Goal: Task Accomplishment & Management: Manage account settings

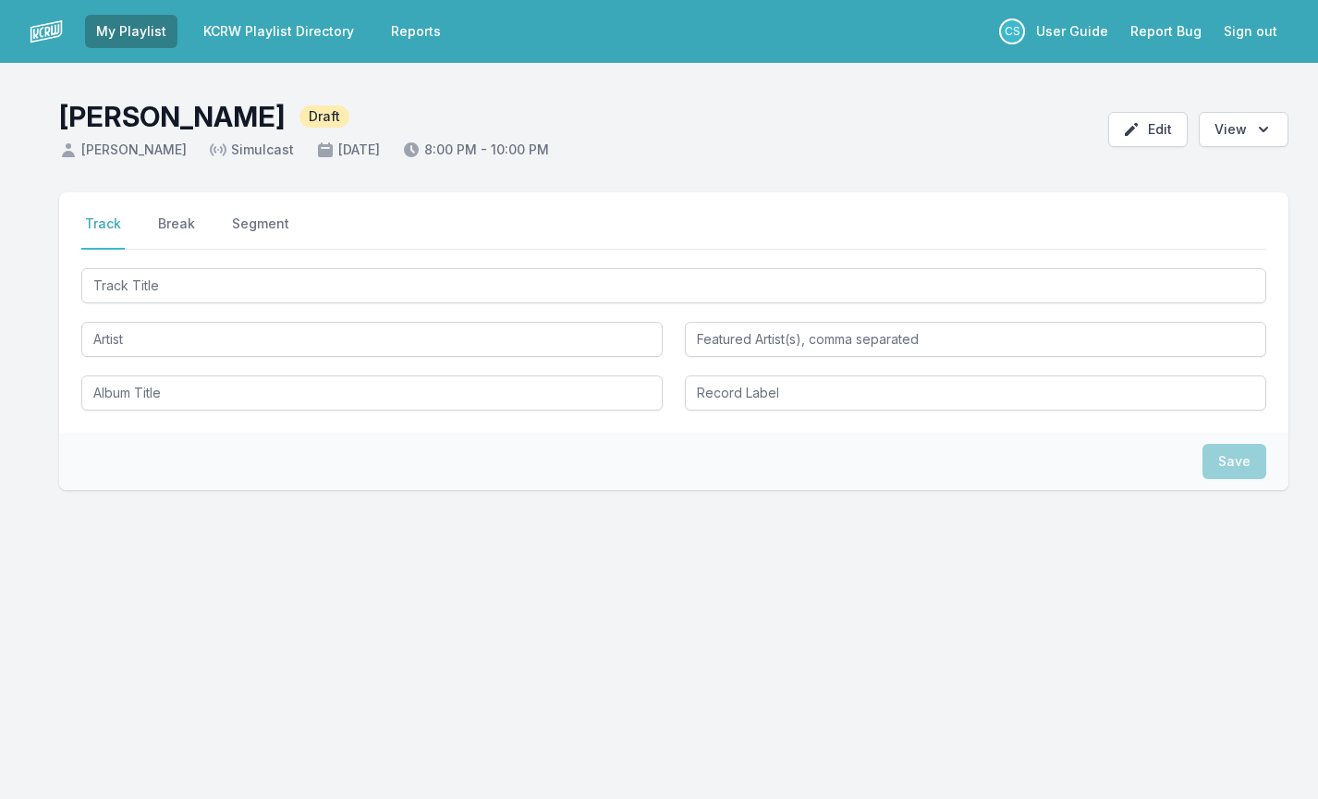
click at [228, 310] on div at bounding box center [673, 337] width 1185 height 146
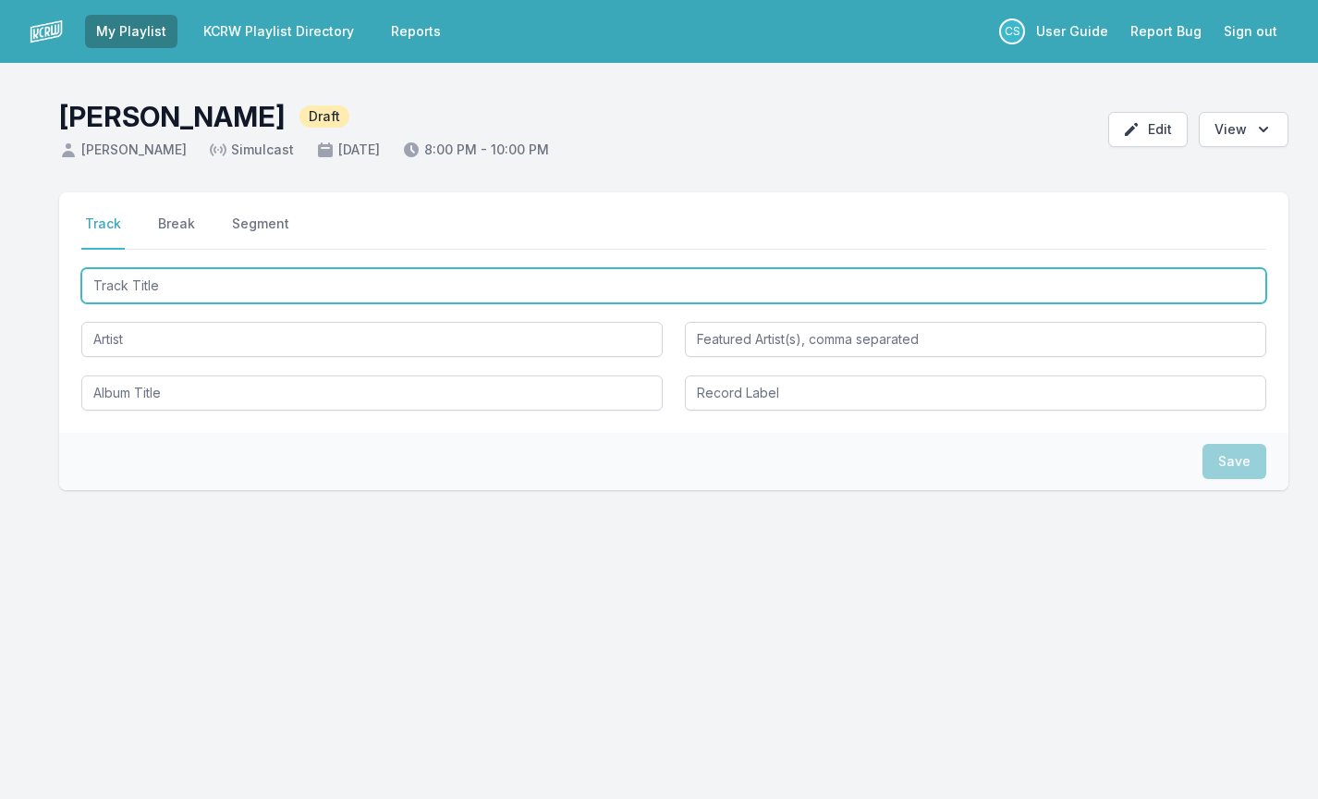
click at [218, 288] on input "Track Title" at bounding box center [673, 285] width 1185 height 35
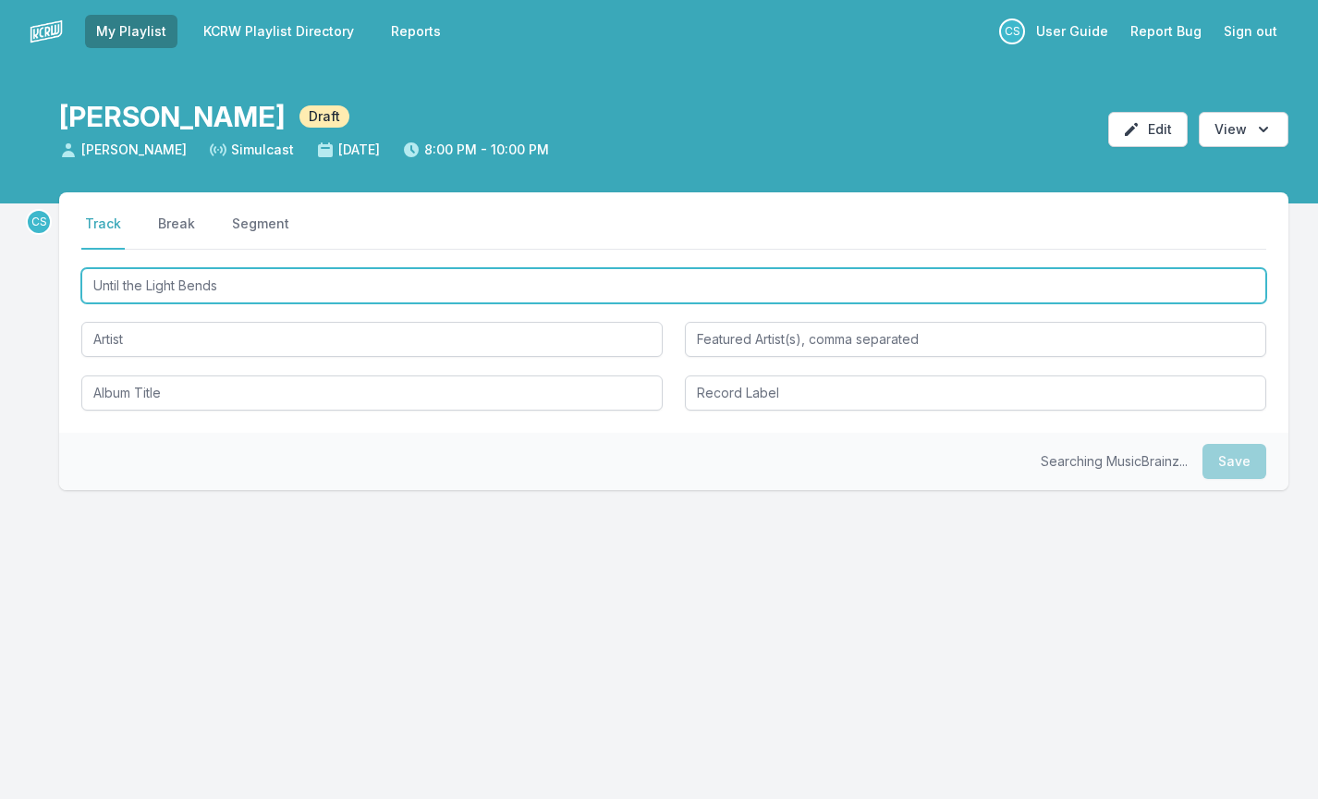
type input "Until the Light Bends"
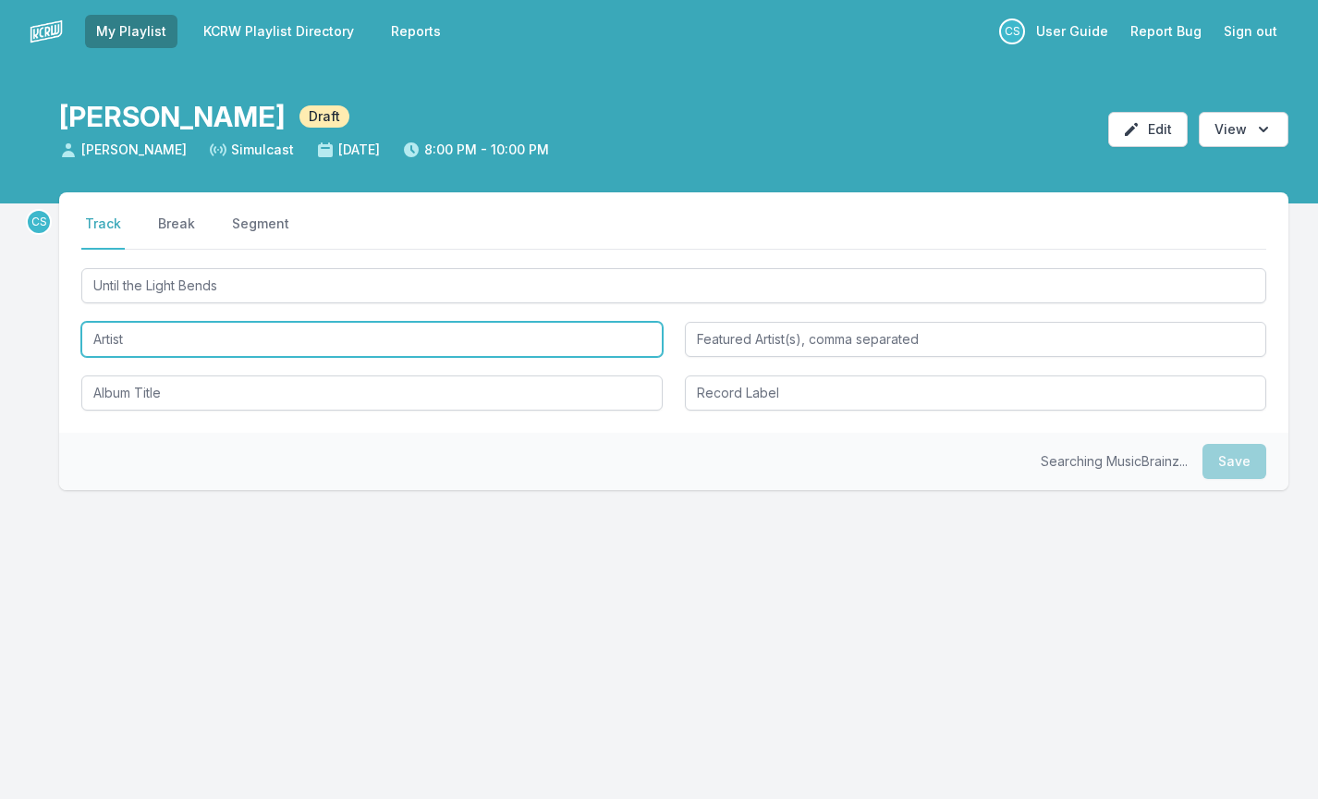
click at [184, 336] on input "Artist" at bounding box center [371, 339] width 581 height 35
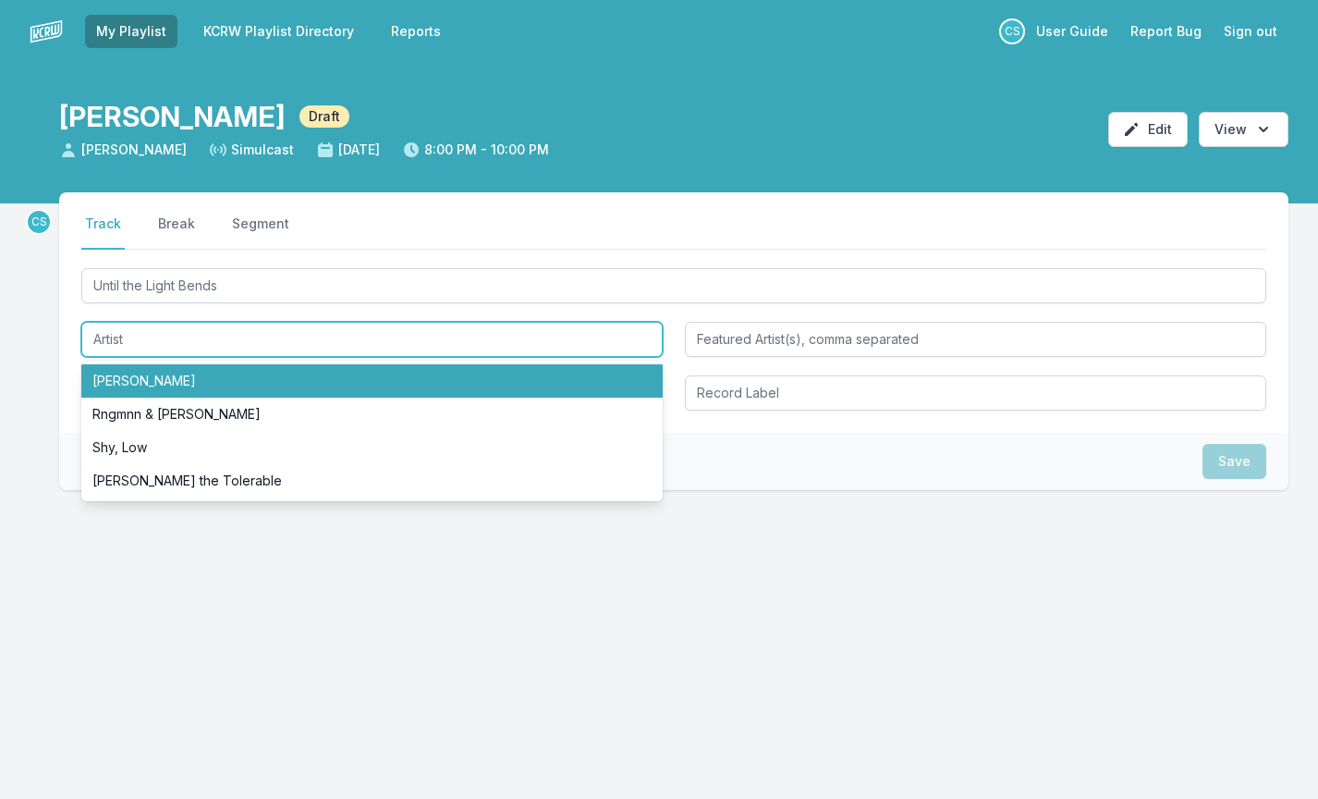
click at [183, 376] on li "[PERSON_NAME]" at bounding box center [371, 380] width 581 height 33
type input "[PERSON_NAME]"
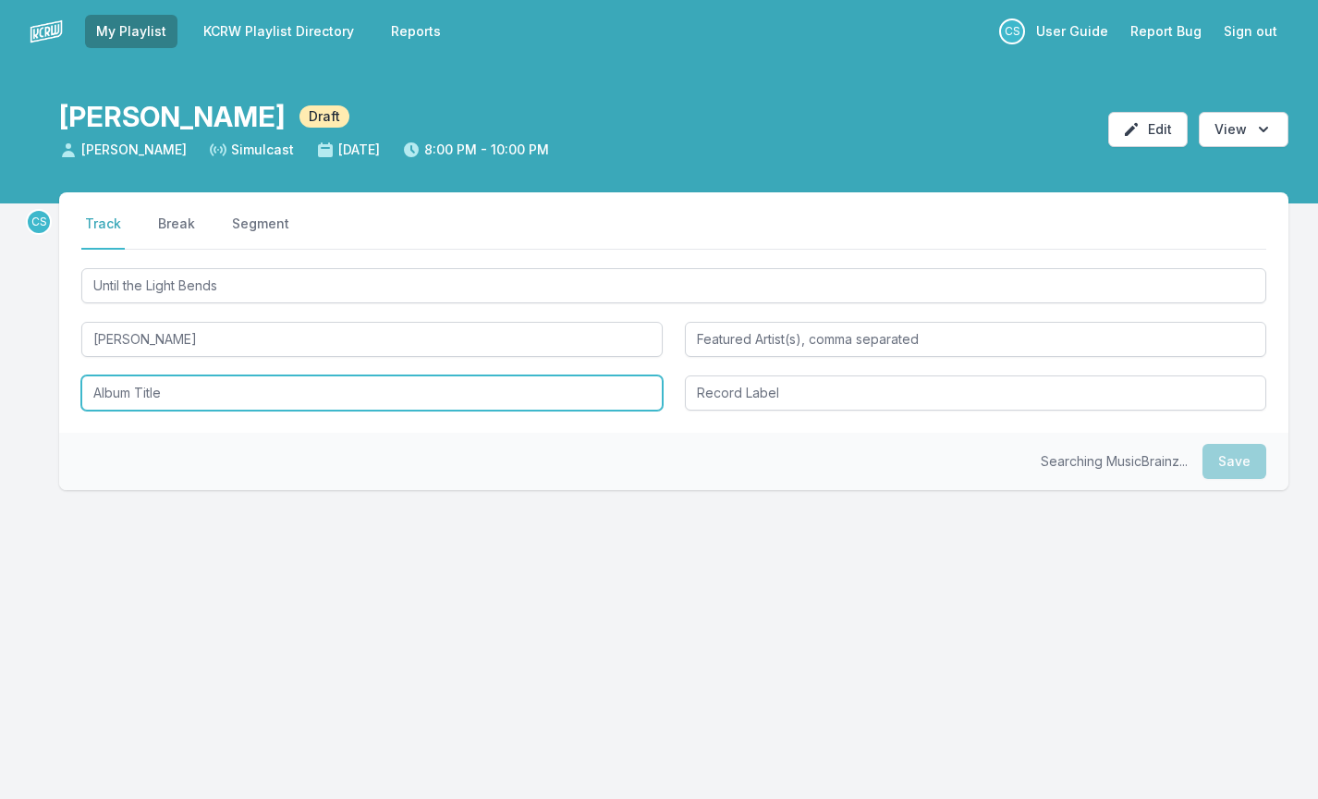
click at [168, 391] on input "Album Title" at bounding box center [371, 392] width 581 height 35
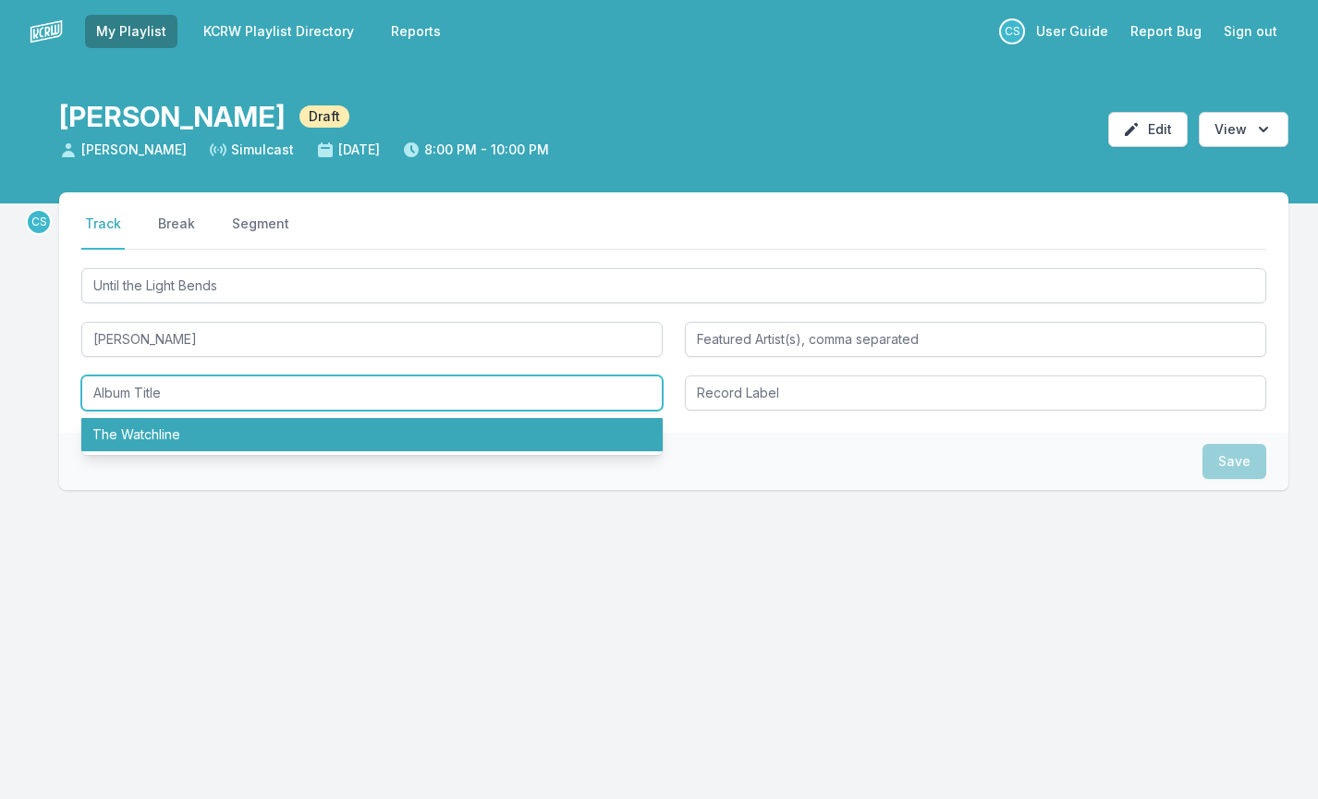
click at [169, 446] on li "The Watchline" at bounding box center [371, 434] width 581 height 33
type input "The Watchline"
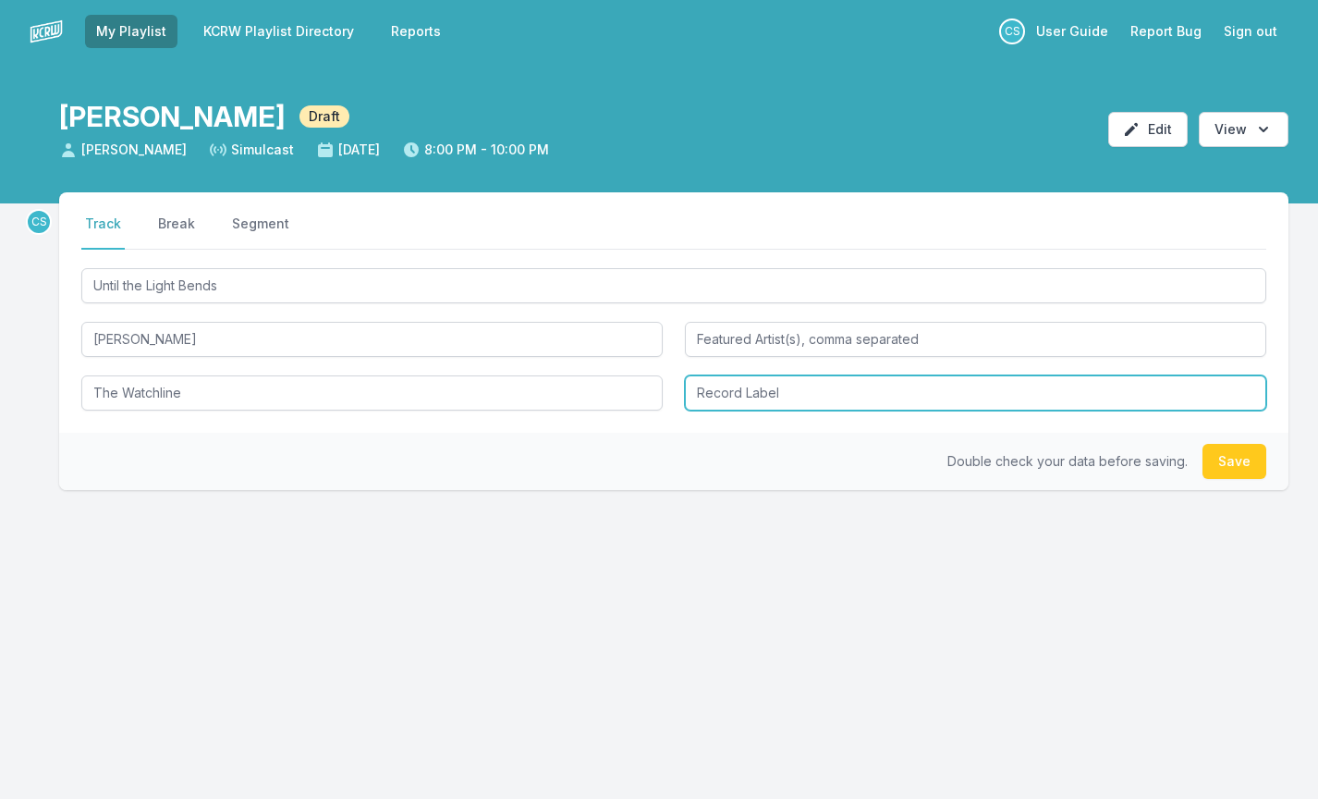
click at [765, 403] on input "Record Label" at bounding box center [975, 392] width 581 height 35
type input "Palette Recordings"
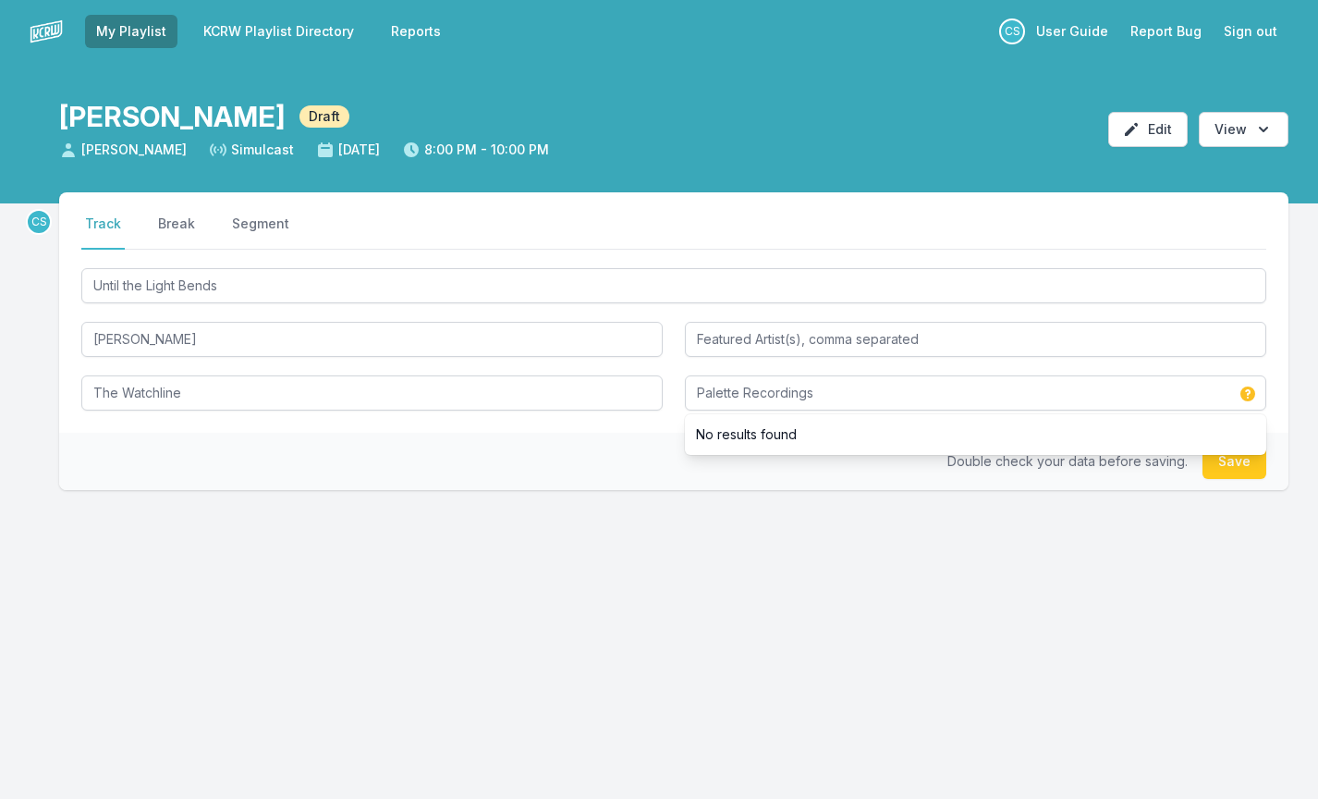
click at [1247, 468] on button "Save" at bounding box center [1235, 461] width 64 height 35
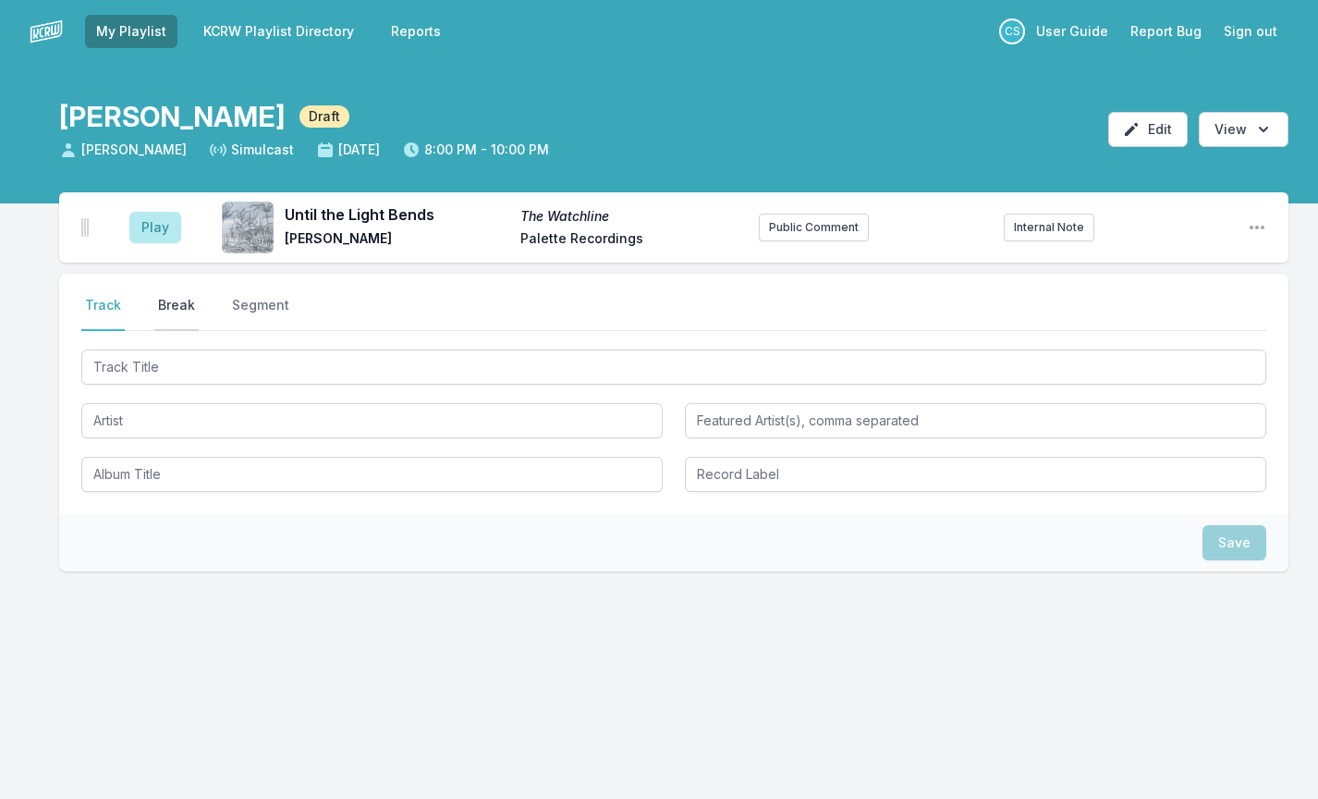
click at [192, 321] on button "Break" at bounding box center [176, 313] width 44 height 35
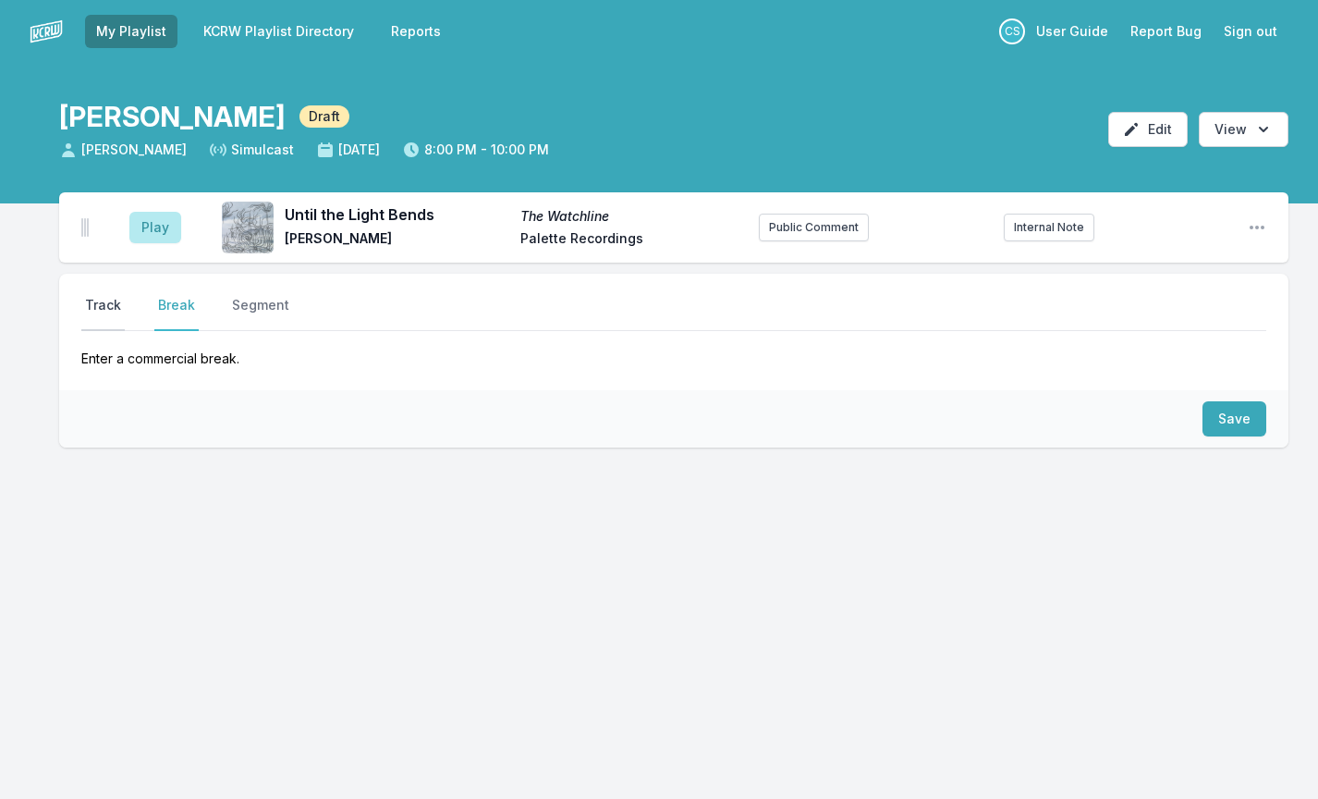
click at [89, 307] on button "Track" at bounding box center [102, 313] width 43 height 35
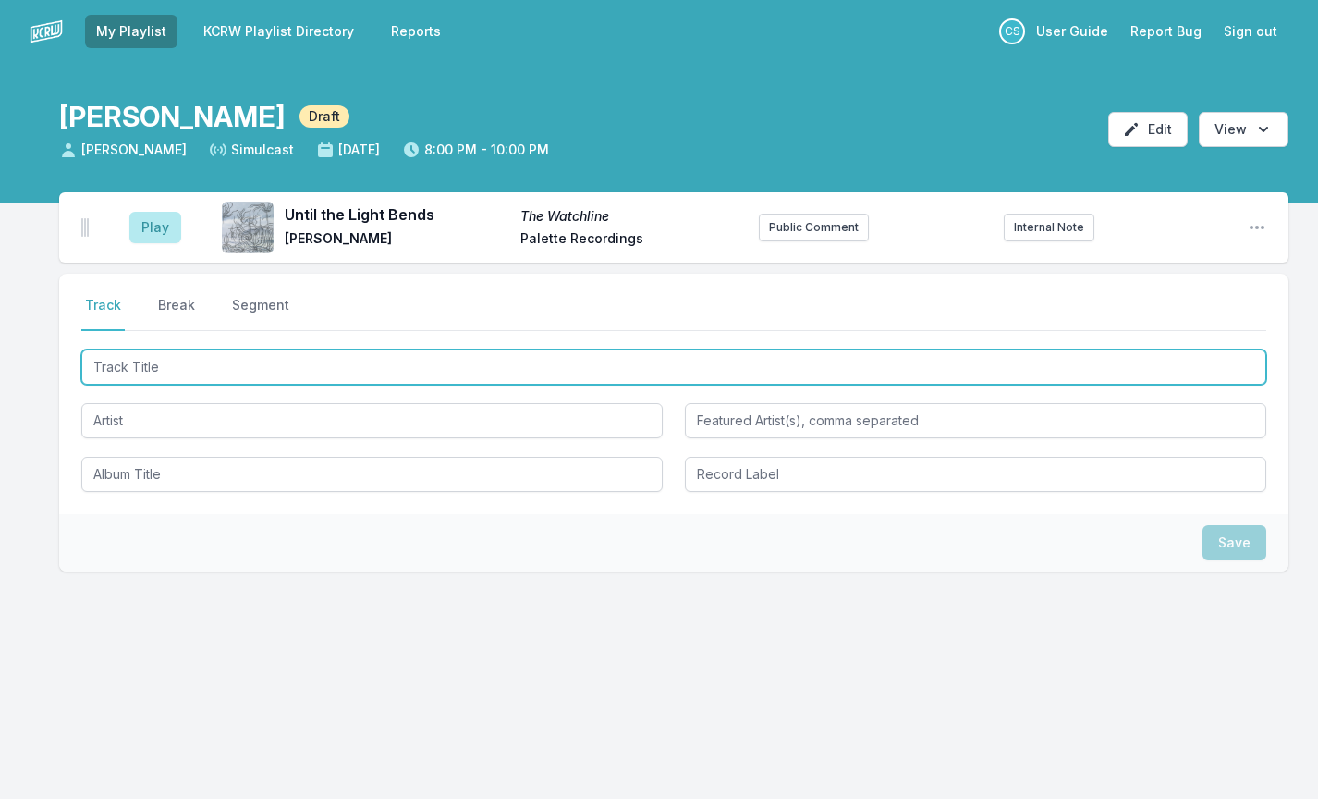
click at [125, 365] on input "Track Title" at bounding box center [673, 366] width 1185 height 35
type input "Soft"
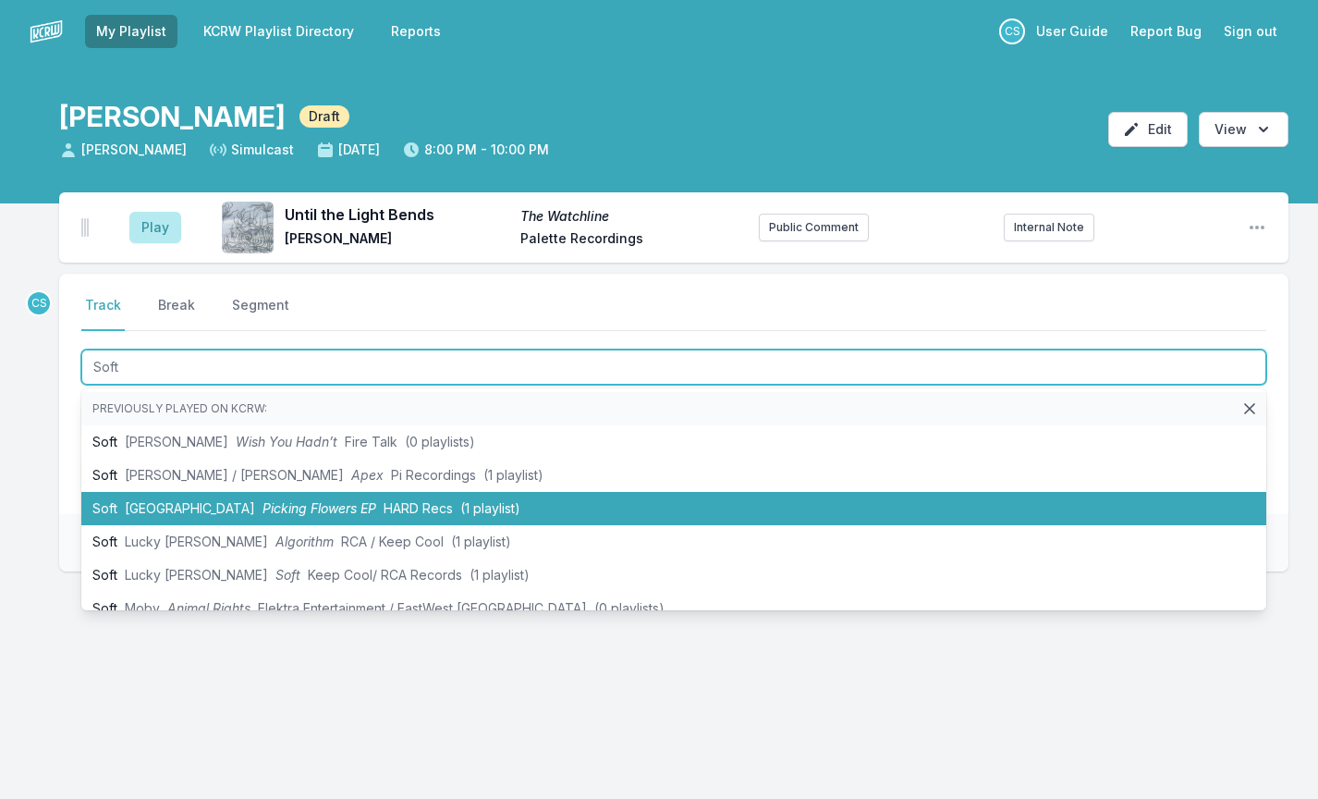
click at [168, 512] on span "[GEOGRAPHIC_DATA]" at bounding box center [190, 508] width 130 height 16
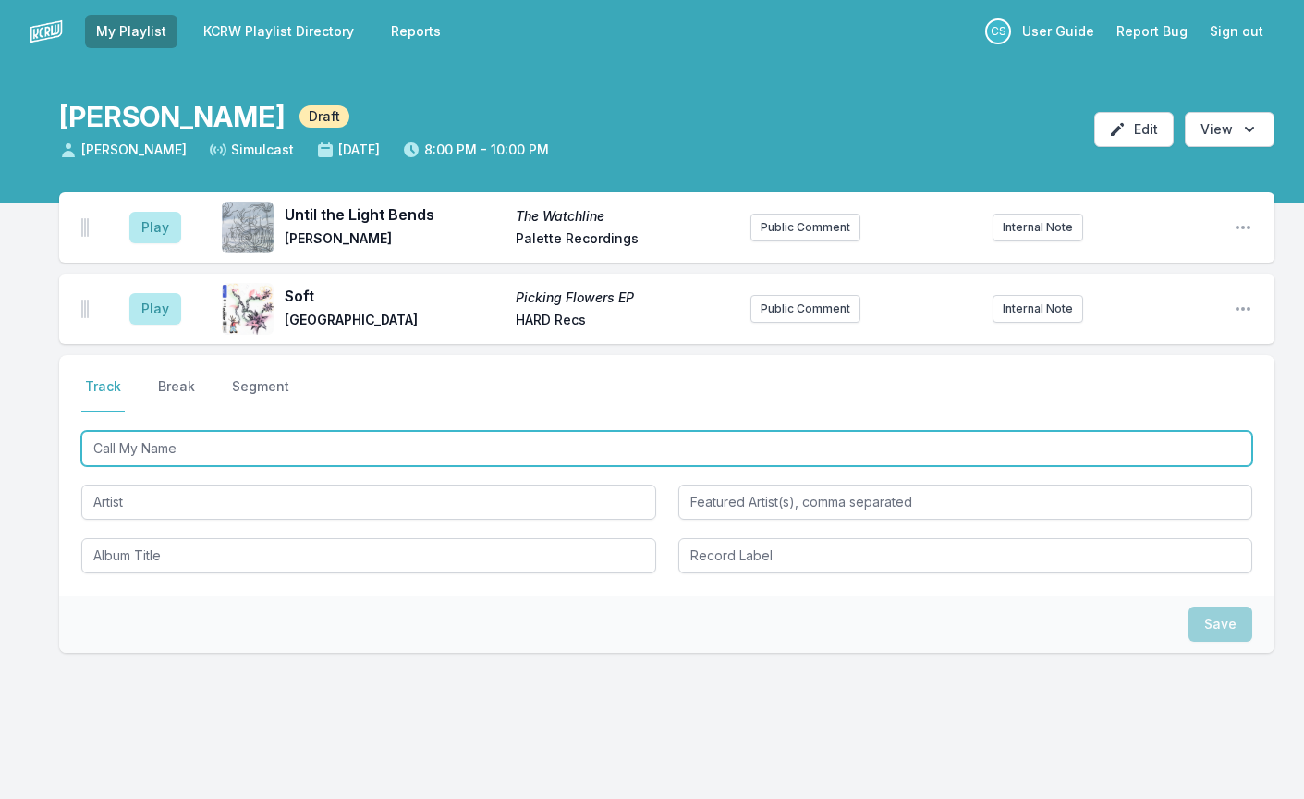
type input "Call My Name"
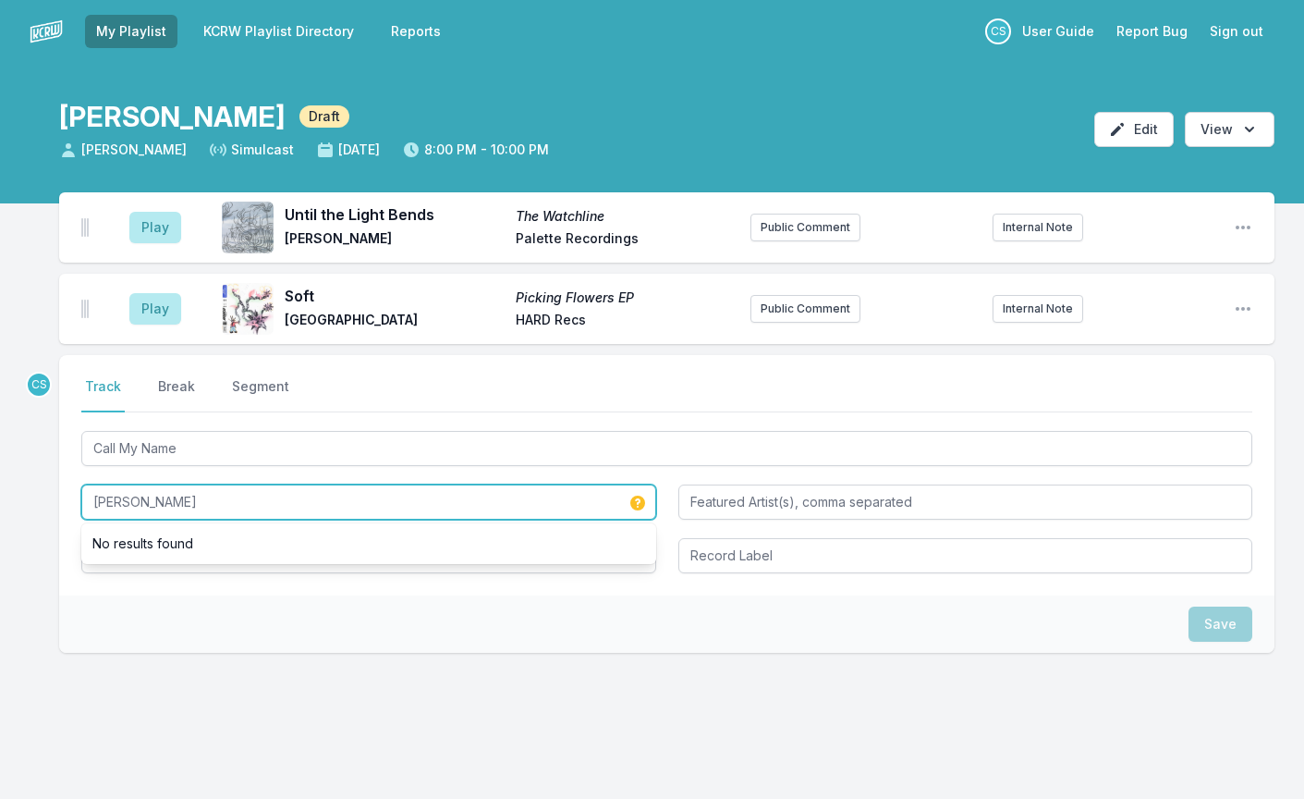
type input "[PERSON_NAME]"
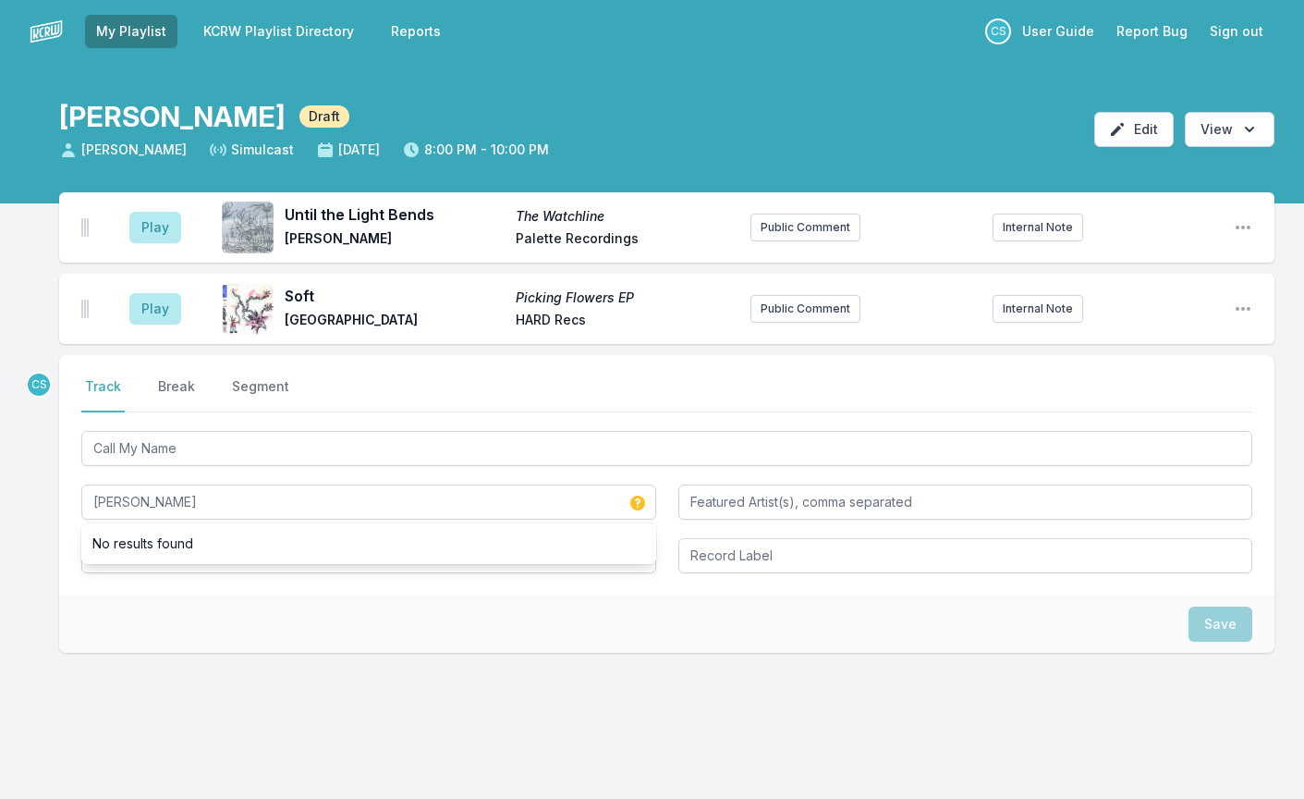
click at [80, 675] on div "CS Select a tab Track Break Segment Track Break Segment Call My Name [PERSON_NA…" at bounding box center [667, 563] width 1216 height 416
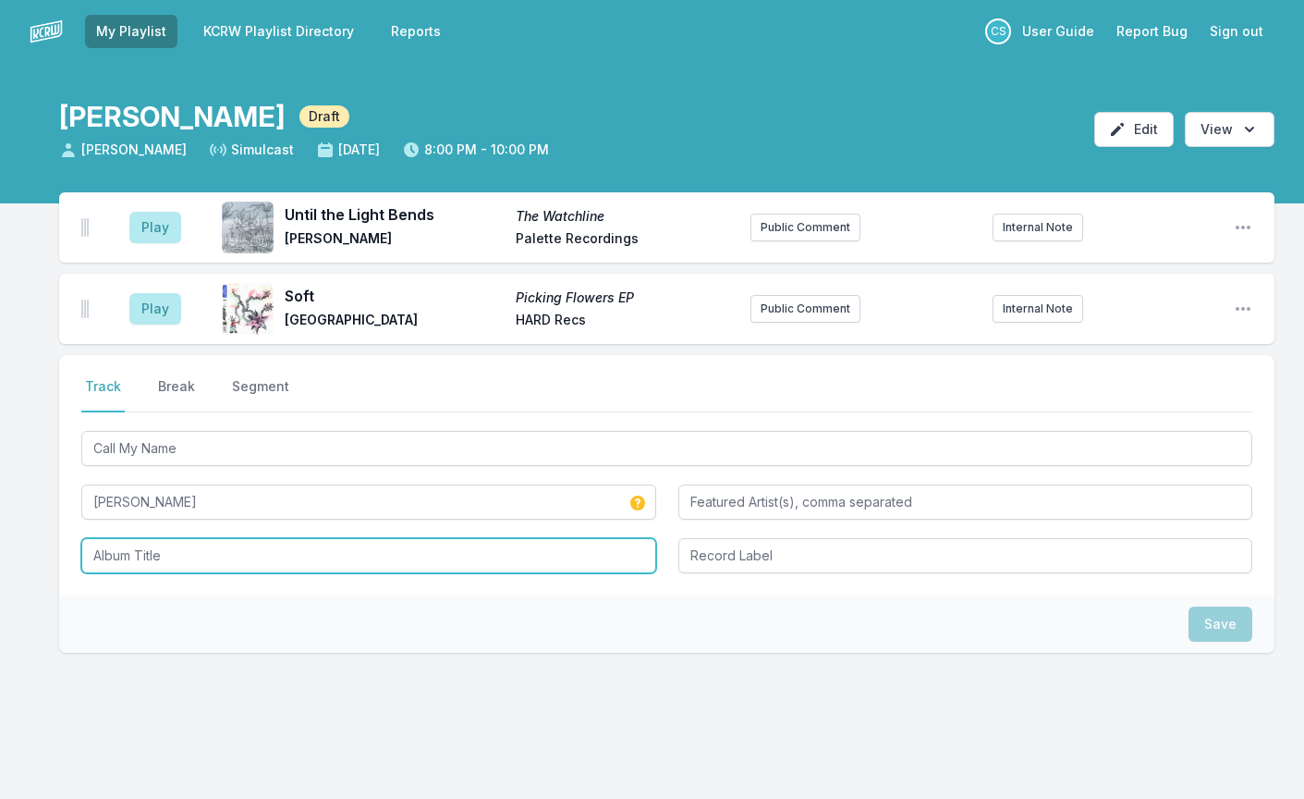
click at [164, 553] on input "Album Title" at bounding box center [368, 555] width 575 height 35
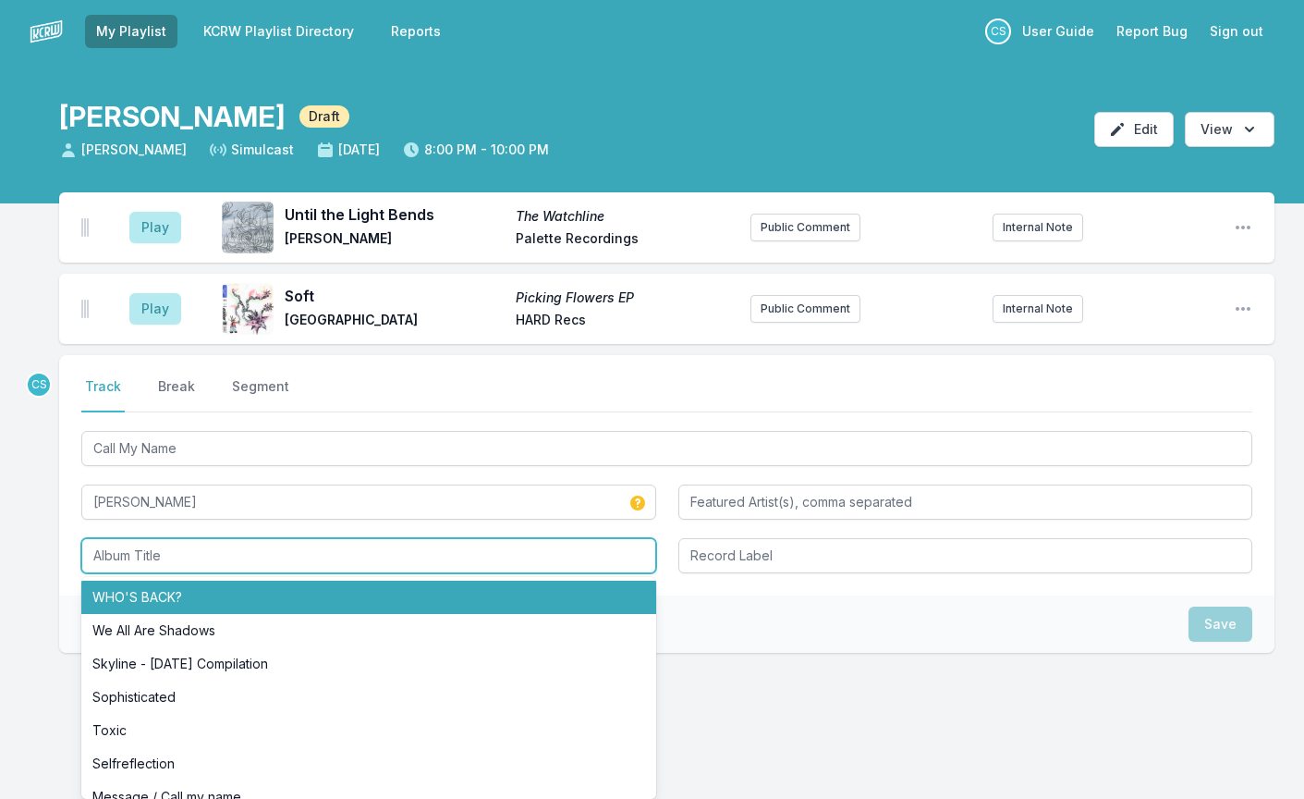
click at [180, 595] on li "WHO'S BACK?" at bounding box center [368, 596] width 575 height 33
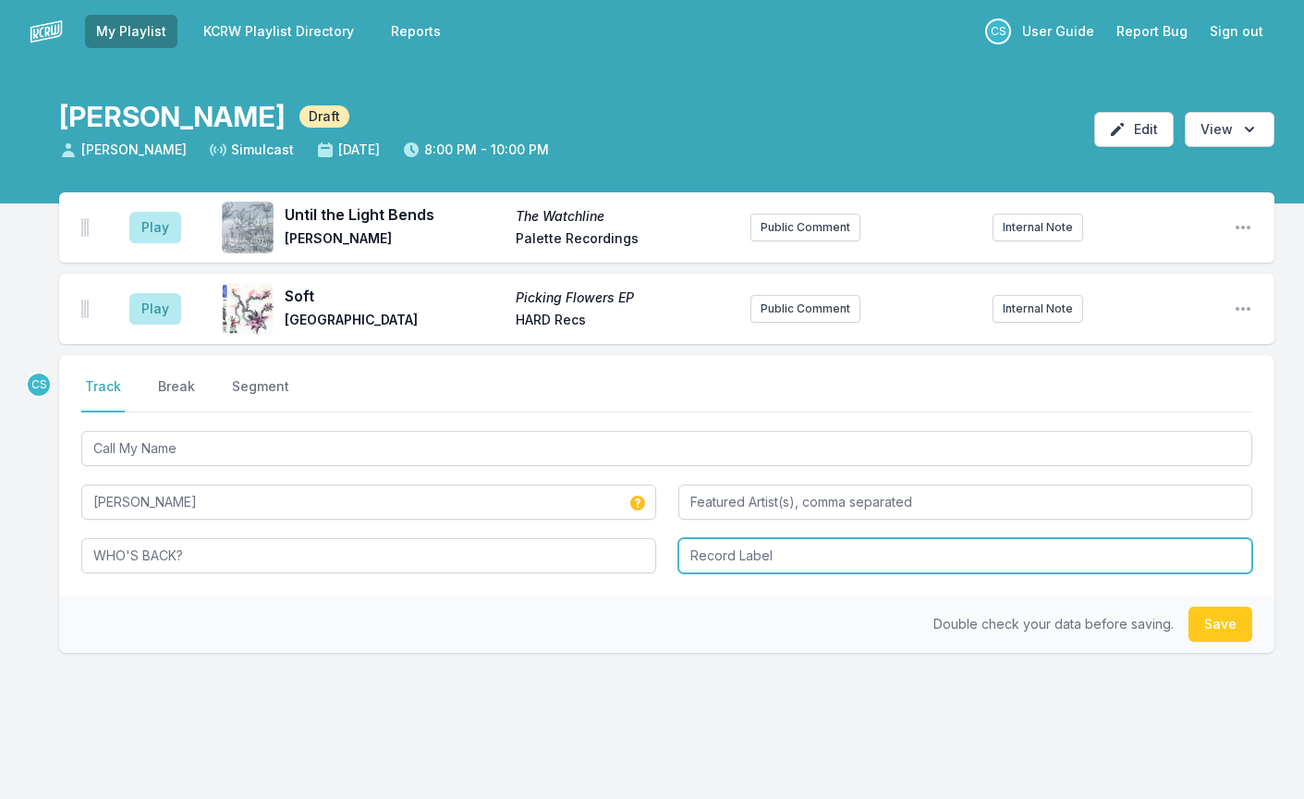
click at [730, 547] on input "Record Label" at bounding box center [965, 555] width 575 height 35
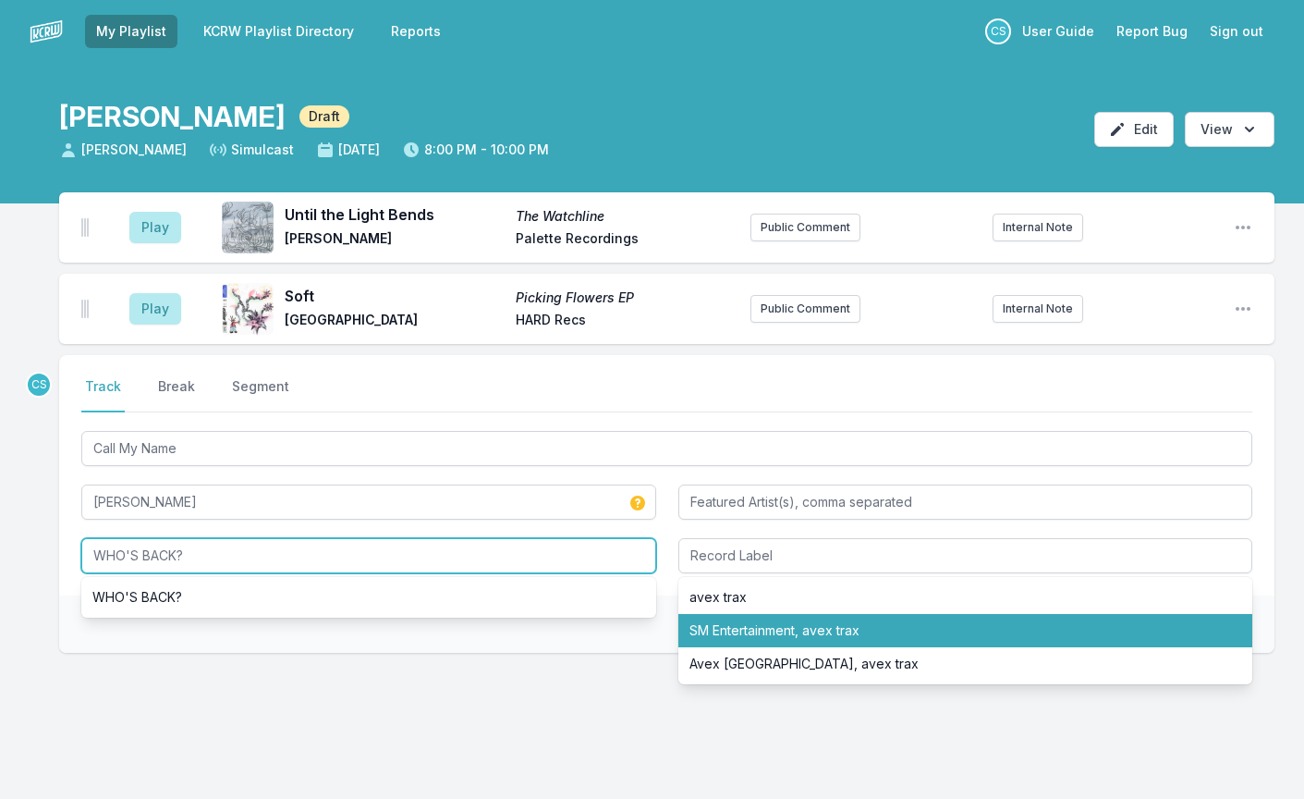
click at [454, 541] on input "WHO'S BACK?" at bounding box center [368, 555] width 575 height 35
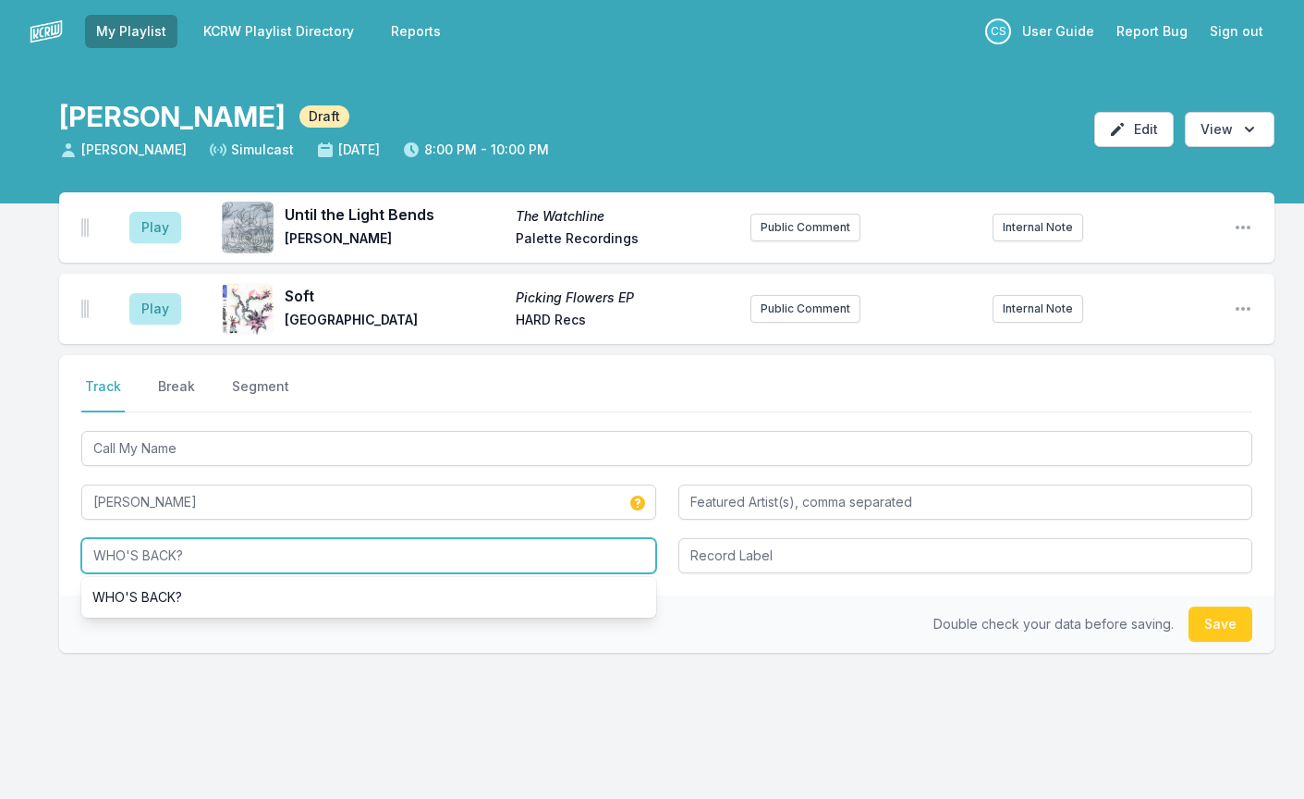
click at [438, 548] on input "WHO'S BACK?" at bounding box center [368, 555] width 575 height 35
click at [437, 548] on input "WHO'S BACK?" at bounding box center [368, 555] width 575 height 35
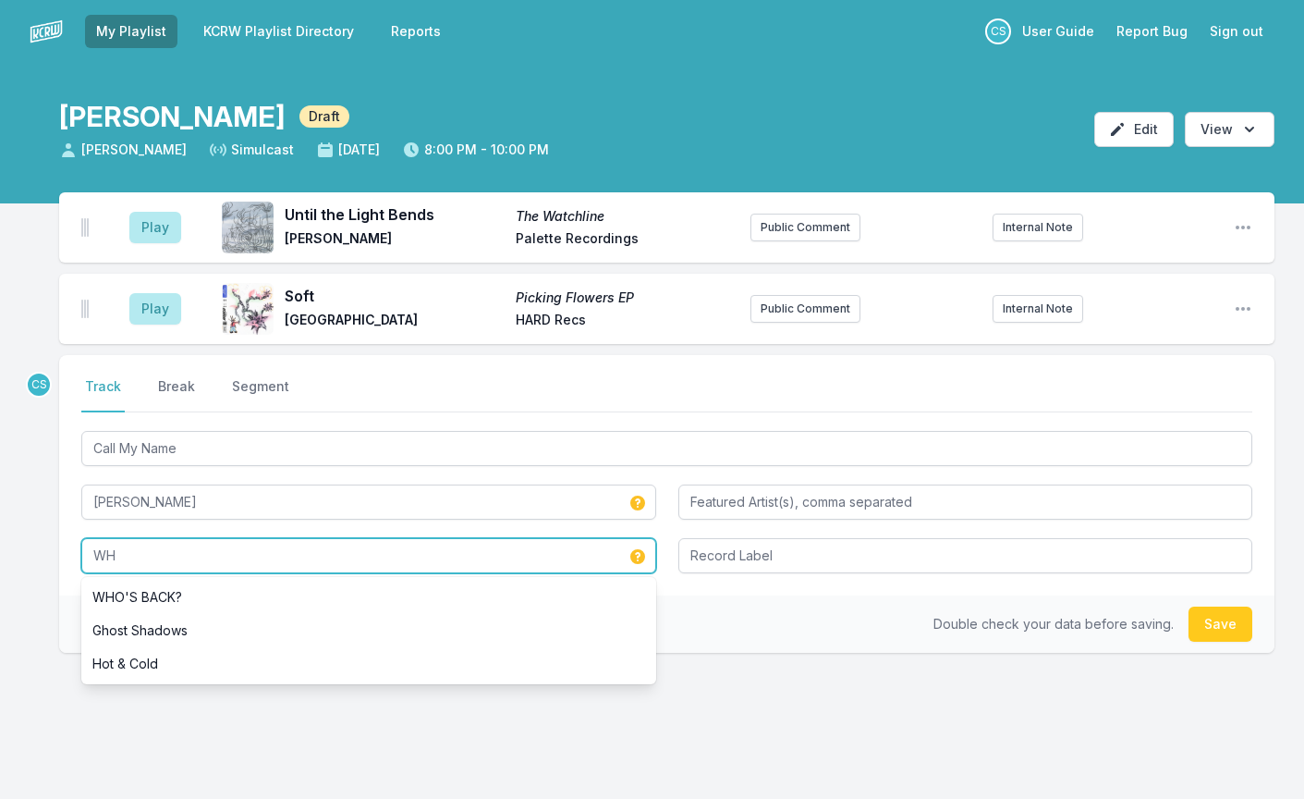
type input "W"
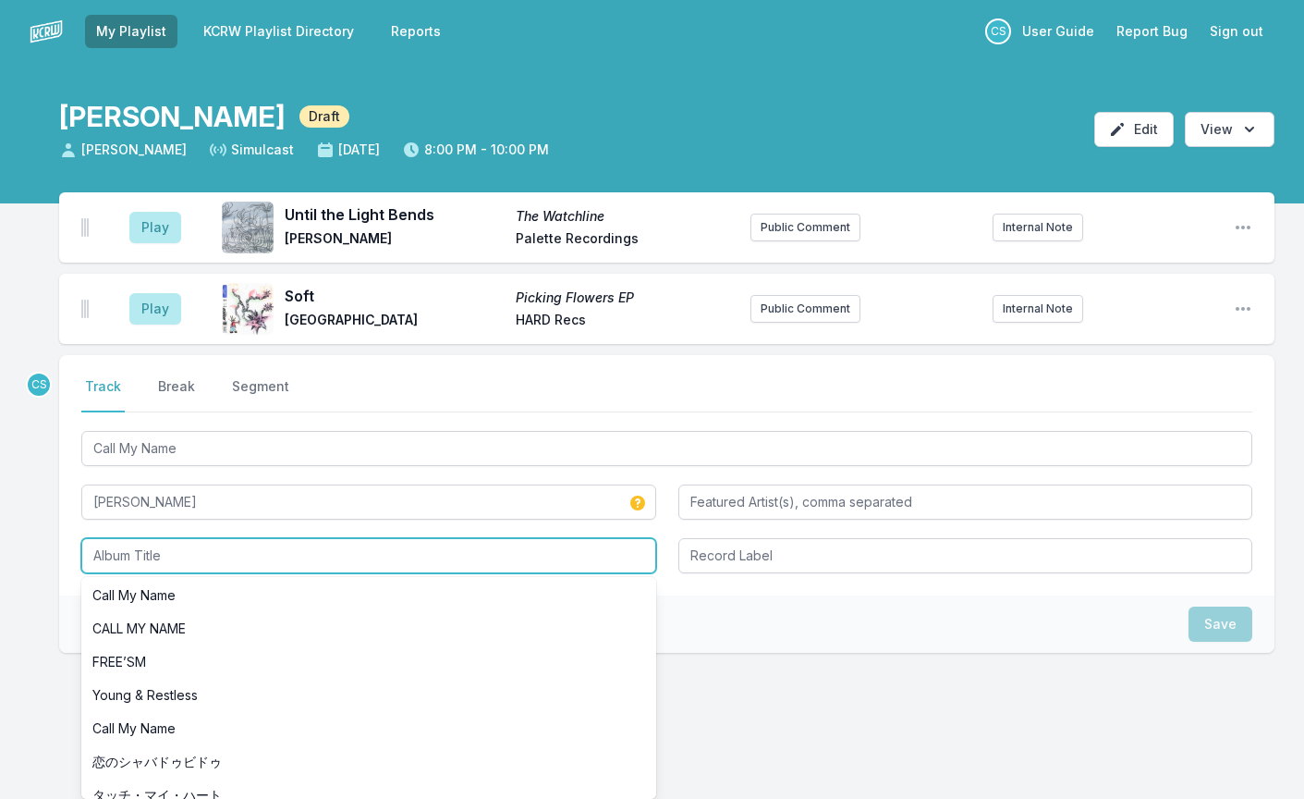
scroll to position [350, 0]
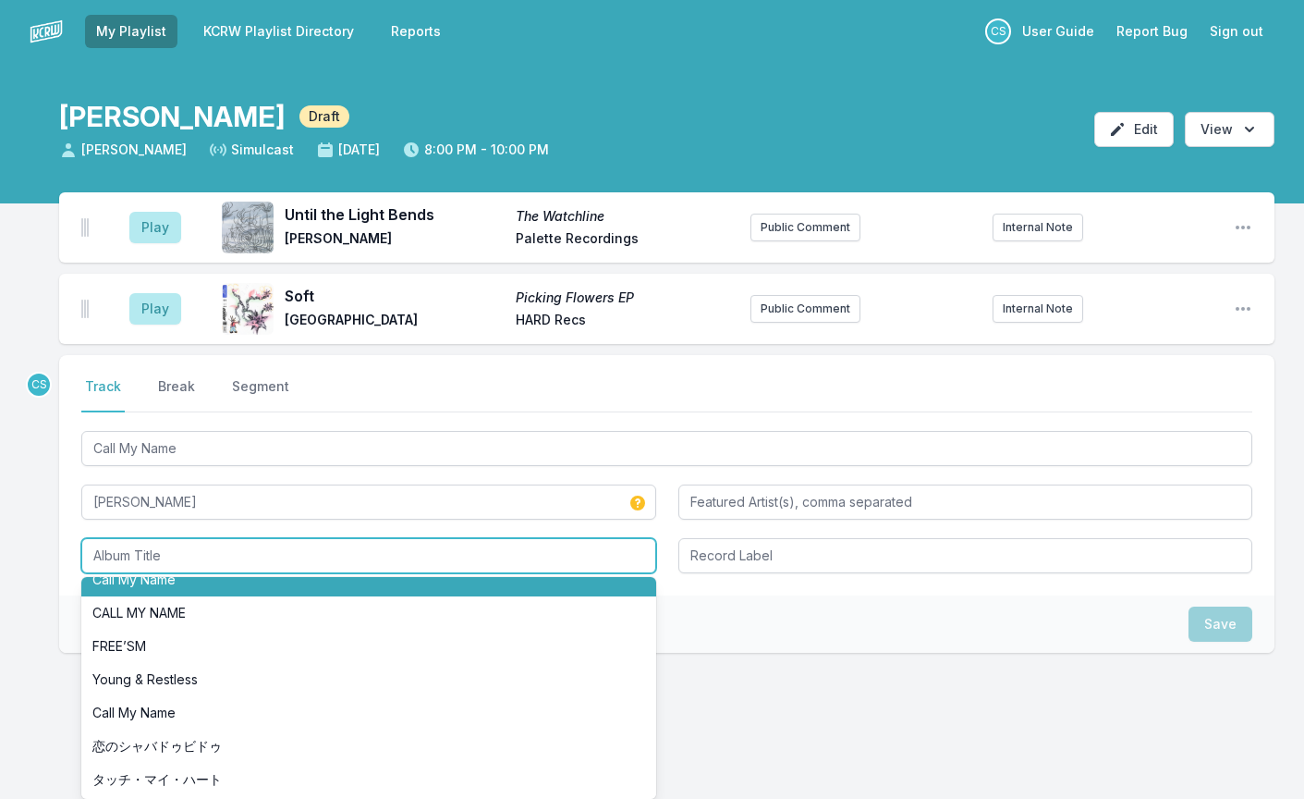
click at [204, 593] on li "Call My Name" at bounding box center [368, 579] width 575 height 33
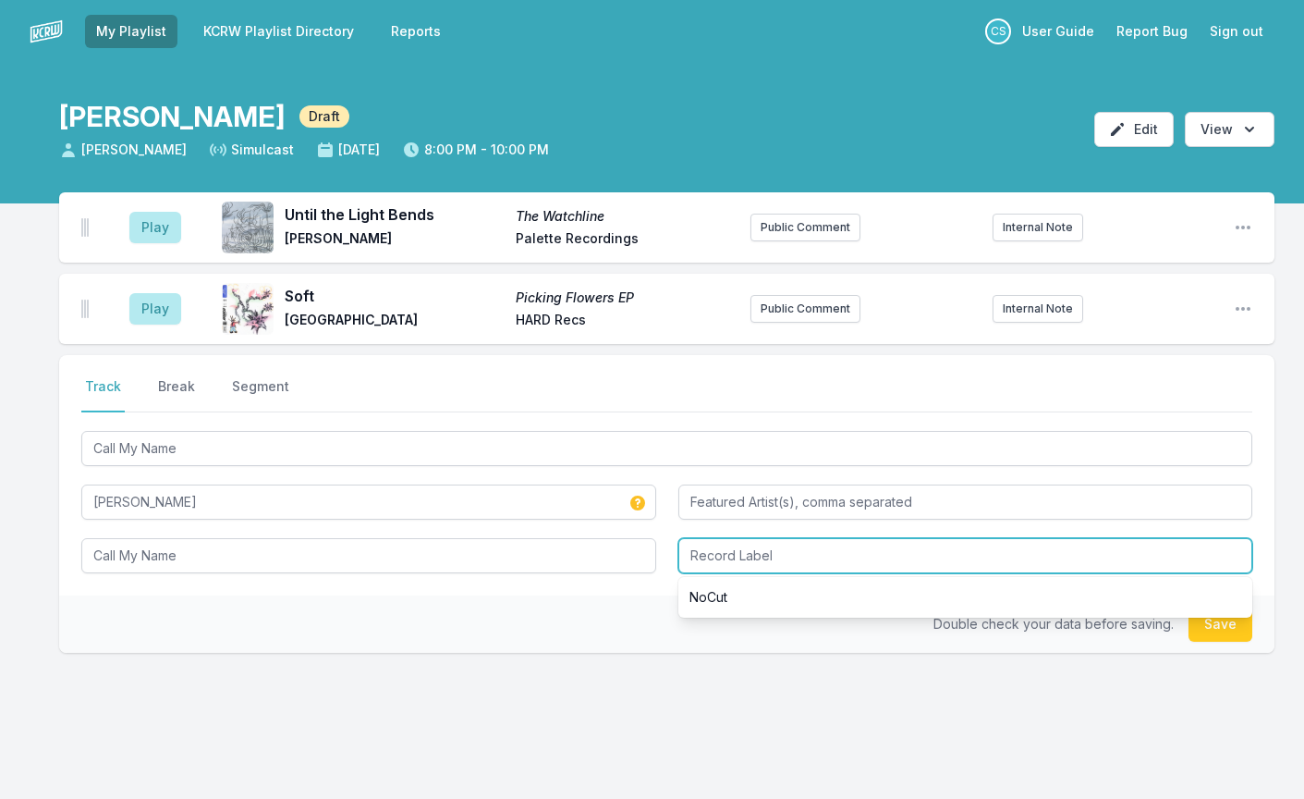
click at [727, 563] on input "Record Label" at bounding box center [965, 555] width 575 height 35
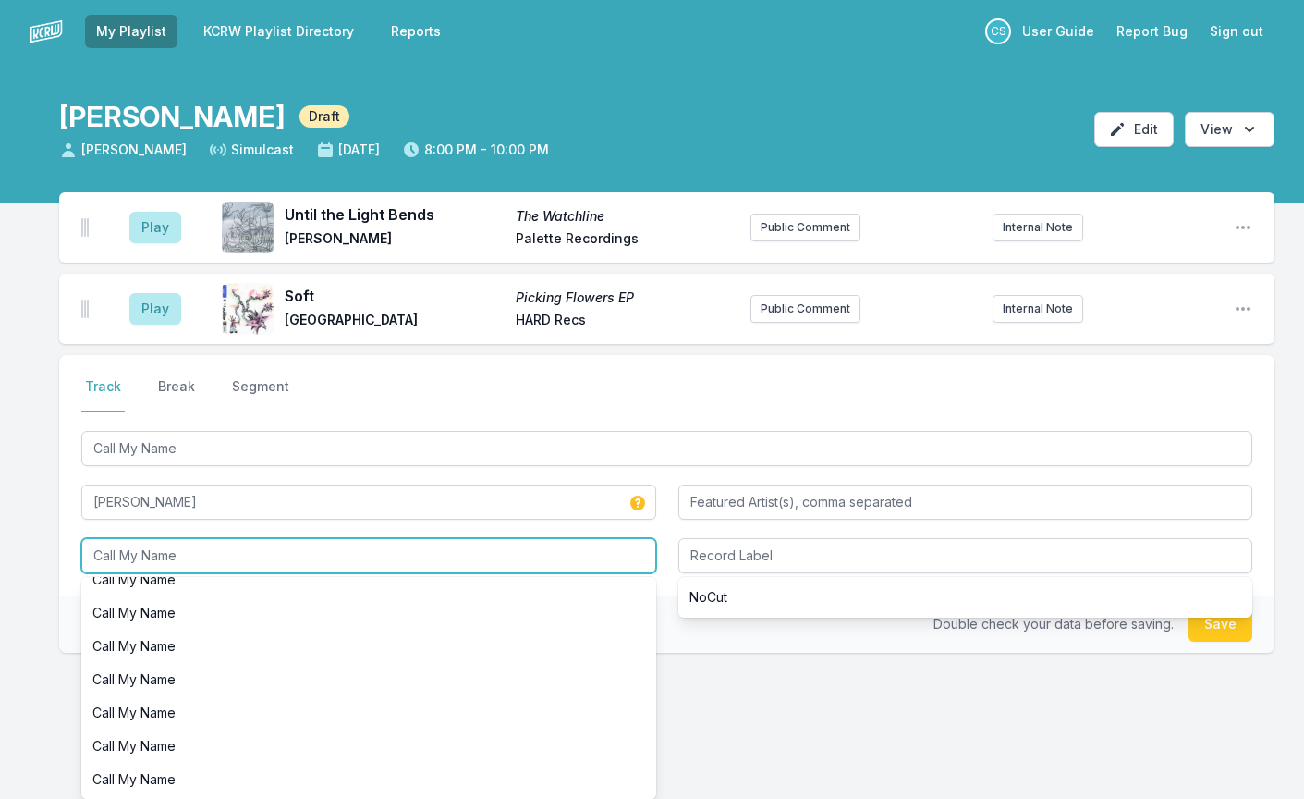
click at [233, 556] on input "Call My Name" at bounding box center [368, 555] width 575 height 35
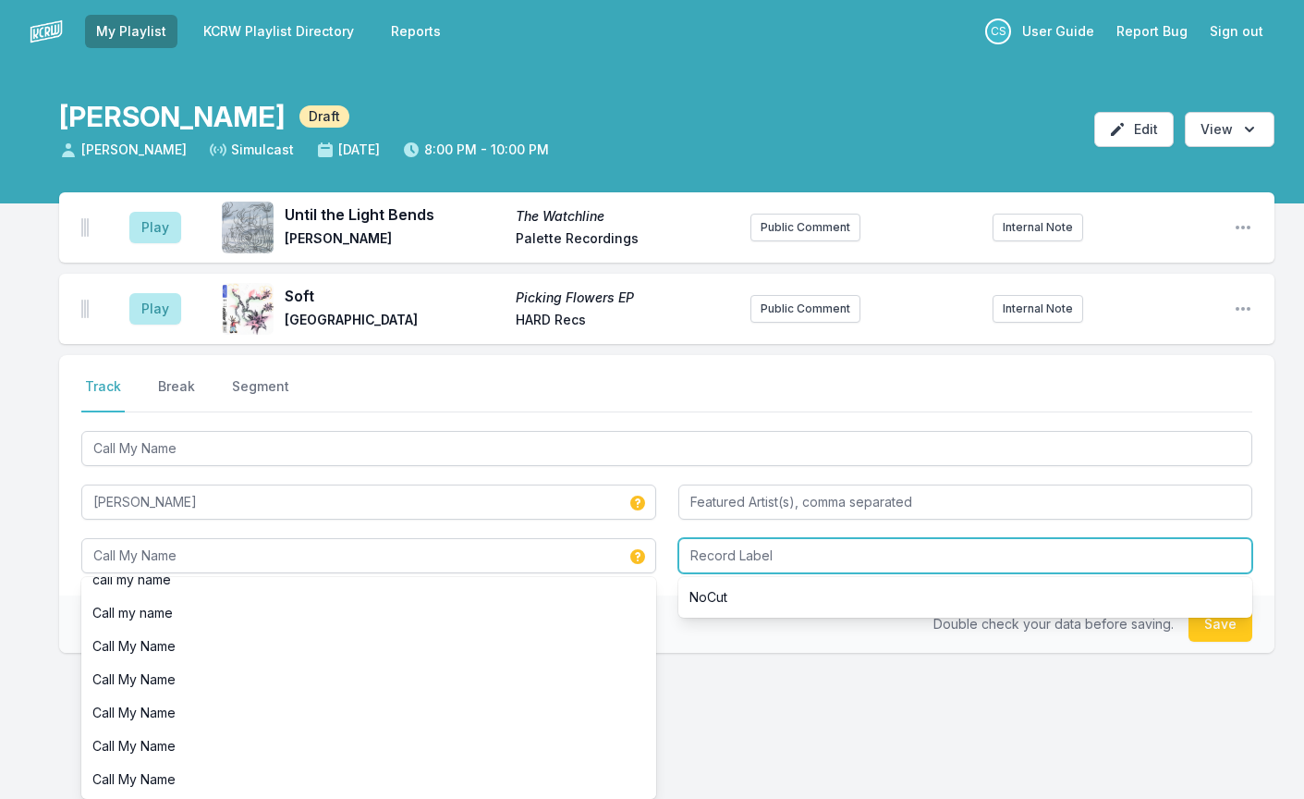
click at [840, 563] on input "Record Label" at bounding box center [965, 555] width 575 height 35
type input "Call My Name"
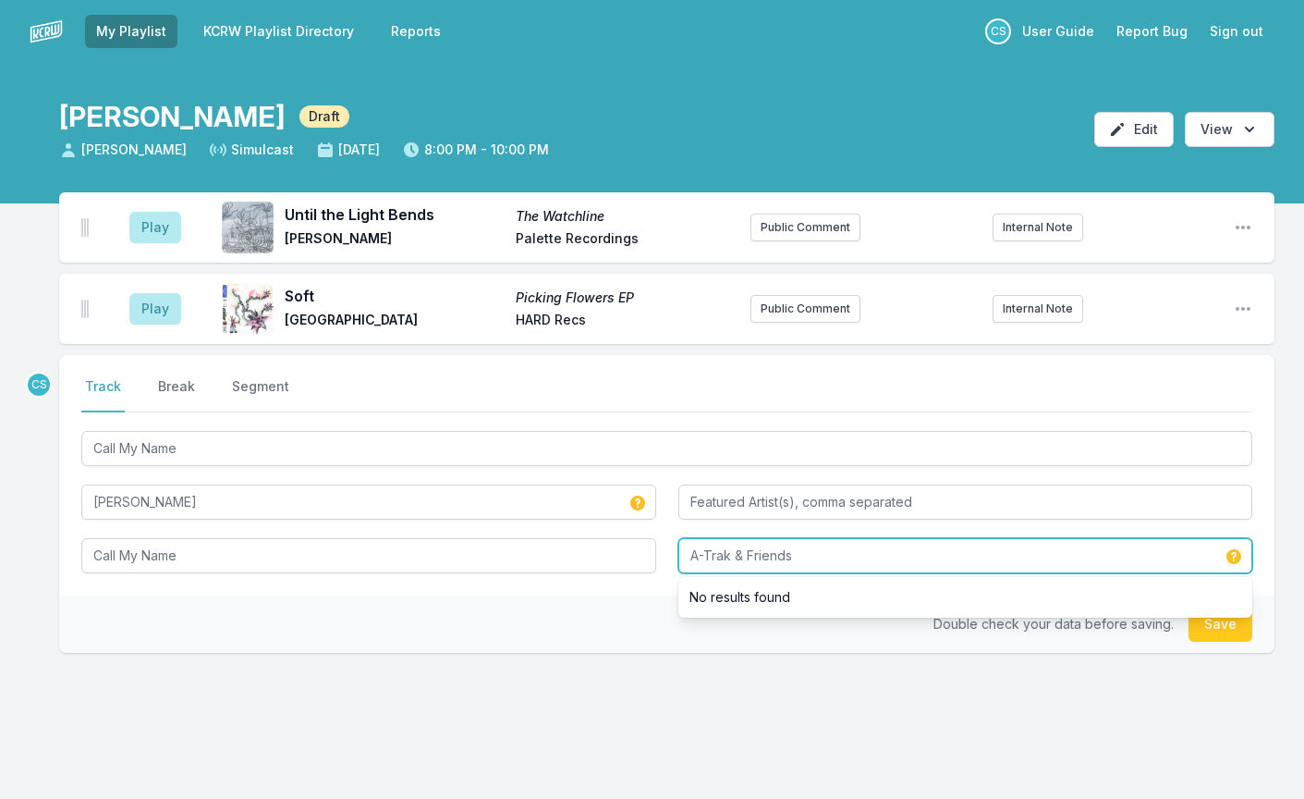
type input "A-Trak & Friends"
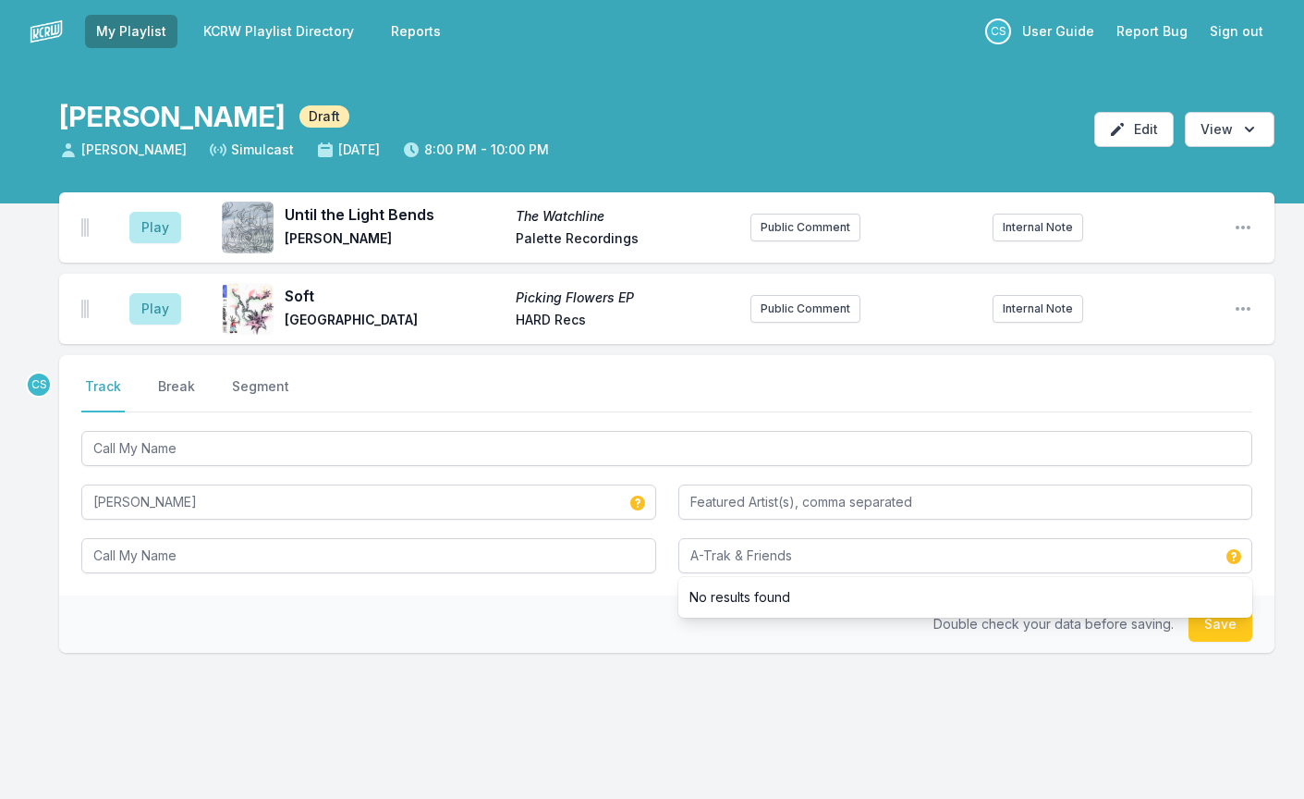
click at [800, 690] on div "CS Select a tab Track Break Segment Track Break Segment Call My Name [PERSON_NA…" at bounding box center [667, 563] width 1216 height 416
click at [1218, 632] on button "Save" at bounding box center [1221, 623] width 64 height 35
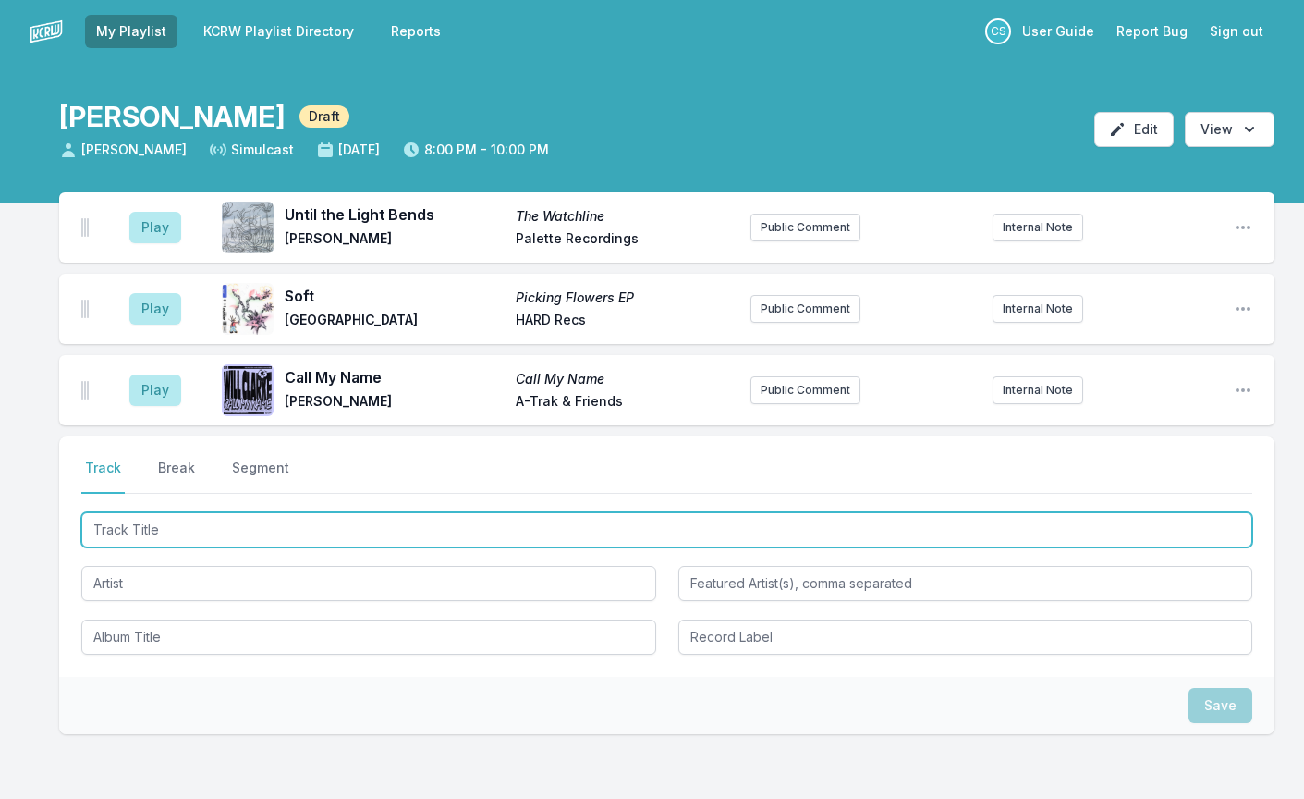
click at [193, 531] on input "Track Title" at bounding box center [666, 529] width 1171 height 35
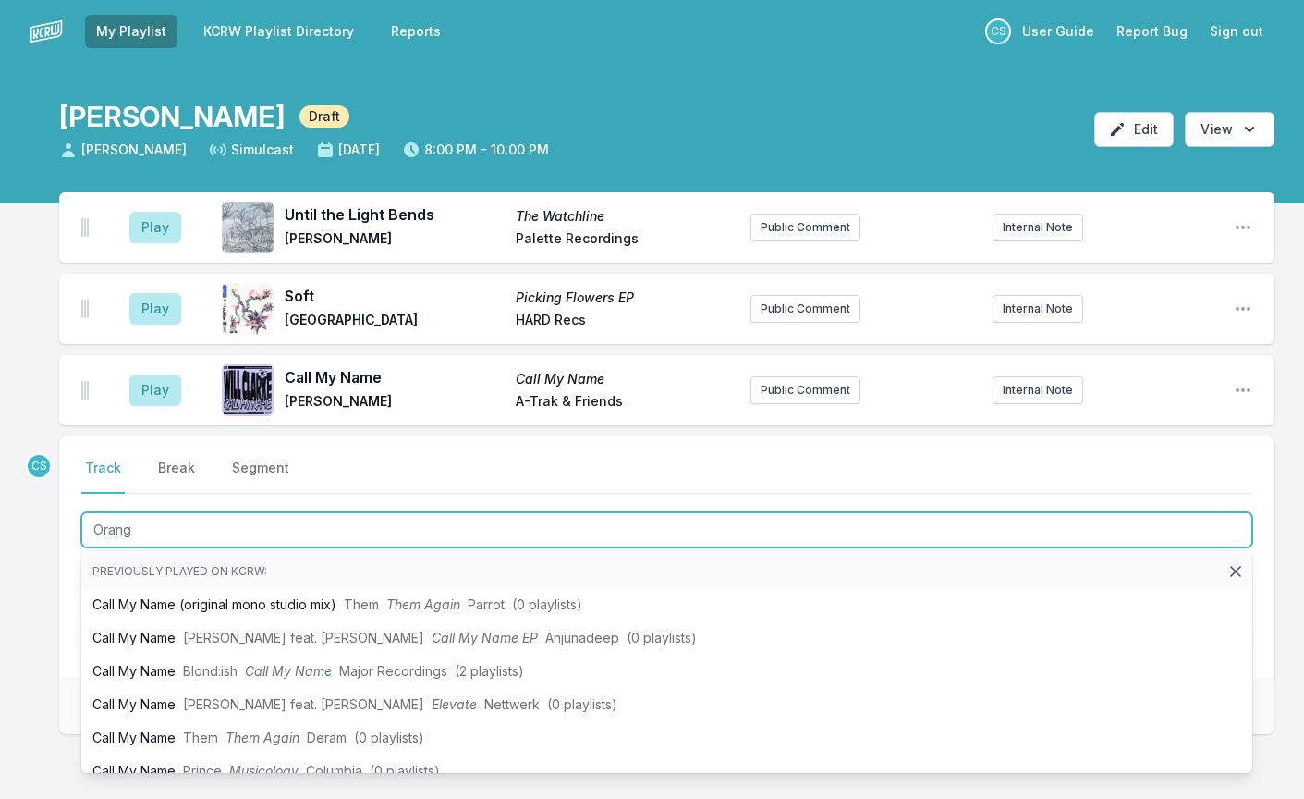
type input "Orange"
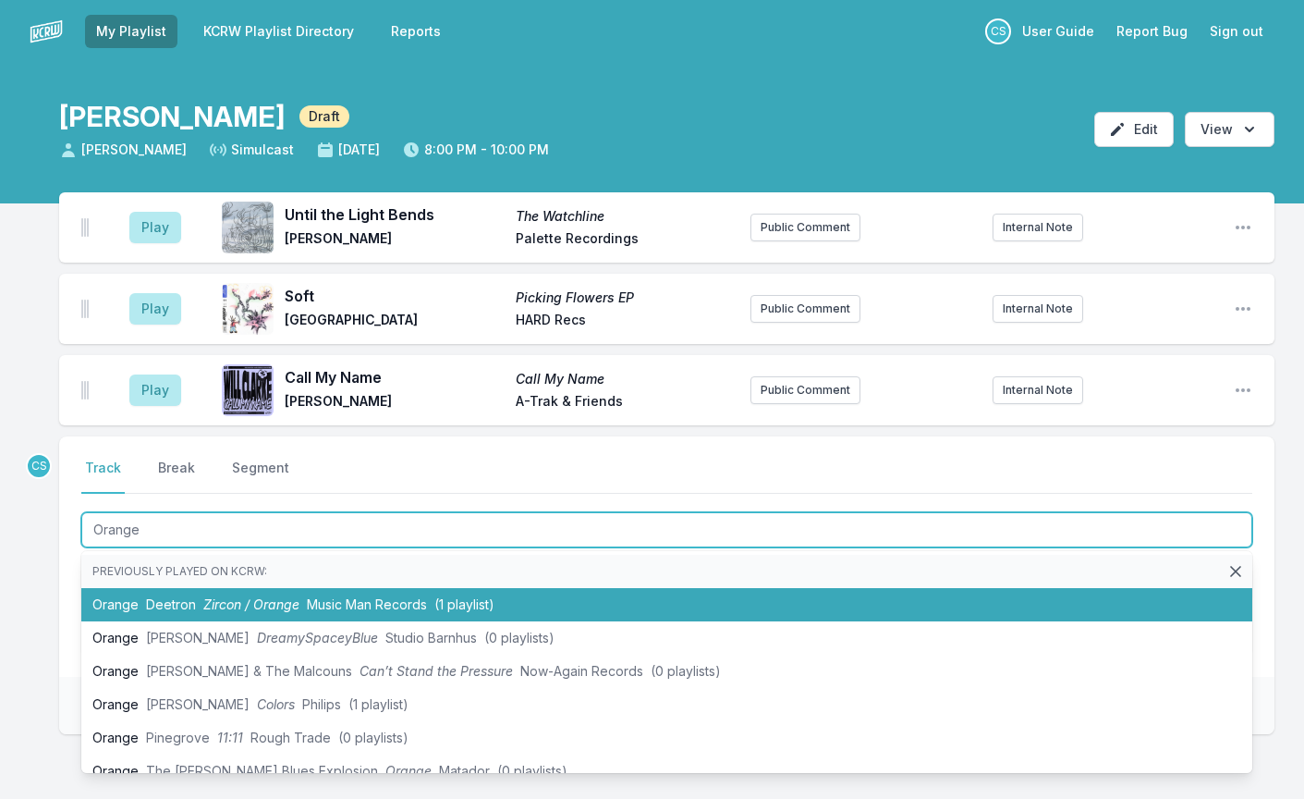
click at [185, 610] on span "Deetron" at bounding box center [171, 604] width 50 height 16
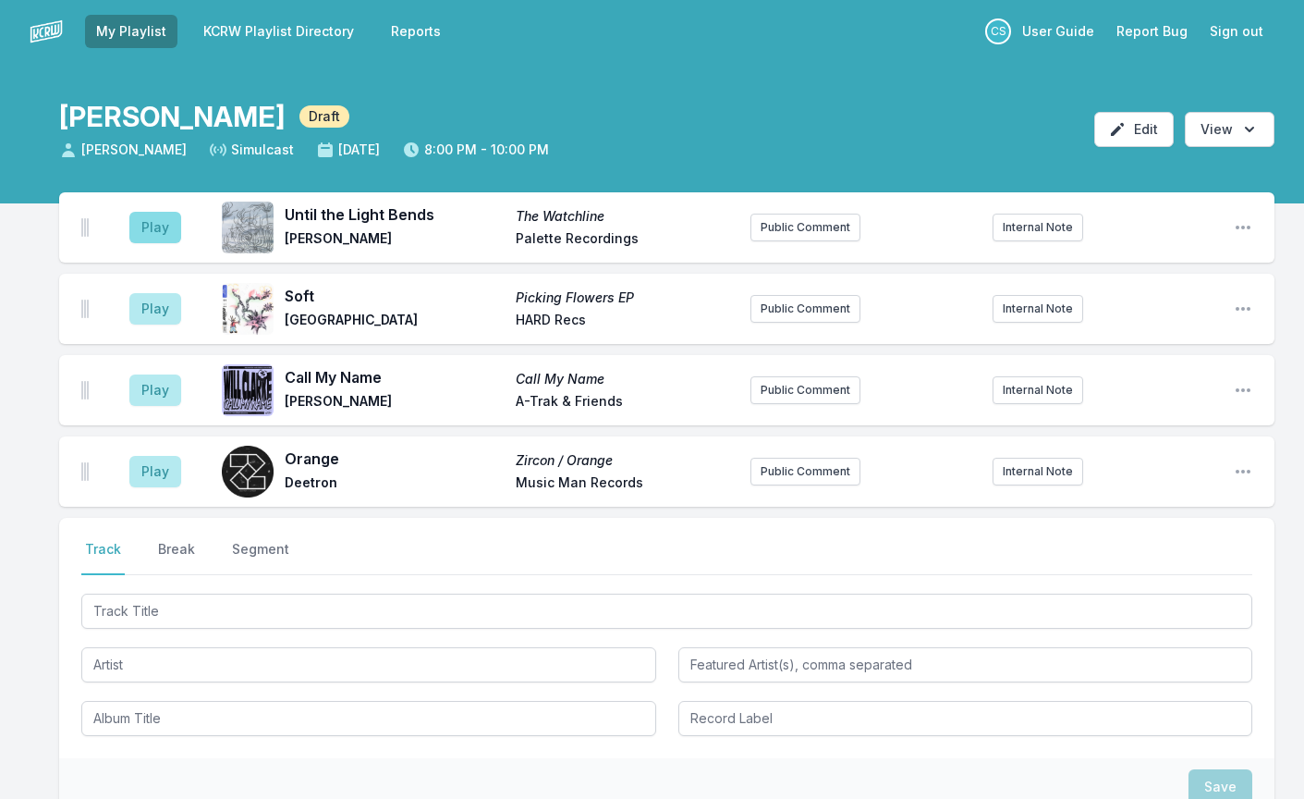
click at [155, 233] on button "Play" at bounding box center [155, 227] width 52 height 31
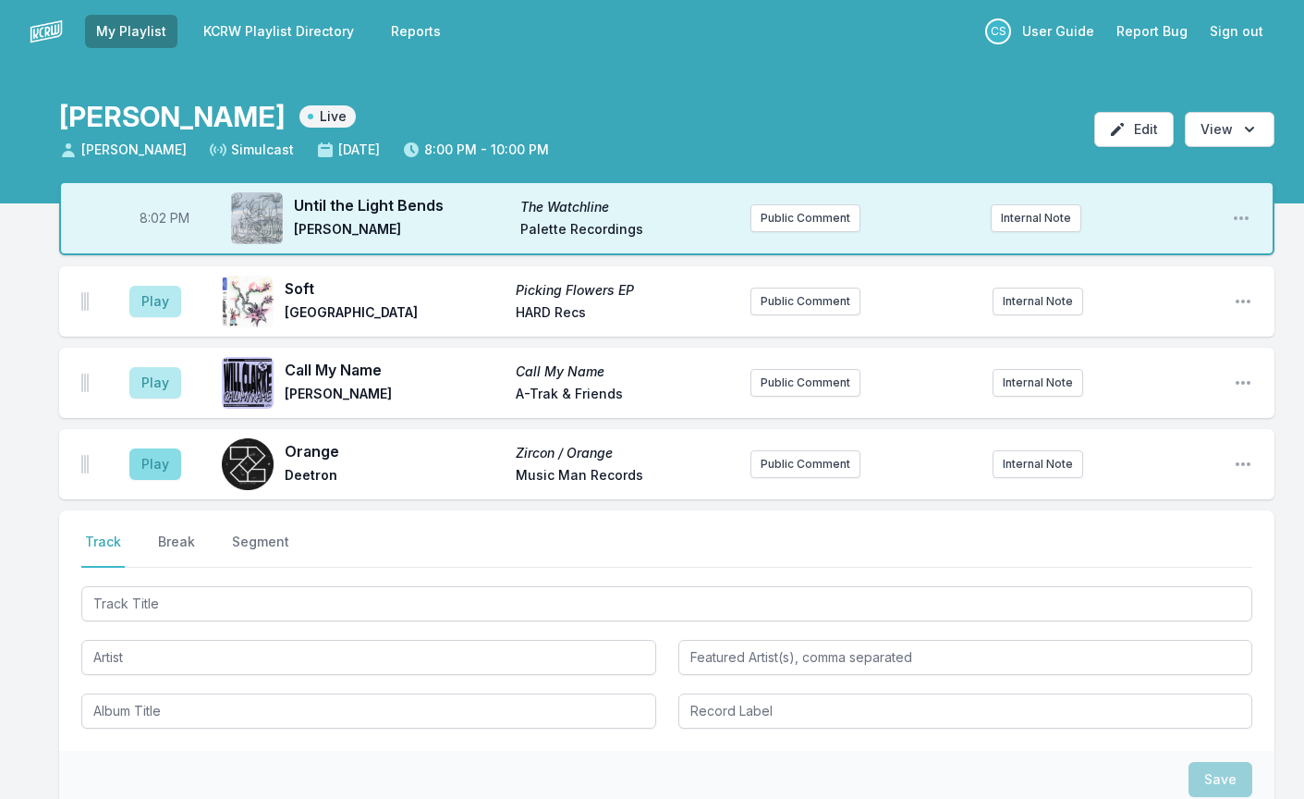
click at [155, 463] on button "Play" at bounding box center [155, 463] width 52 height 31
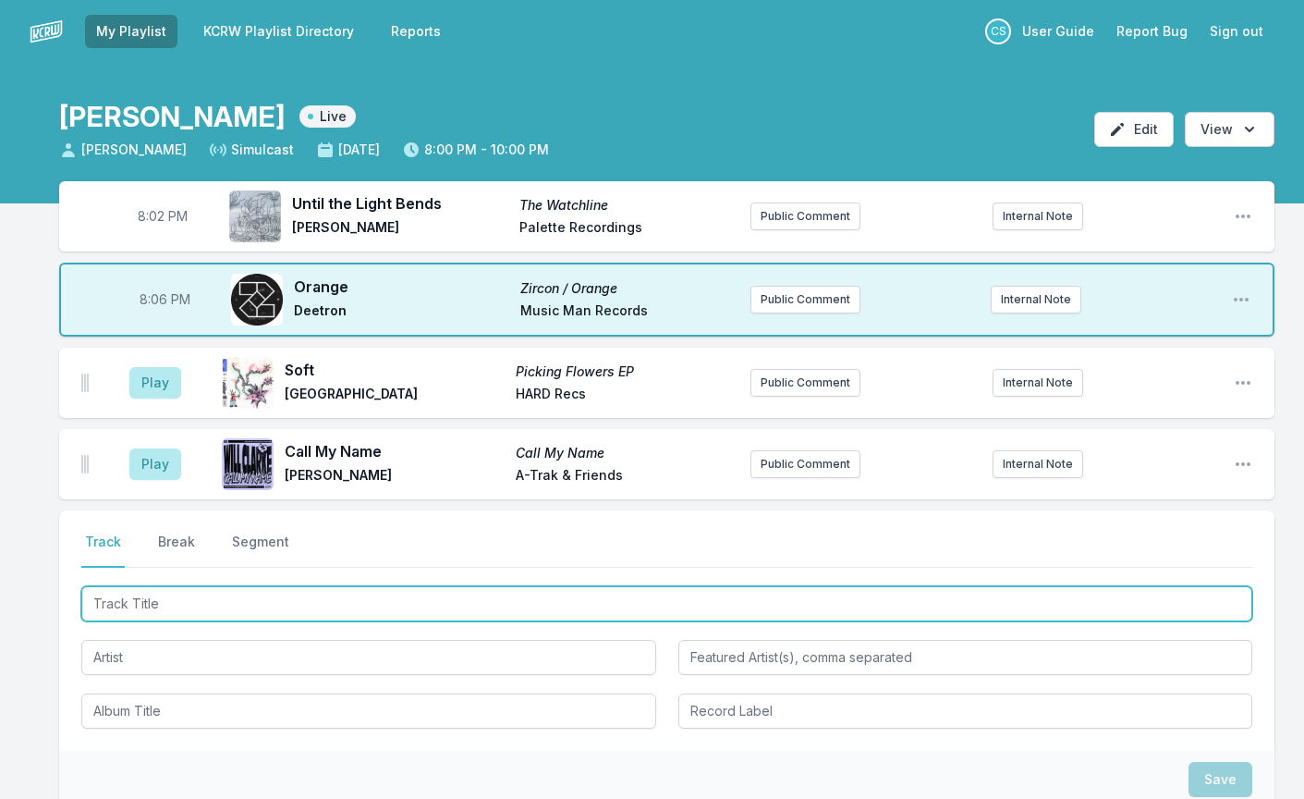
click at [208, 601] on input "Track Title" at bounding box center [666, 603] width 1171 height 35
type input "VSOD"
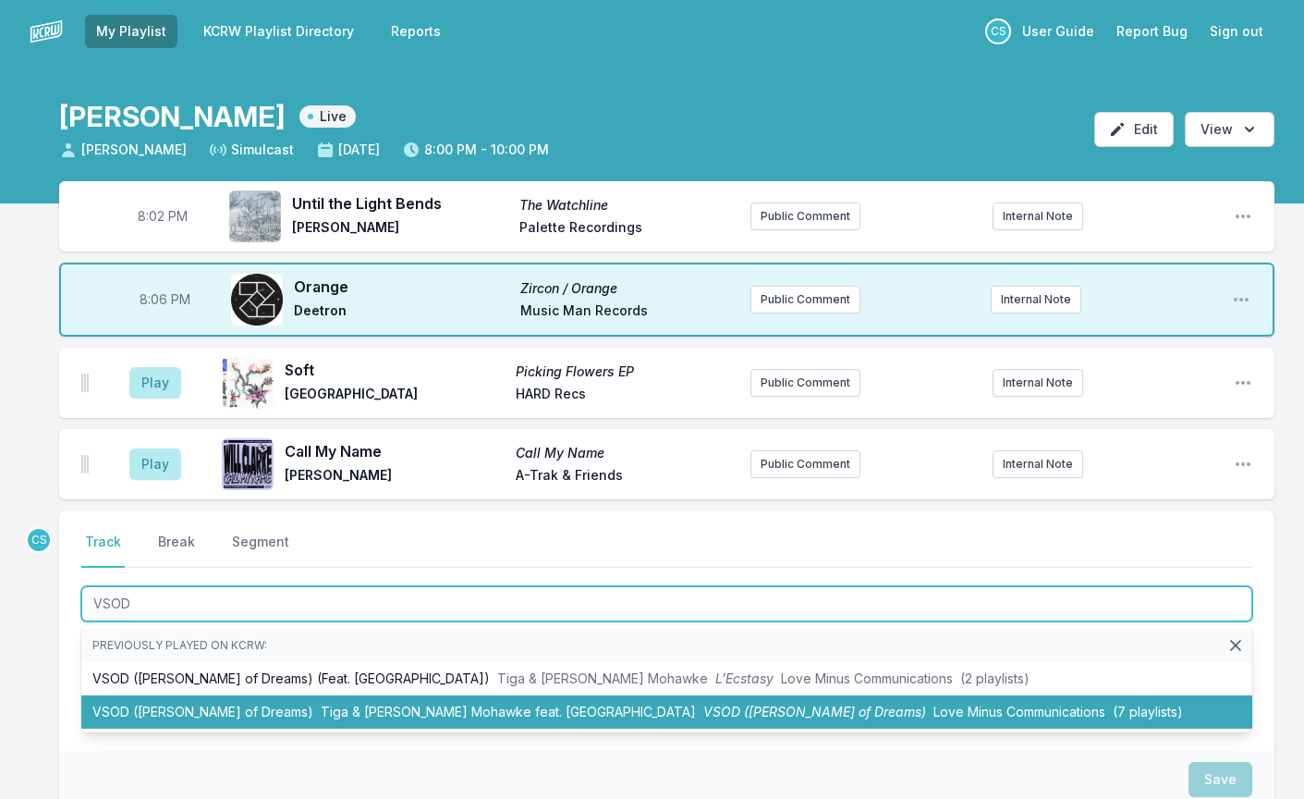
click at [267, 704] on li "VSOD ([PERSON_NAME] of Dreams) [PERSON_NAME] & [PERSON_NAME] Mohawke feat. ABRA…" at bounding box center [666, 711] width 1171 height 33
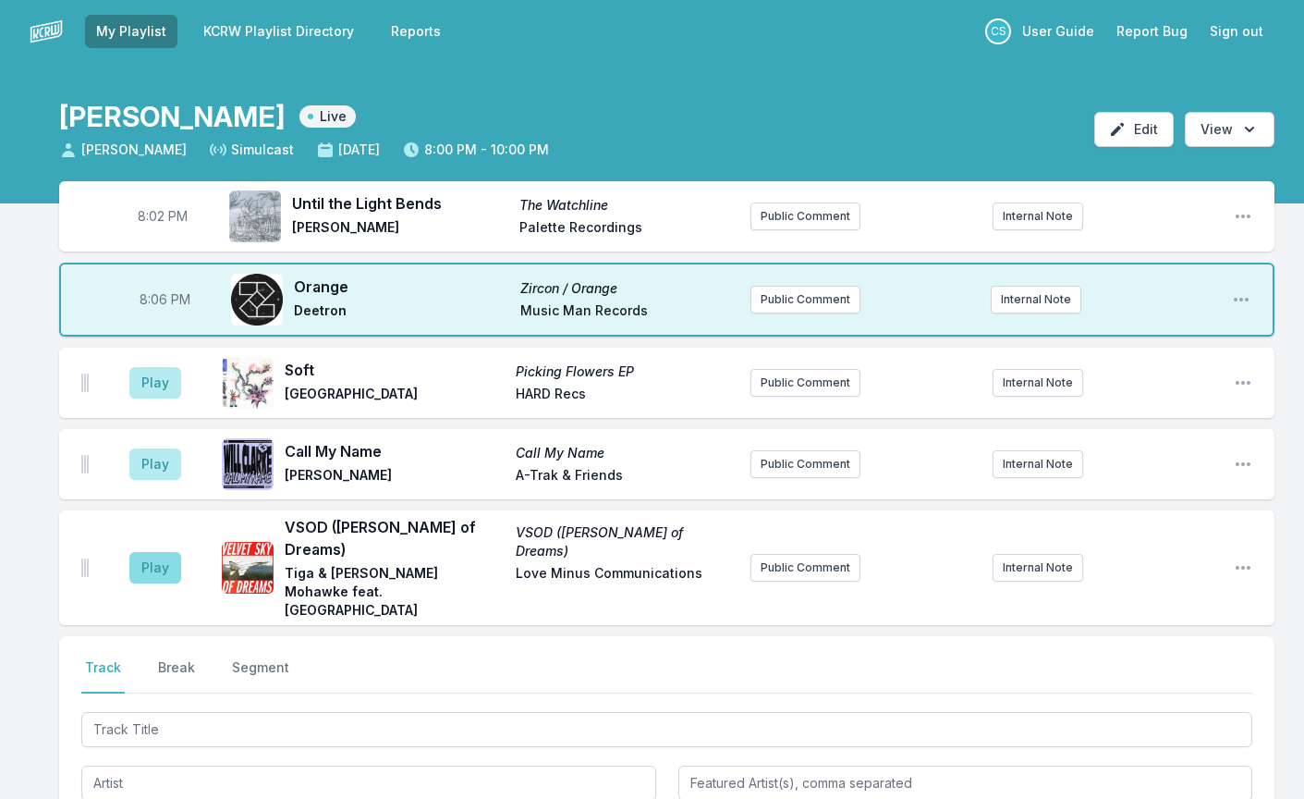
click at [164, 552] on button "Play" at bounding box center [155, 567] width 52 height 31
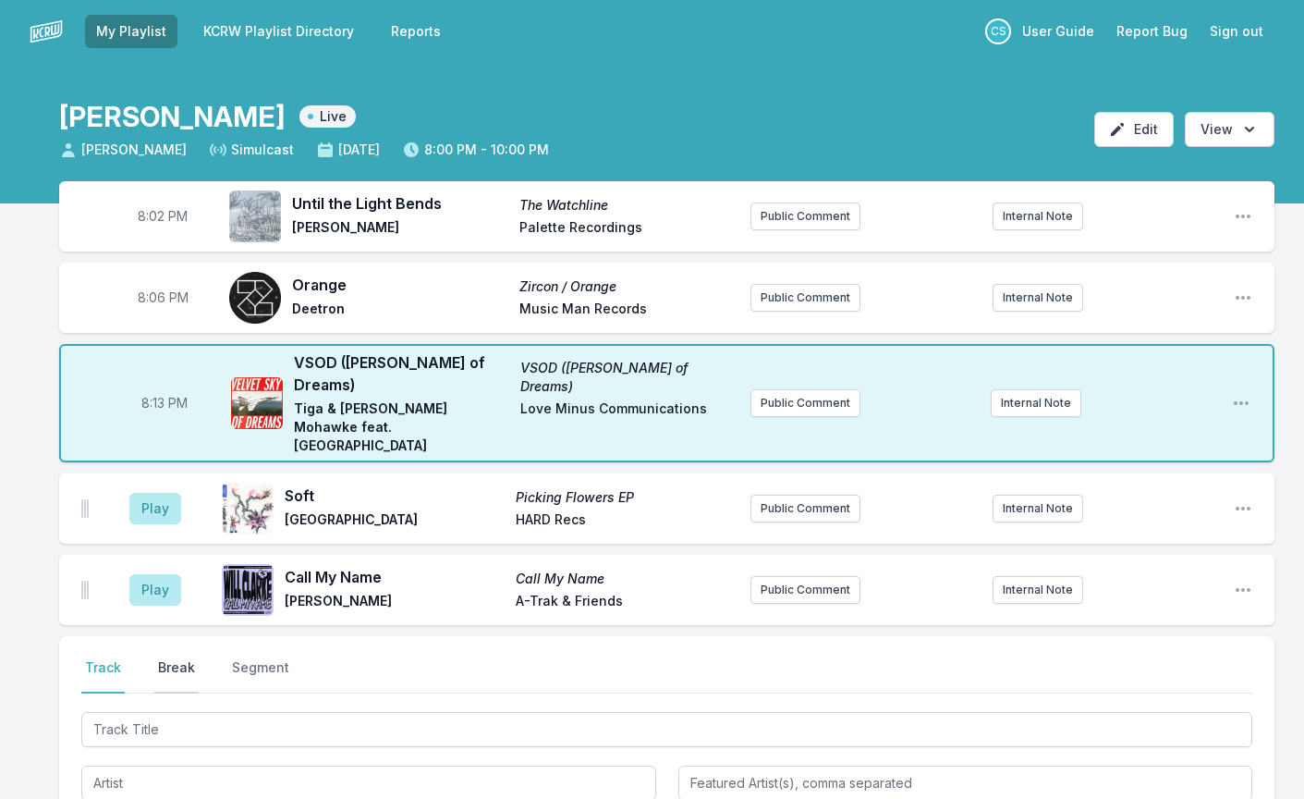
click at [178, 658] on button "Break" at bounding box center [176, 675] width 44 height 35
click at [1206, 764] on button "Save" at bounding box center [1221, 781] width 64 height 35
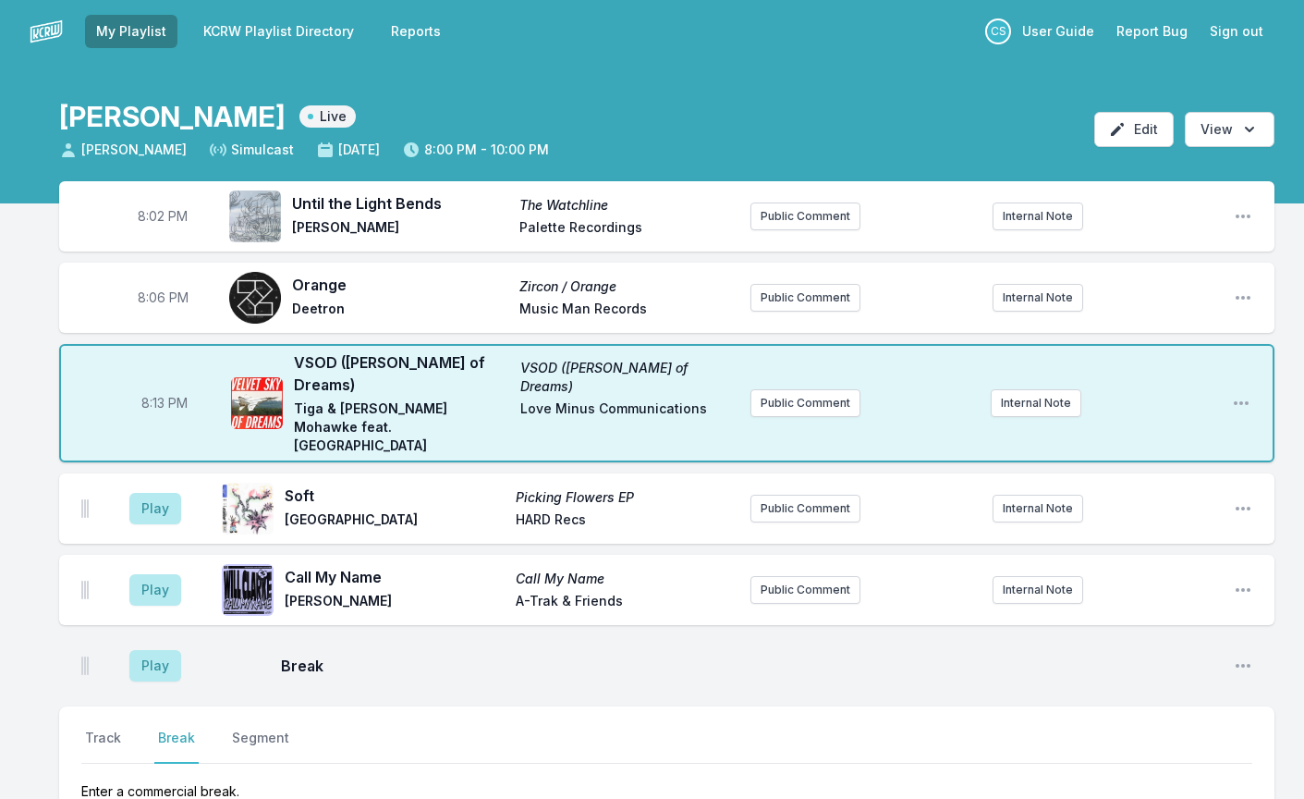
click at [146, 645] on aside "Play" at bounding box center [156, 665] width 104 height 59
click at [153, 650] on button "Play" at bounding box center [155, 665] width 52 height 31
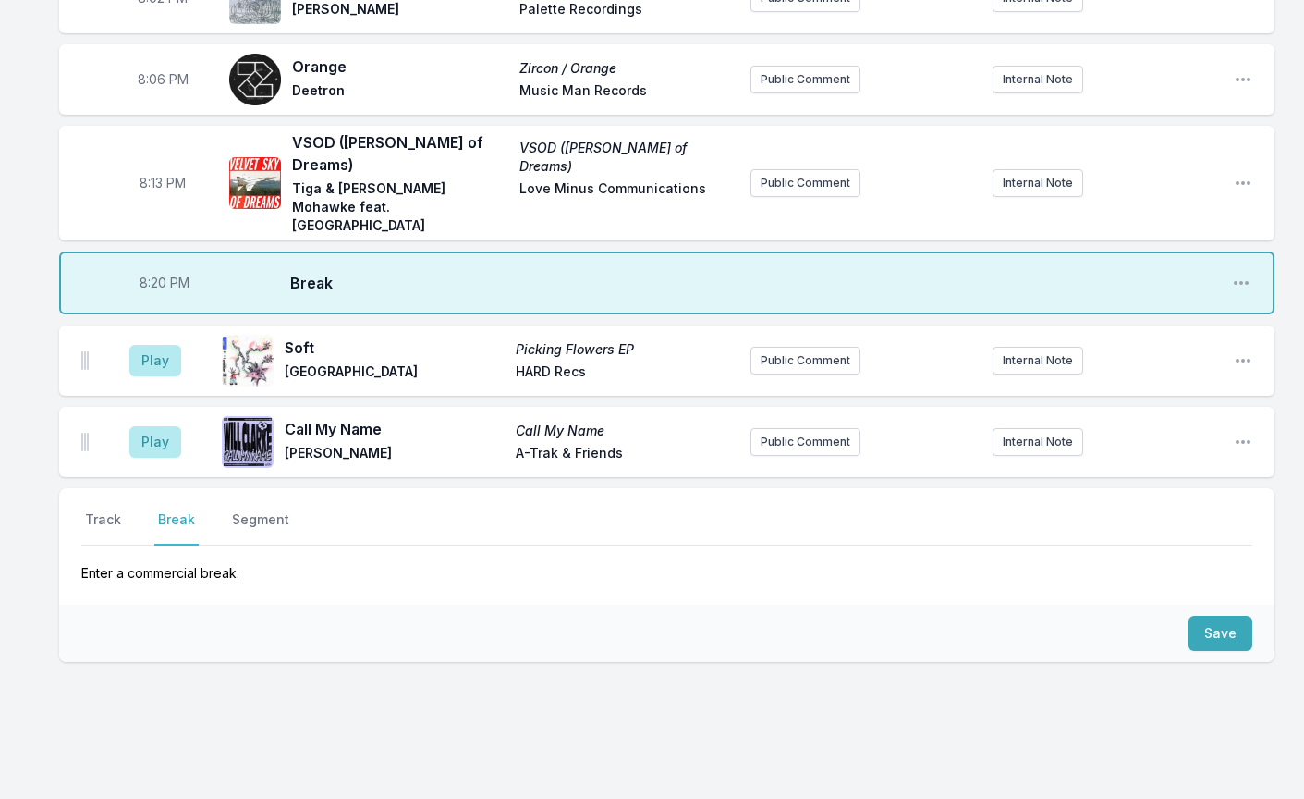
scroll to position [218, 0]
click at [105, 510] on button "Track" at bounding box center [102, 527] width 43 height 35
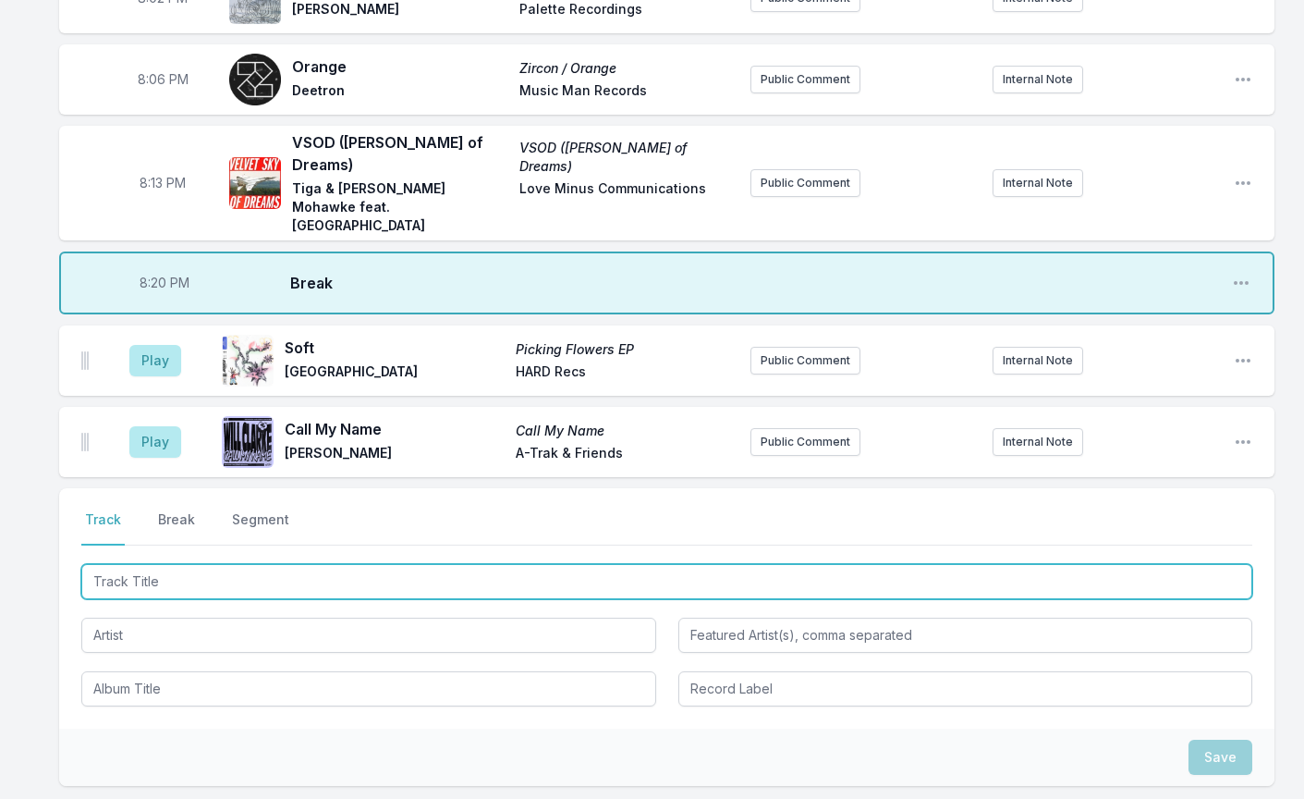
click at [167, 564] on input "Track Title" at bounding box center [666, 581] width 1171 height 35
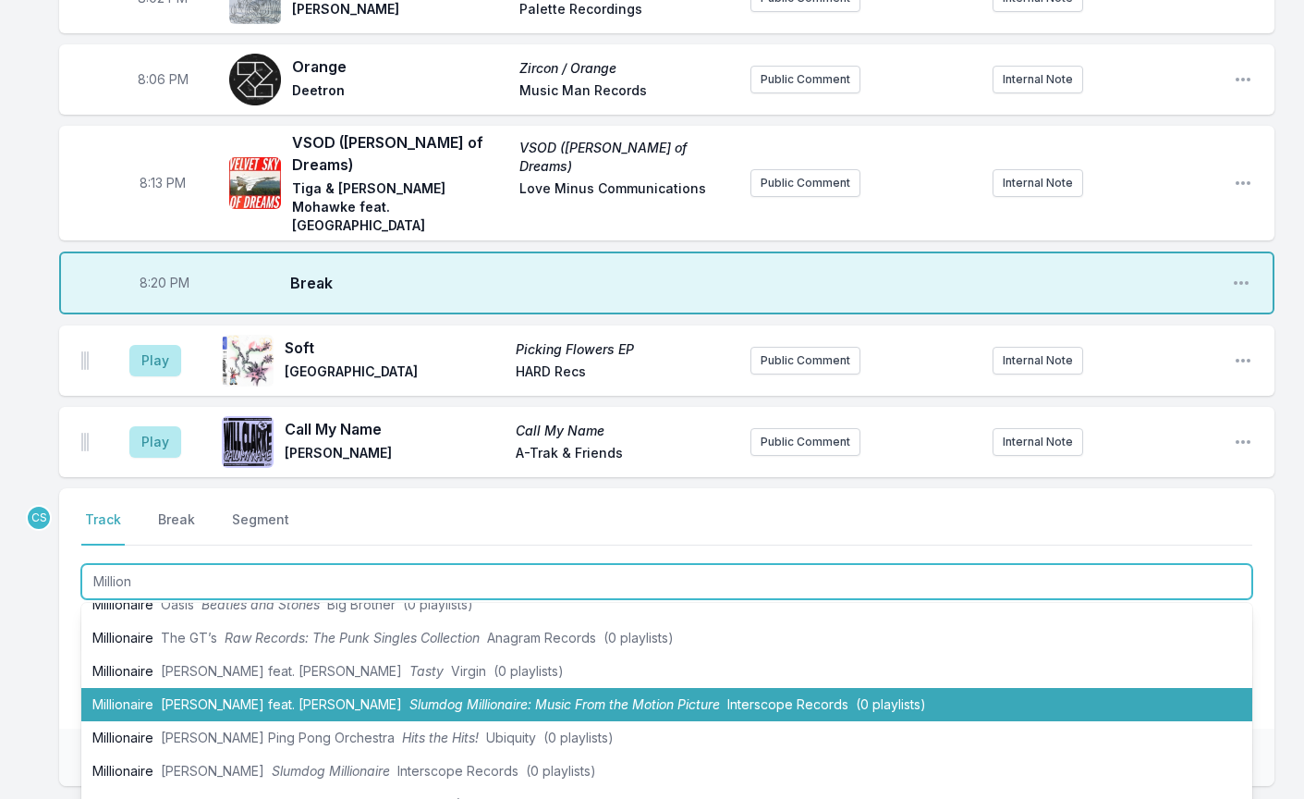
scroll to position [484, 0]
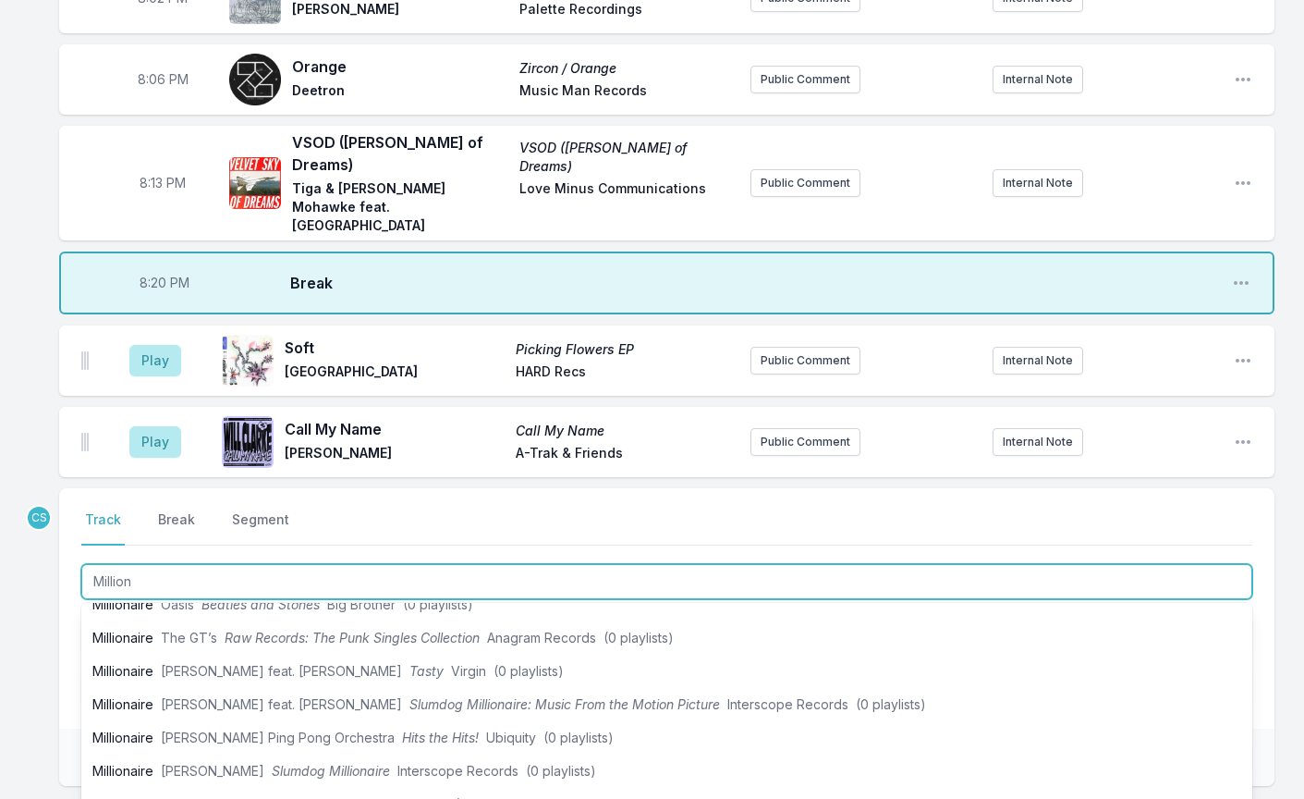
type input "Million"
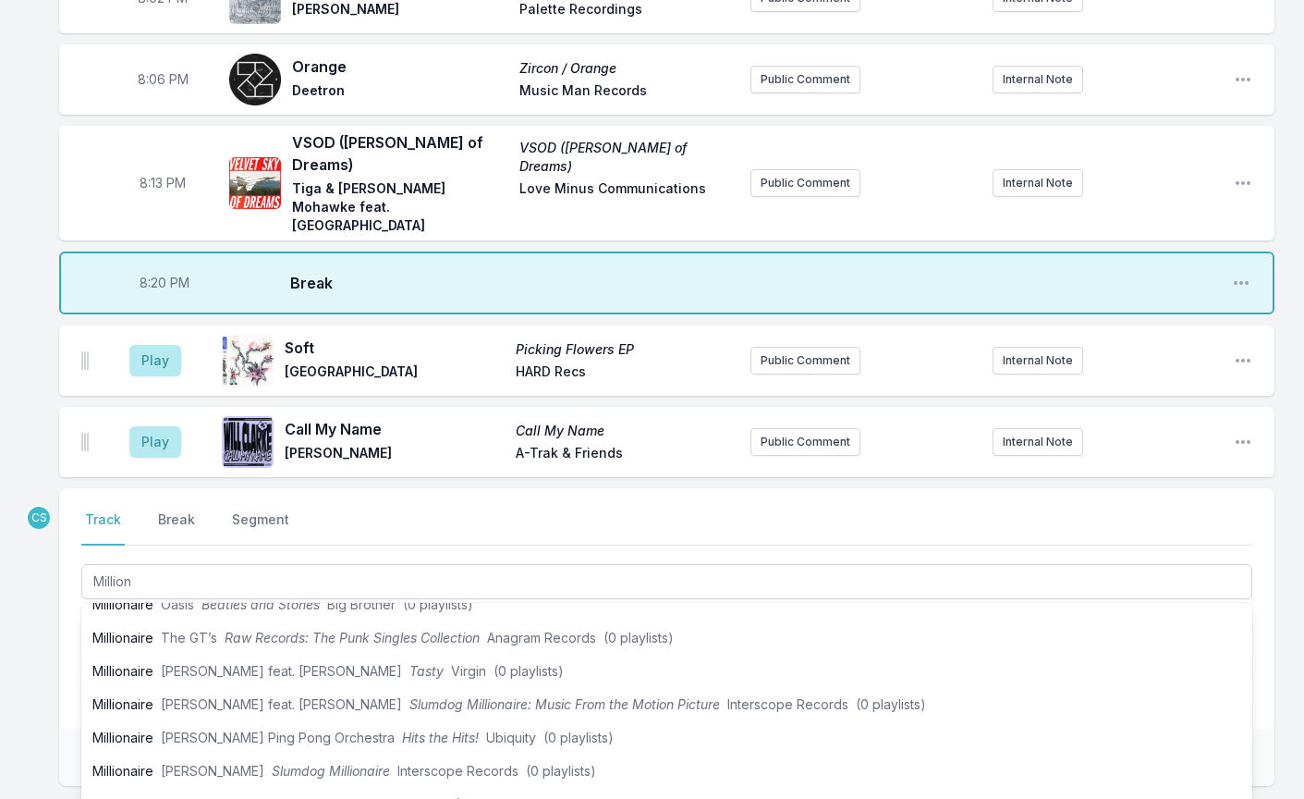
click at [47, 624] on div "8:02 PM Until the Light Bends The Watchline [PERSON_NAME] Palette Recordings Pu…" at bounding box center [652, 463] width 1304 height 1000
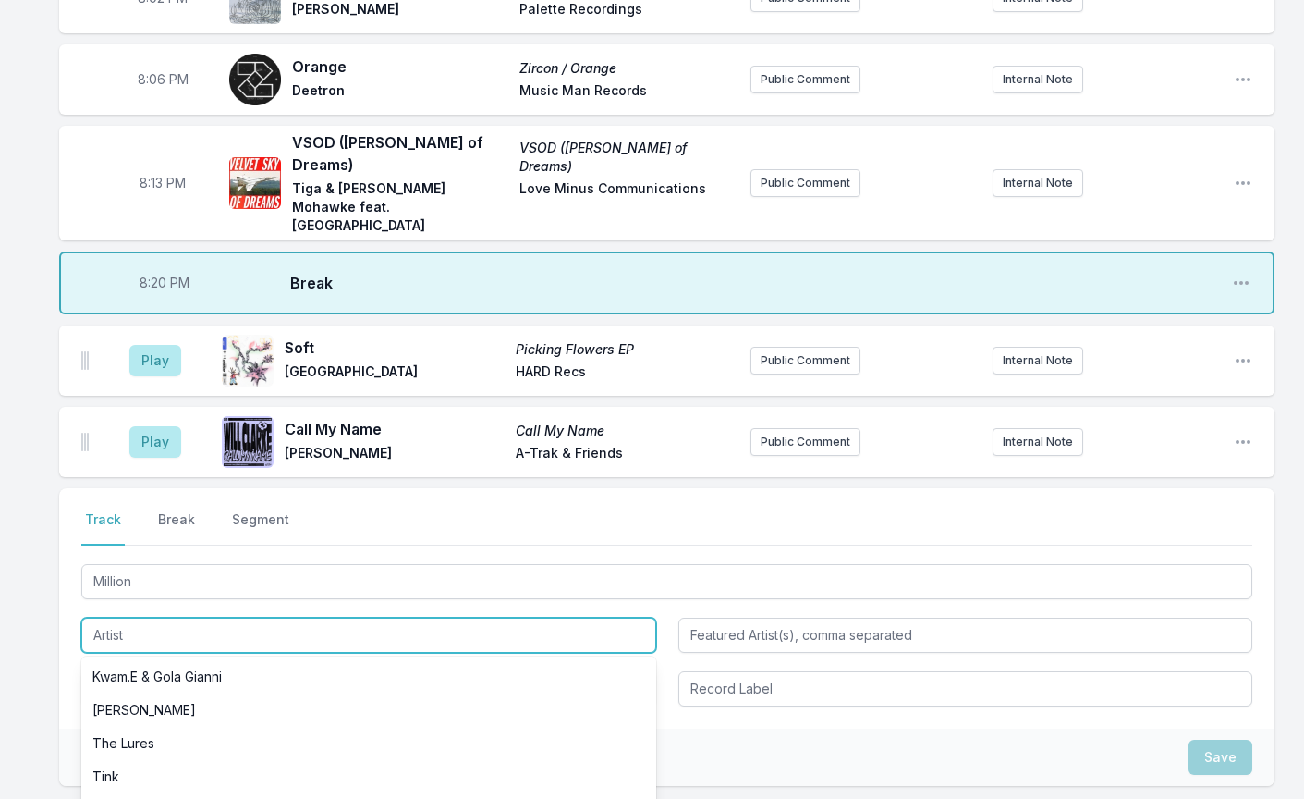
click at [122, 617] on input "Artist" at bounding box center [368, 634] width 575 height 35
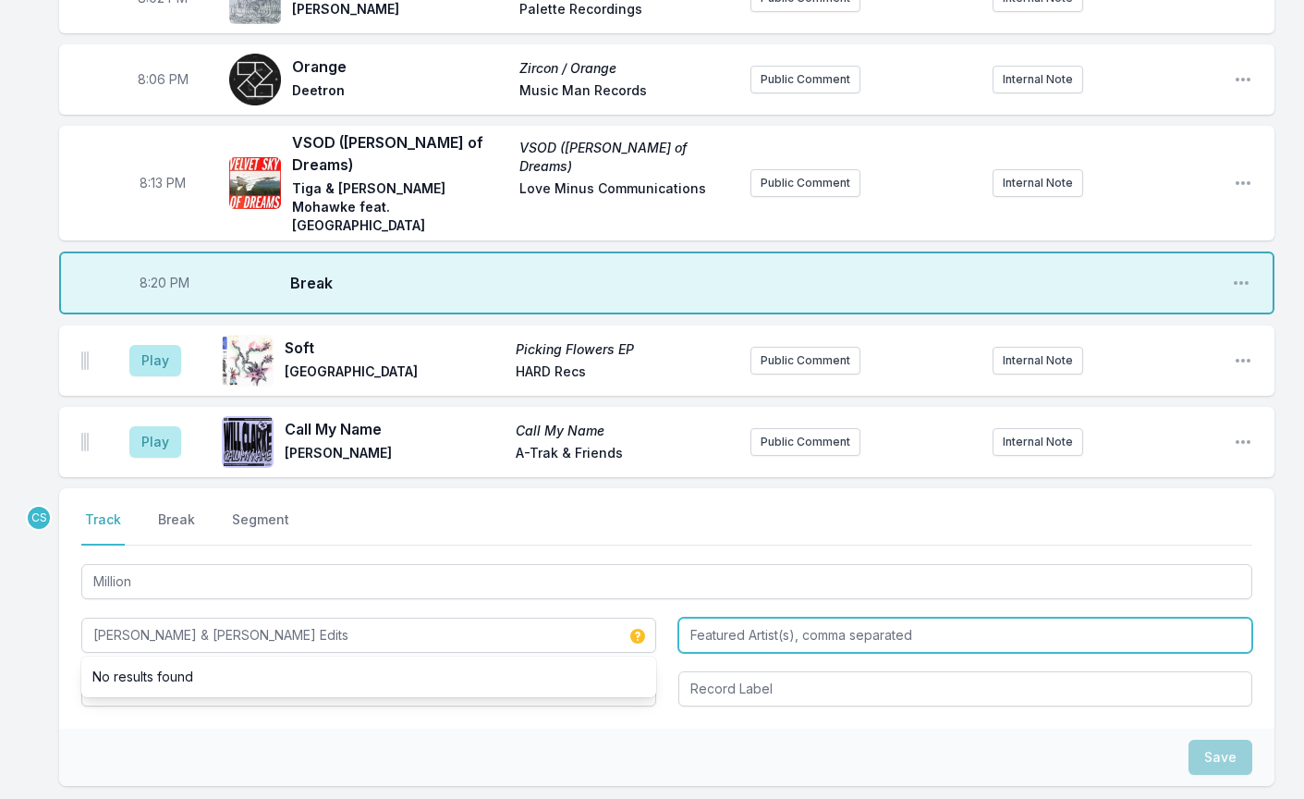
type input "[PERSON_NAME] & [PERSON_NAME] Edits"
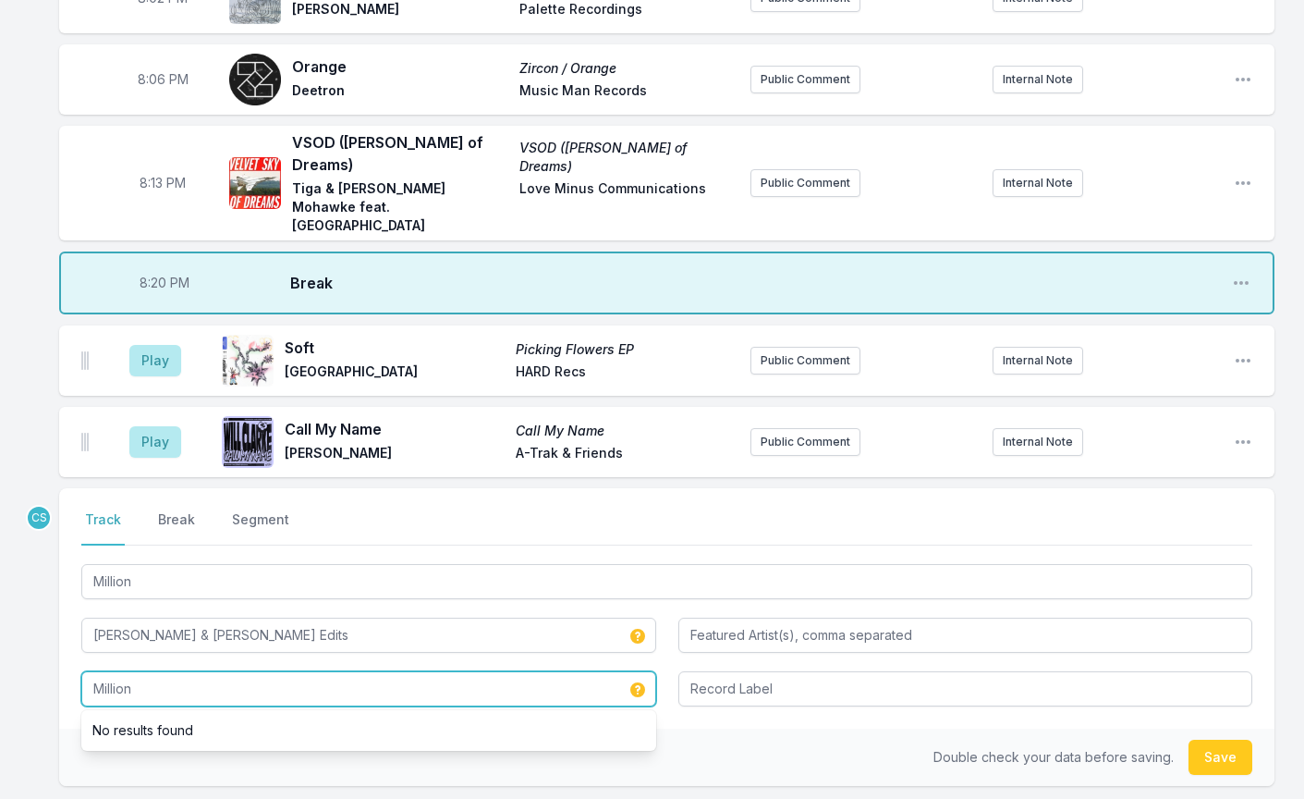
type input "Million"
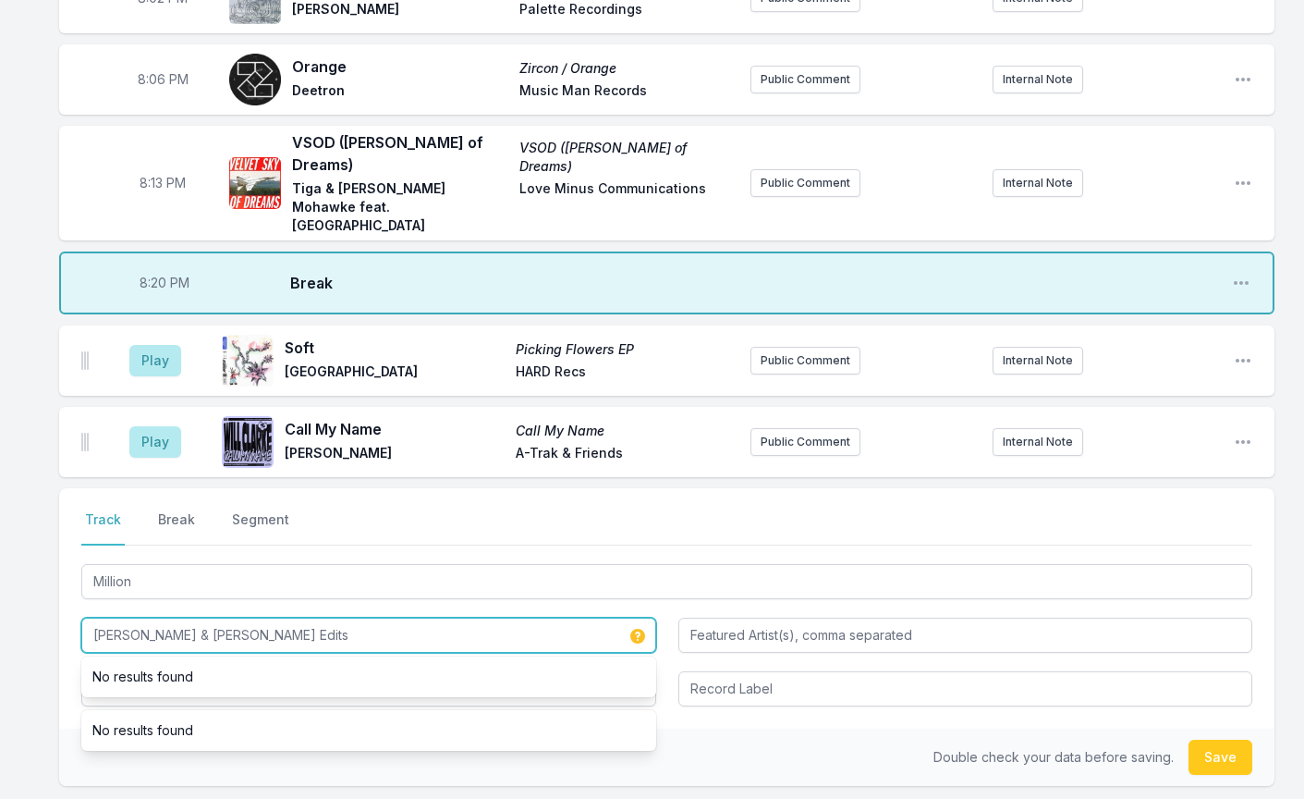
drag, startPoint x: 300, startPoint y: 599, endPoint x: -33, endPoint y: 600, distance: 333.7
click at [0, 600] on html "My Playlist KCRW Playlist Directory Reports CS User Guide Report Bug Sign out […" at bounding box center [652, 372] width 1304 height 1181
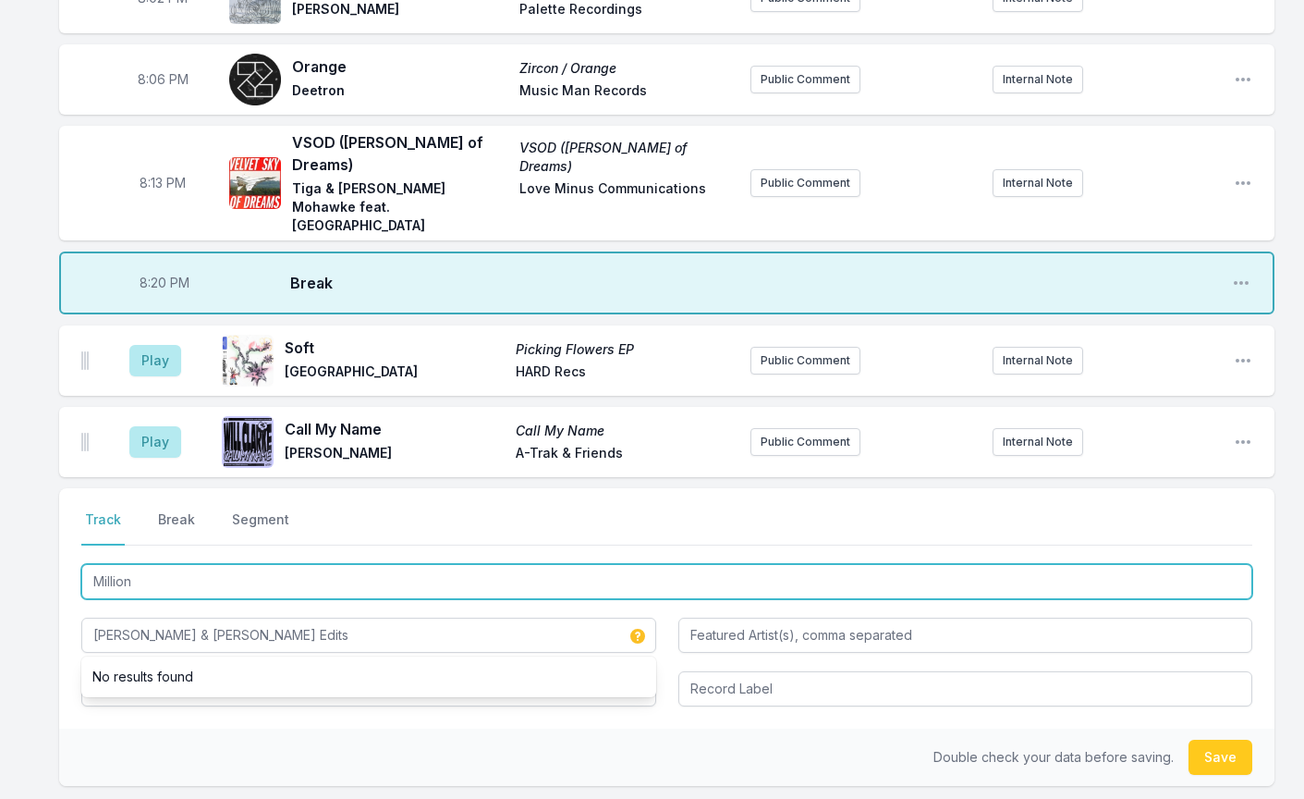
click at [201, 564] on input "Million" at bounding box center [666, 581] width 1171 height 35
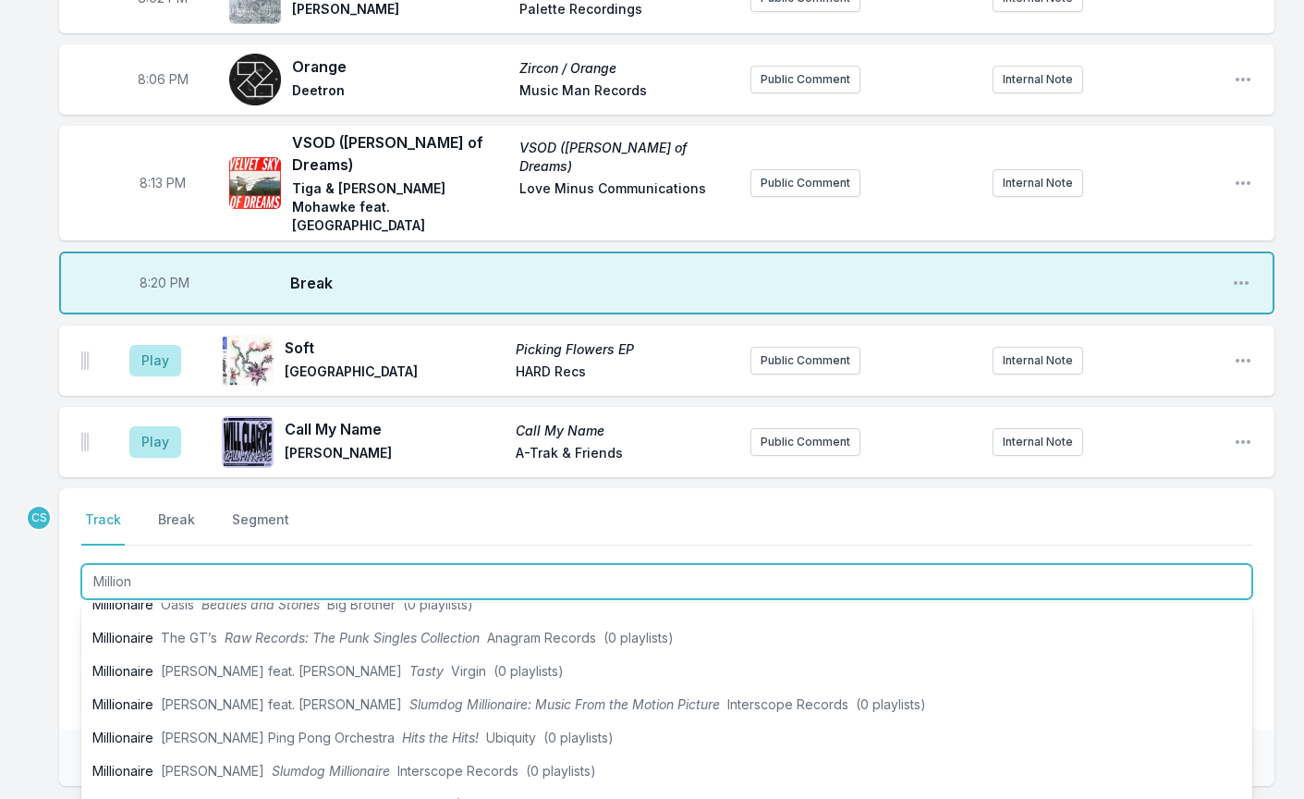
scroll to position [0, 0]
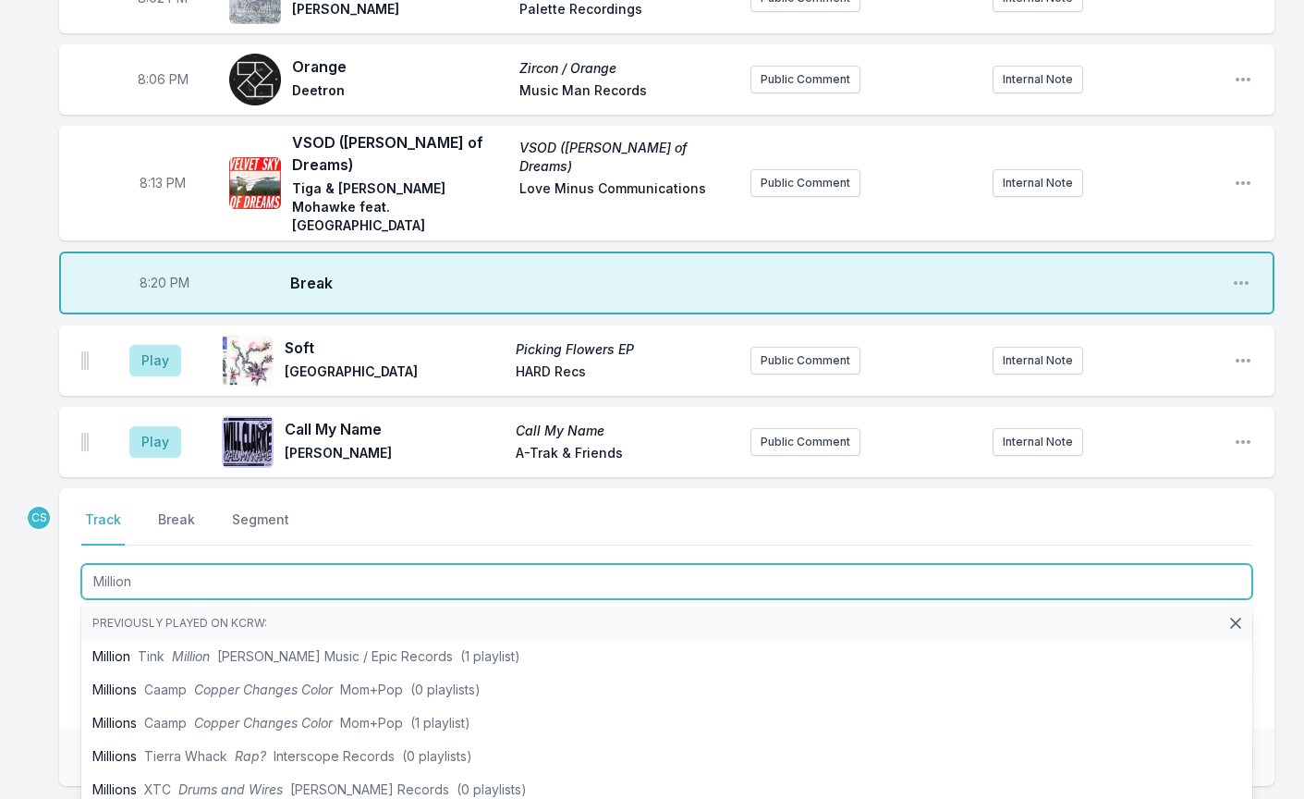
click at [197, 564] on input "Million" at bounding box center [666, 581] width 1171 height 35
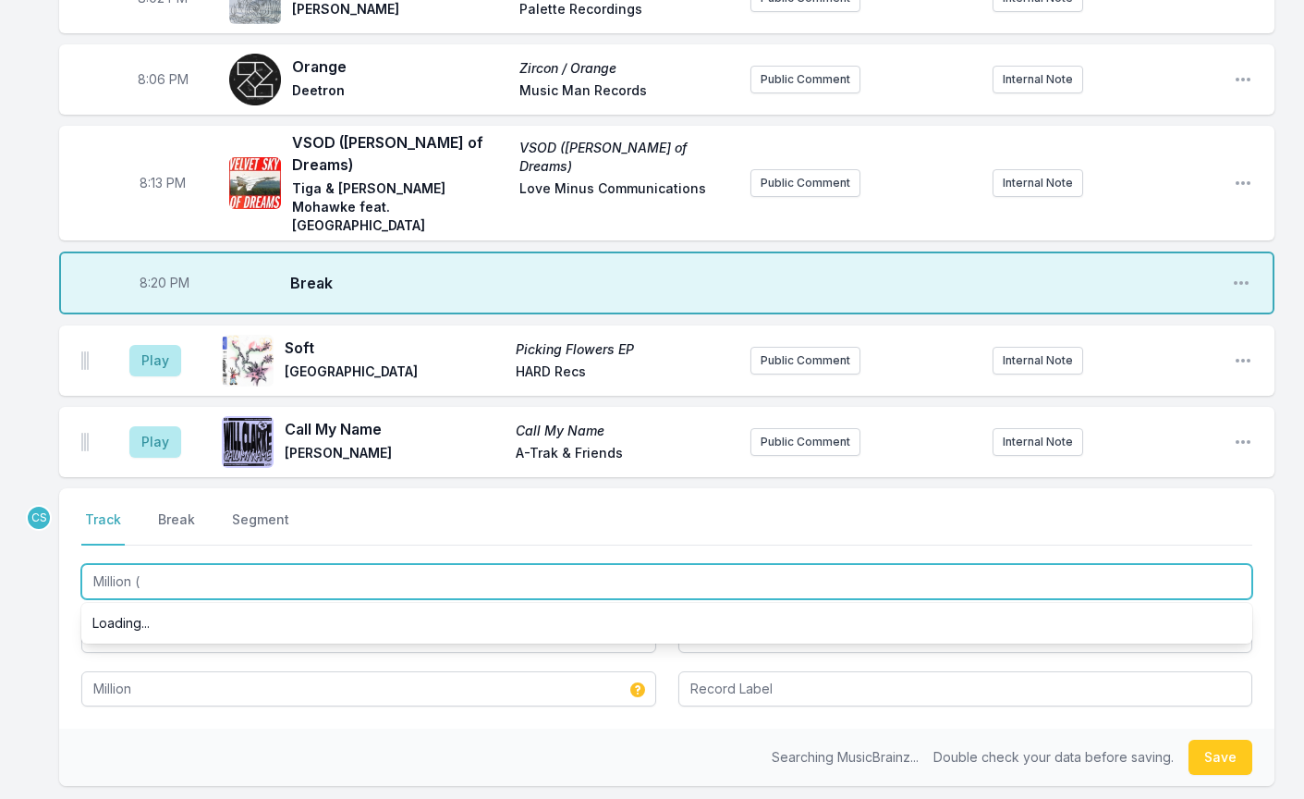
paste input "[PERSON_NAME] & [PERSON_NAME] Edits"
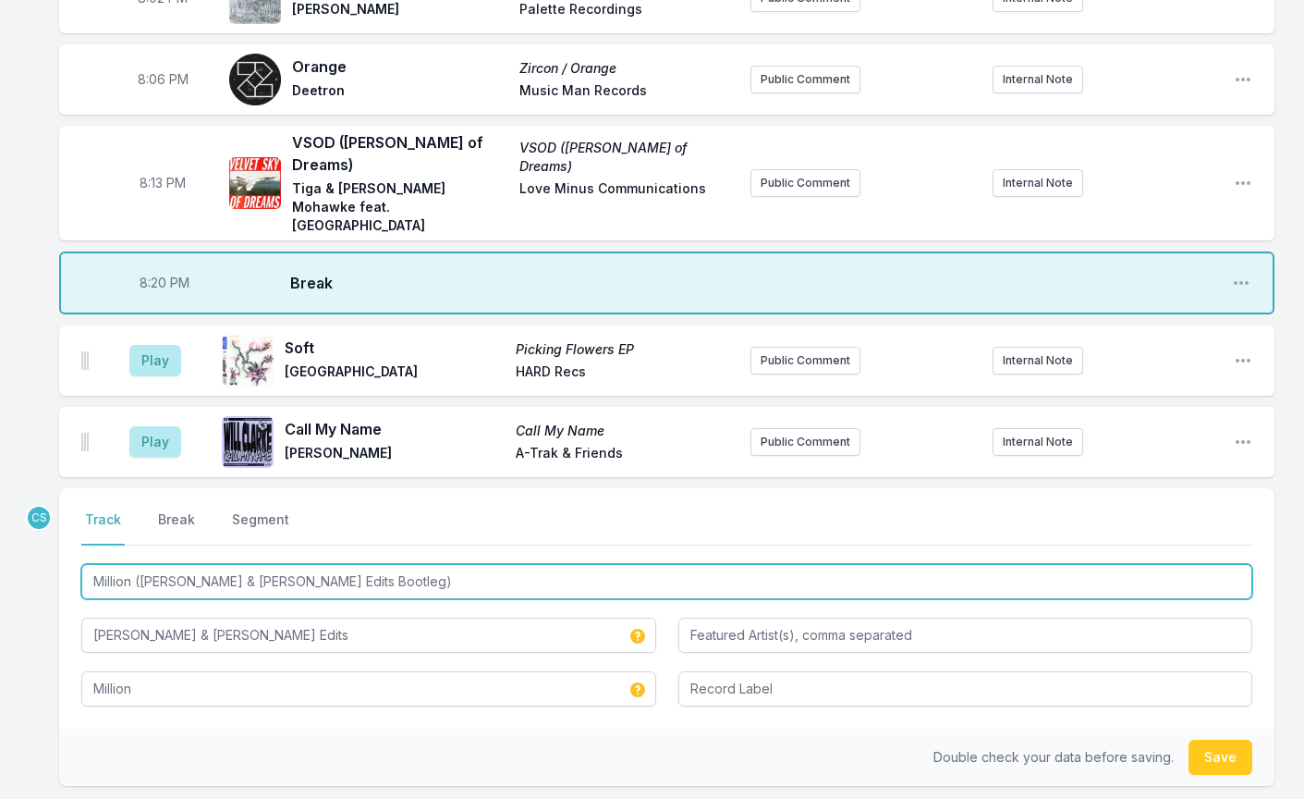
type input "Million ([PERSON_NAME] & [PERSON_NAME] Edits Bootleg)"
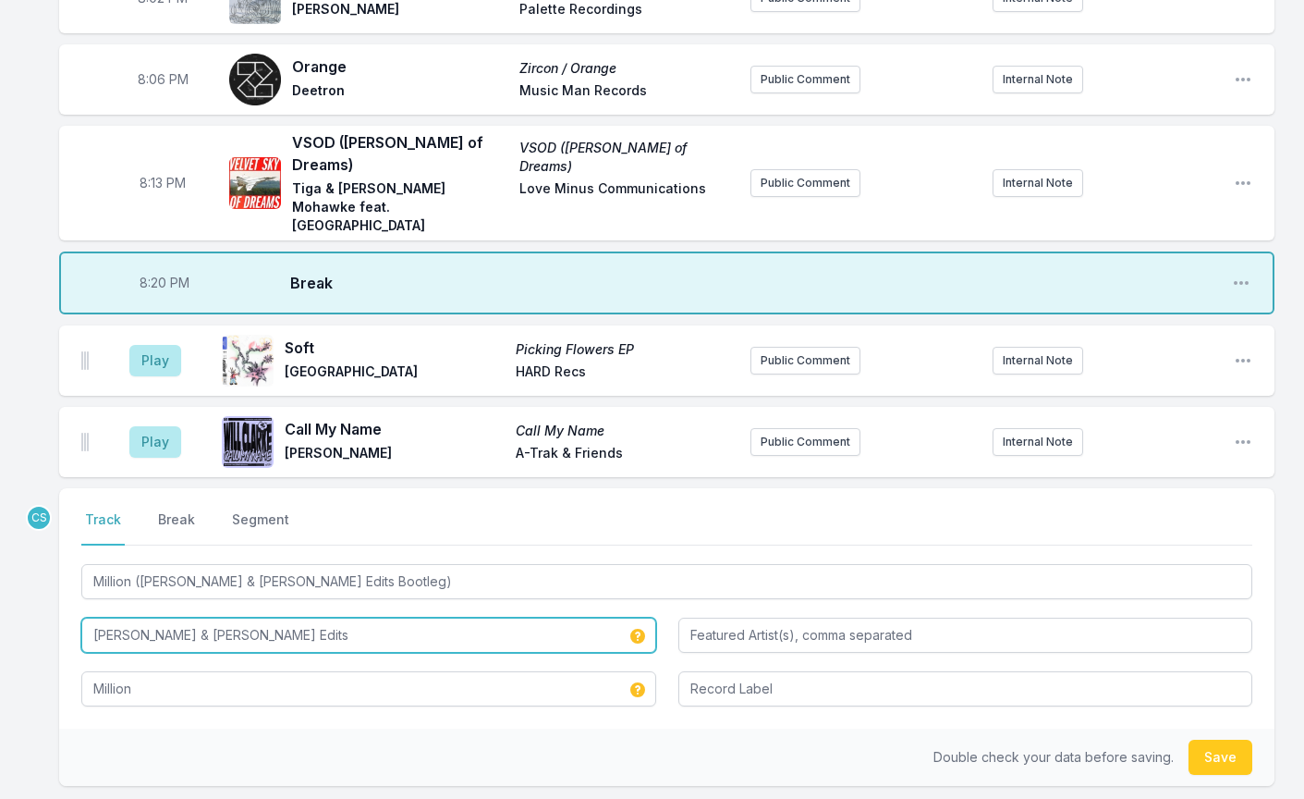
click at [317, 617] on input "[PERSON_NAME] & [PERSON_NAME] Edits" at bounding box center [368, 634] width 575 height 35
type input "[PERSON_NAME]"
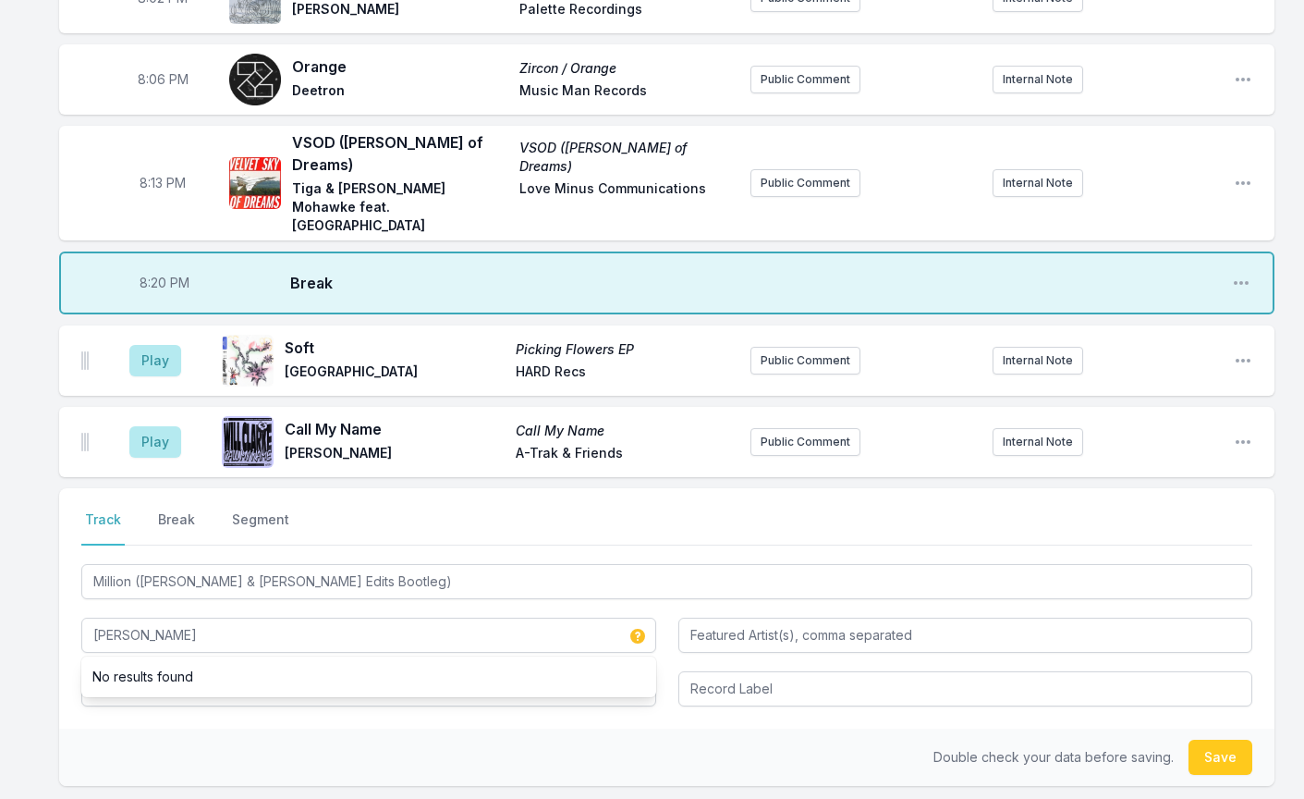
click at [113, 728] on div "Double check your data before saving. Save" at bounding box center [667, 756] width 1216 height 57
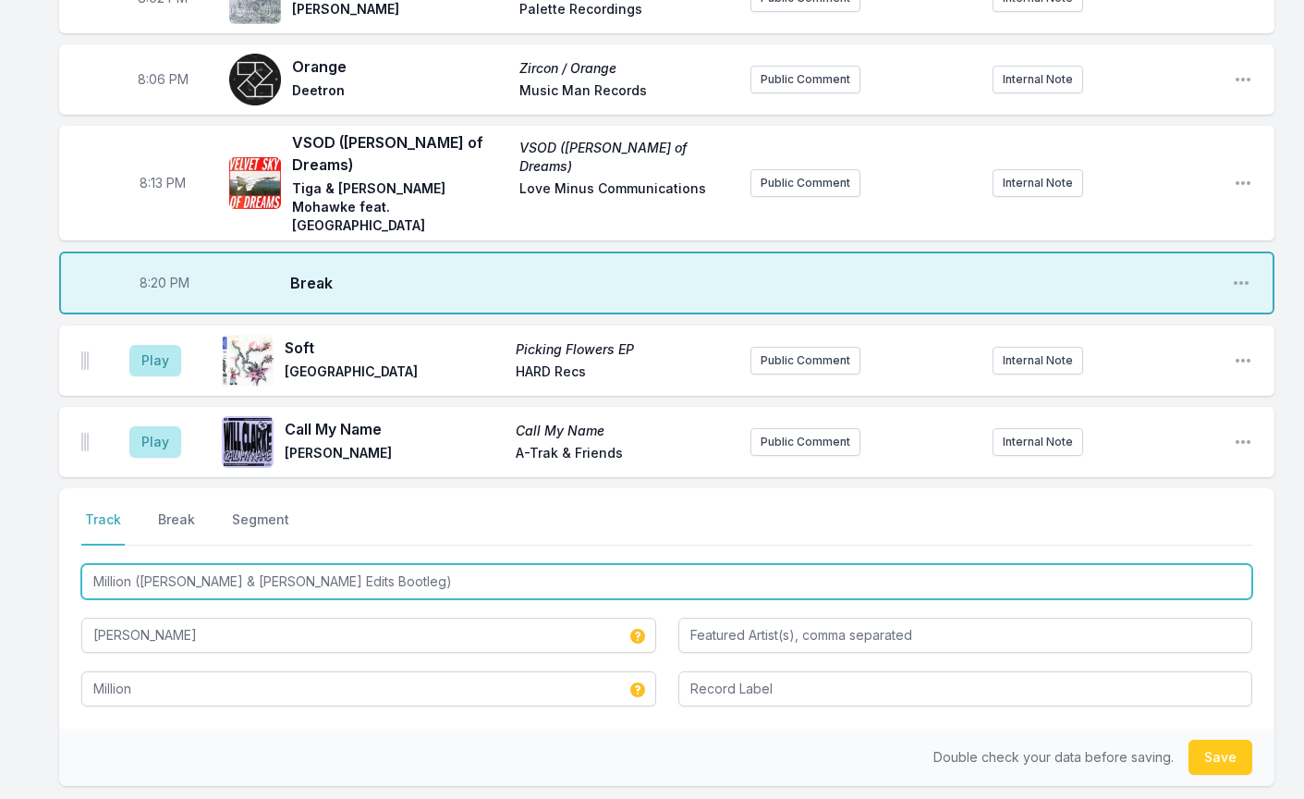
click at [248, 564] on input "Million ([PERSON_NAME] & [PERSON_NAME] Edits Bootleg)" at bounding box center [666, 581] width 1171 height 35
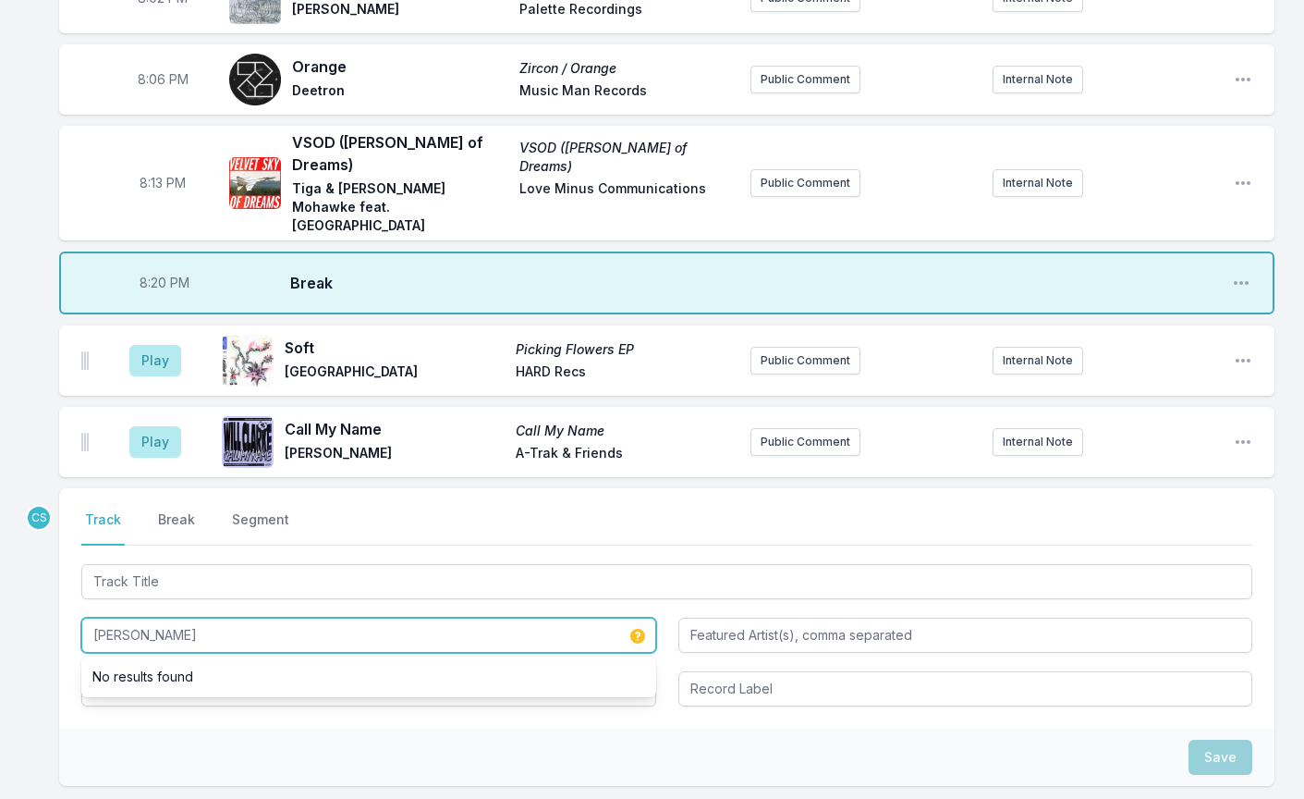
click at [214, 617] on input "[PERSON_NAME]" at bounding box center [368, 634] width 575 height 35
click at [204, 617] on input "[PERSON_NAME]" at bounding box center [368, 634] width 575 height 35
click at [203, 617] on input "[PERSON_NAME]" at bounding box center [368, 634] width 575 height 35
click at [201, 617] on input "[PERSON_NAME]" at bounding box center [368, 634] width 575 height 35
type input "Aaliya"
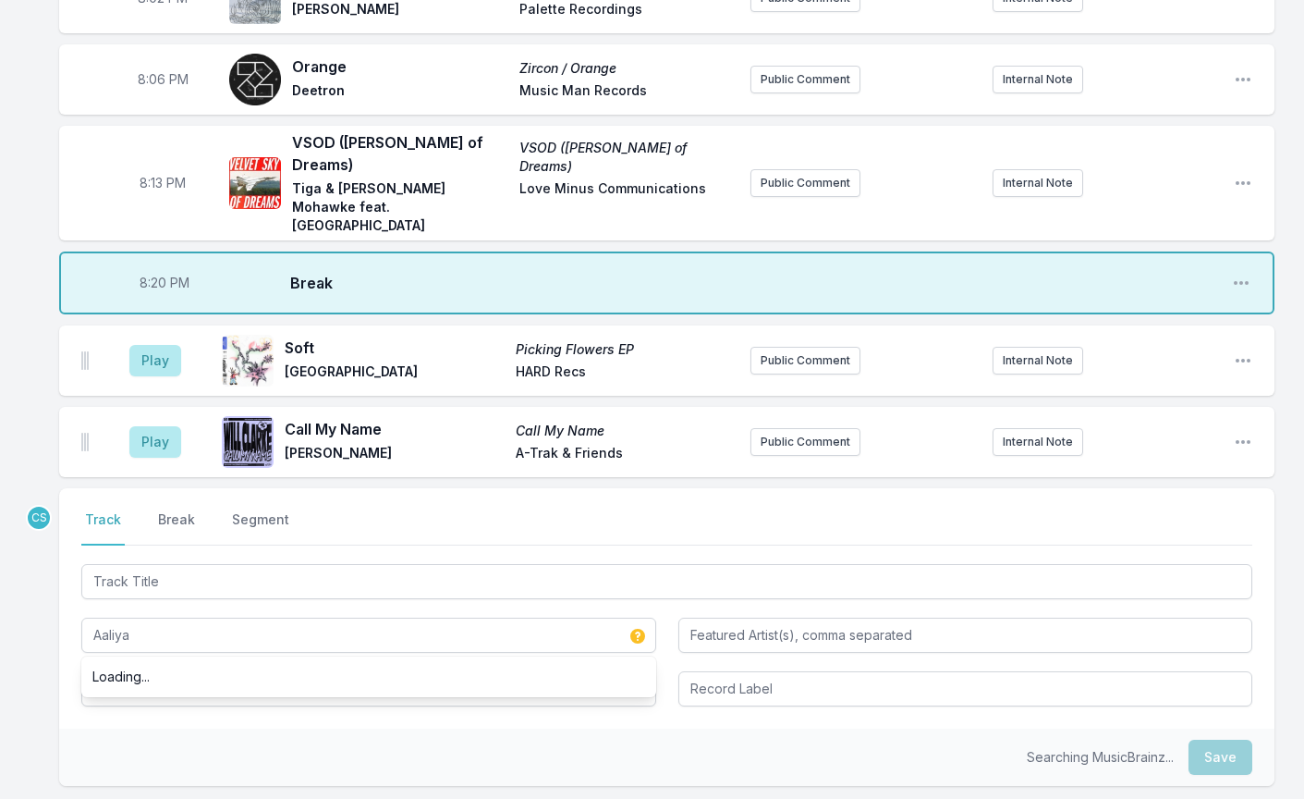
click at [165, 728] on div "Searching MusicBrainz... Save" at bounding box center [667, 756] width 1216 height 57
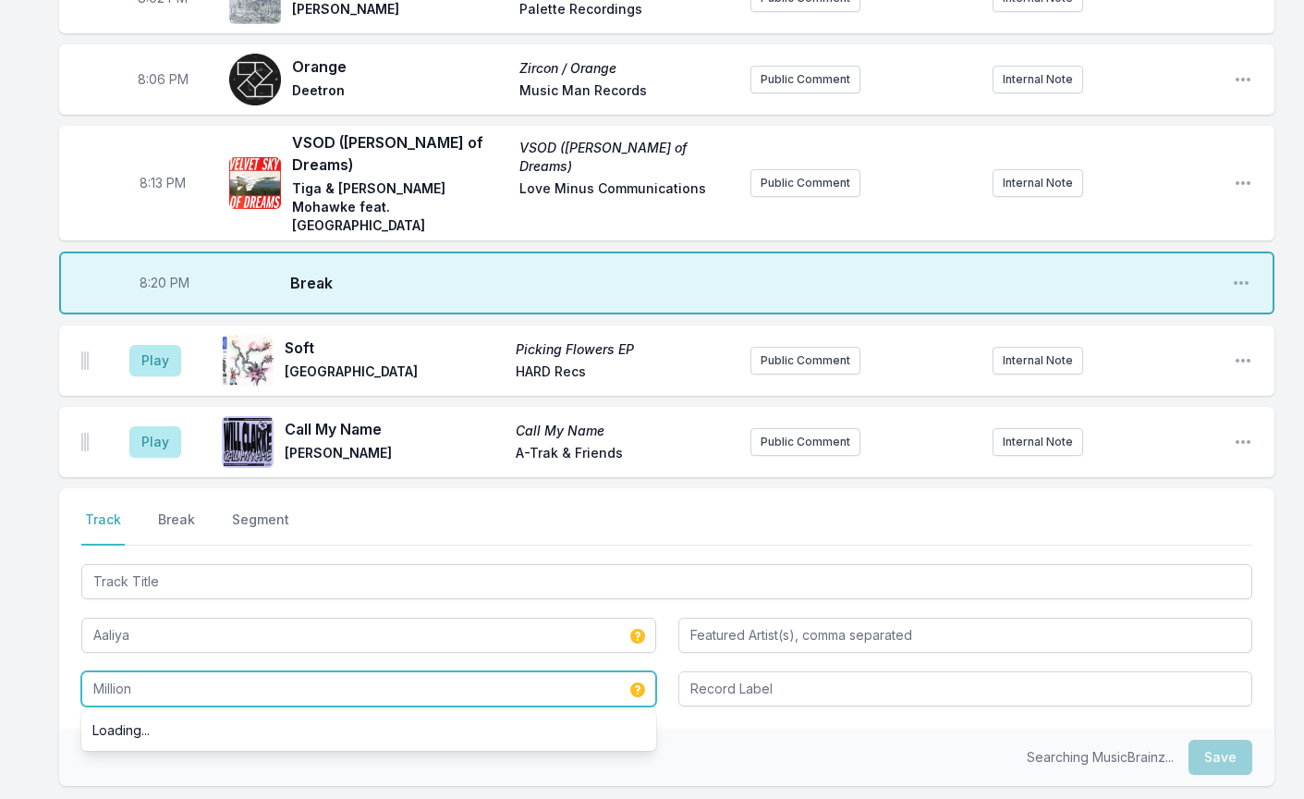
click at [183, 671] on input "Million" at bounding box center [368, 688] width 575 height 35
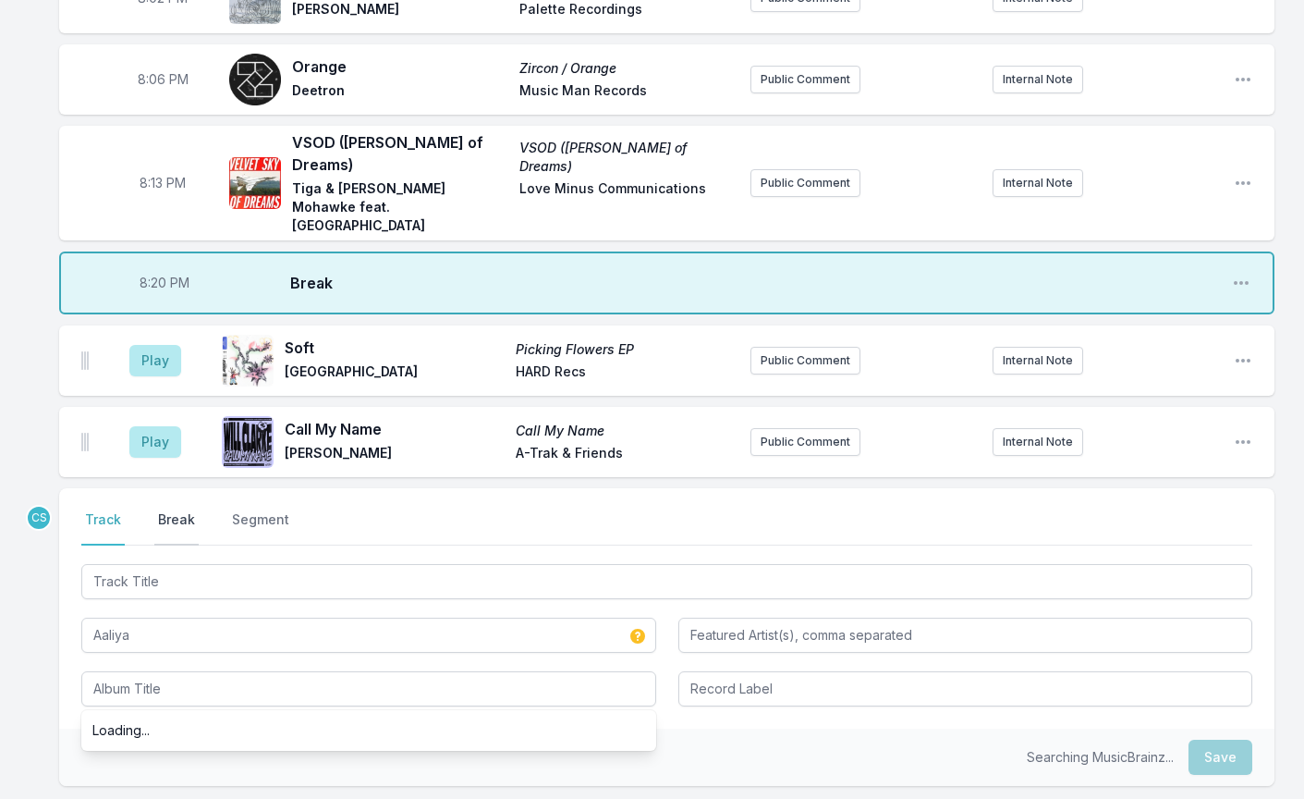
click at [184, 510] on button "Break" at bounding box center [176, 527] width 44 height 35
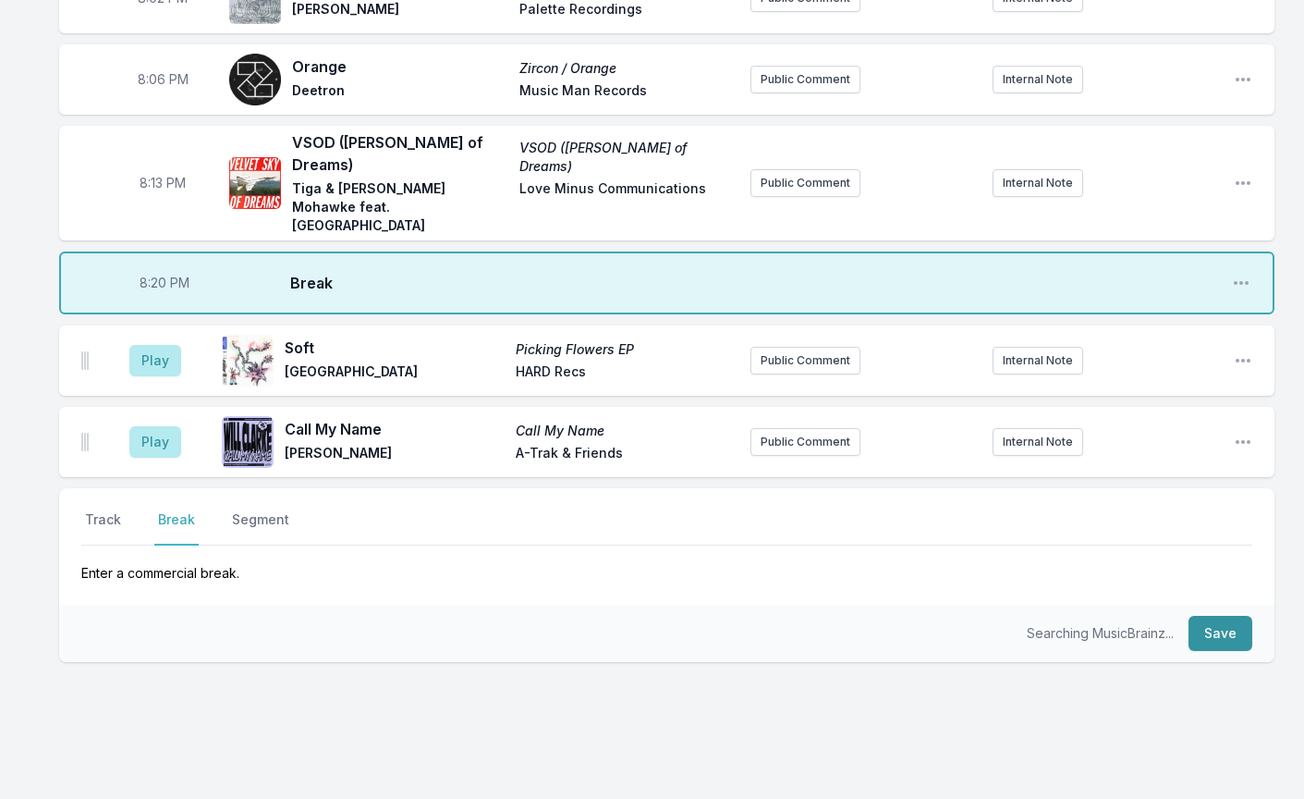
click at [1208, 616] on button "Save" at bounding box center [1221, 633] width 64 height 35
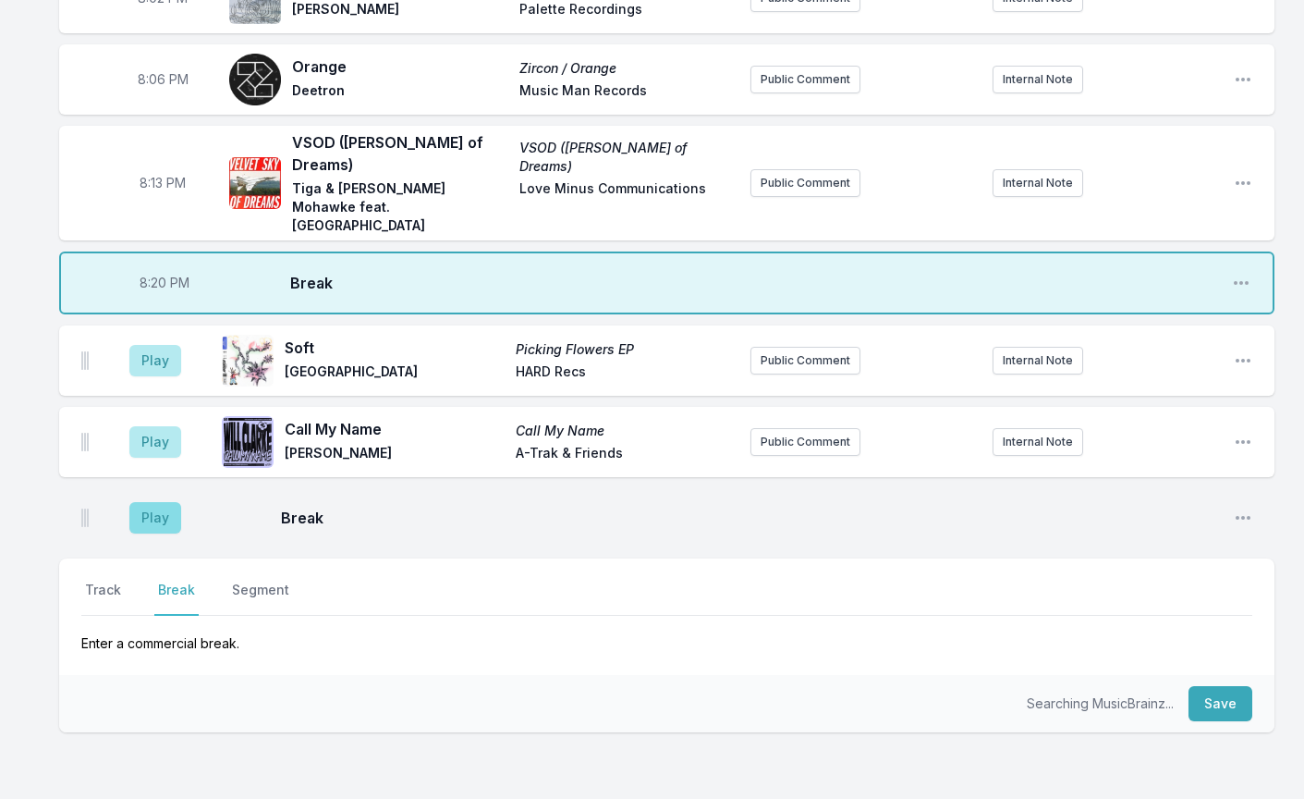
click at [157, 502] on button "Play" at bounding box center [155, 517] width 52 height 31
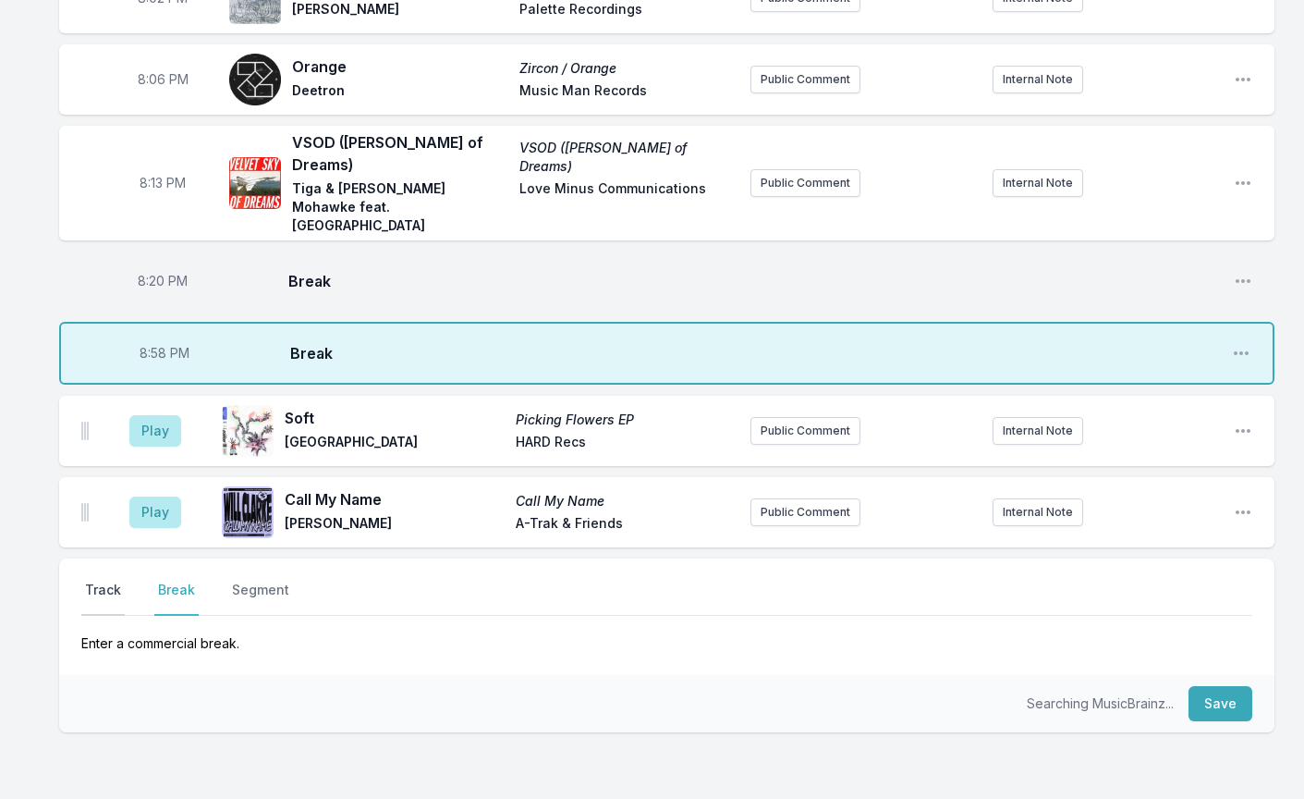
click at [97, 580] on button "Track" at bounding box center [102, 597] width 43 height 35
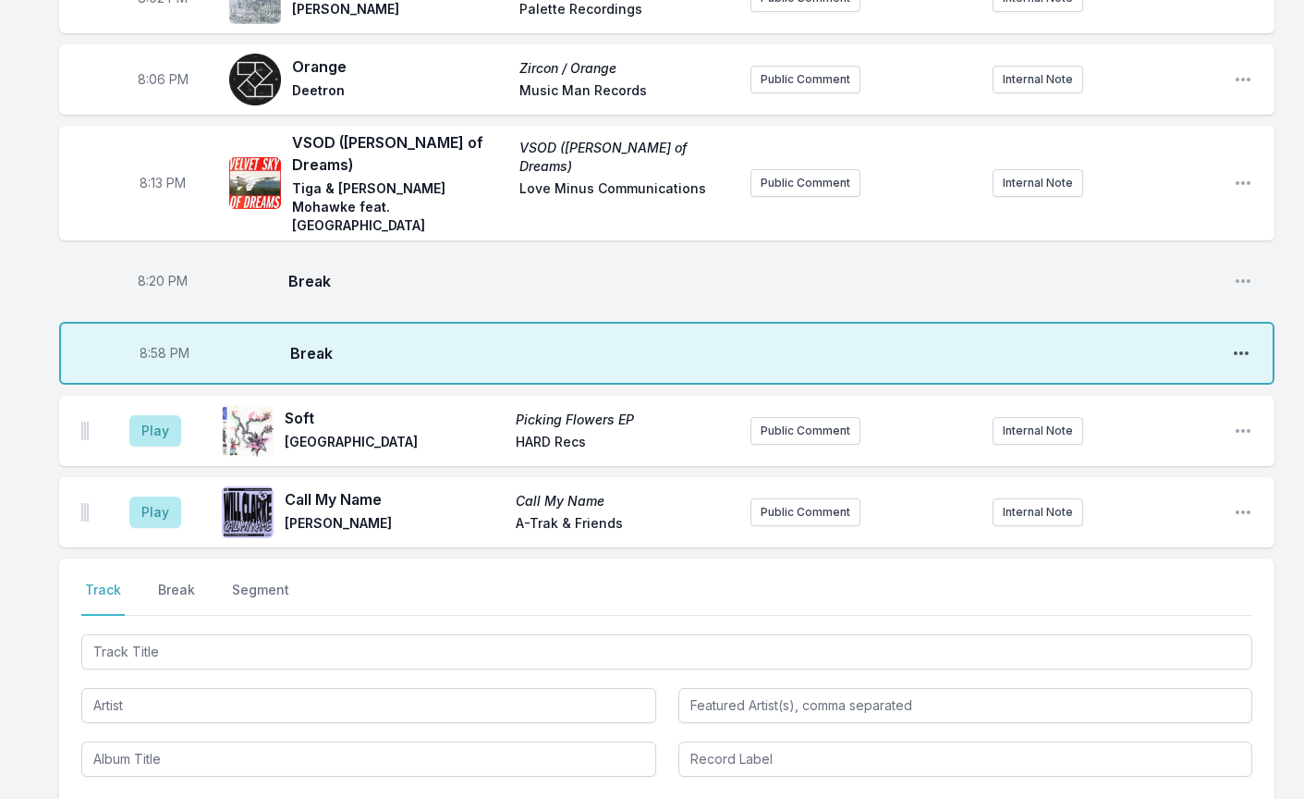
click at [1234, 344] on icon "Open playlist item options" at bounding box center [1241, 353] width 18 height 18
click at [1095, 407] on button "Delete Entry" at bounding box center [1147, 423] width 207 height 33
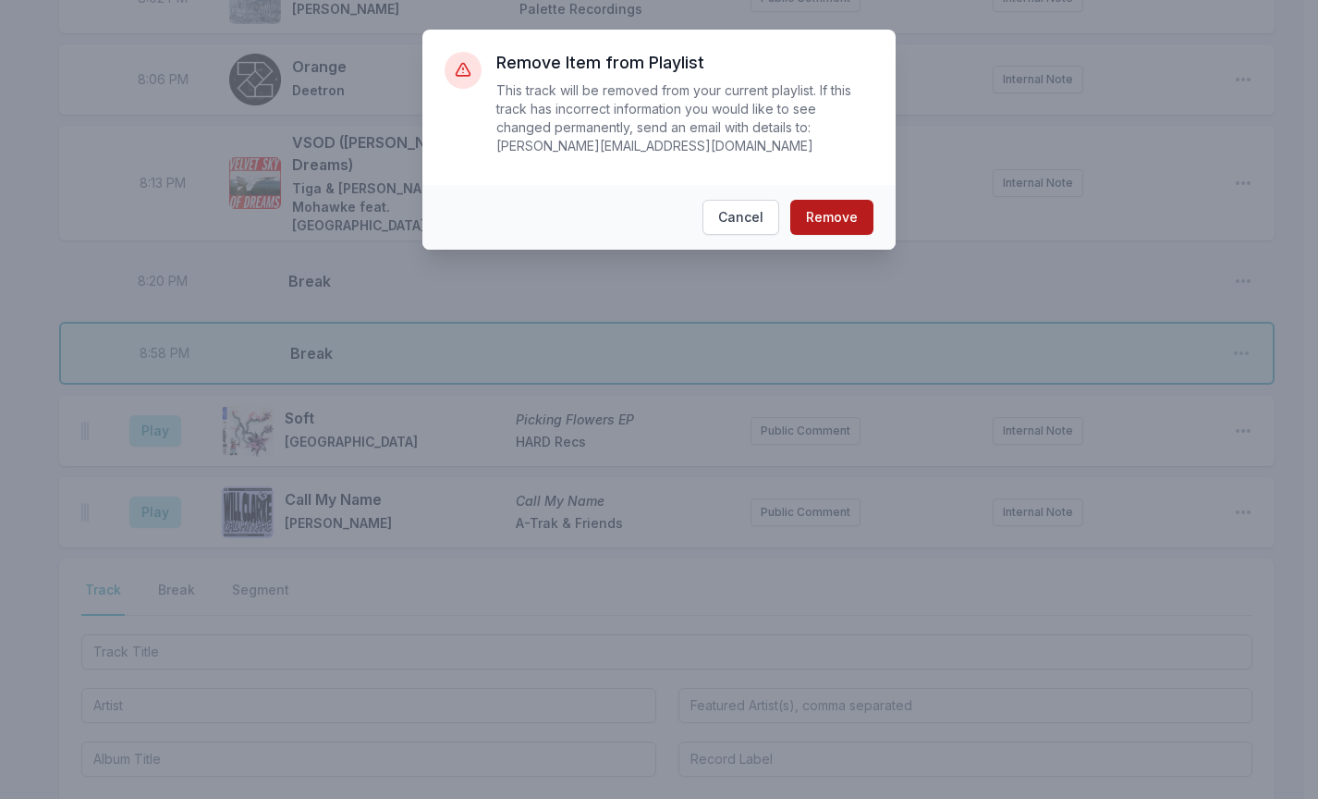
click at [832, 221] on button "Remove" at bounding box center [831, 217] width 83 height 35
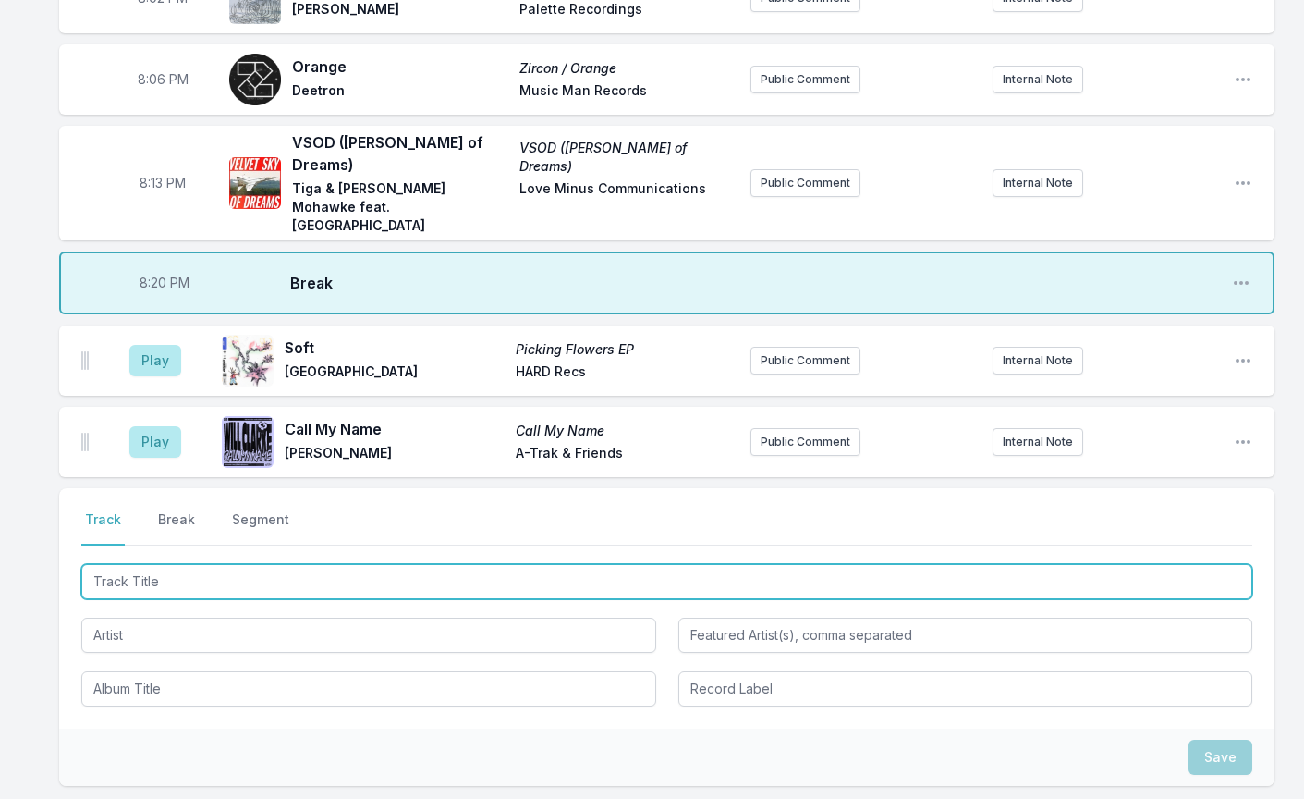
click at [136, 564] on input "Track Title" at bounding box center [666, 581] width 1171 height 35
type input "Apricity"
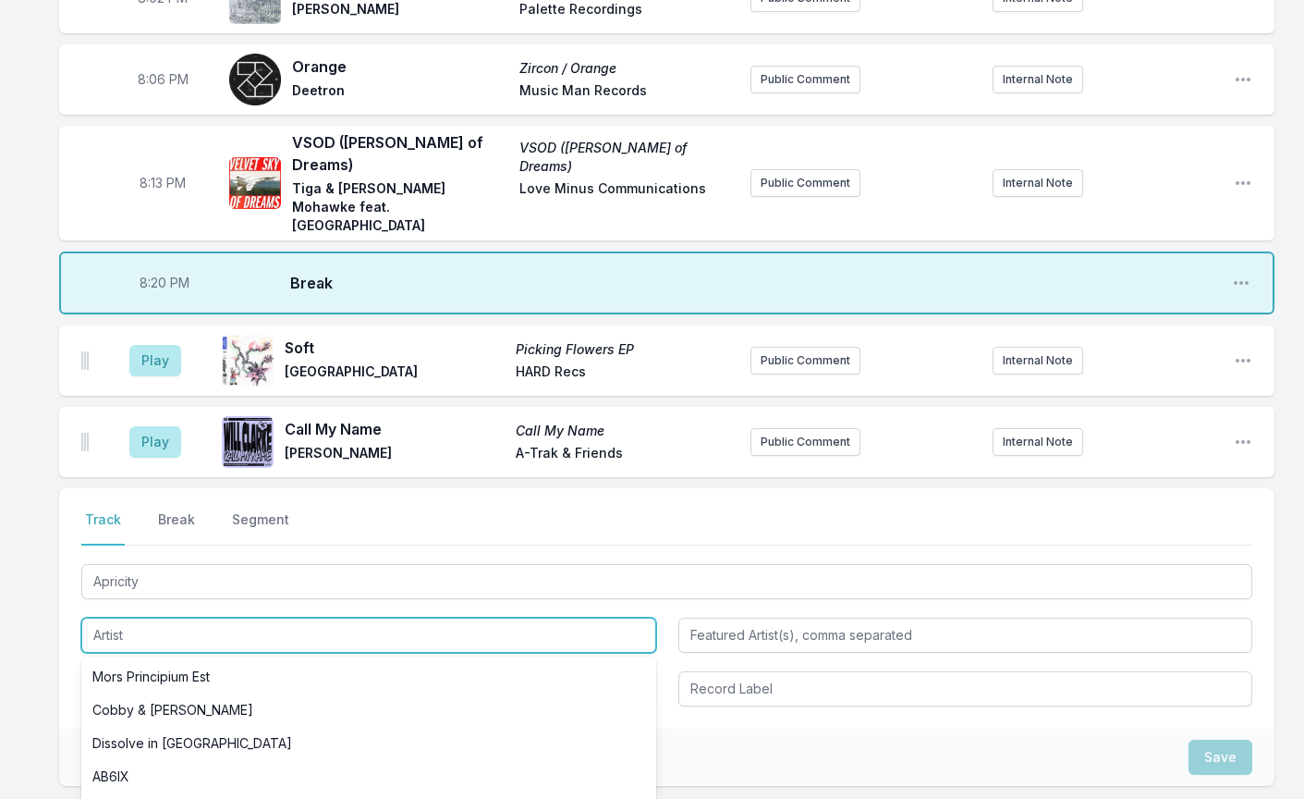
click at [116, 617] on input "Artist" at bounding box center [368, 634] width 575 height 35
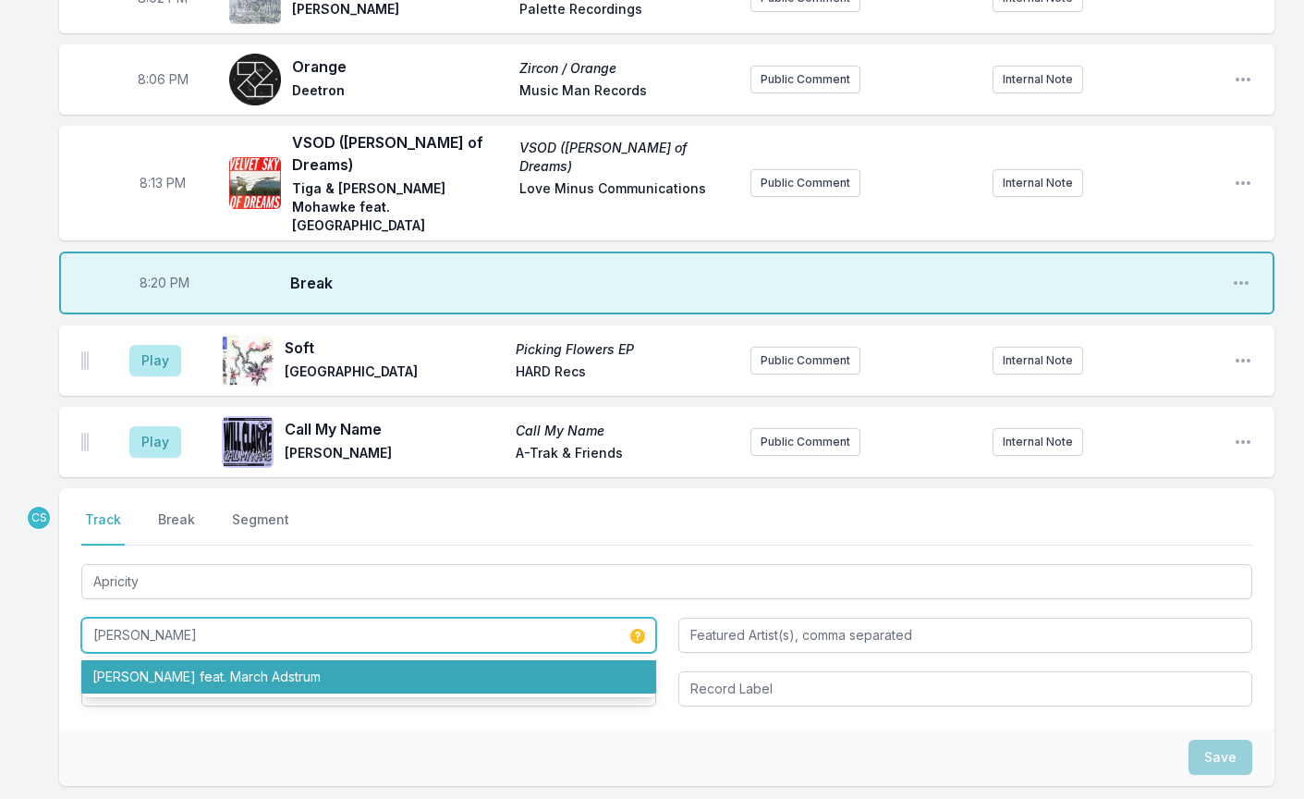
click at [138, 660] on li "[PERSON_NAME] feat. March Adstrum" at bounding box center [368, 676] width 575 height 33
type input "[PERSON_NAME]"
type input "March Adstrum"
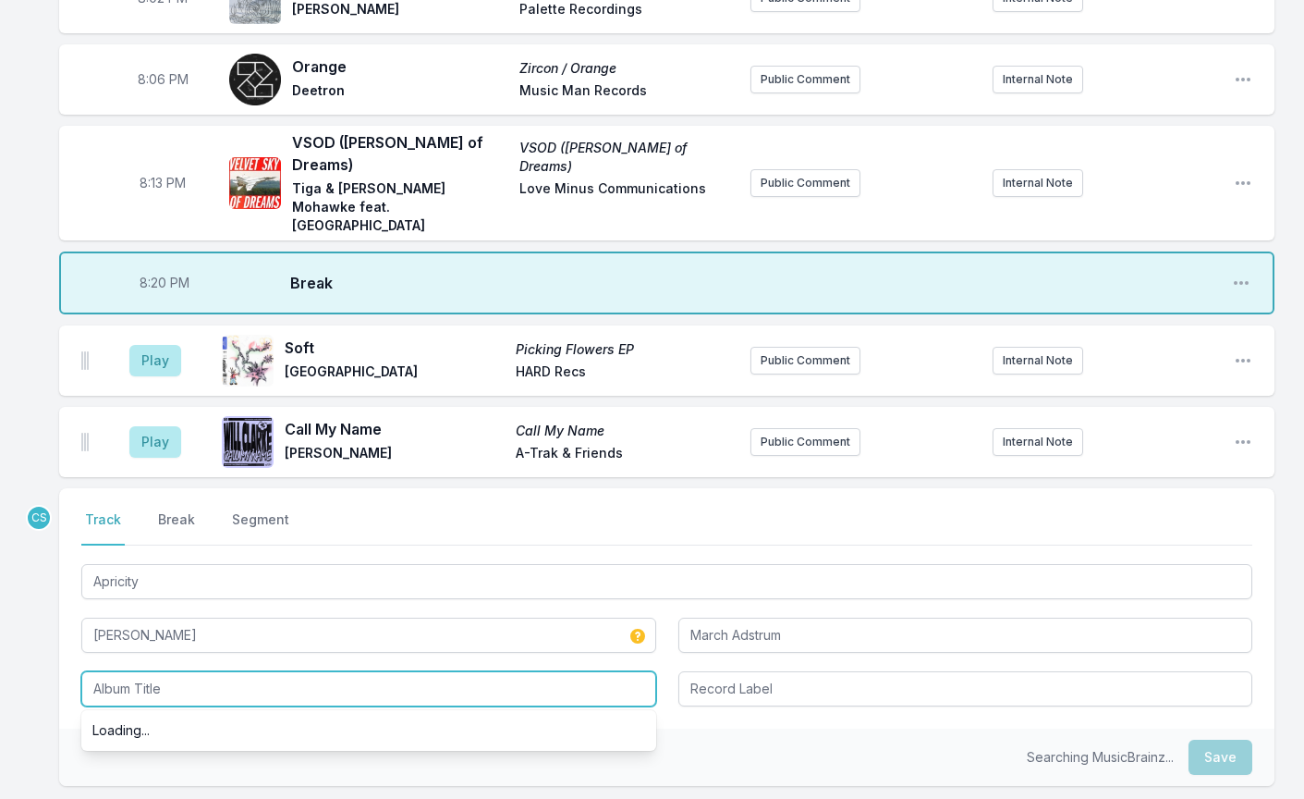
click at [148, 671] on input "Album Title" at bounding box center [368, 688] width 575 height 35
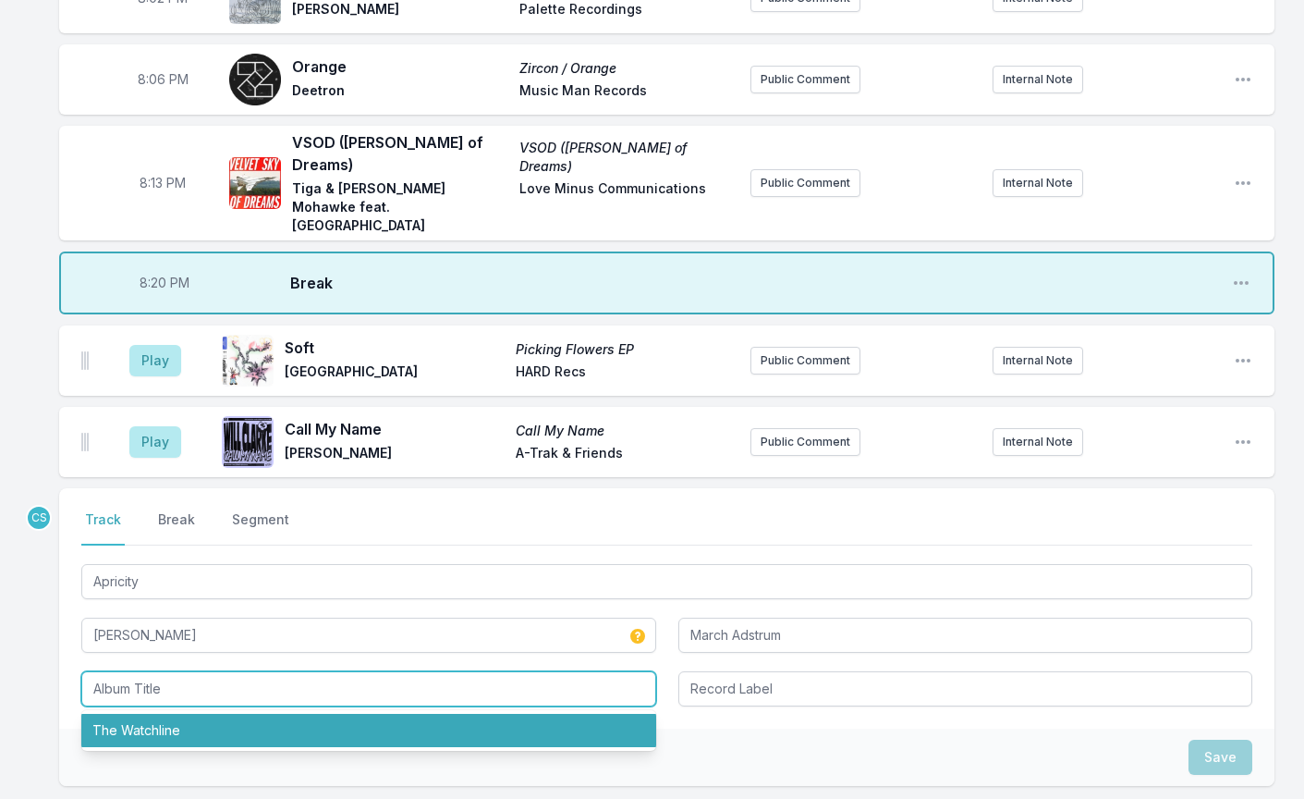
click at [158, 714] on li "The Watchline" at bounding box center [368, 730] width 575 height 33
type input "The Watchline"
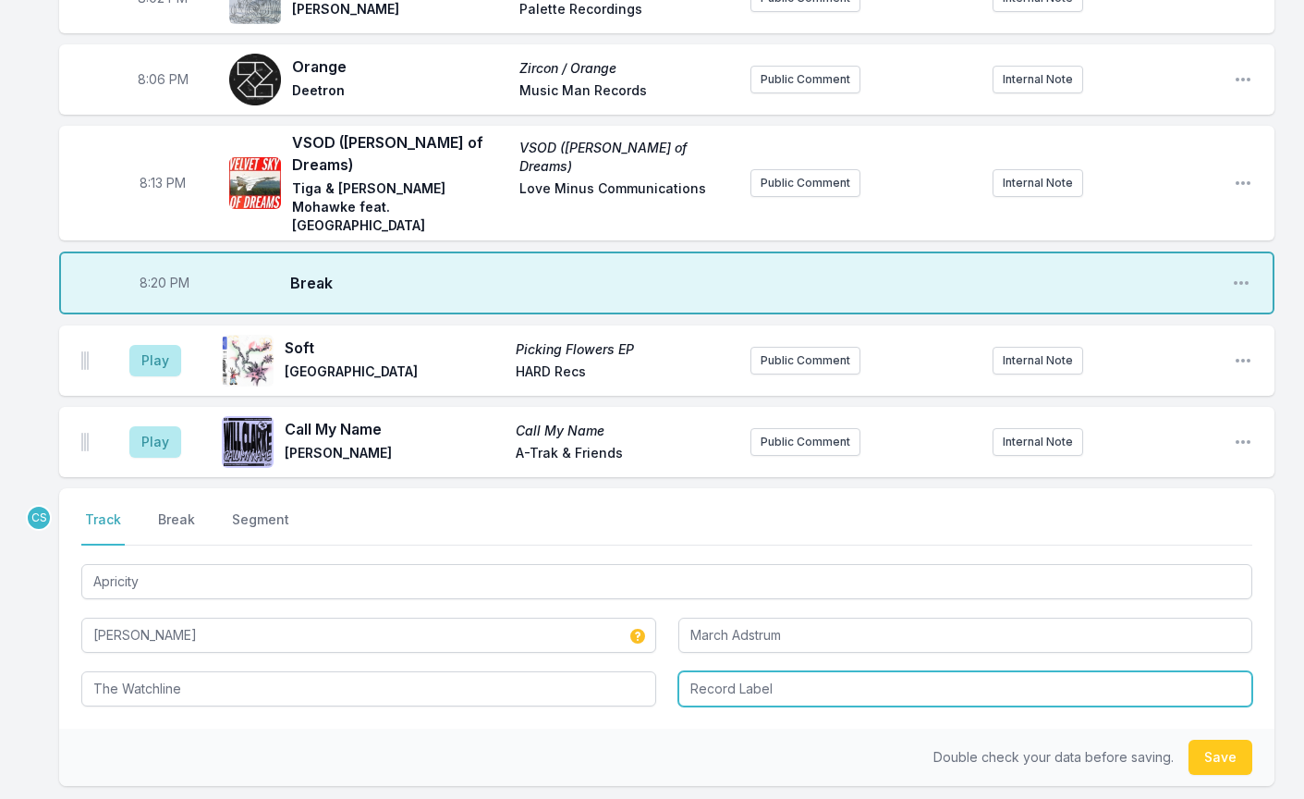
click at [735, 671] on input "Record Label" at bounding box center [965, 688] width 575 height 35
type input "Palette Recordings"
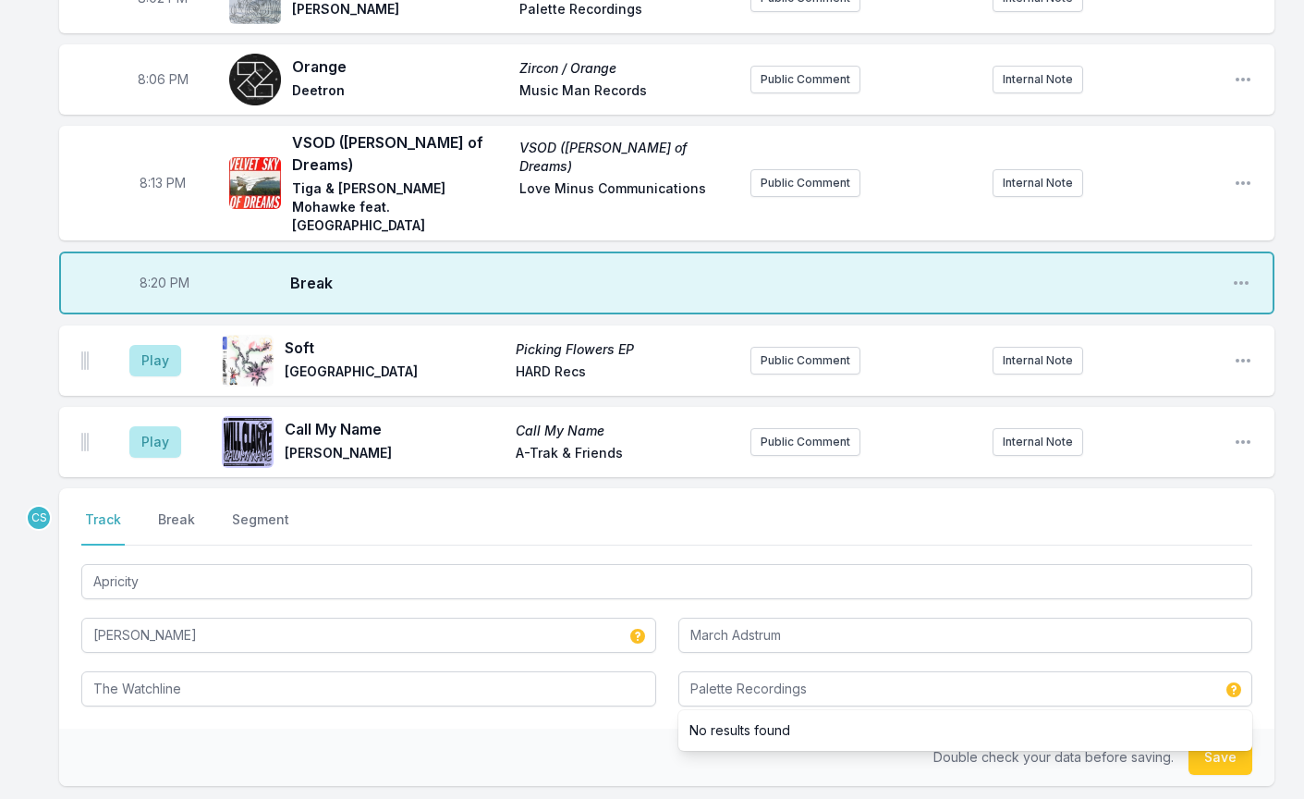
click at [597, 728] on div "Double check your data before saving. Save" at bounding box center [667, 756] width 1216 height 57
click at [1237, 739] on button "Save" at bounding box center [1221, 756] width 64 height 35
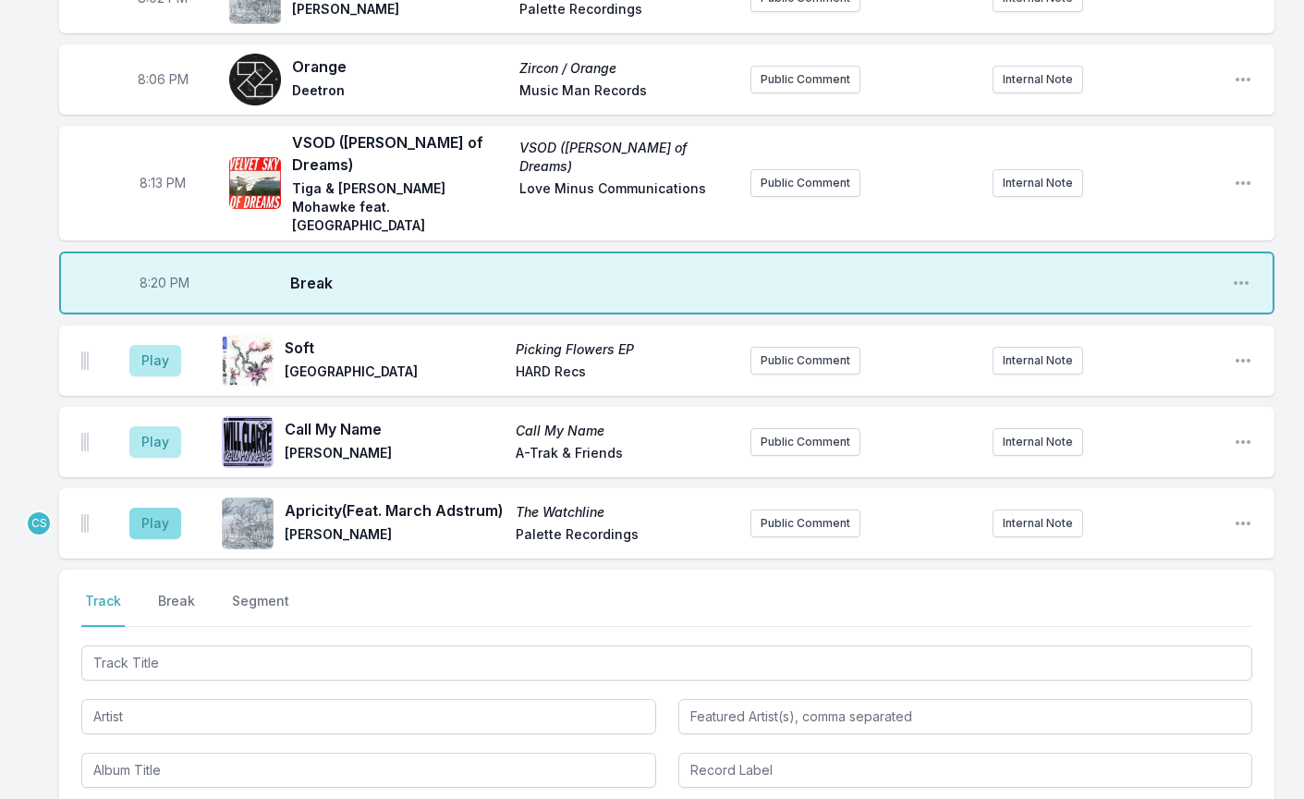
click at [149, 507] on button "Play" at bounding box center [155, 522] width 52 height 31
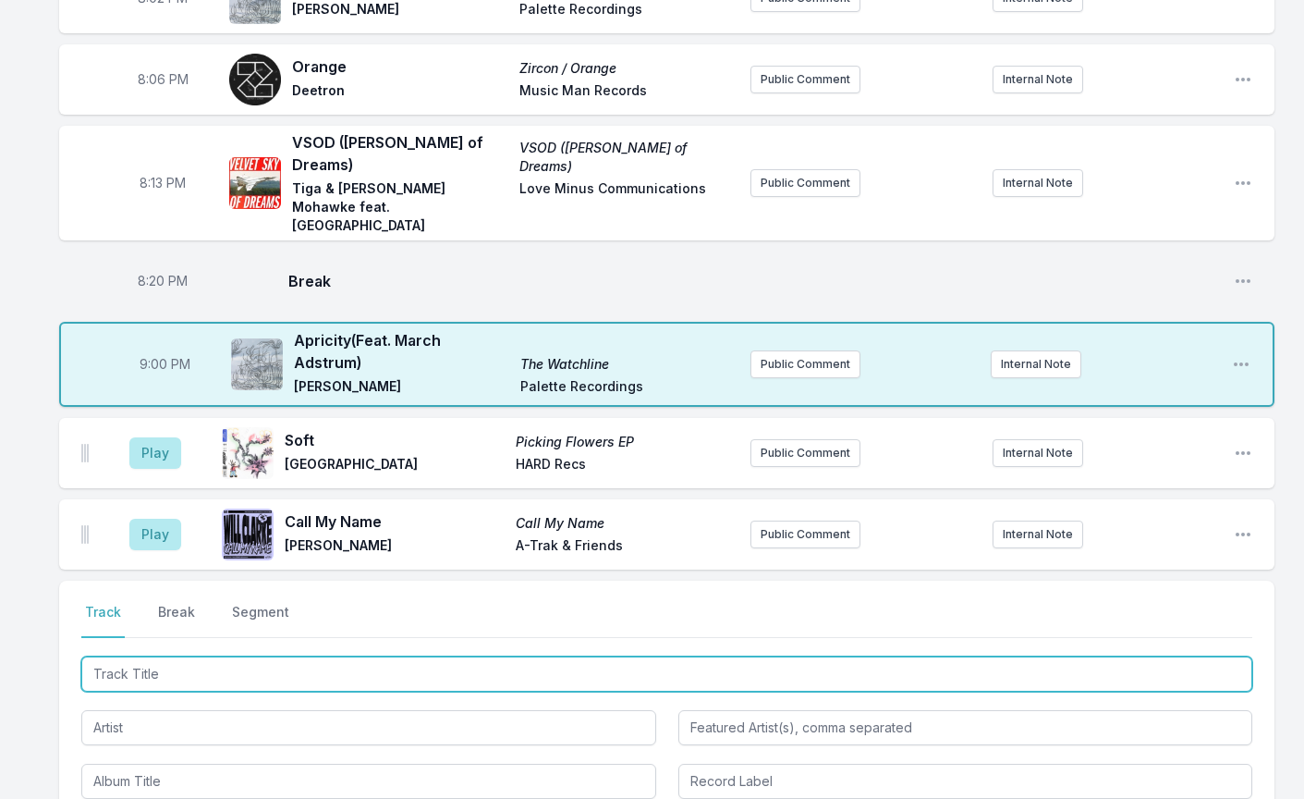
click at [181, 656] on input "Track Title" at bounding box center [666, 673] width 1171 height 35
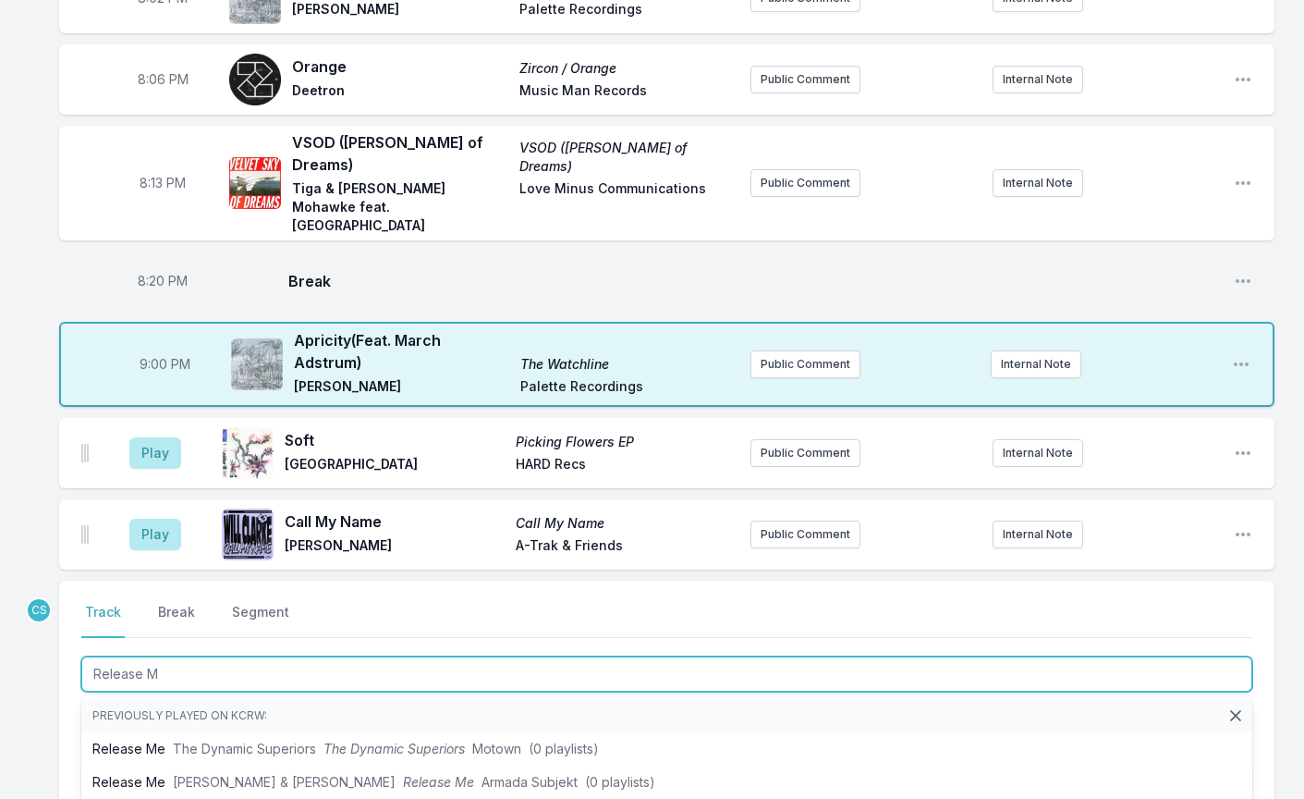
type input "Release Me"
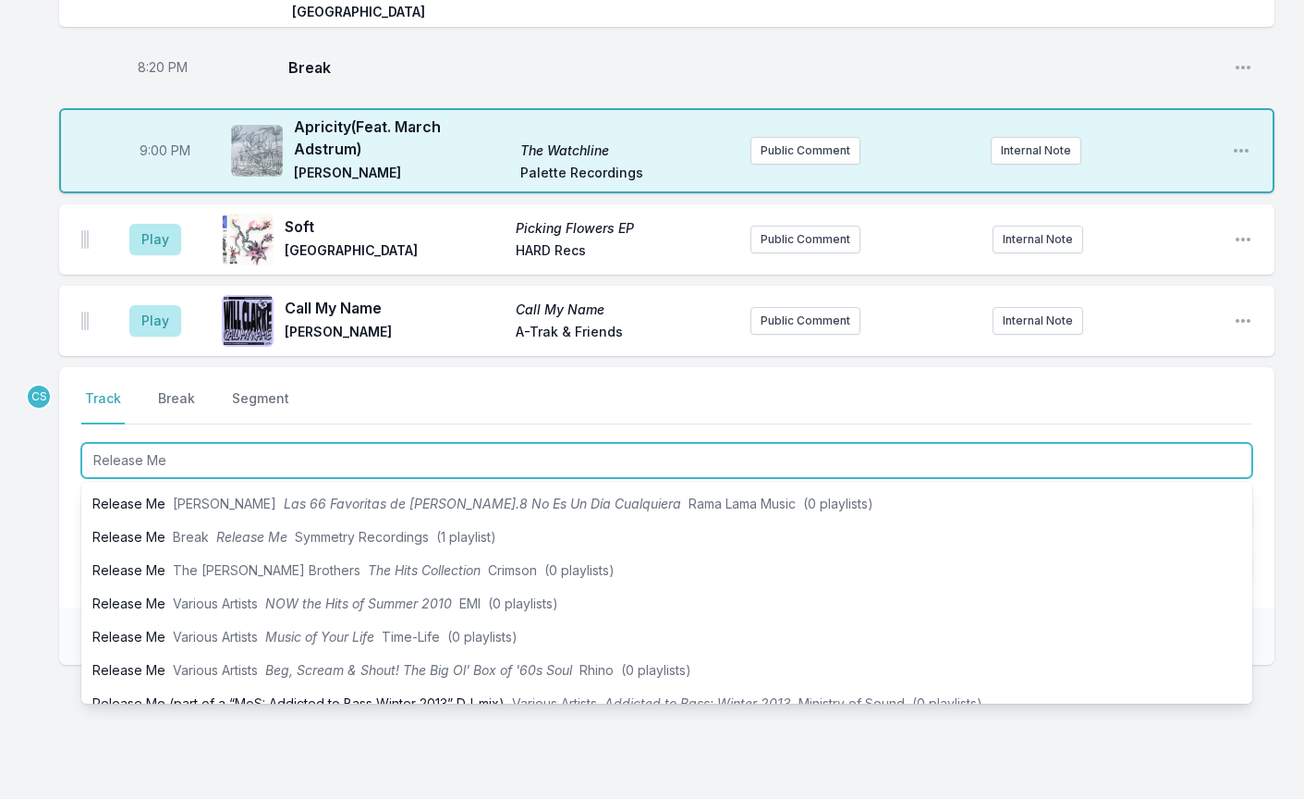
scroll to position [405, 0]
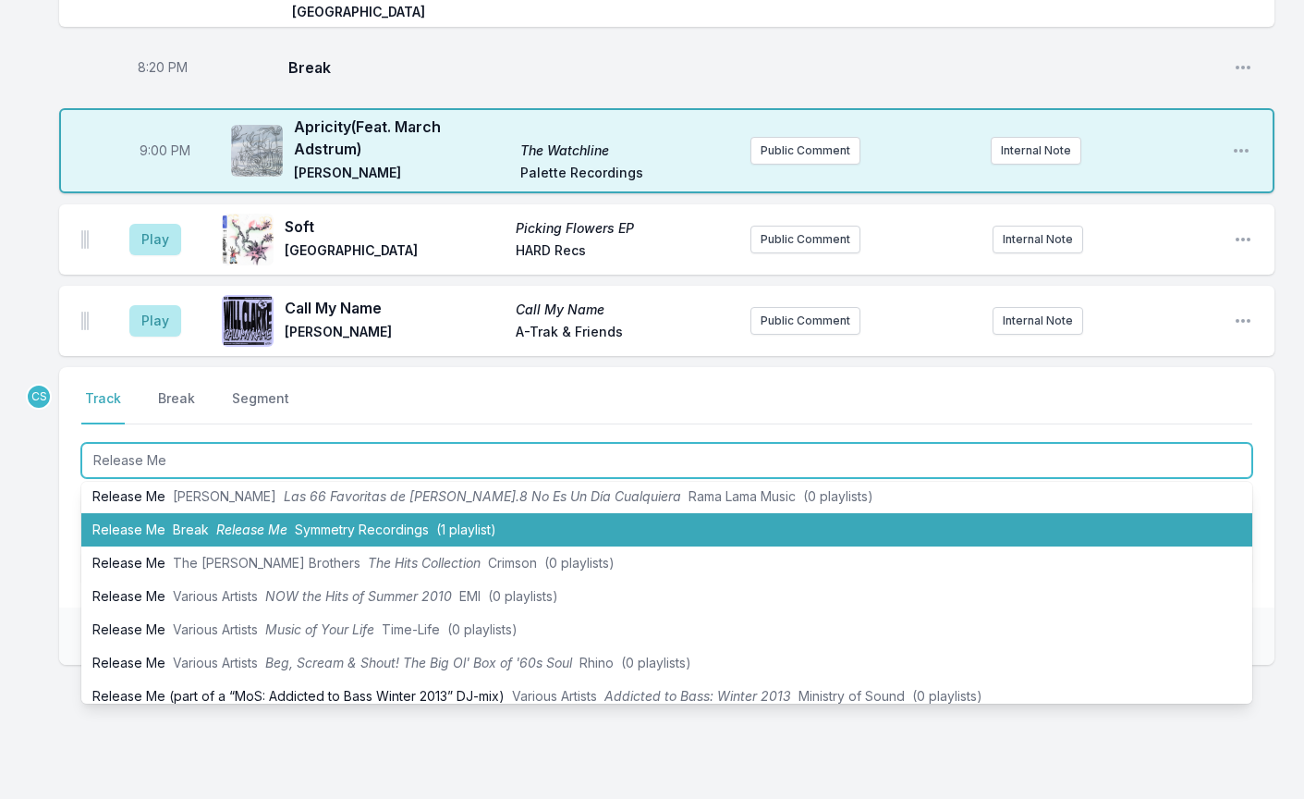
click at [246, 521] on span "Release Me" at bounding box center [251, 529] width 71 height 16
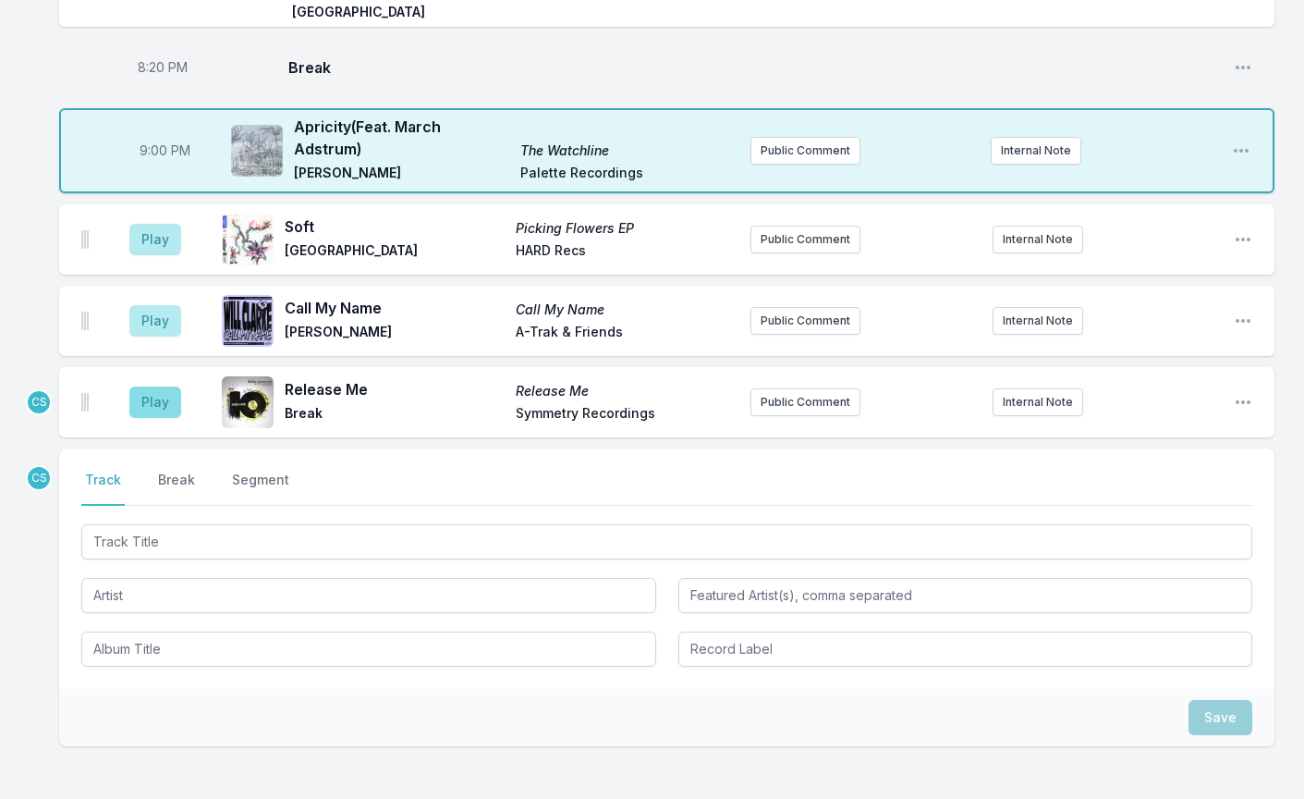
click at [170, 386] on button "Play" at bounding box center [155, 401] width 52 height 31
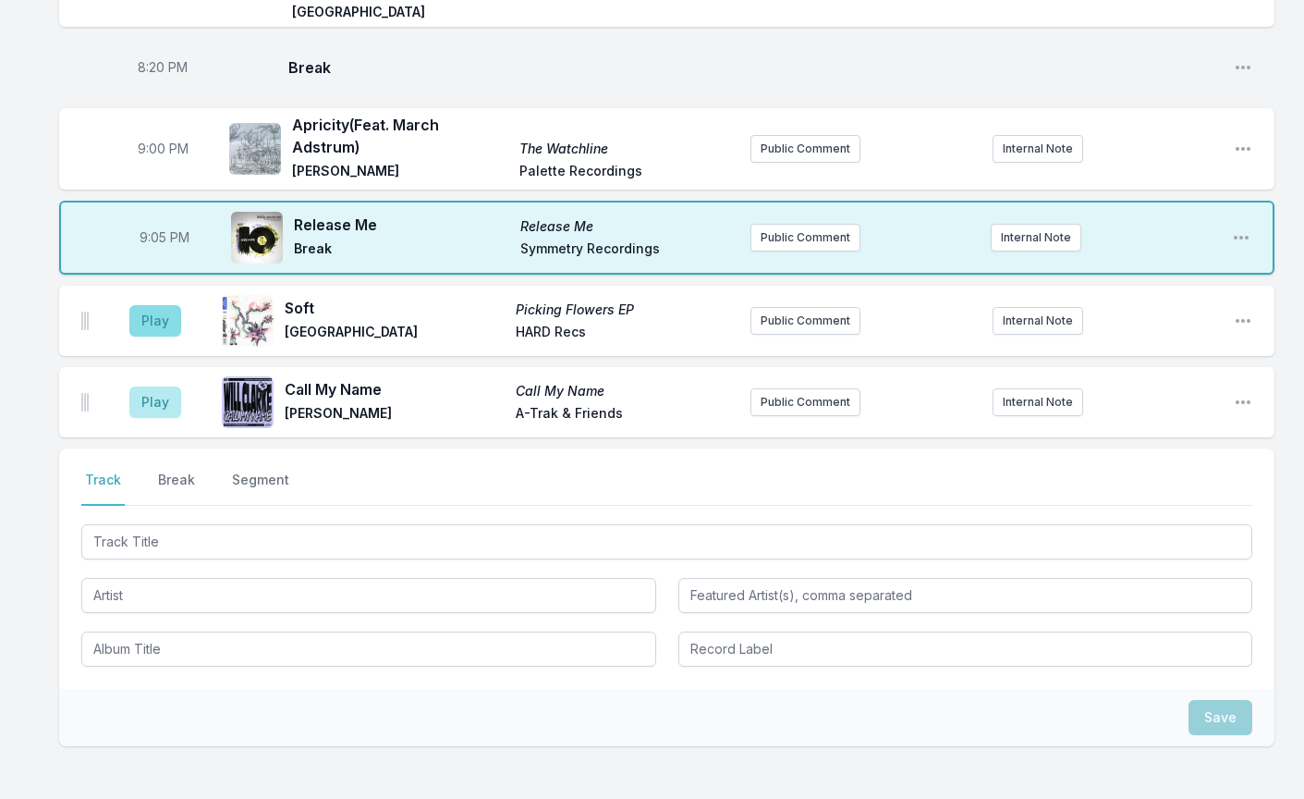
click at [164, 305] on button "Play" at bounding box center [155, 320] width 52 height 31
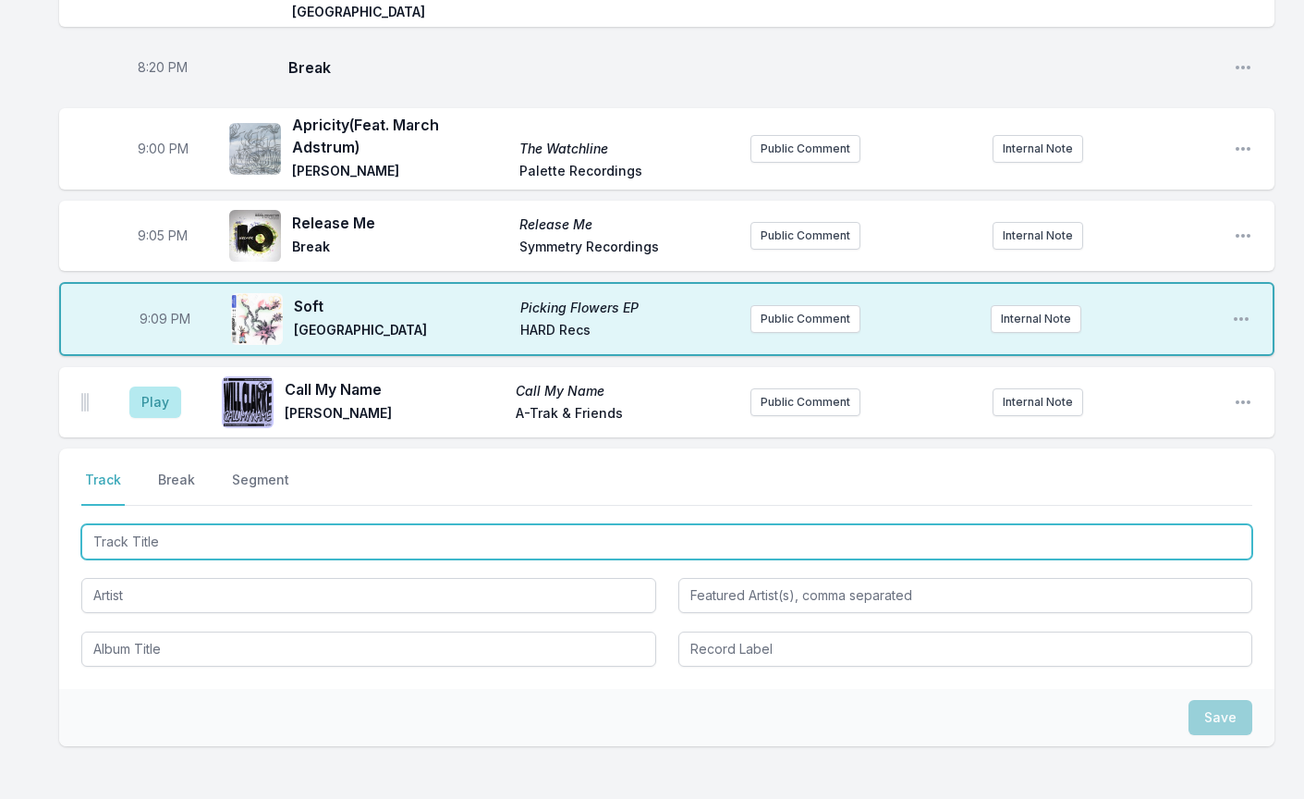
click at [151, 524] on input "Track Title" at bounding box center [666, 541] width 1171 height 35
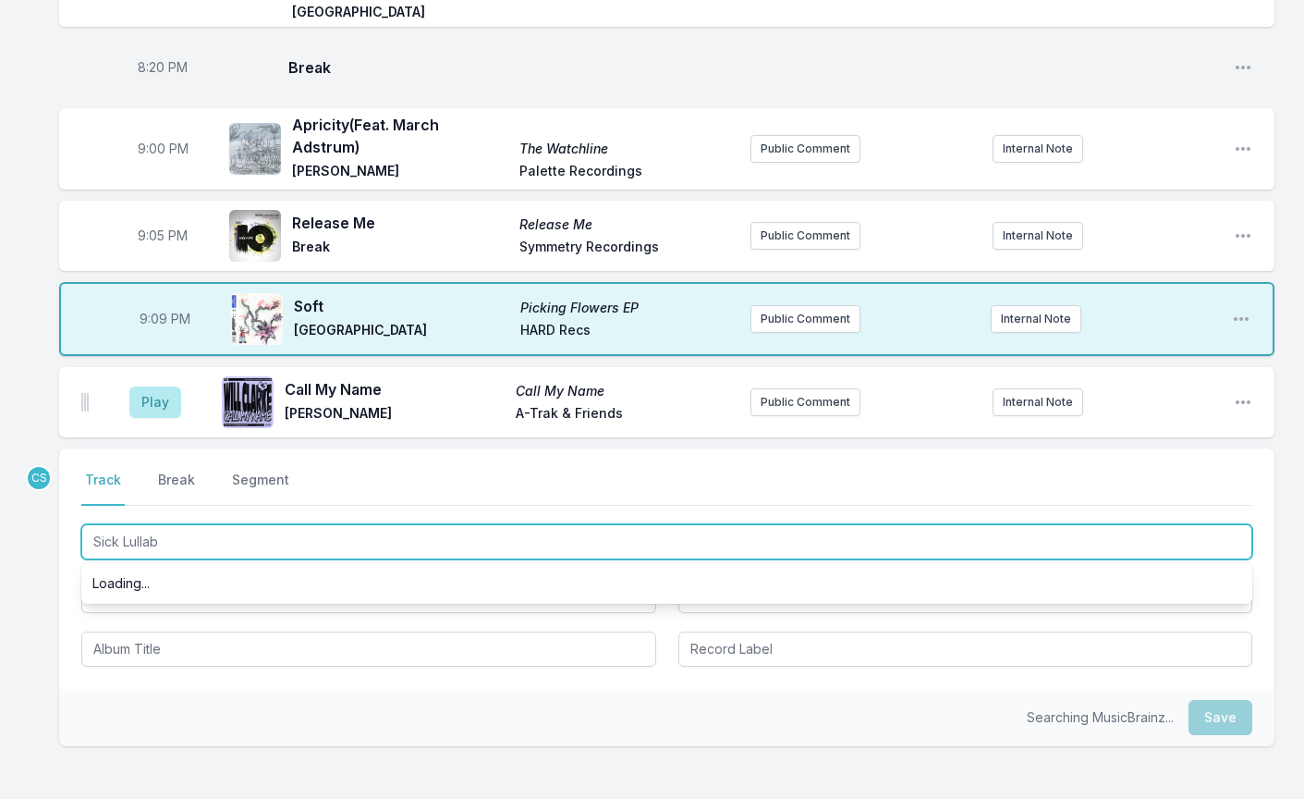
type input "Sick Lullaby"
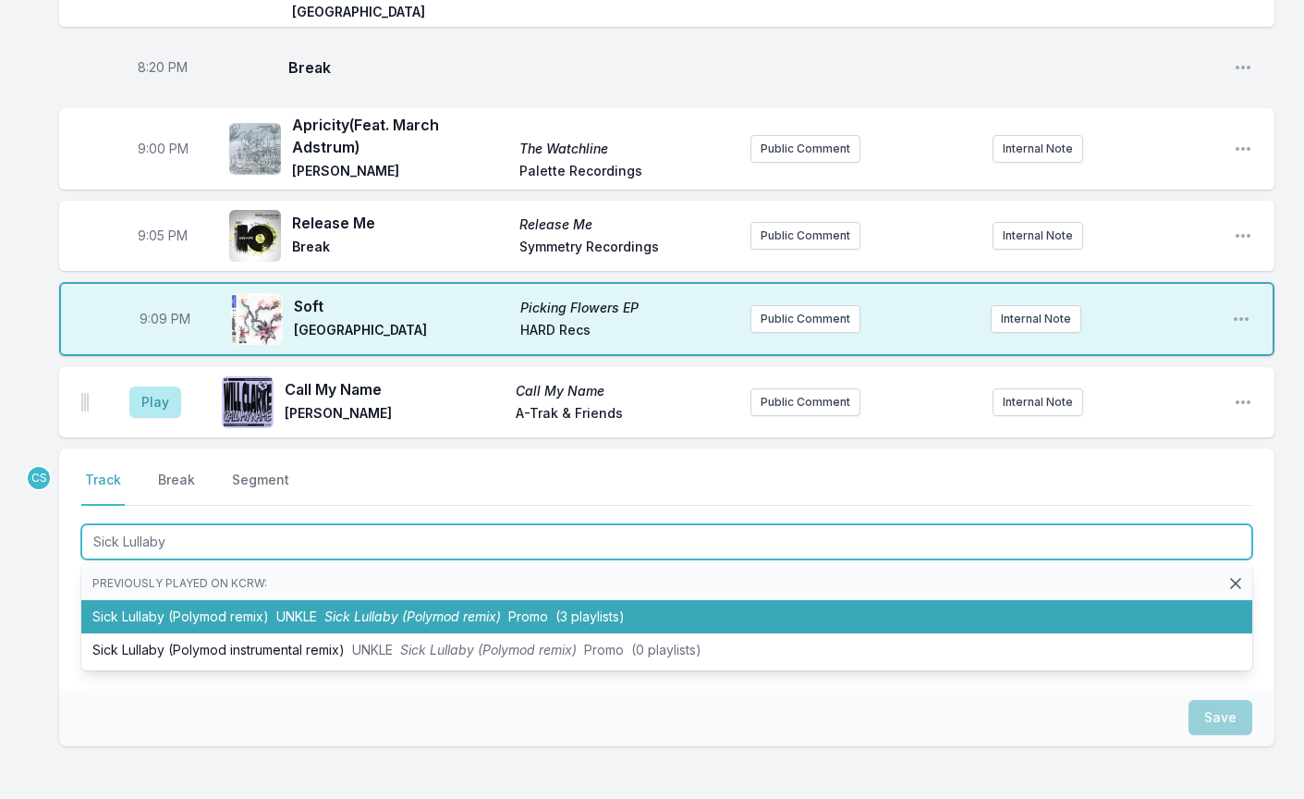
click at [149, 600] on li "Sick Lullaby (Polymod remix) UNKLE Sick Lullaby (Polymod remix) Promo (3 playli…" at bounding box center [666, 616] width 1171 height 33
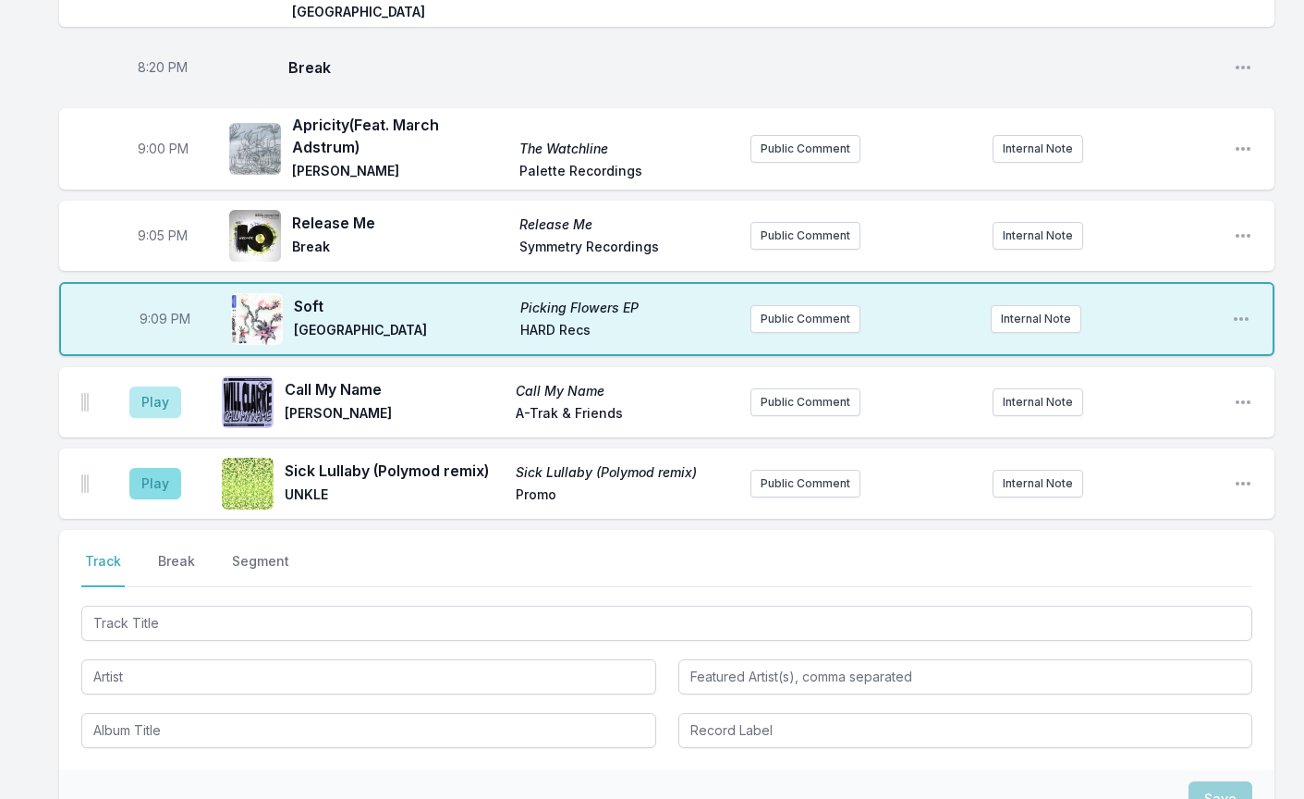
click at [141, 468] on button "Play" at bounding box center [155, 483] width 52 height 31
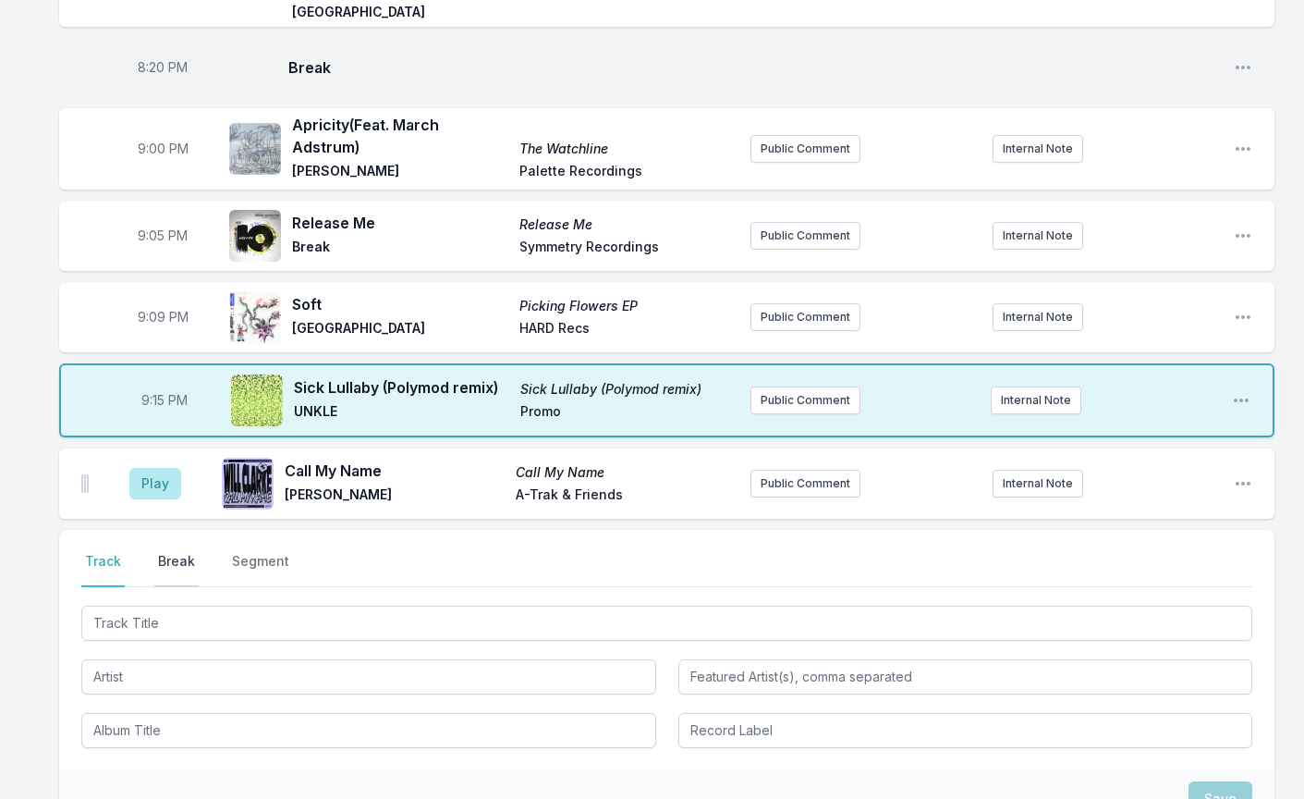
click at [173, 552] on button "Break" at bounding box center [176, 569] width 44 height 35
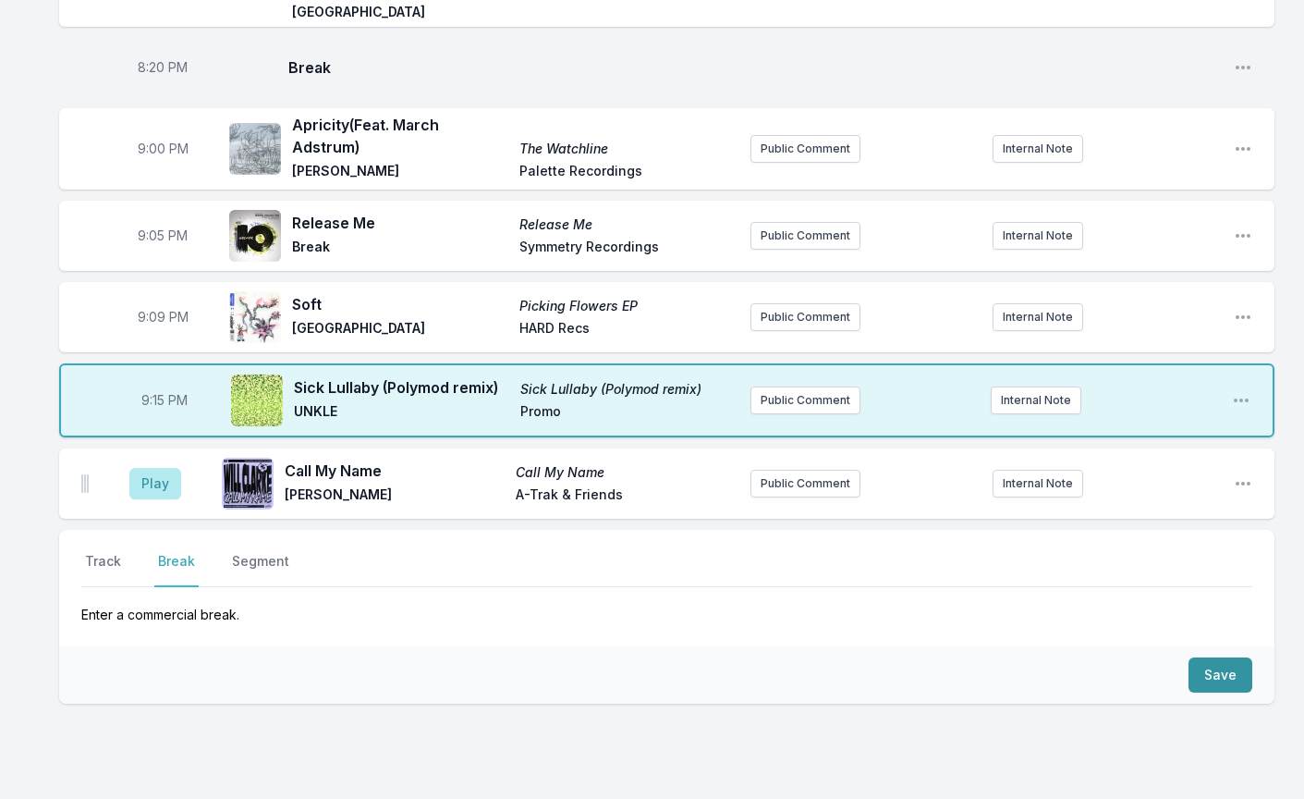
click at [1224, 657] on button "Save" at bounding box center [1221, 674] width 64 height 35
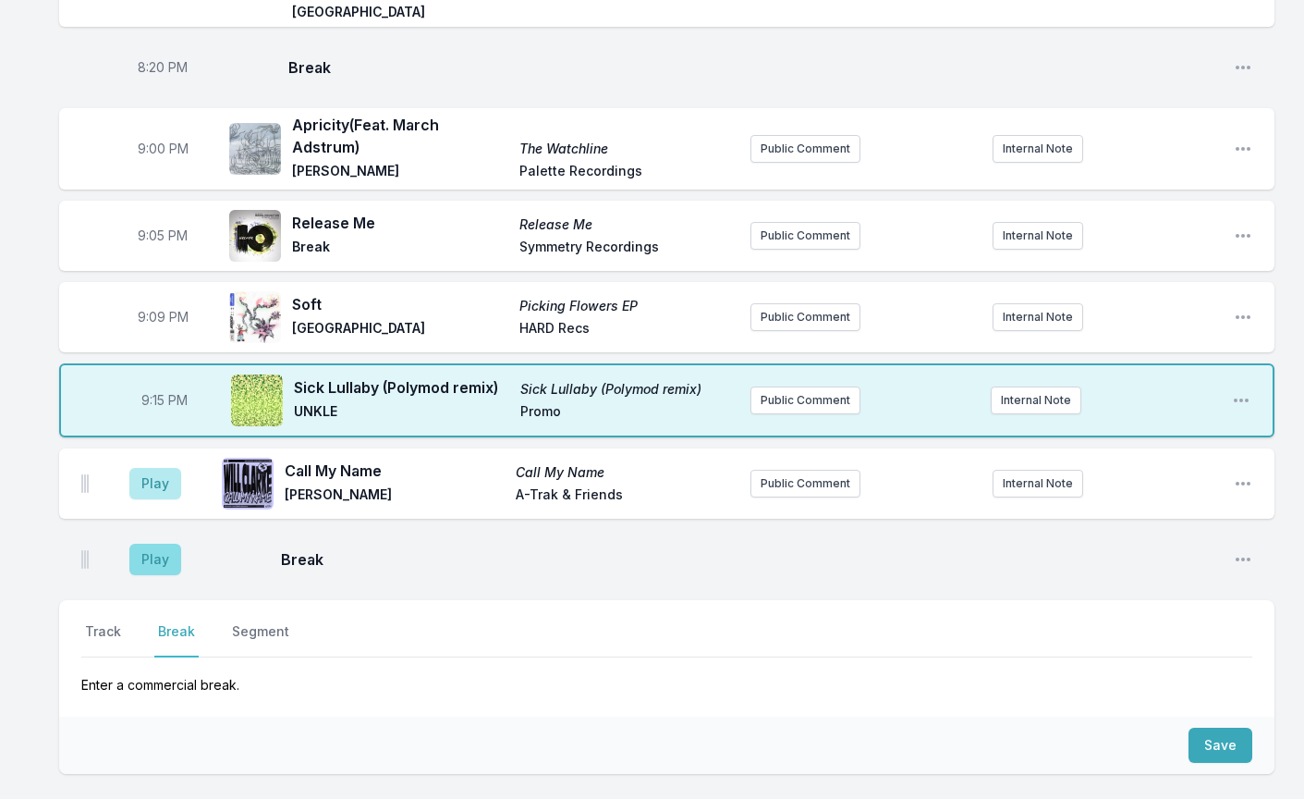
click at [154, 544] on button "Play" at bounding box center [155, 559] width 52 height 31
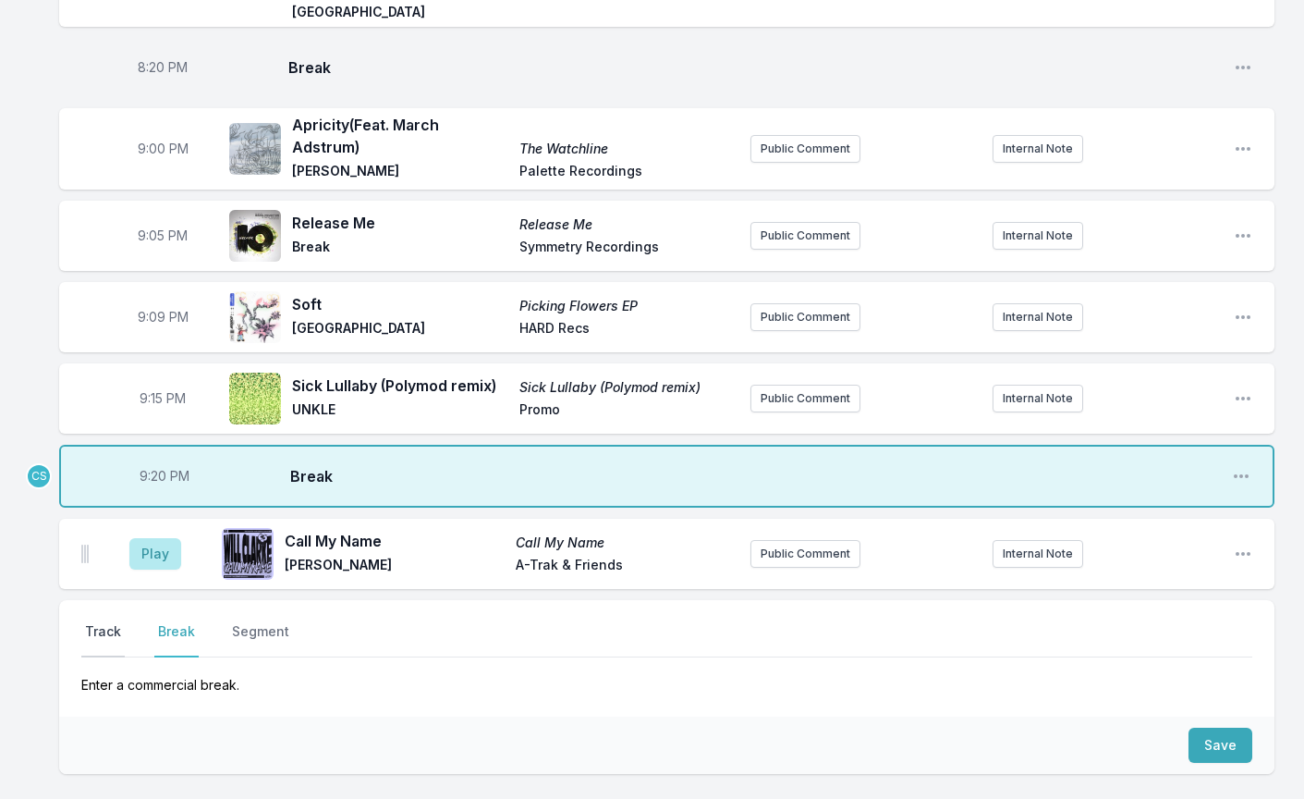
click at [103, 622] on button "Track" at bounding box center [102, 639] width 43 height 35
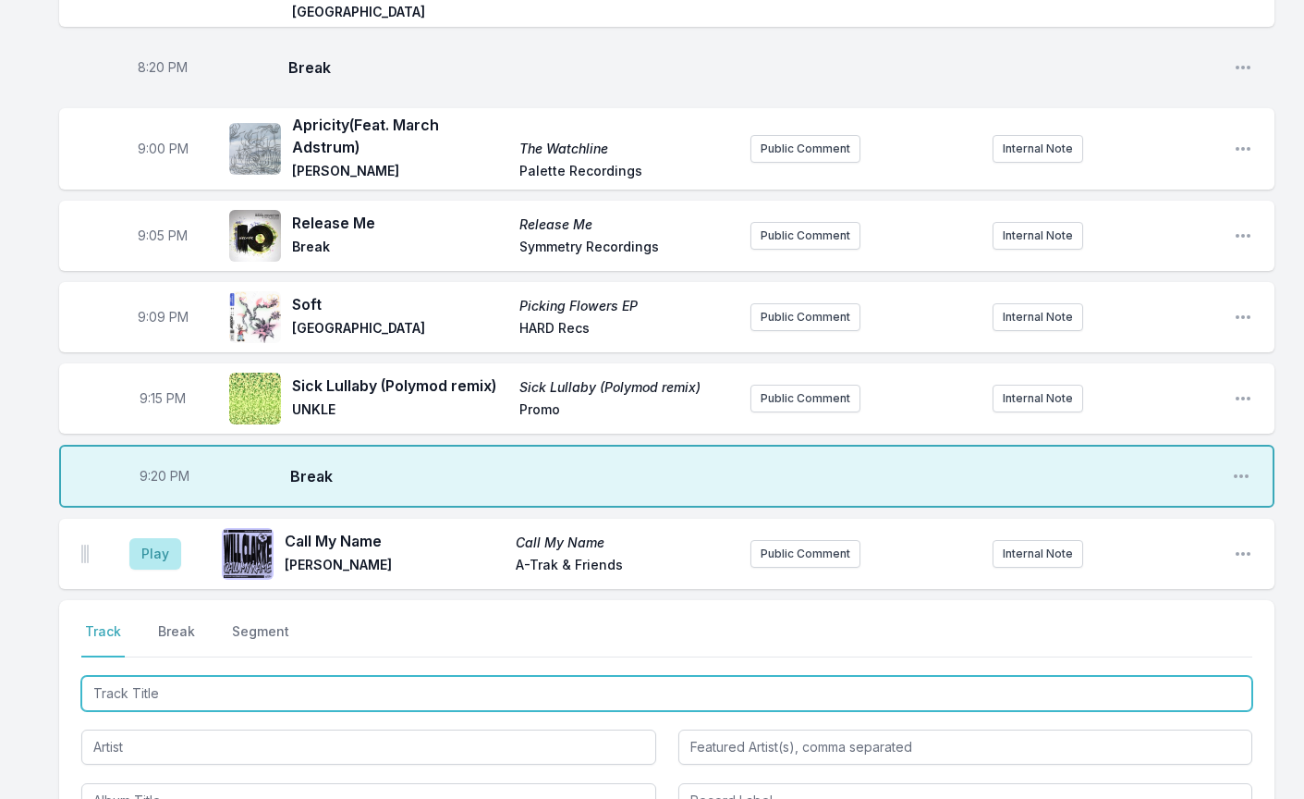
click at [217, 676] on input "Track Title" at bounding box center [666, 693] width 1171 height 35
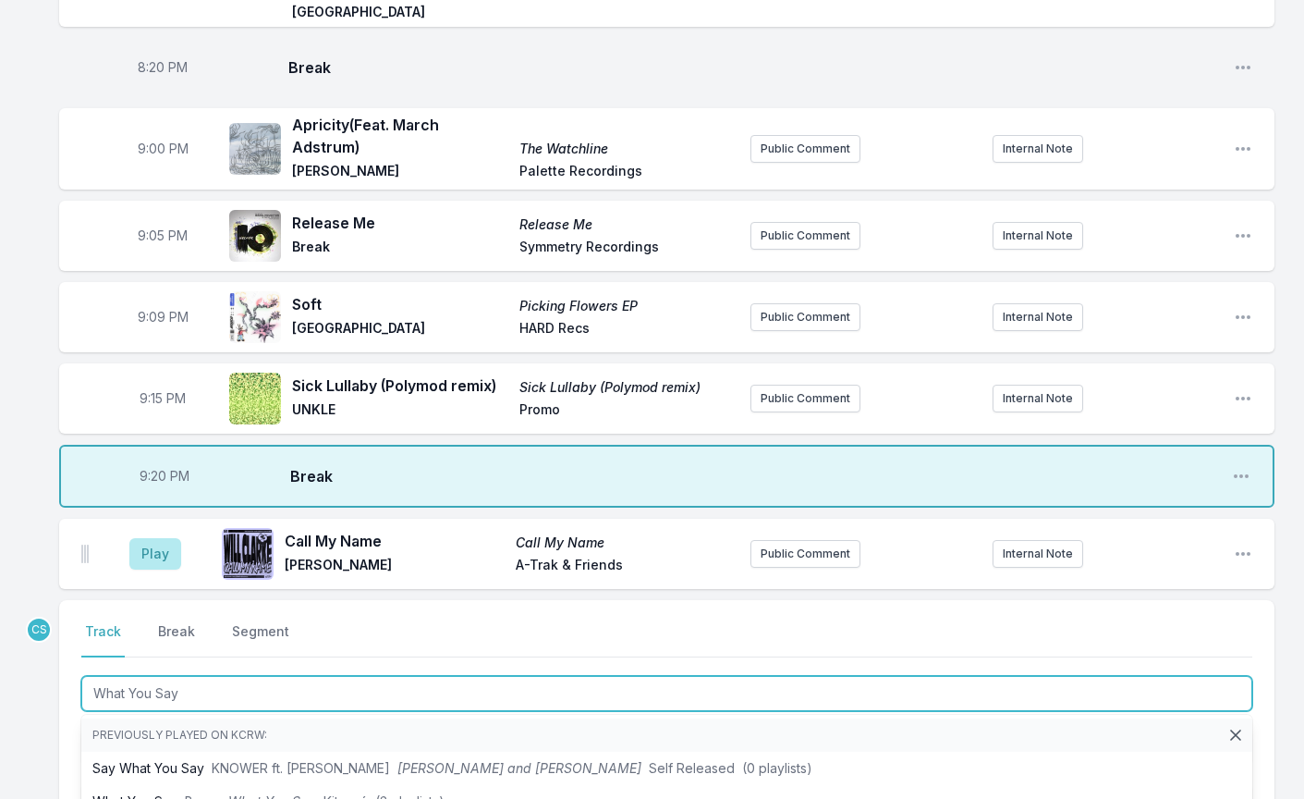
type input "What You Say?"
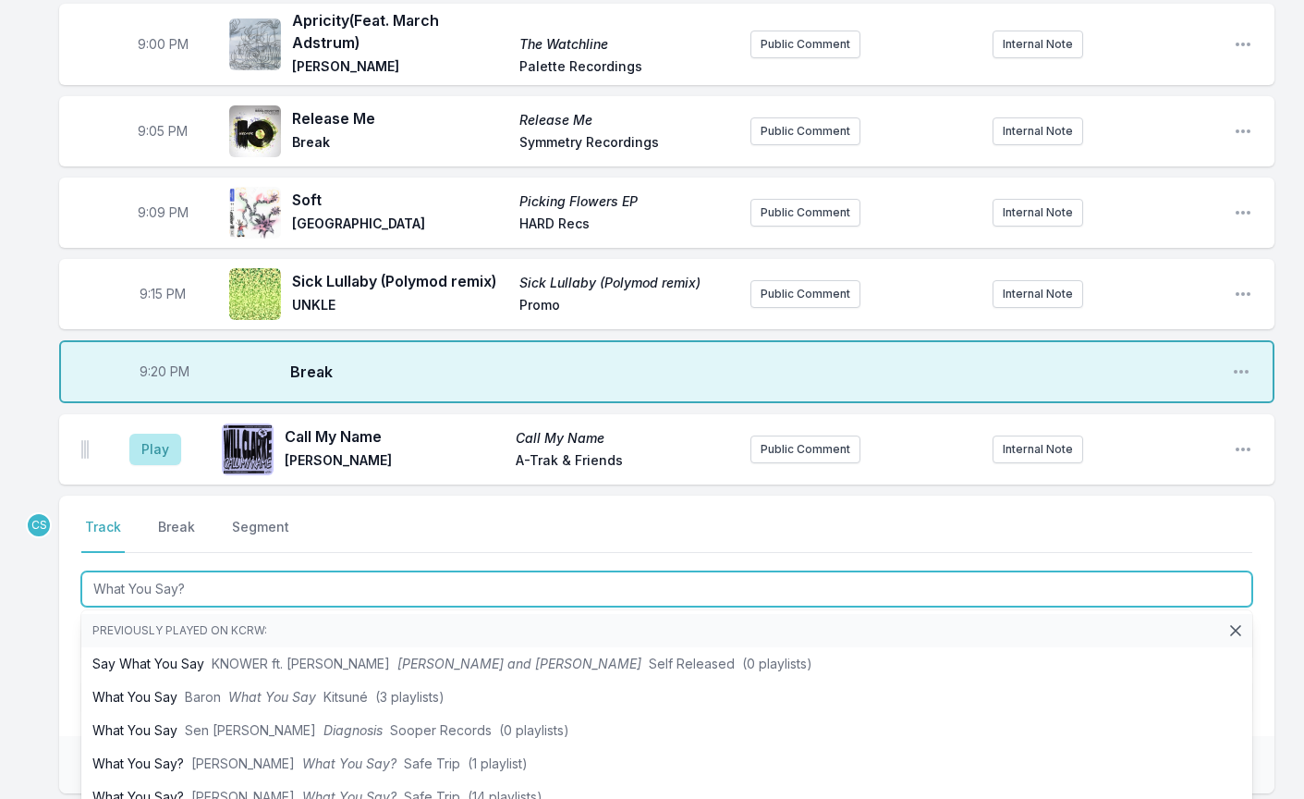
scroll to position [576, 0]
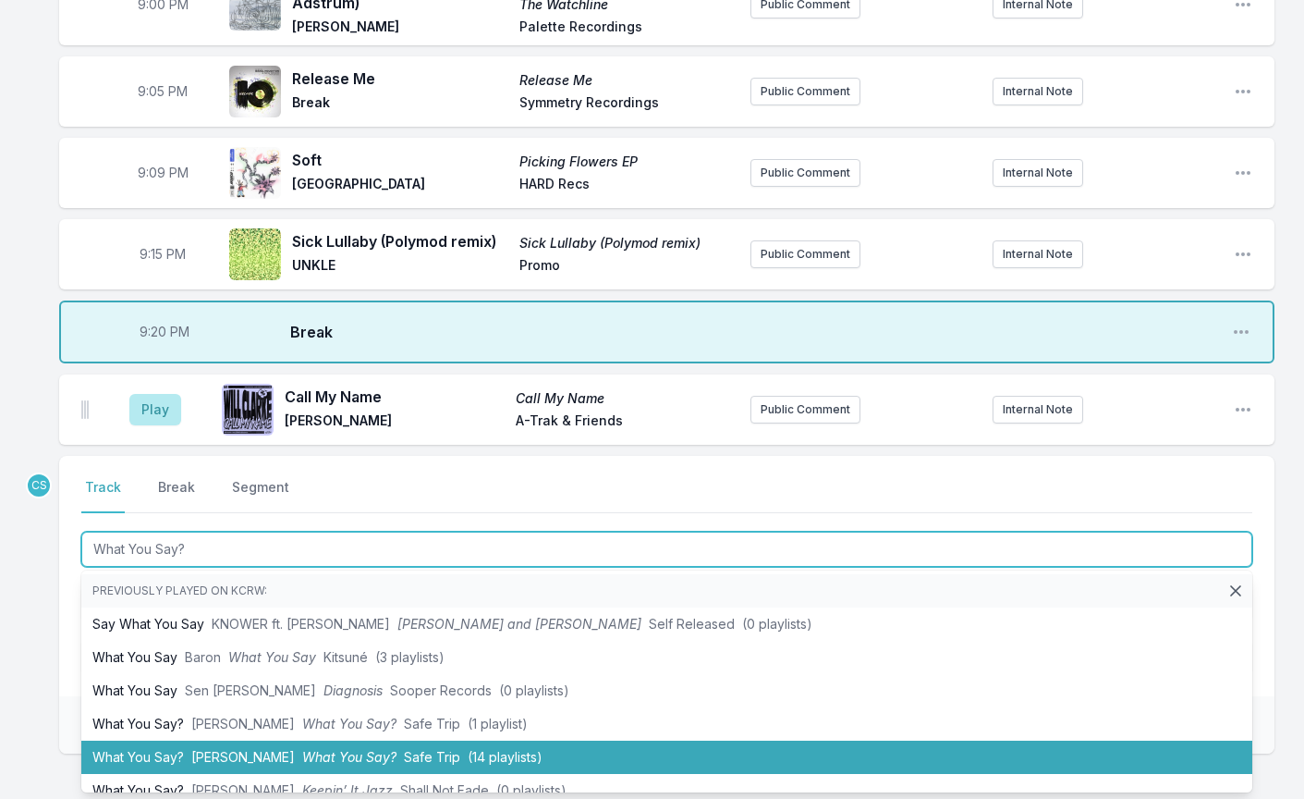
click at [315, 749] on span "What You Say?" at bounding box center [349, 757] width 94 height 16
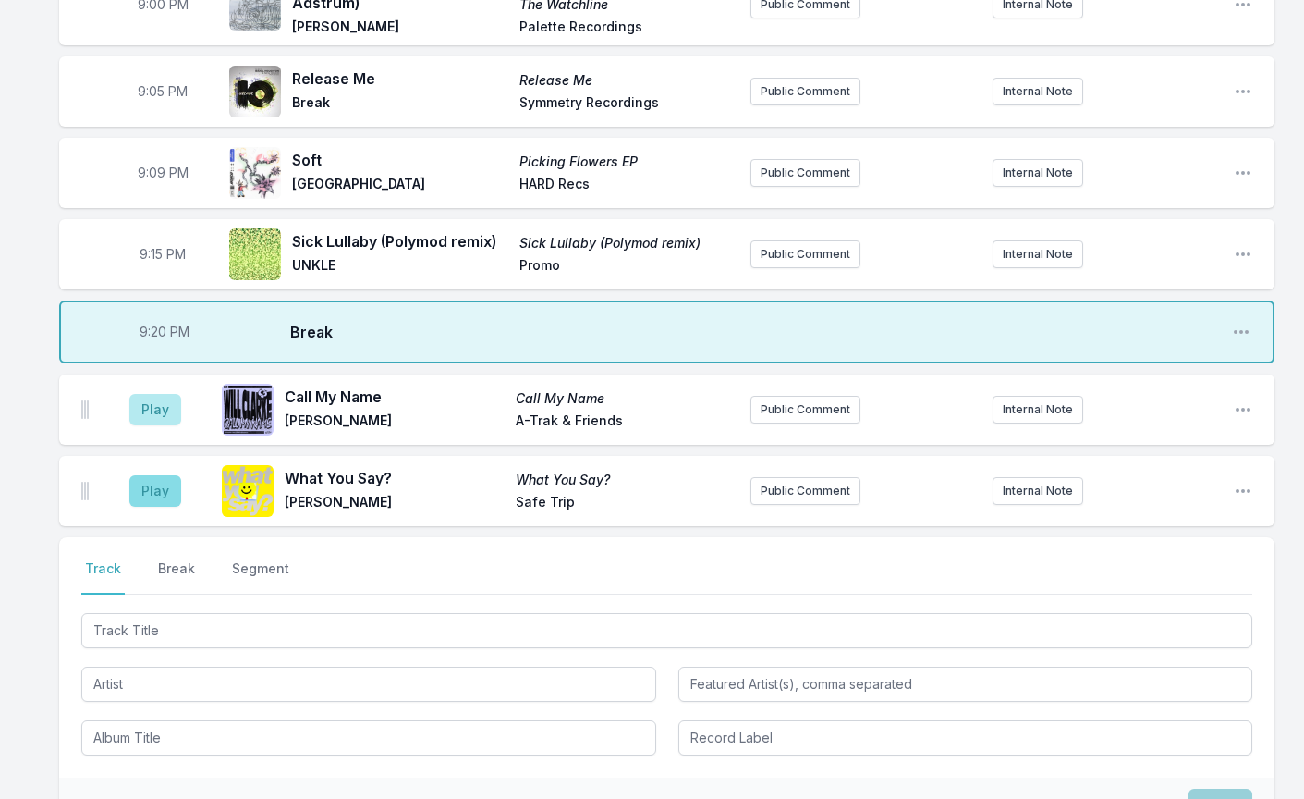
click at [163, 475] on button "Play" at bounding box center [155, 490] width 52 height 31
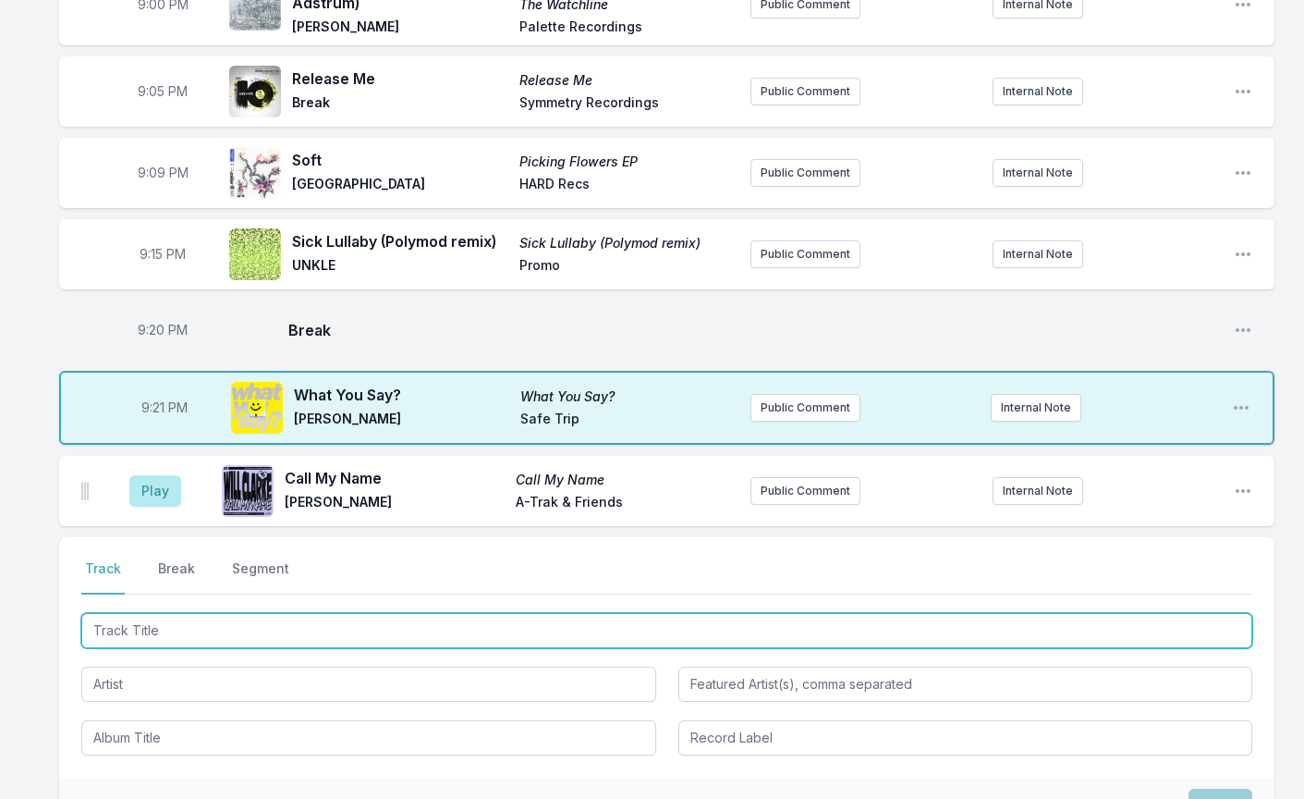
click at [153, 613] on input "Track Title" at bounding box center [666, 630] width 1171 height 35
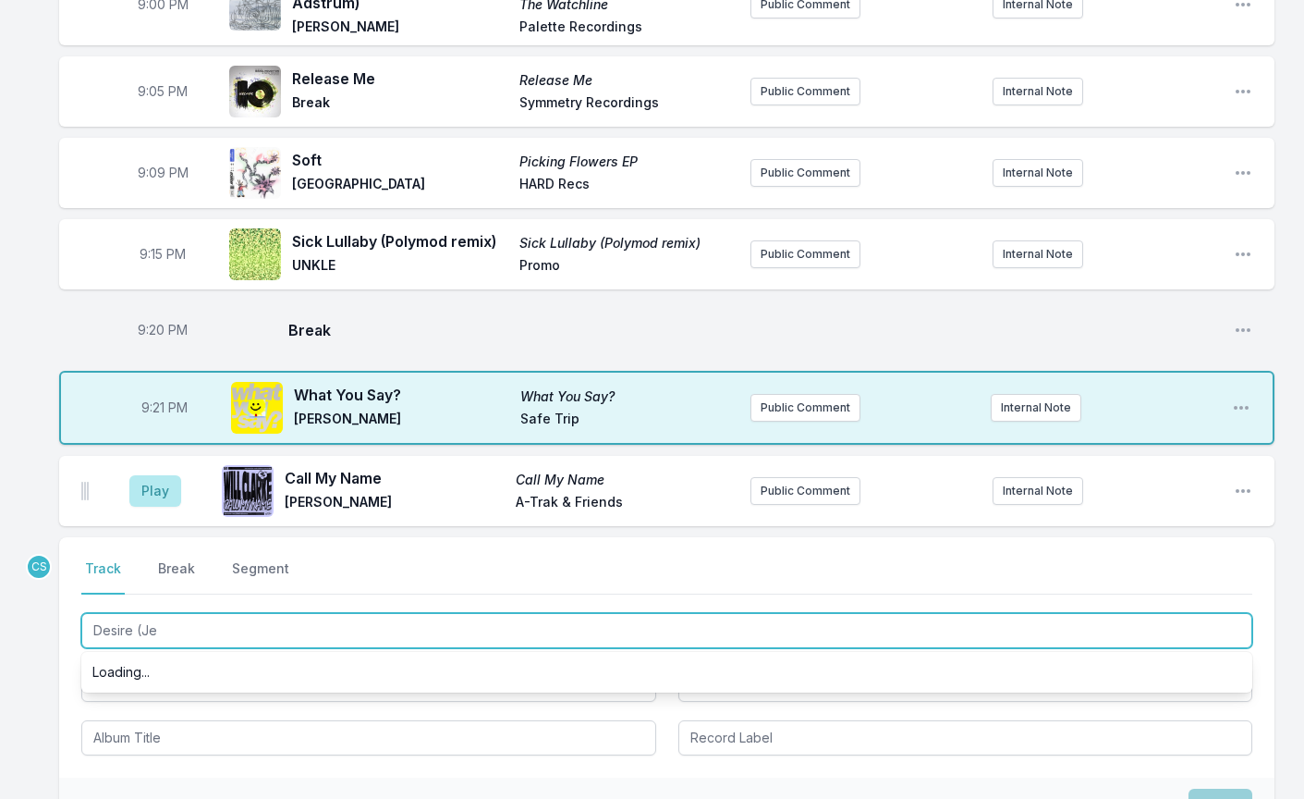
type input "Desire ([PERSON_NAME]"
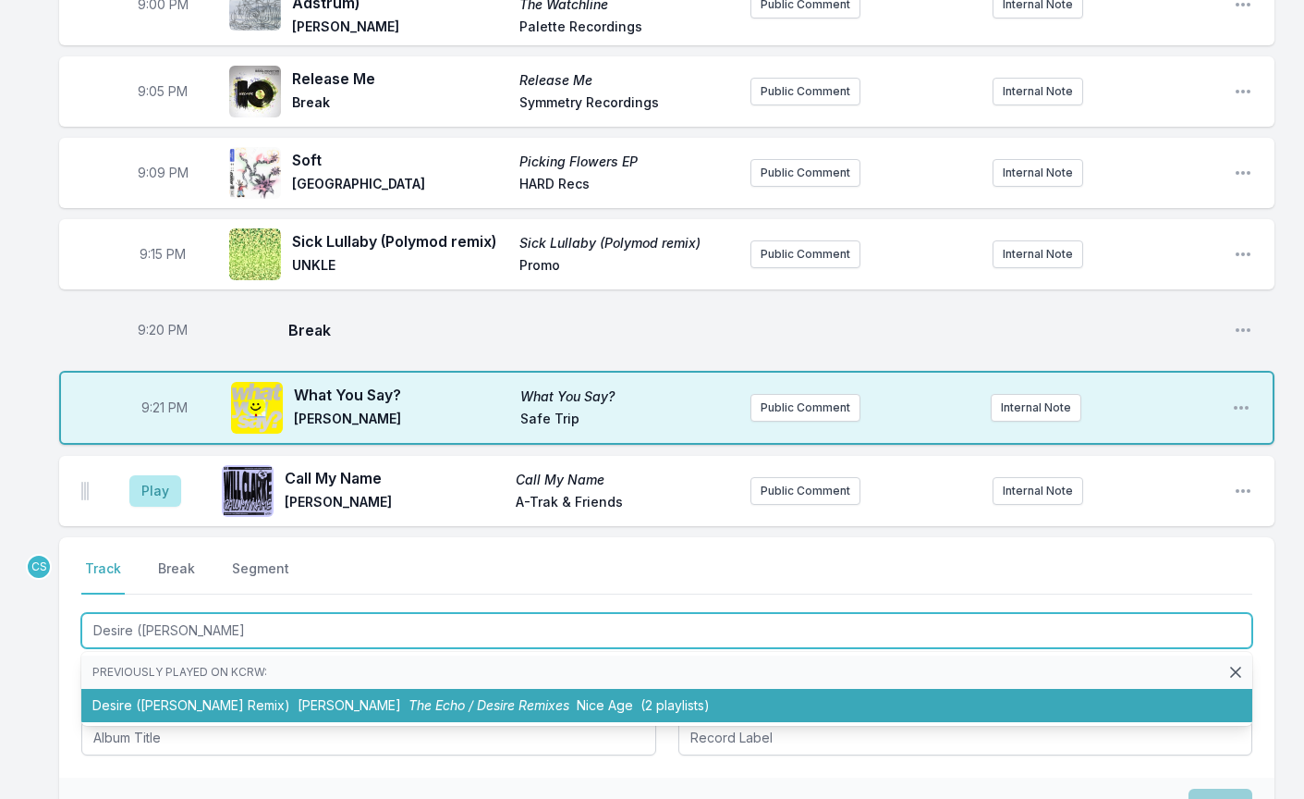
click at [177, 689] on li "Desire ([PERSON_NAME] Remix) [PERSON_NAME] The Echo / Desire Remixes Nice Age (…" at bounding box center [666, 705] width 1171 height 33
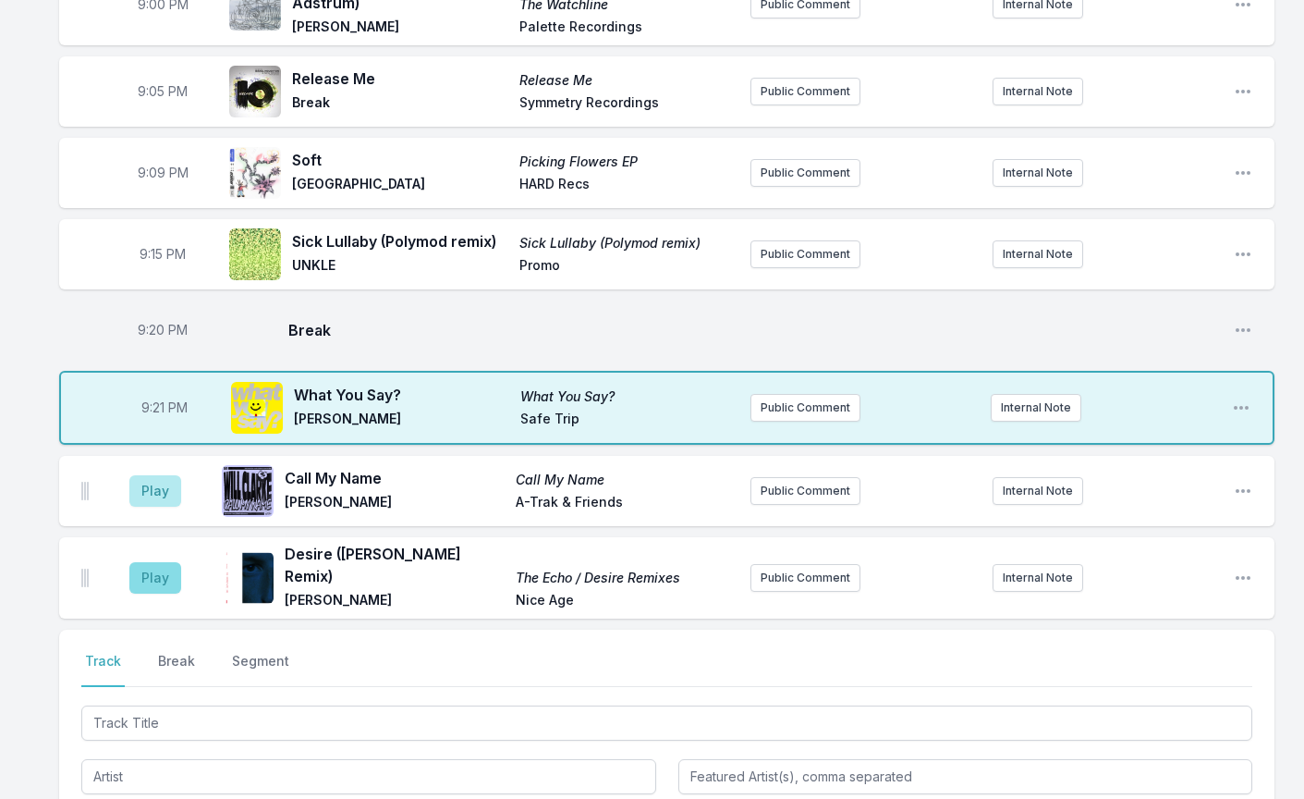
click at [165, 562] on button "Play" at bounding box center [155, 577] width 52 height 31
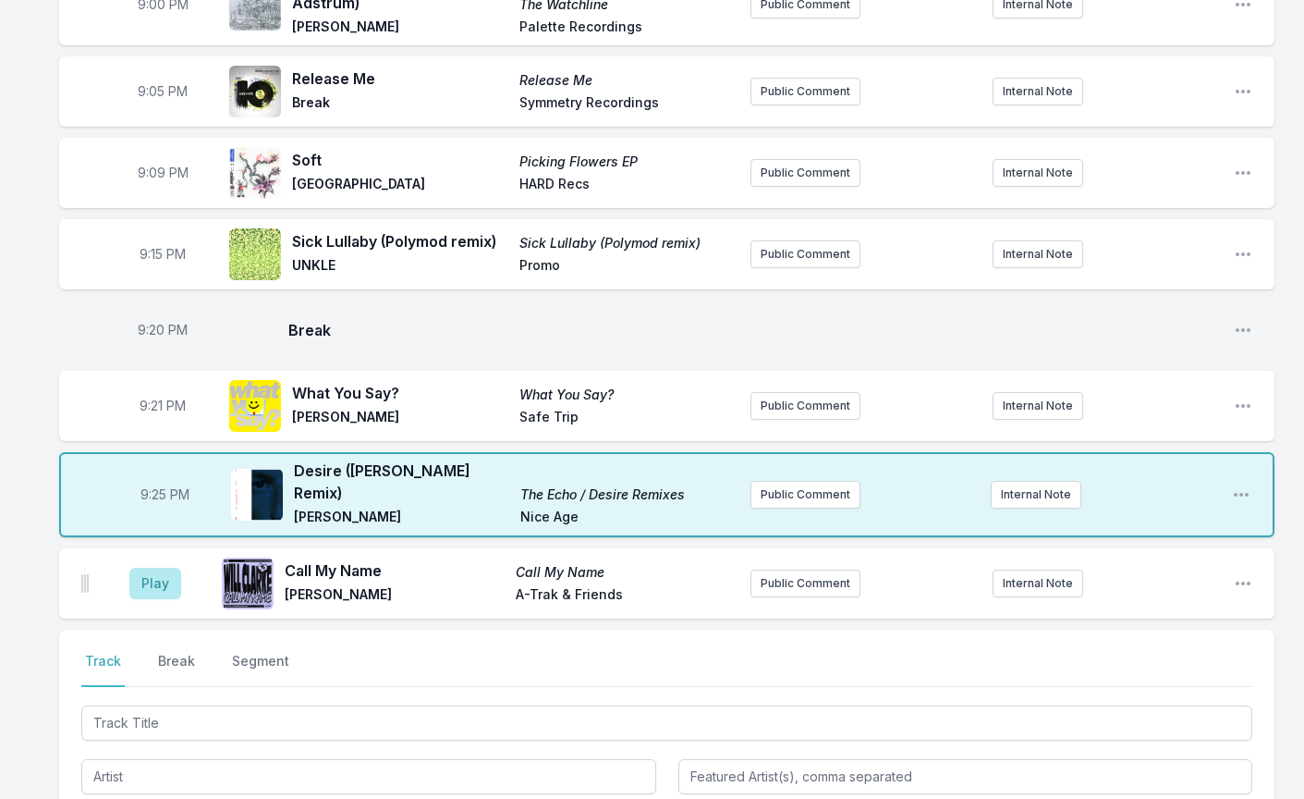
click at [165, 568] on button "Play" at bounding box center [155, 583] width 52 height 31
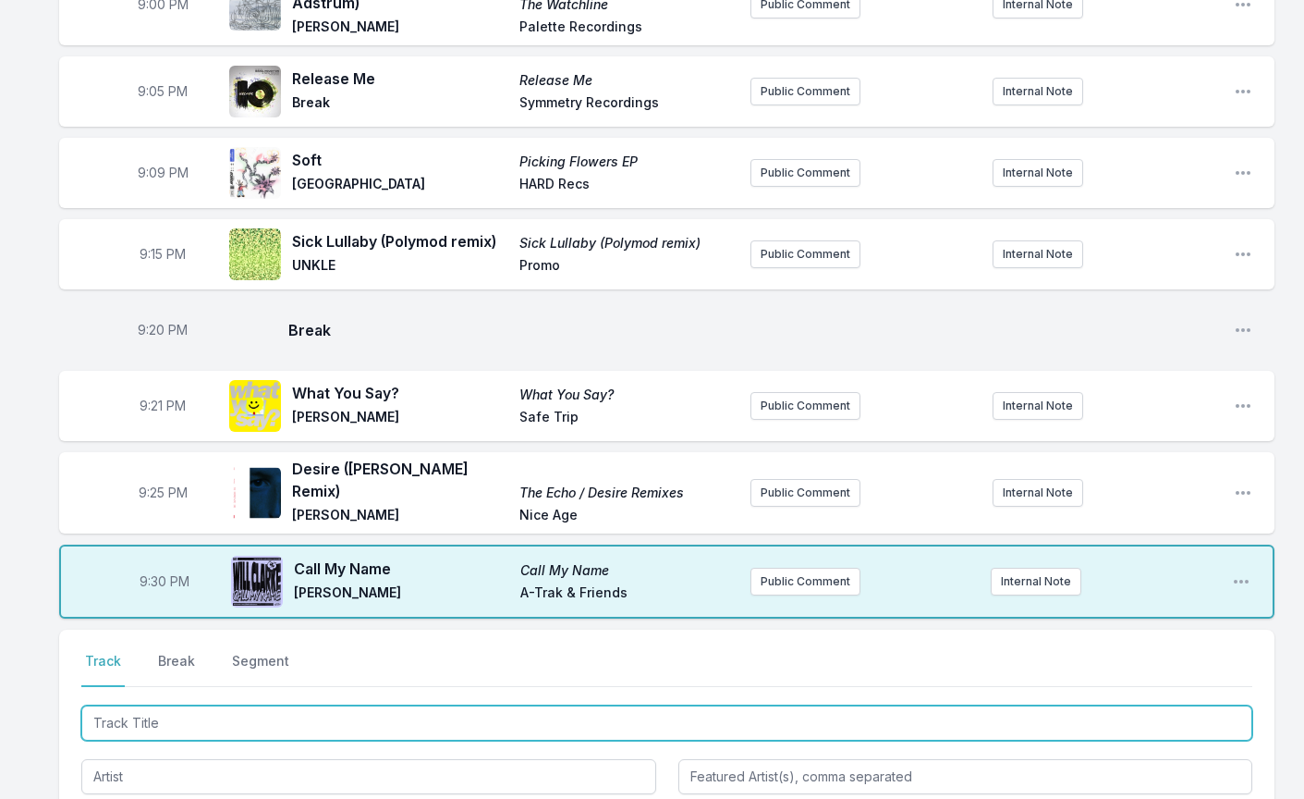
click at [165, 705] on input "Track Title" at bounding box center [666, 722] width 1171 height 35
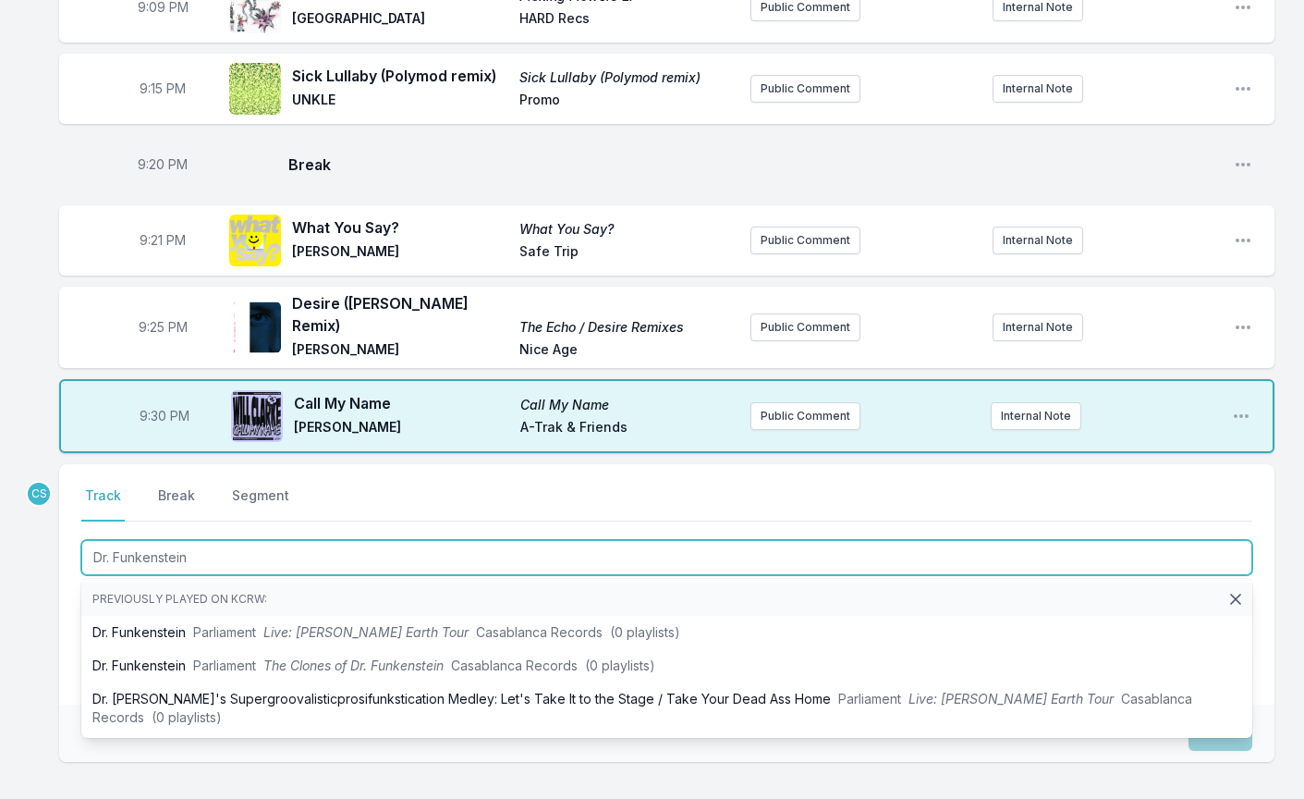
scroll to position [783, 0]
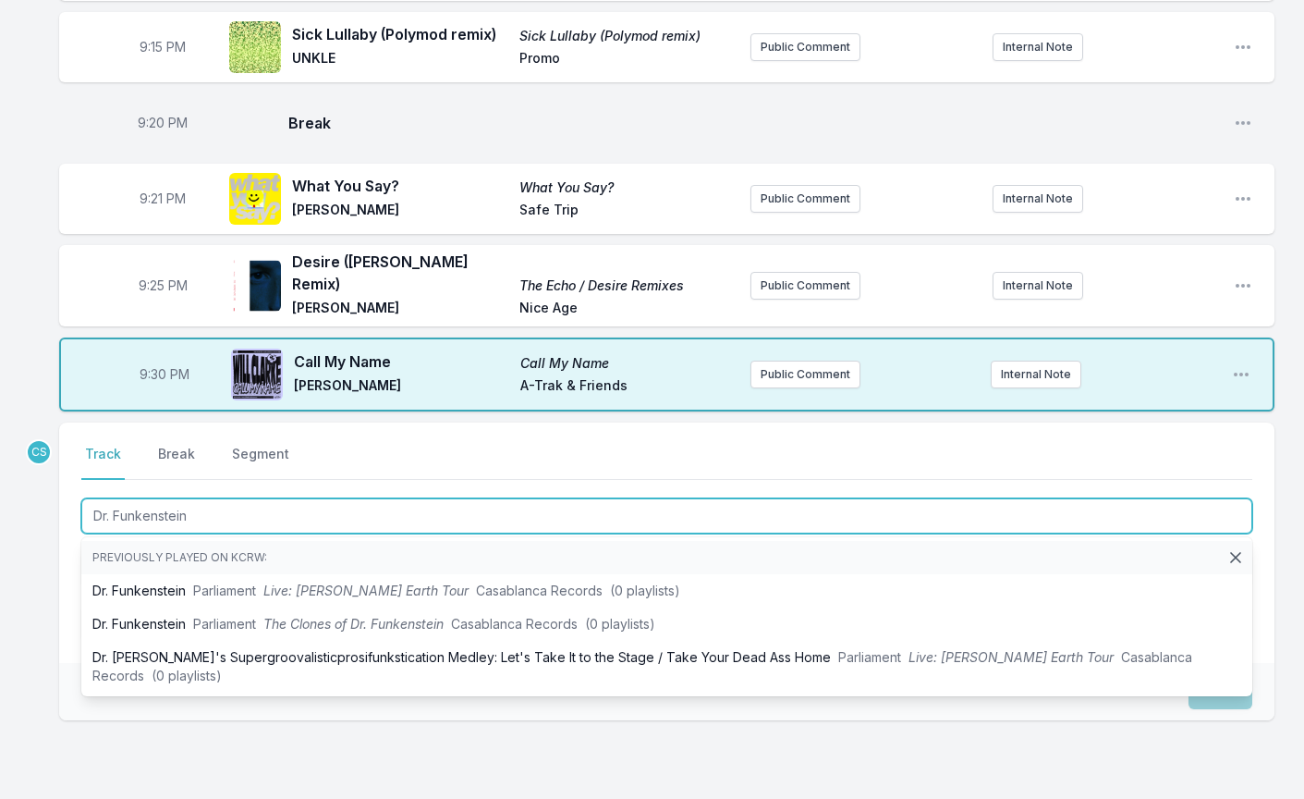
type input "Dr. Funkenstein"
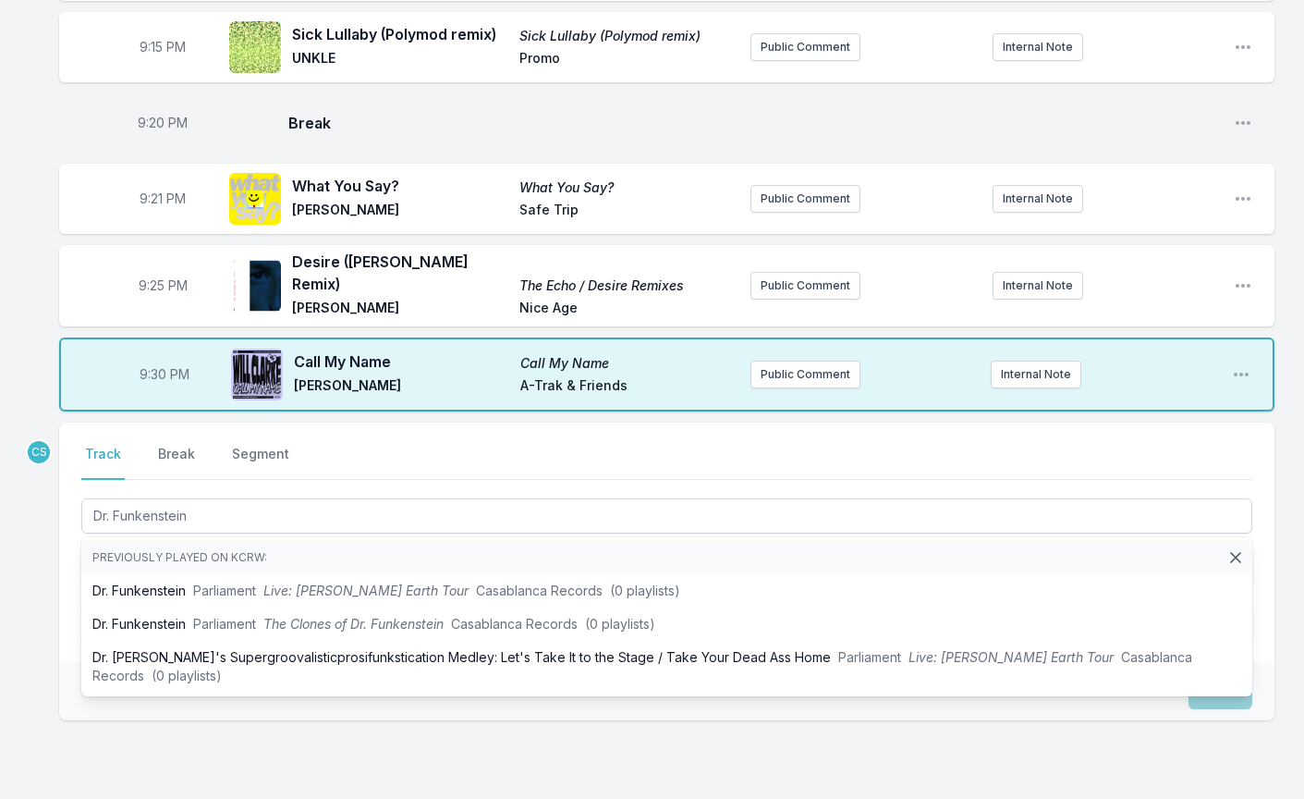
click at [45, 654] on div "8:02 PM Until the Light Bends The Watchline [PERSON_NAME] Palette Recordings Pu…" at bounding box center [652, 147] width 1304 height 1499
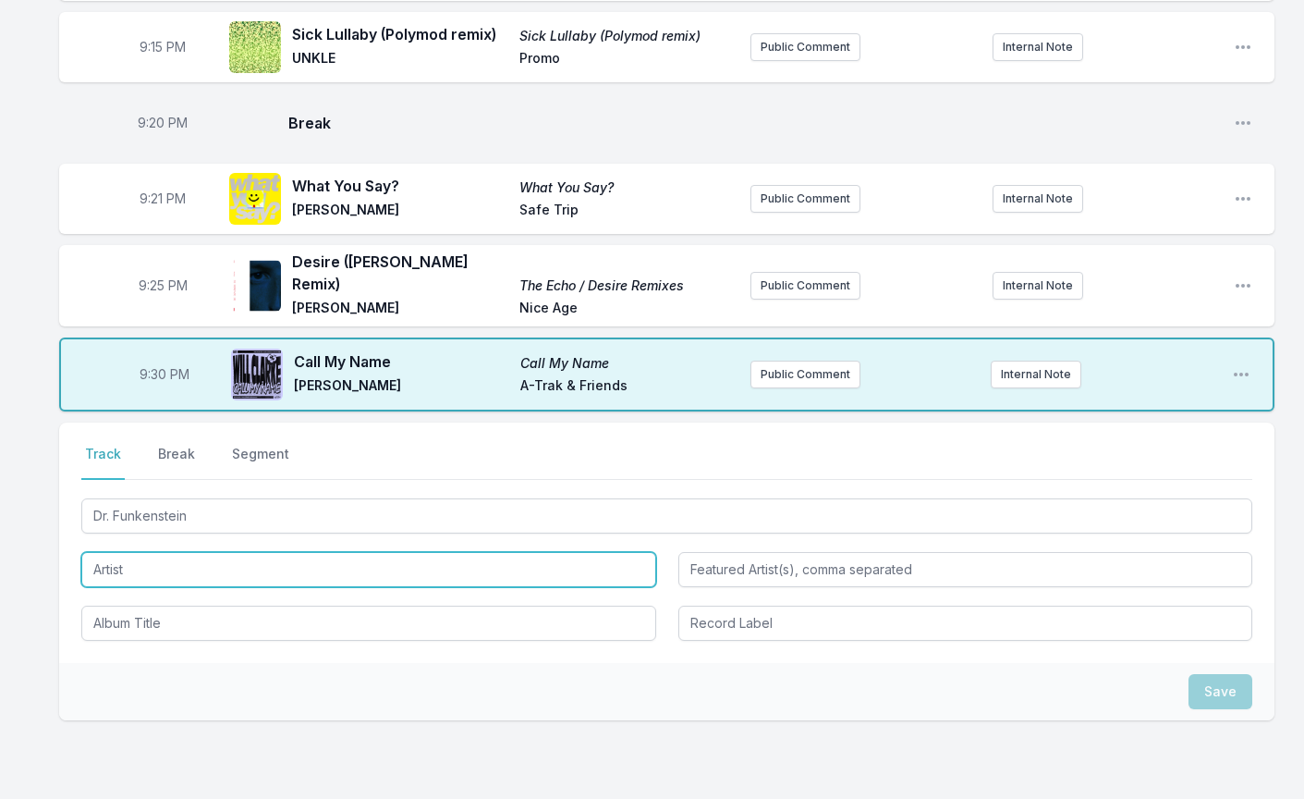
click at [162, 552] on input "Artist" at bounding box center [368, 569] width 575 height 35
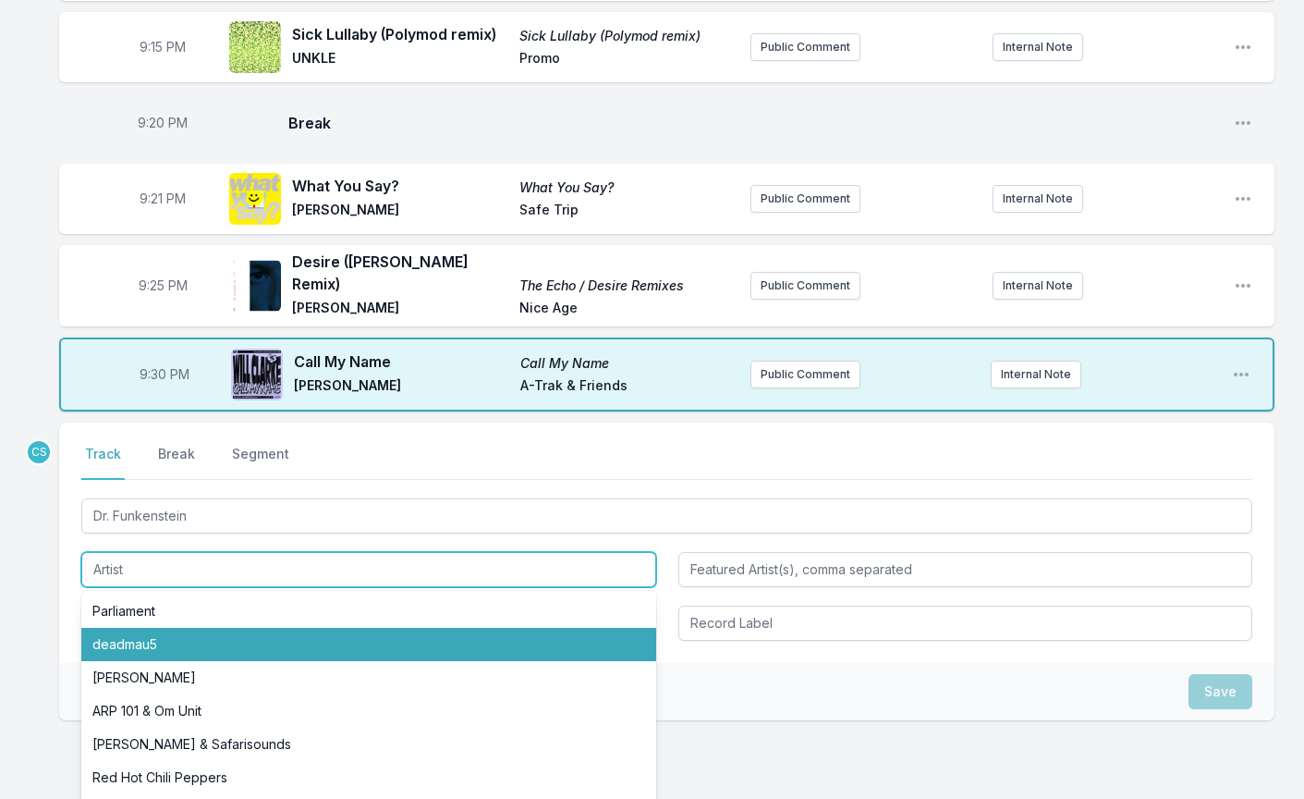
click at [155, 628] on li "deadmau5" at bounding box center [368, 644] width 575 height 33
type input "deadmau5"
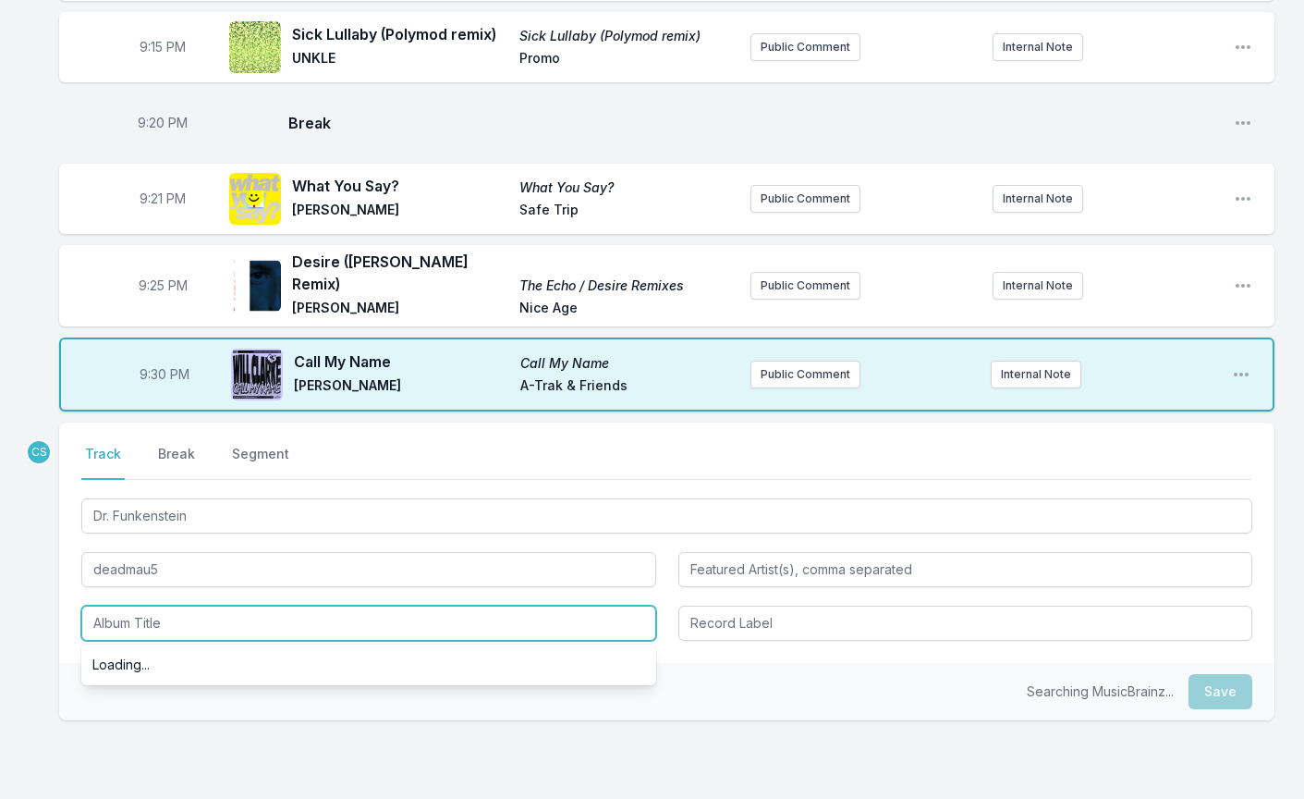
click at [153, 605] on input "Album Title" at bounding box center [368, 622] width 575 height 35
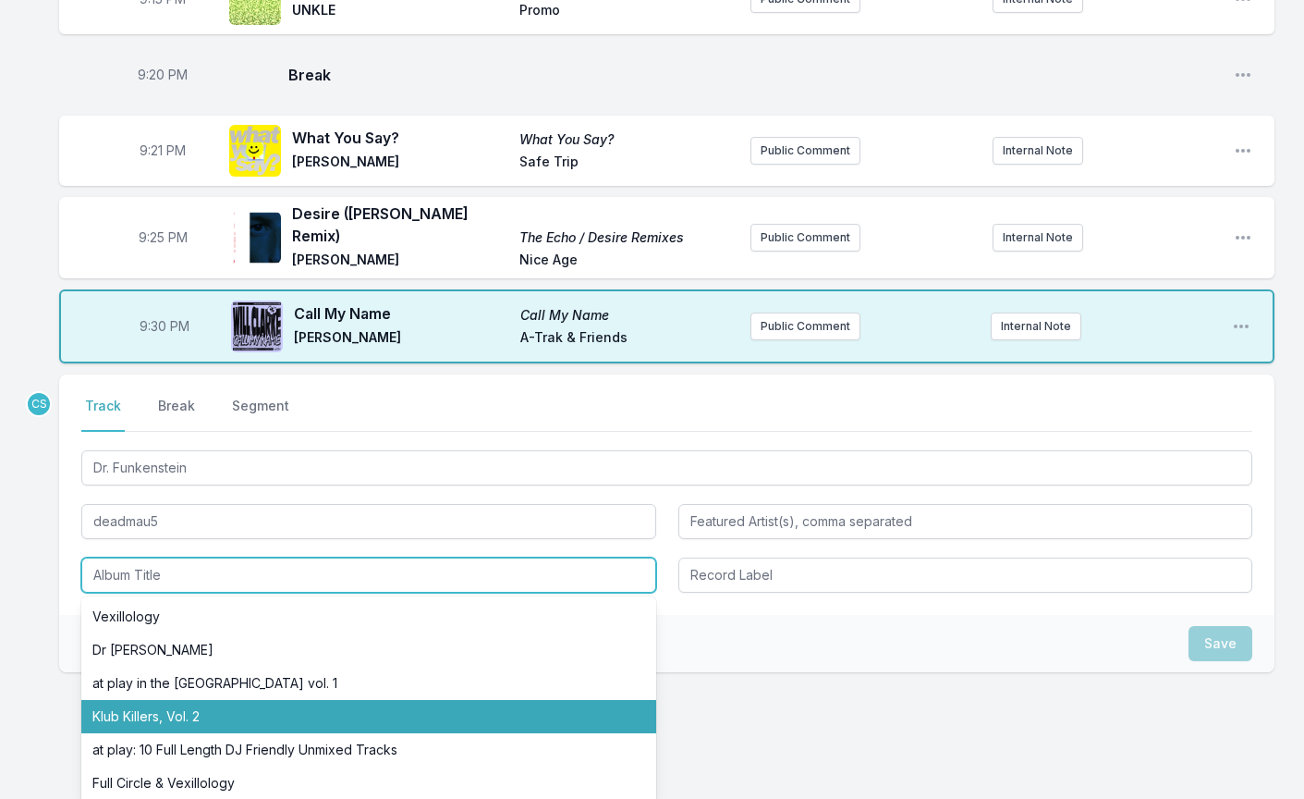
scroll to position [830, 0]
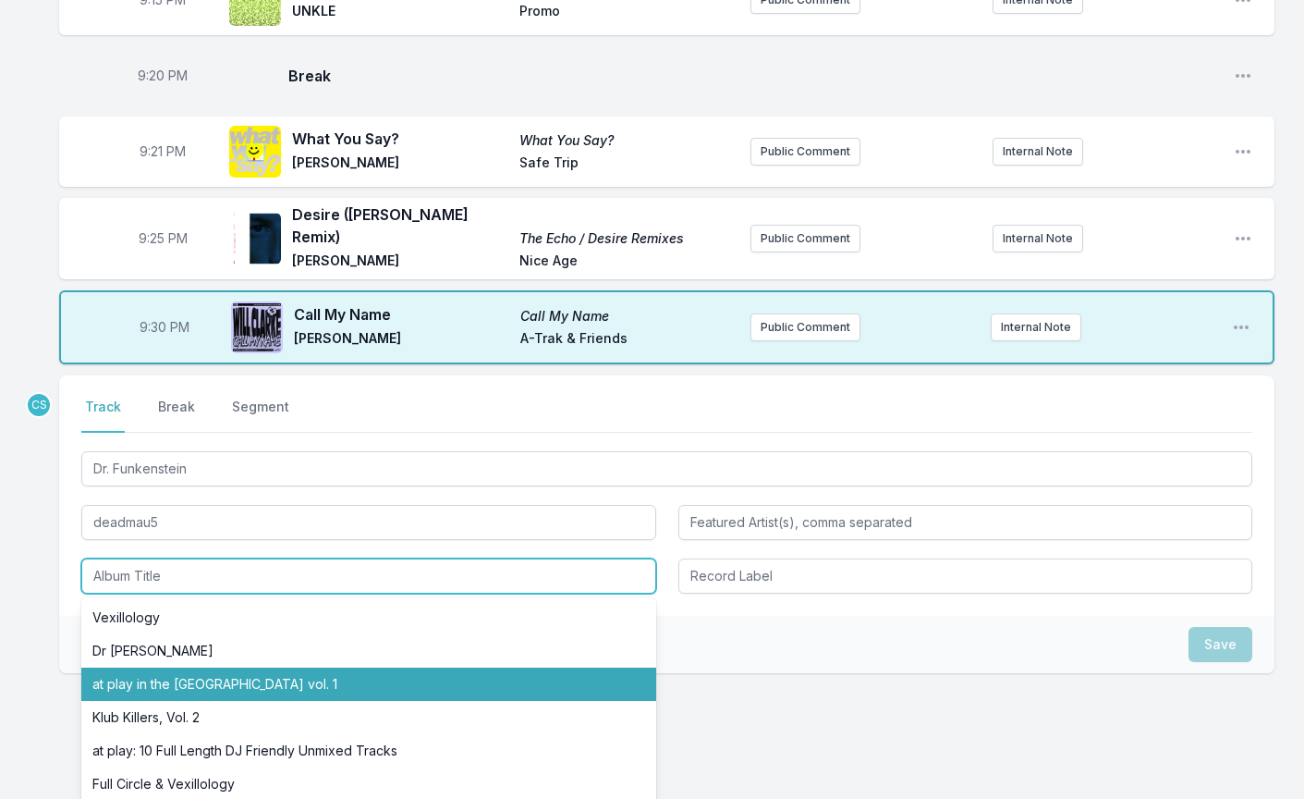
click at [168, 667] on li "at play in the [GEOGRAPHIC_DATA] vol. 1" at bounding box center [368, 683] width 575 height 33
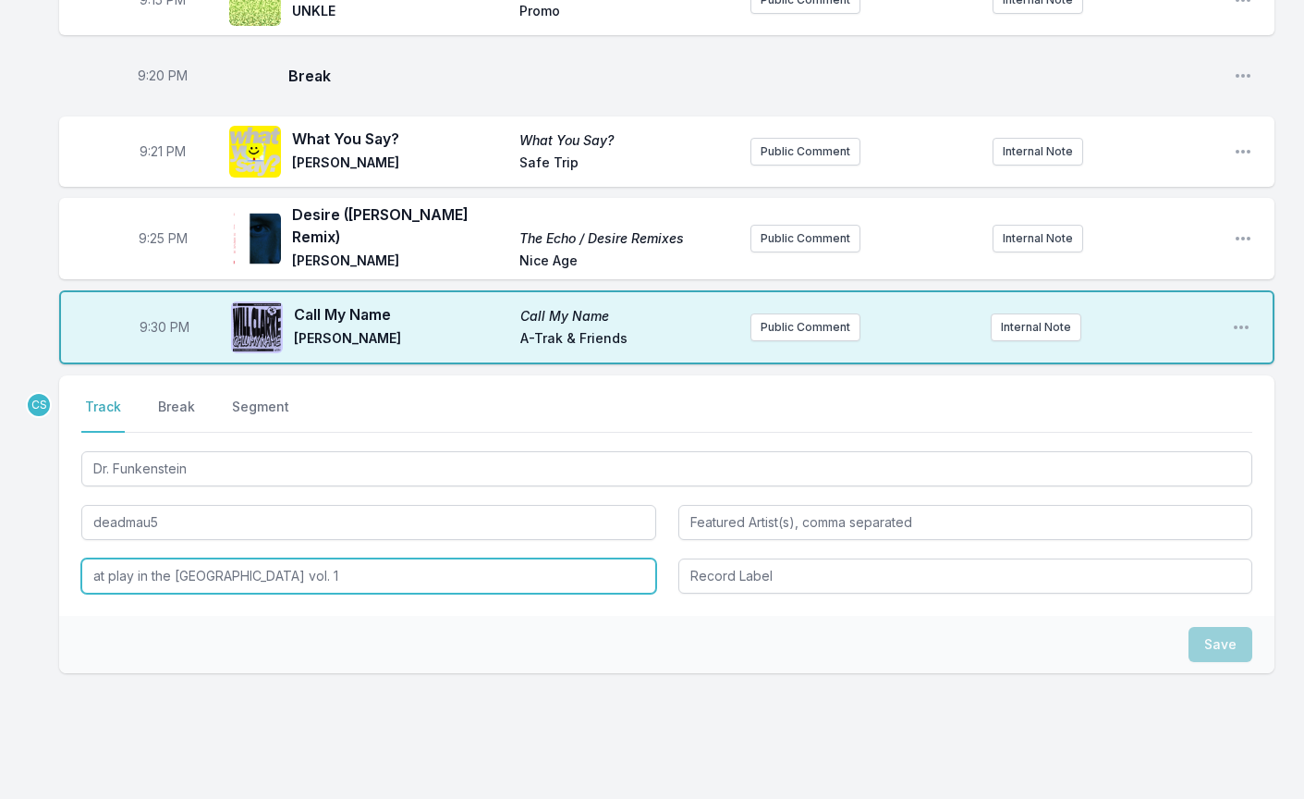
type input "at play in the [GEOGRAPHIC_DATA] vol. 1"
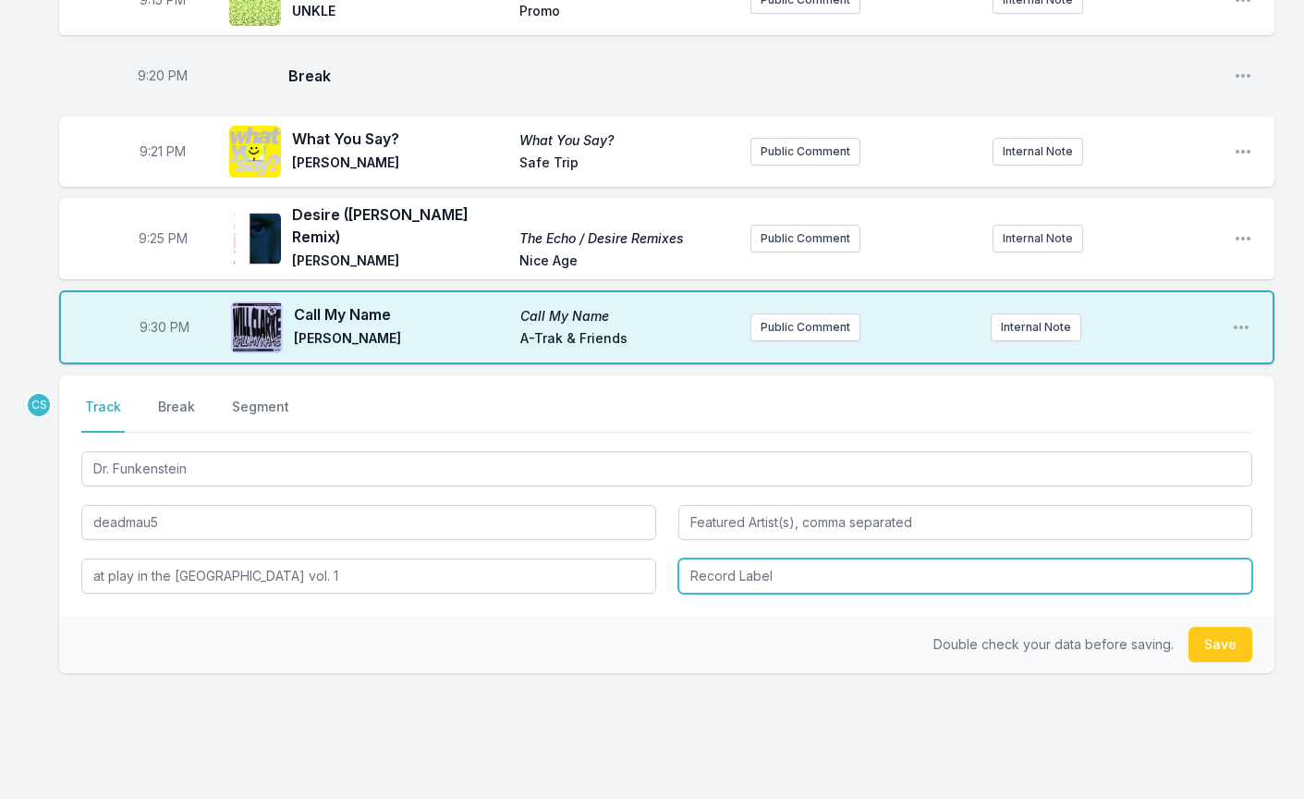
click at [697, 558] on input "Record Label" at bounding box center [965, 575] width 575 height 35
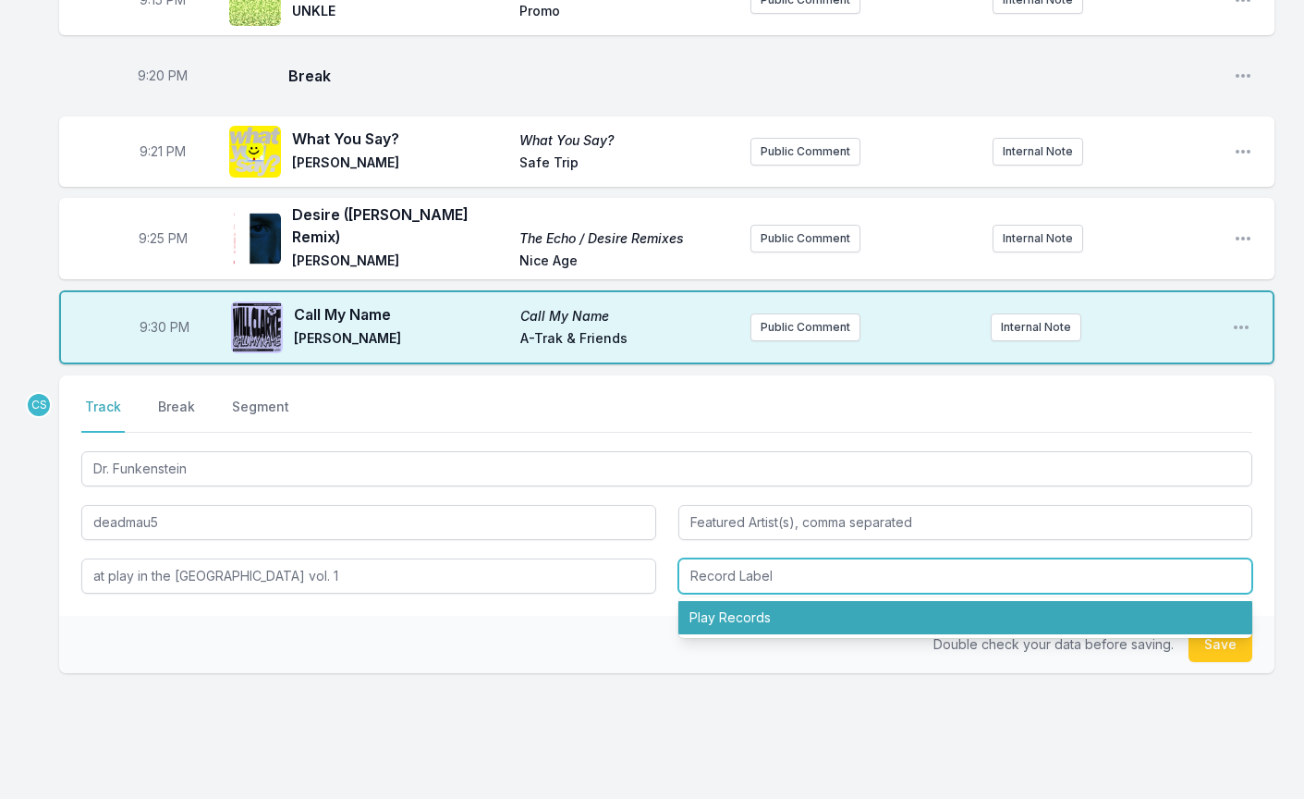
click at [727, 601] on li "Play Records" at bounding box center [965, 617] width 575 height 33
type input "Play Records"
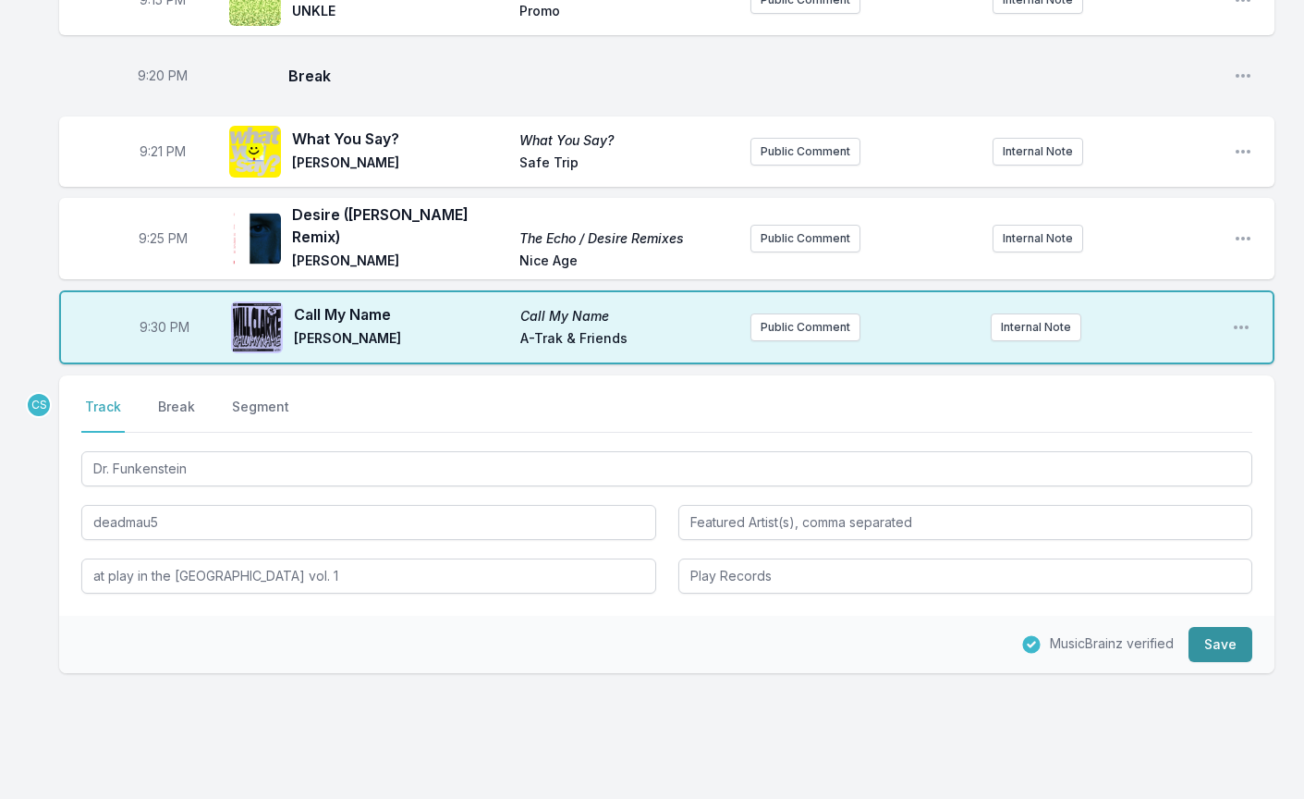
click at [1216, 627] on button "Save" at bounding box center [1221, 644] width 64 height 35
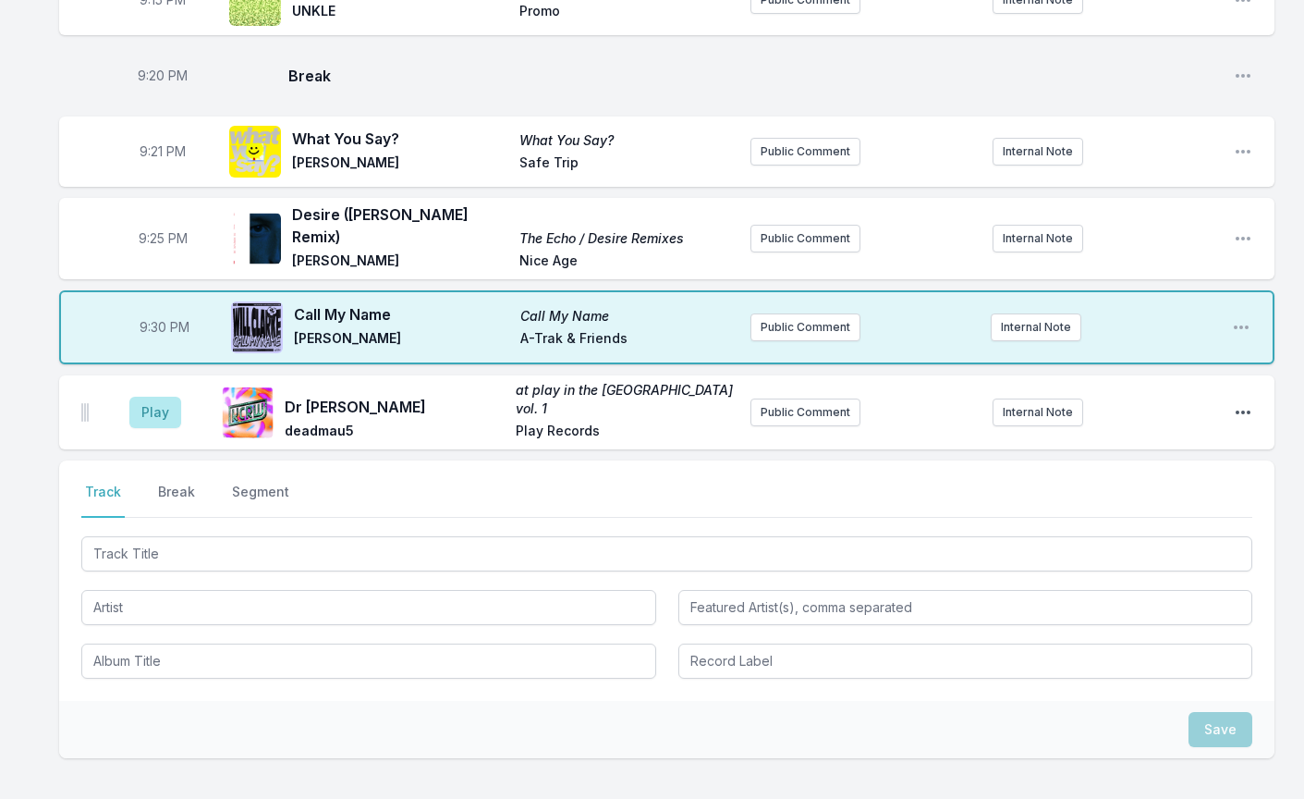
click at [1247, 403] on icon "Open playlist item options" at bounding box center [1243, 412] width 18 height 18
click at [1086, 466] on button "Edit Track Details" at bounding box center [1148, 482] width 207 height 33
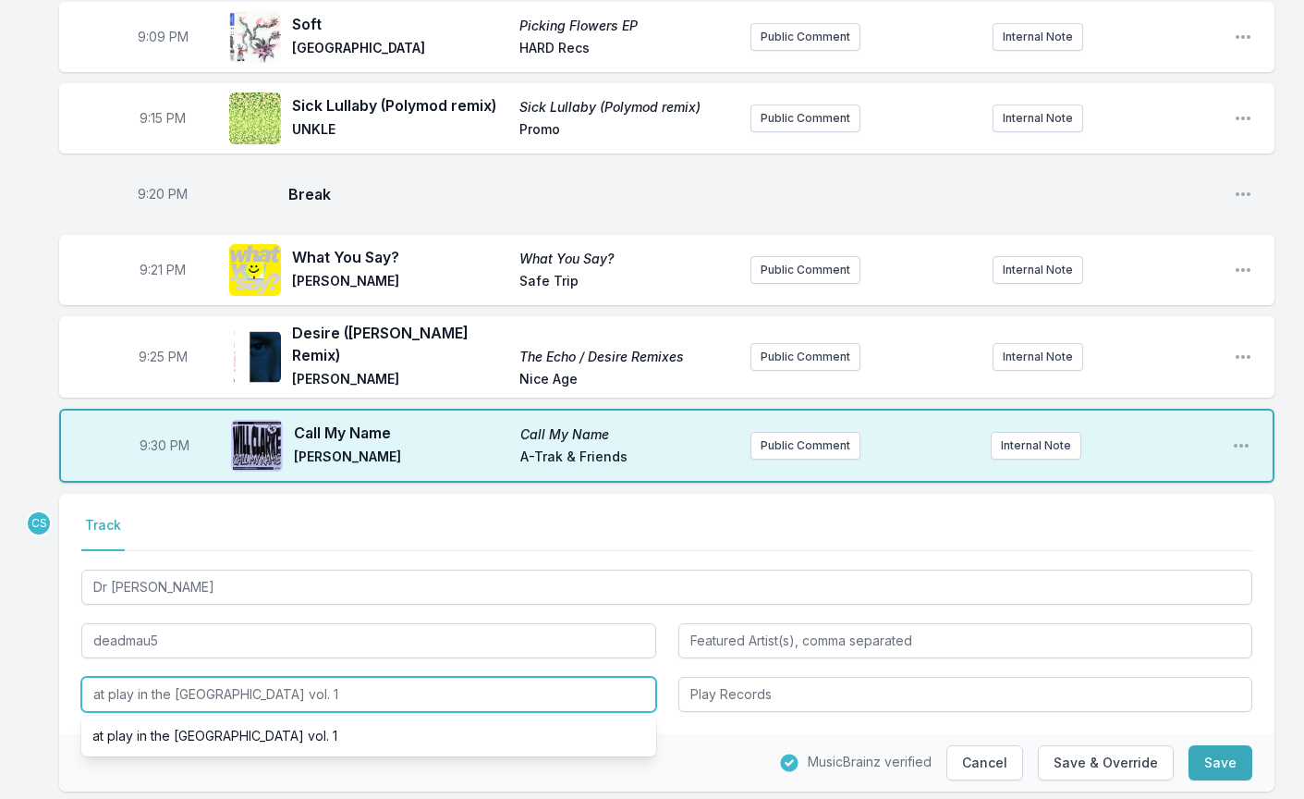
click at [328, 677] on input "at play in the [GEOGRAPHIC_DATA] vol. 1" at bounding box center [368, 694] width 575 height 35
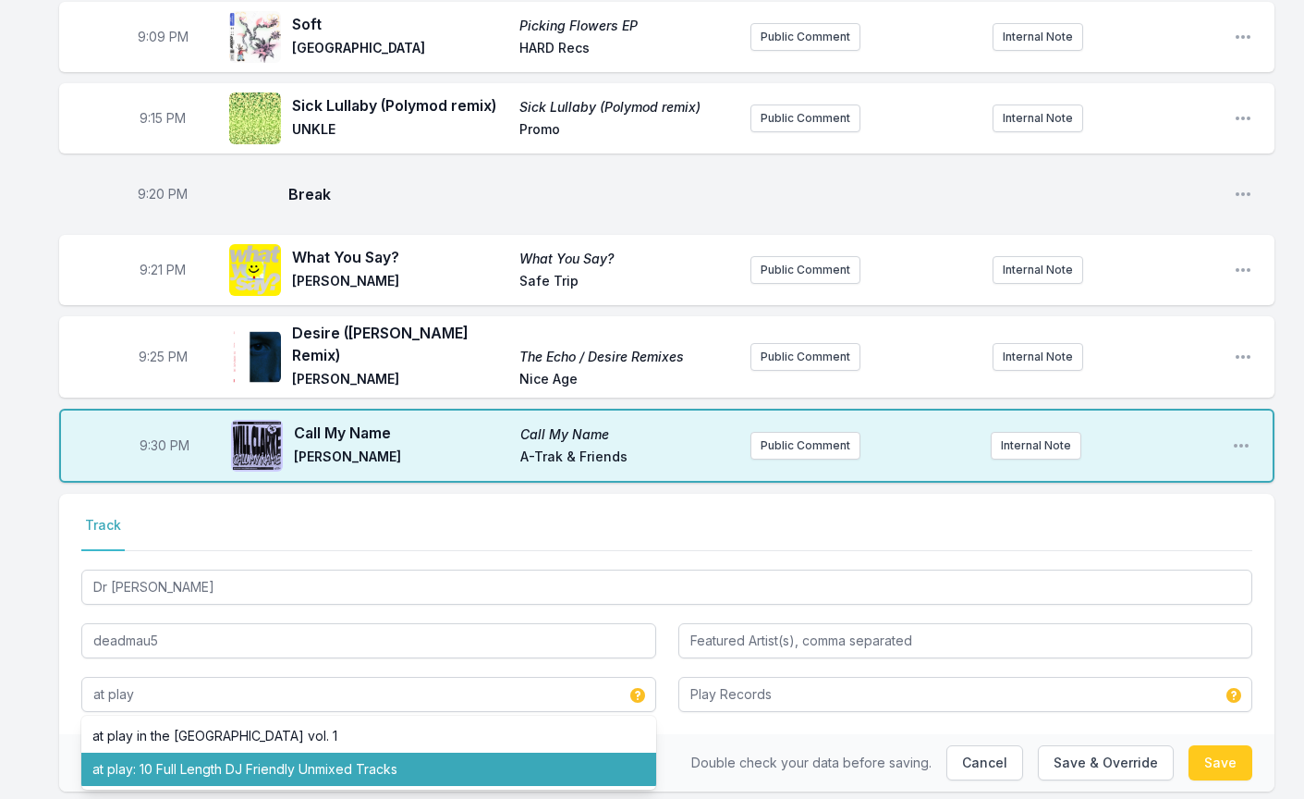
click at [146, 770] on div "8:02 PM Until the Light Bends The Watchline [PERSON_NAME] Palette Recordings Pu…" at bounding box center [652, 159] width 1304 height 1381
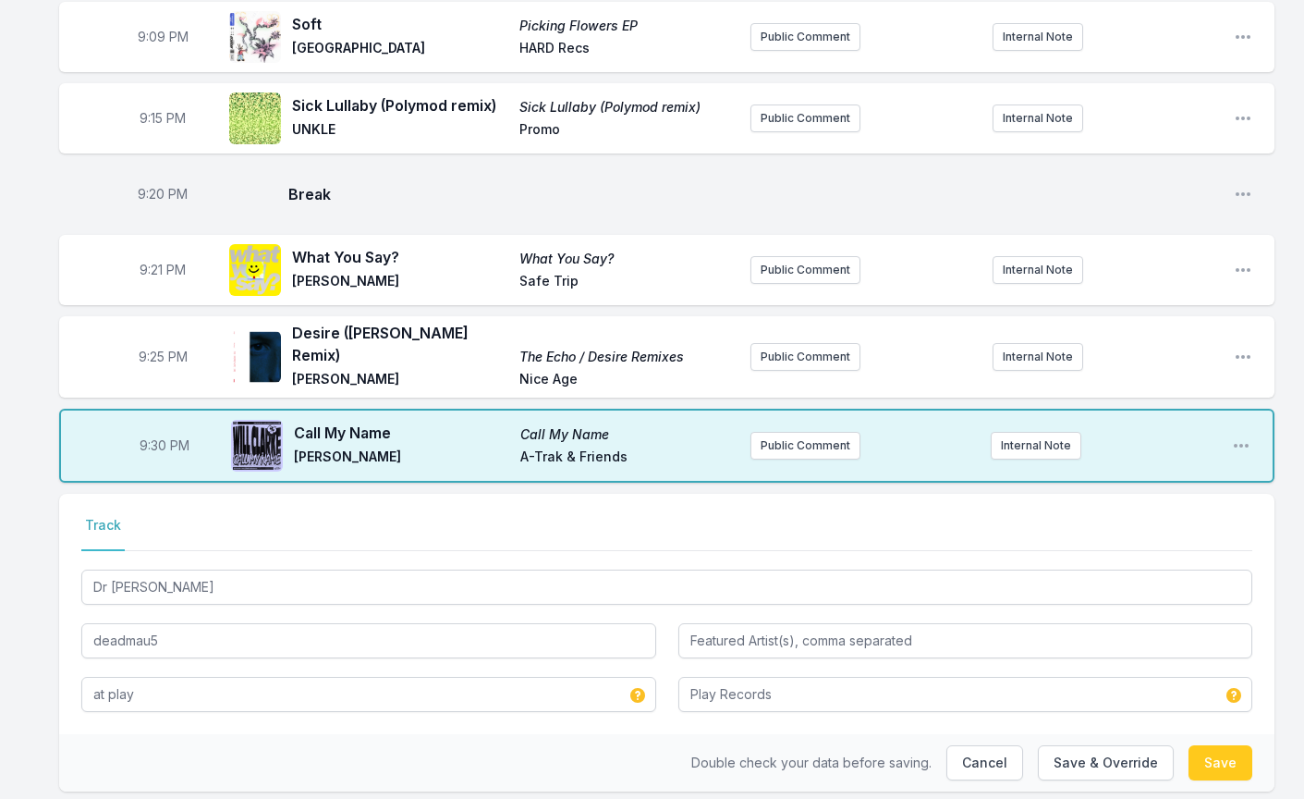
click at [1236, 745] on button "Save" at bounding box center [1221, 762] width 64 height 35
type input "at play in the [GEOGRAPHIC_DATA] vol. 1"
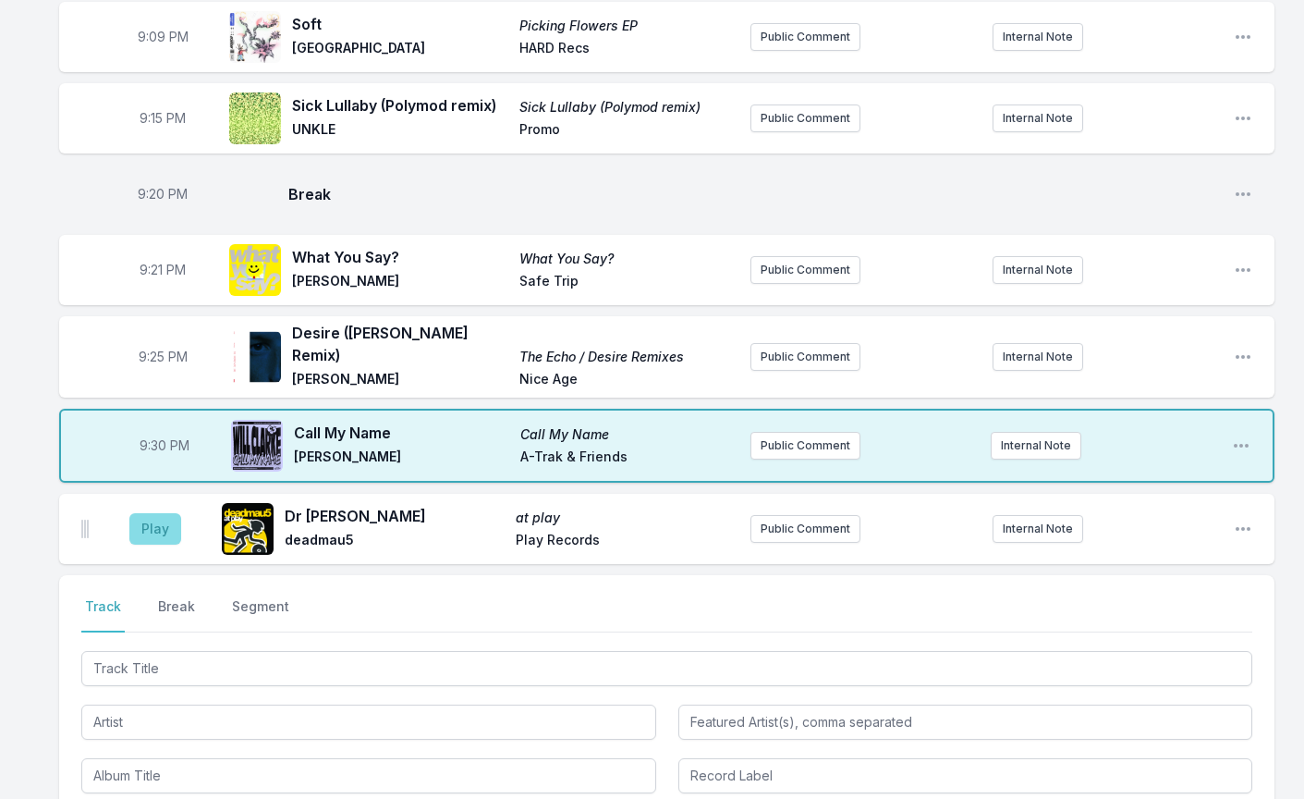
click at [170, 513] on button "Play" at bounding box center [155, 528] width 52 height 31
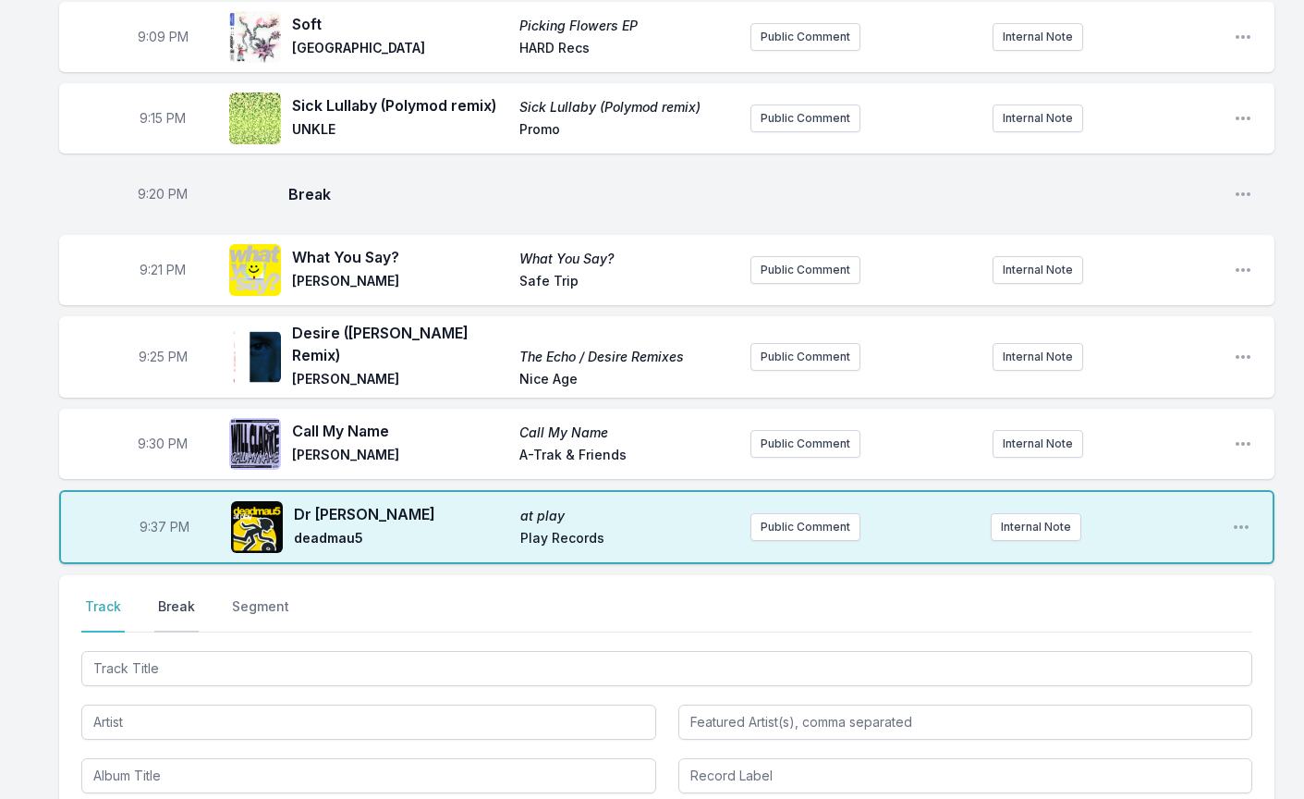
click at [164, 597] on button "Break" at bounding box center [176, 614] width 44 height 35
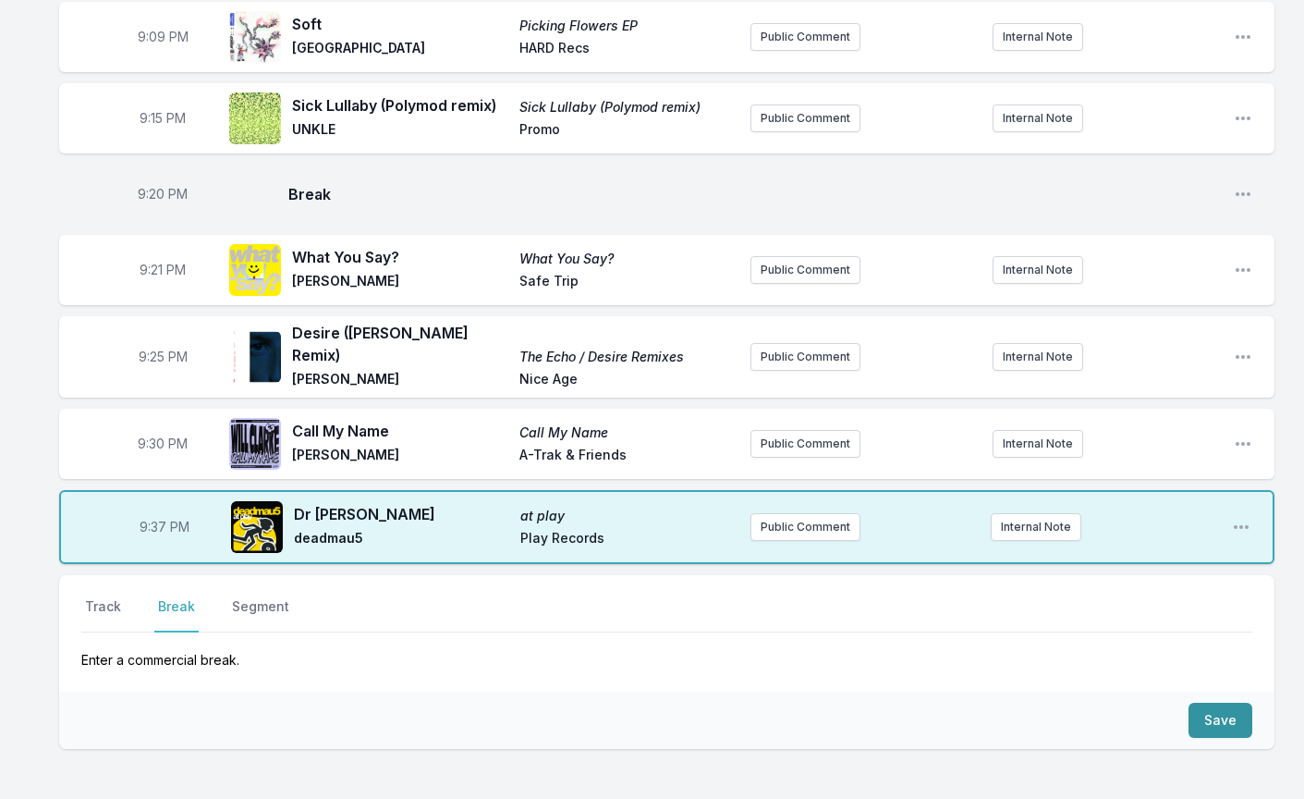
click at [1241, 703] on button "Save" at bounding box center [1221, 720] width 64 height 35
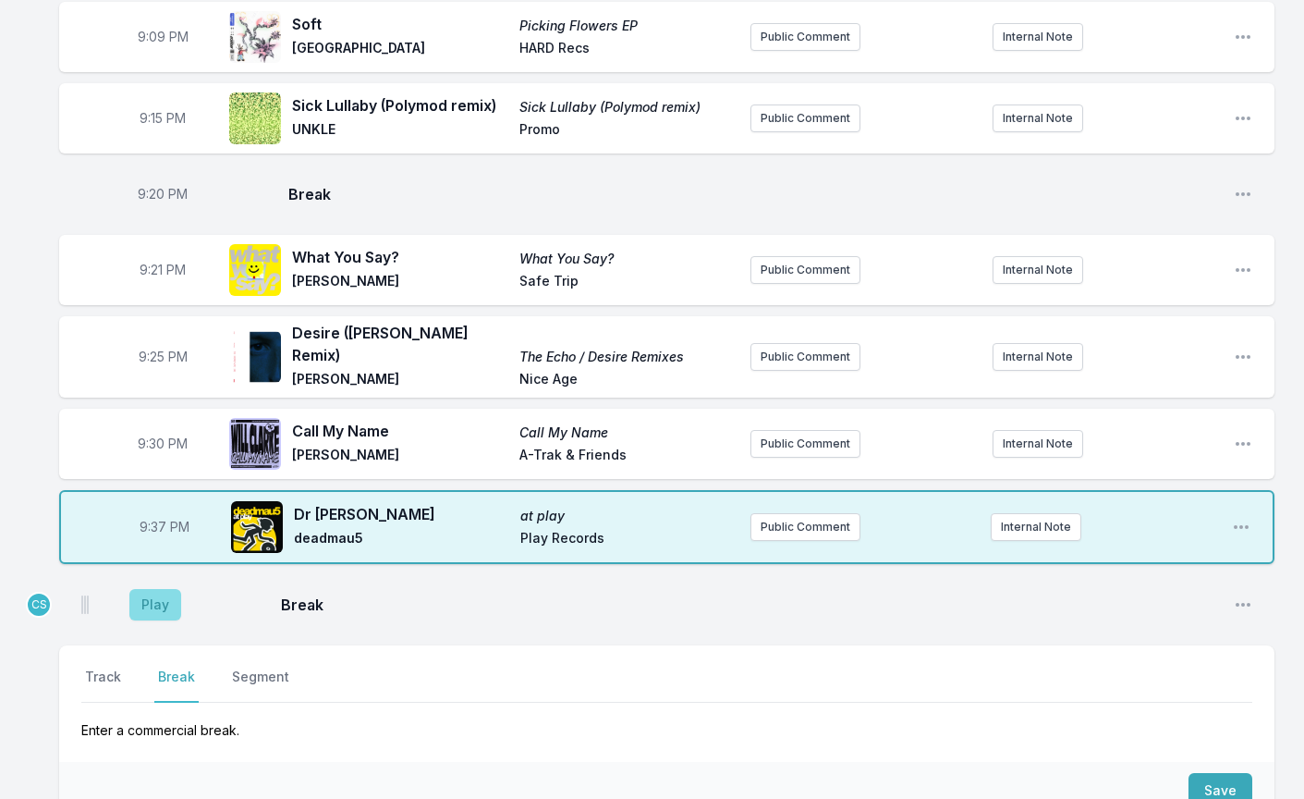
click at [156, 589] on button "Play" at bounding box center [155, 604] width 52 height 31
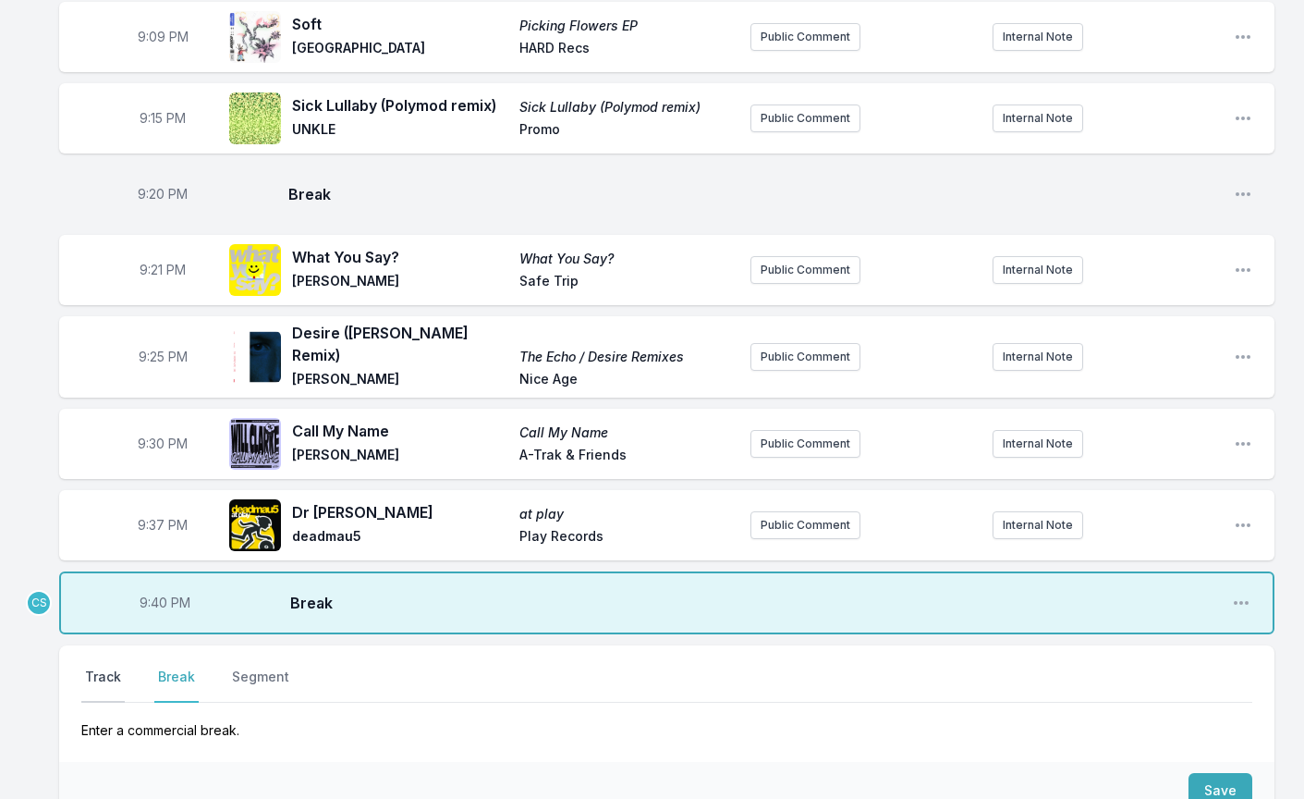
click at [99, 667] on button "Track" at bounding box center [102, 684] width 43 height 35
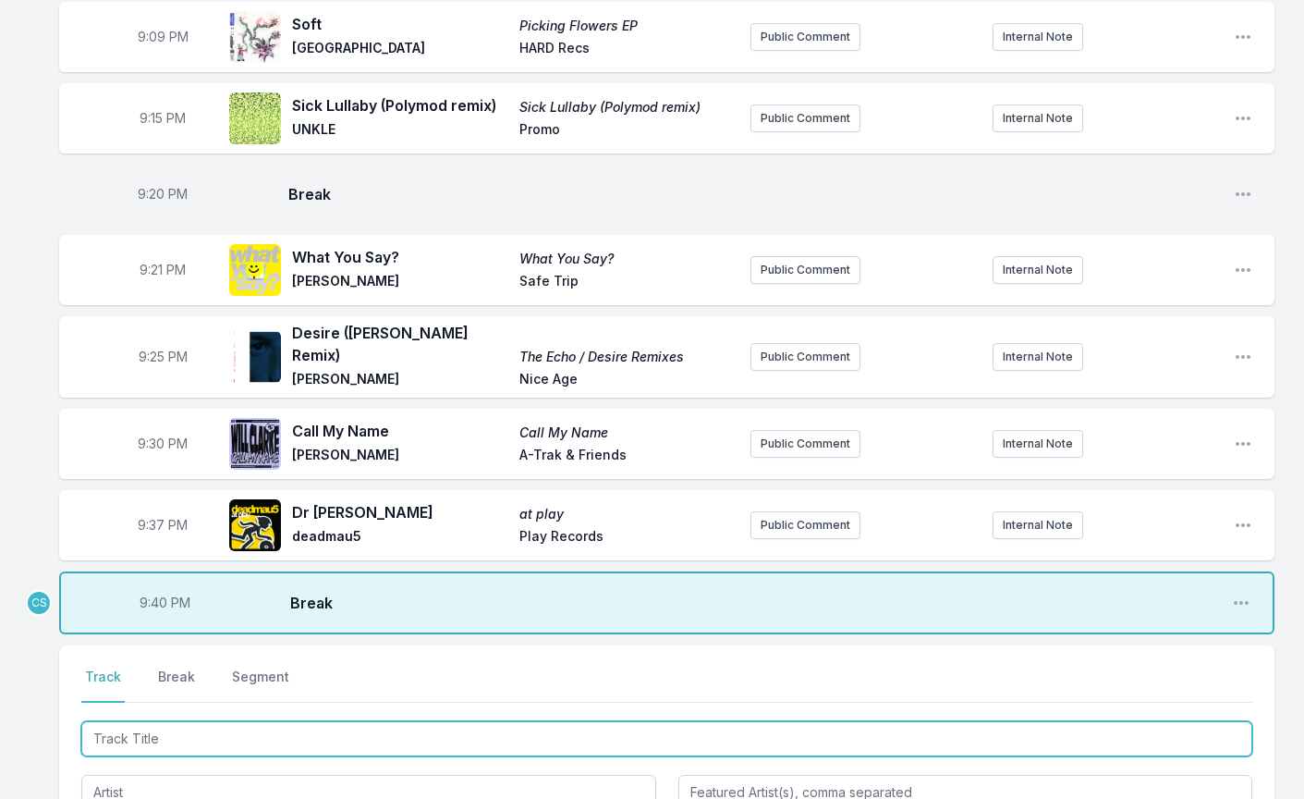
click at [163, 721] on input "Track Title" at bounding box center [666, 738] width 1171 height 35
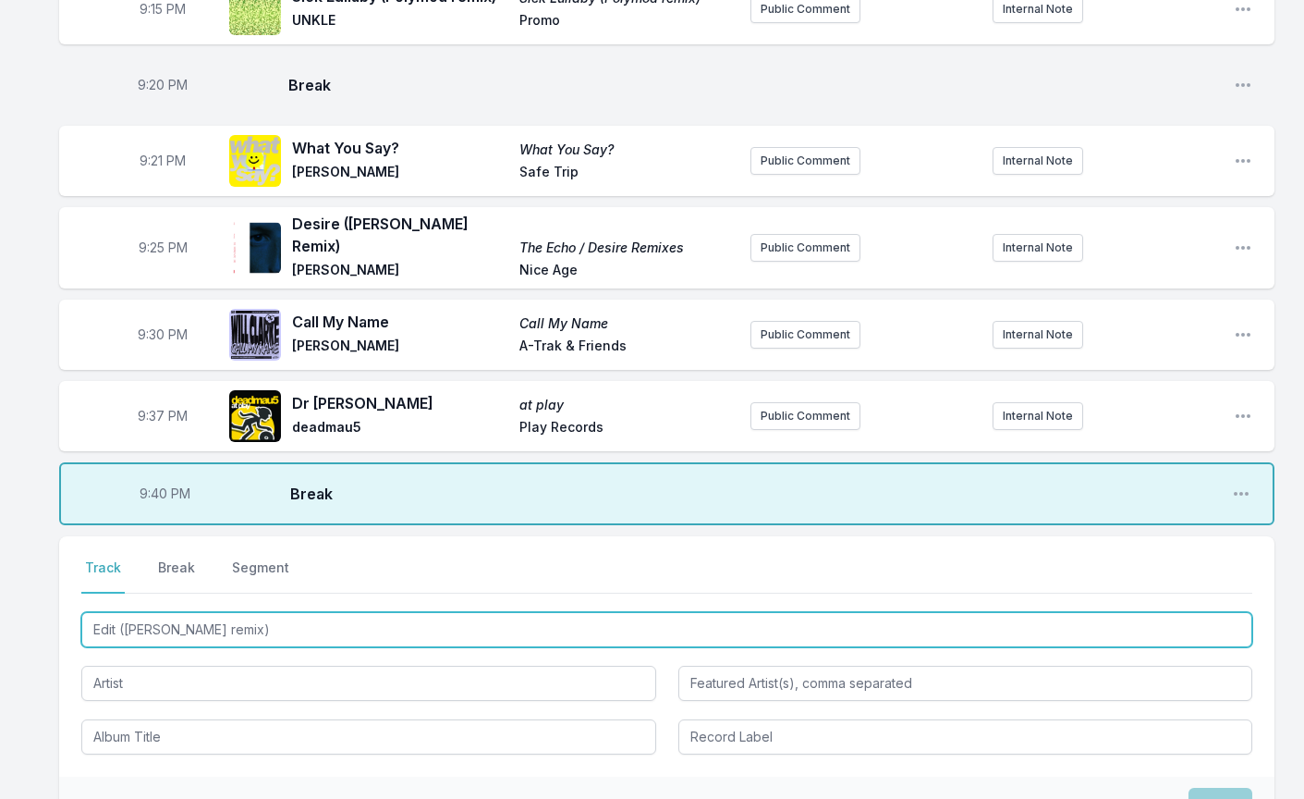
scroll to position [829, 0]
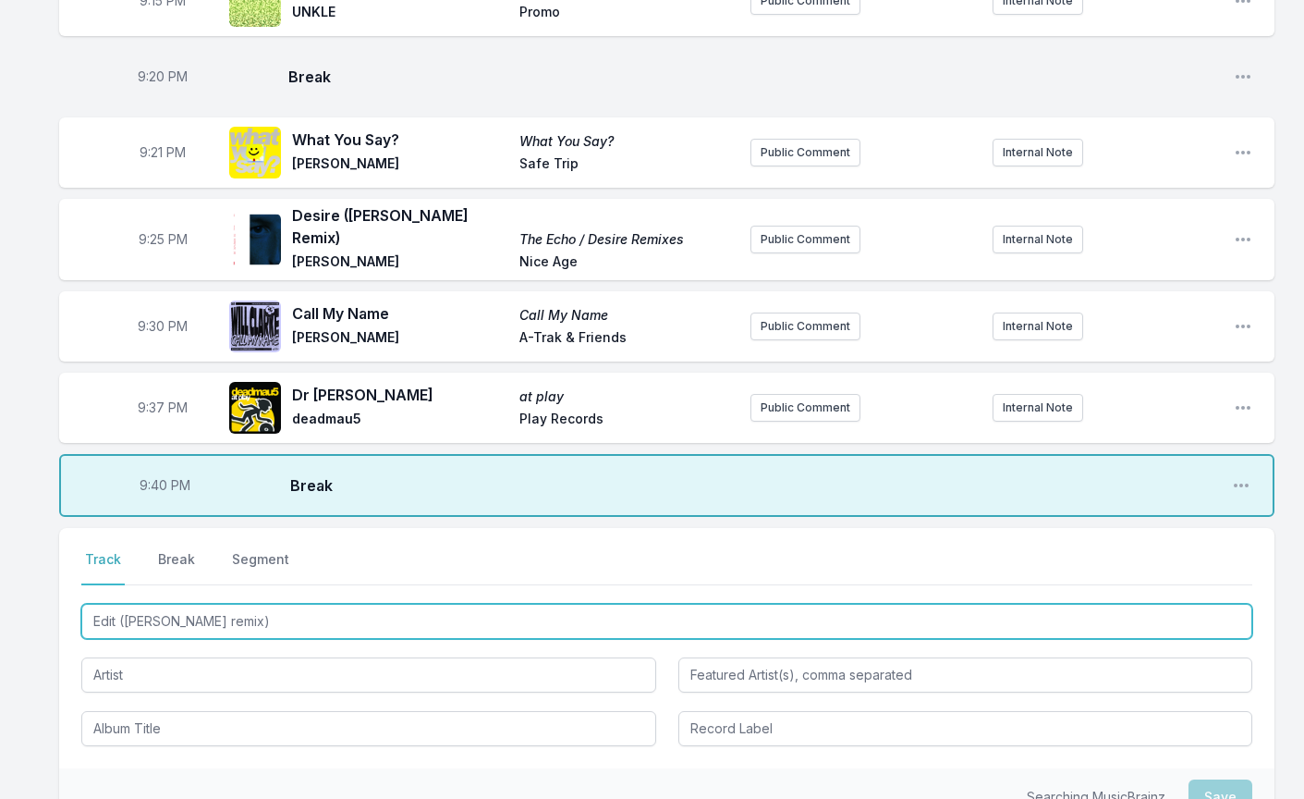
type input "Edit ([PERSON_NAME] remix)"
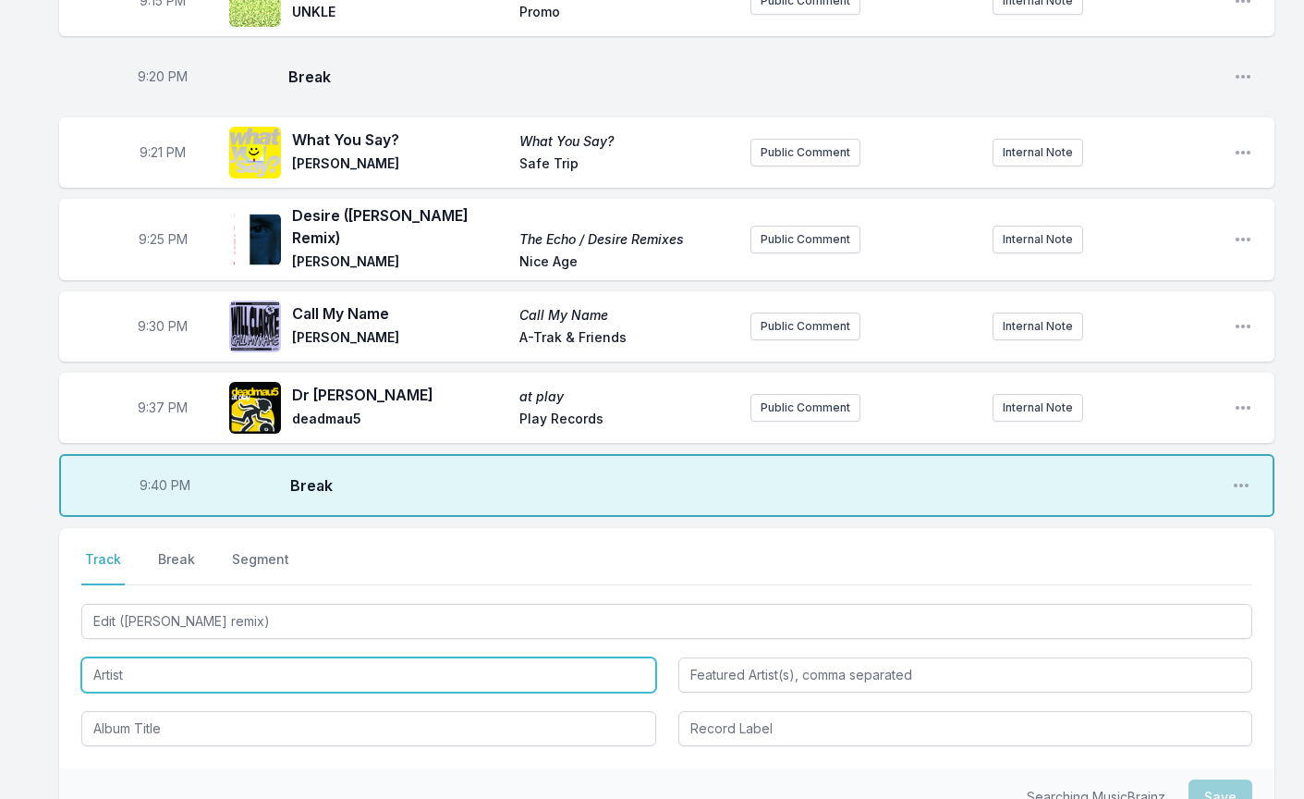
click at [132, 657] on input "Artist" at bounding box center [368, 674] width 575 height 35
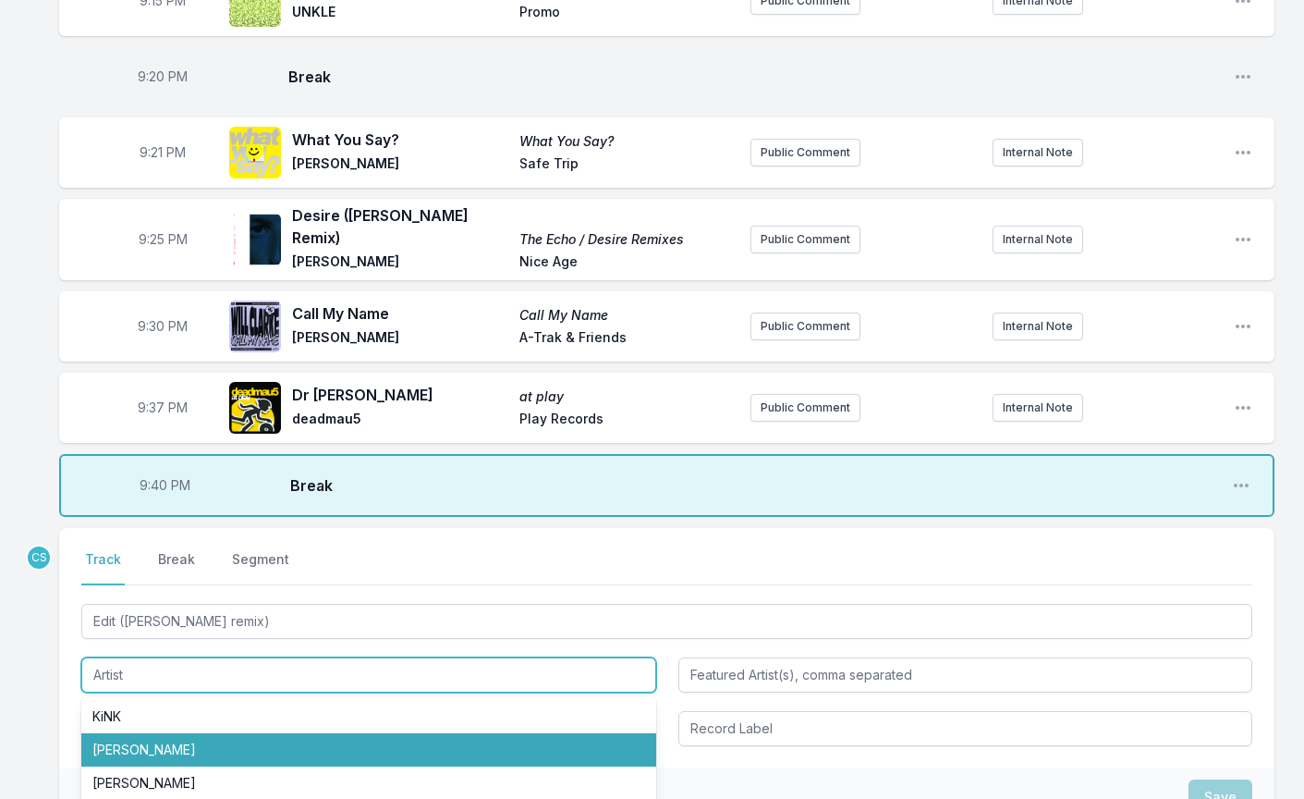
scroll to position [0, 0]
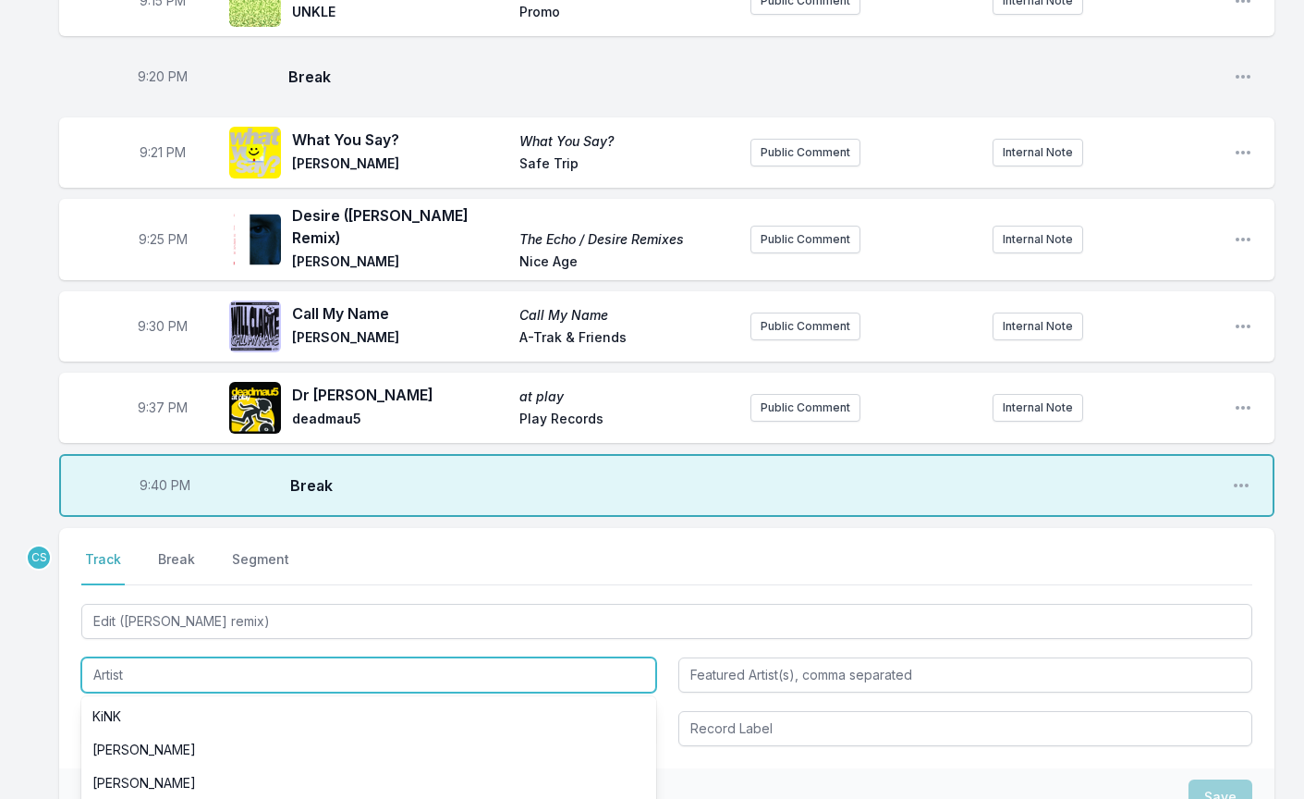
type input "Golden Features"
type input "Rromarin"
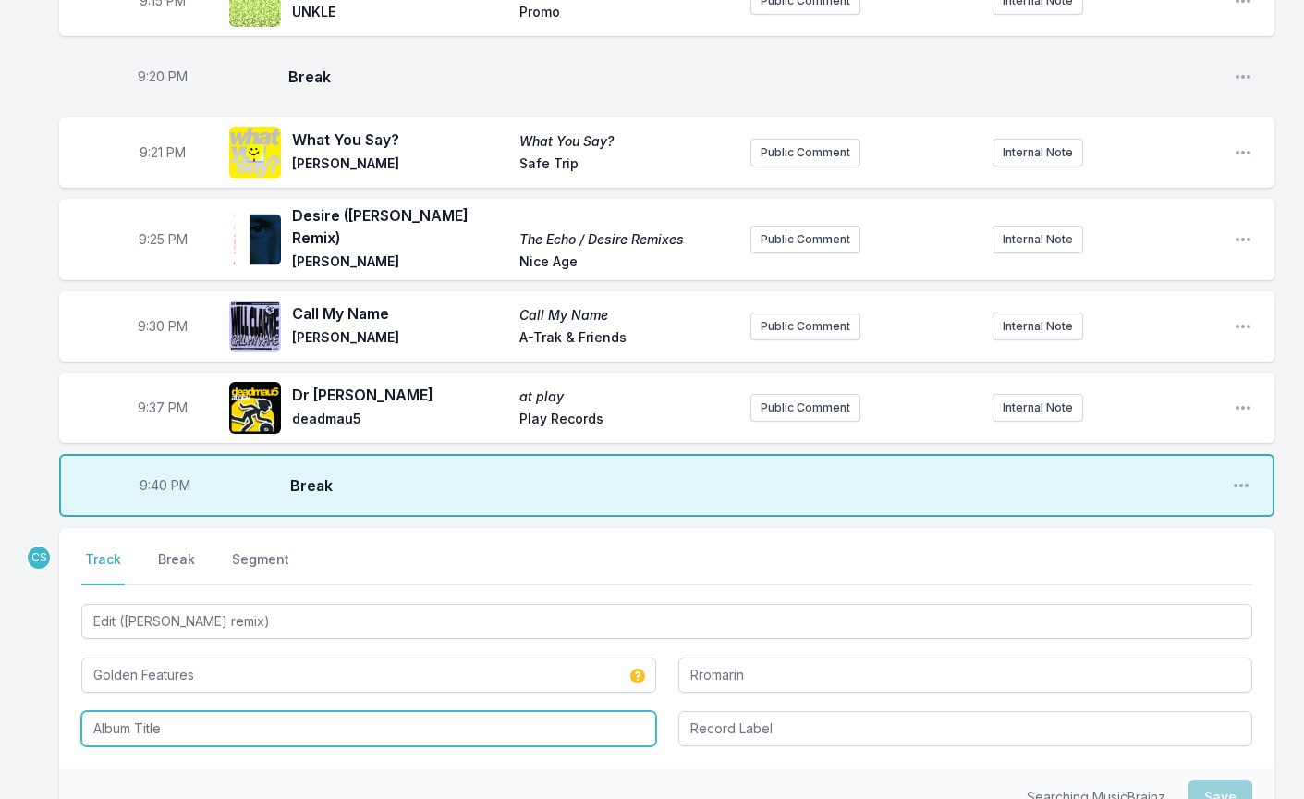
click at [165, 711] on input "Album Title" at bounding box center [368, 728] width 575 height 35
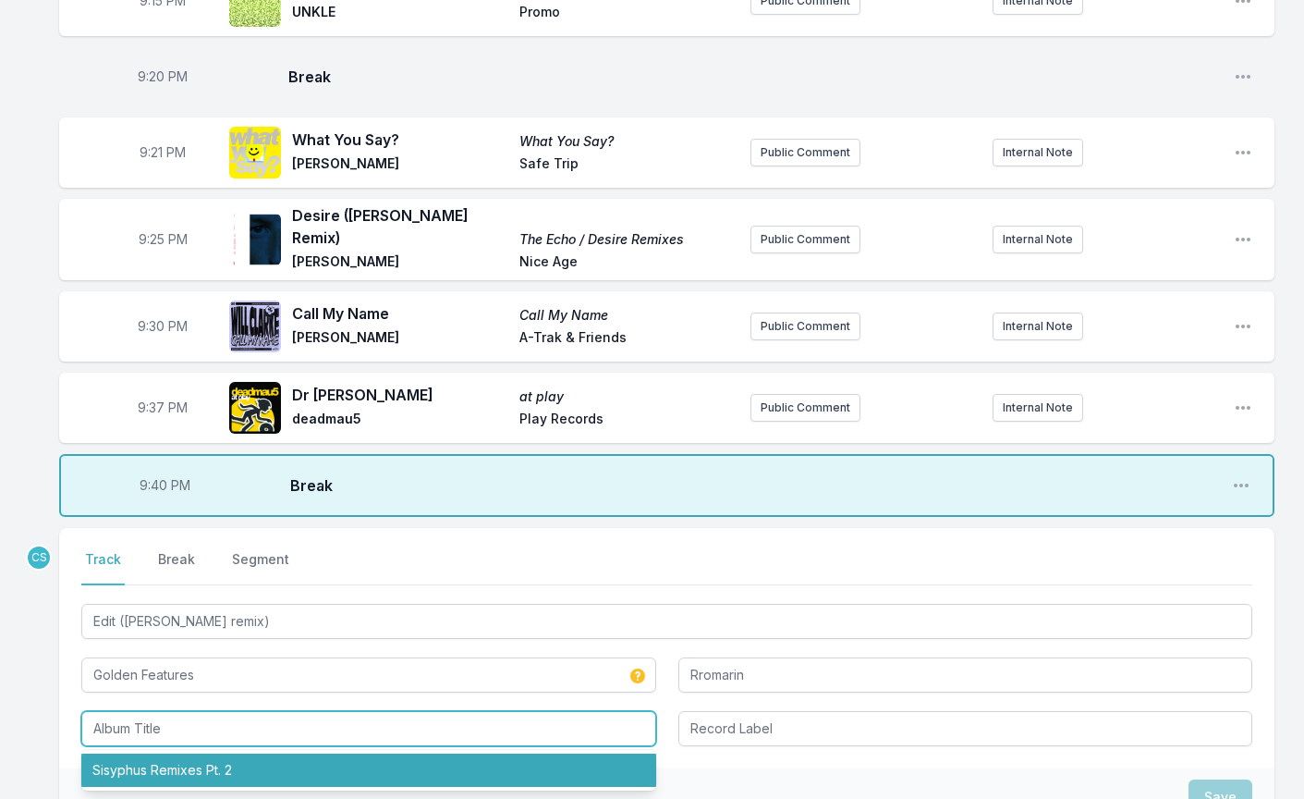
click at [184, 753] on li "Sisyphus Remixes Pt. 2" at bounding box center [368, 769] width 575 height 33
type input "Sisyphus Remixes Pt. 2"
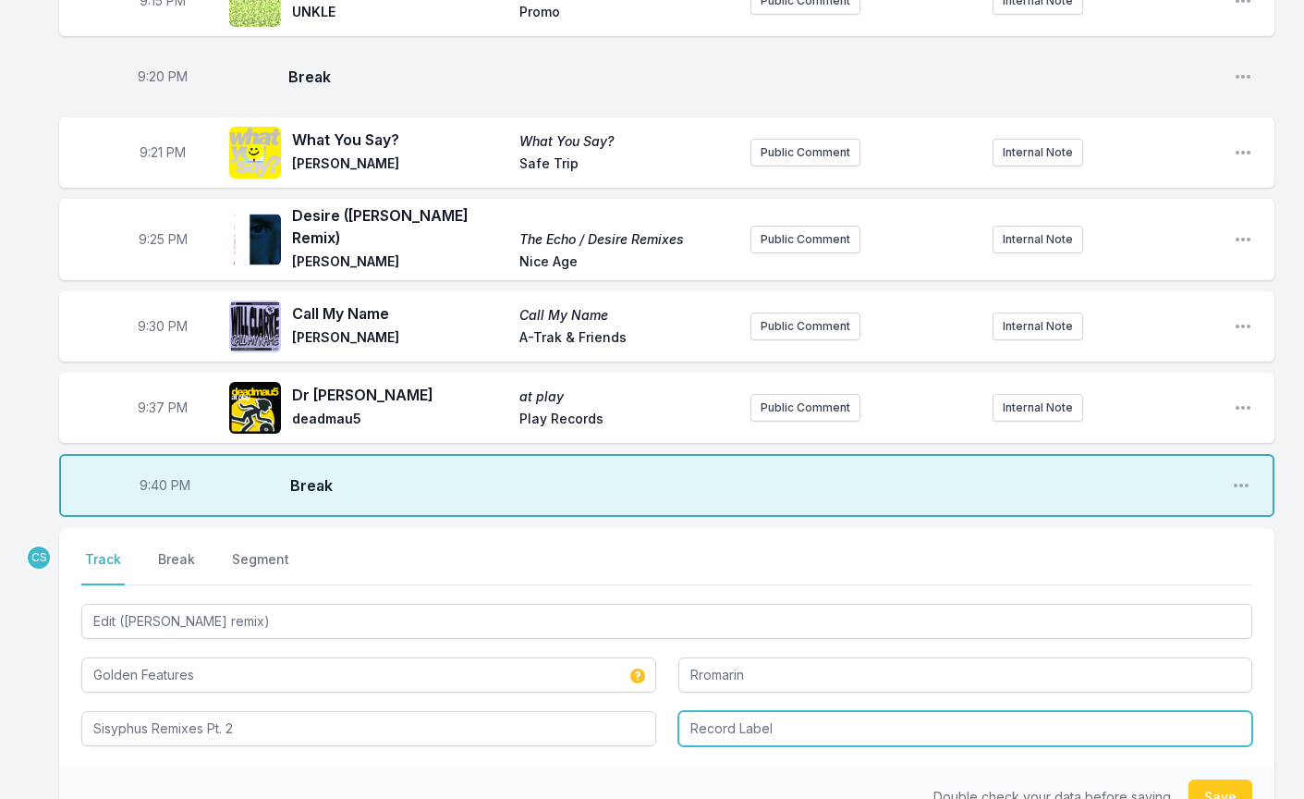
click at [701, 711] on input "Record Label" at bounding box center [965, 728] width 575 height 35
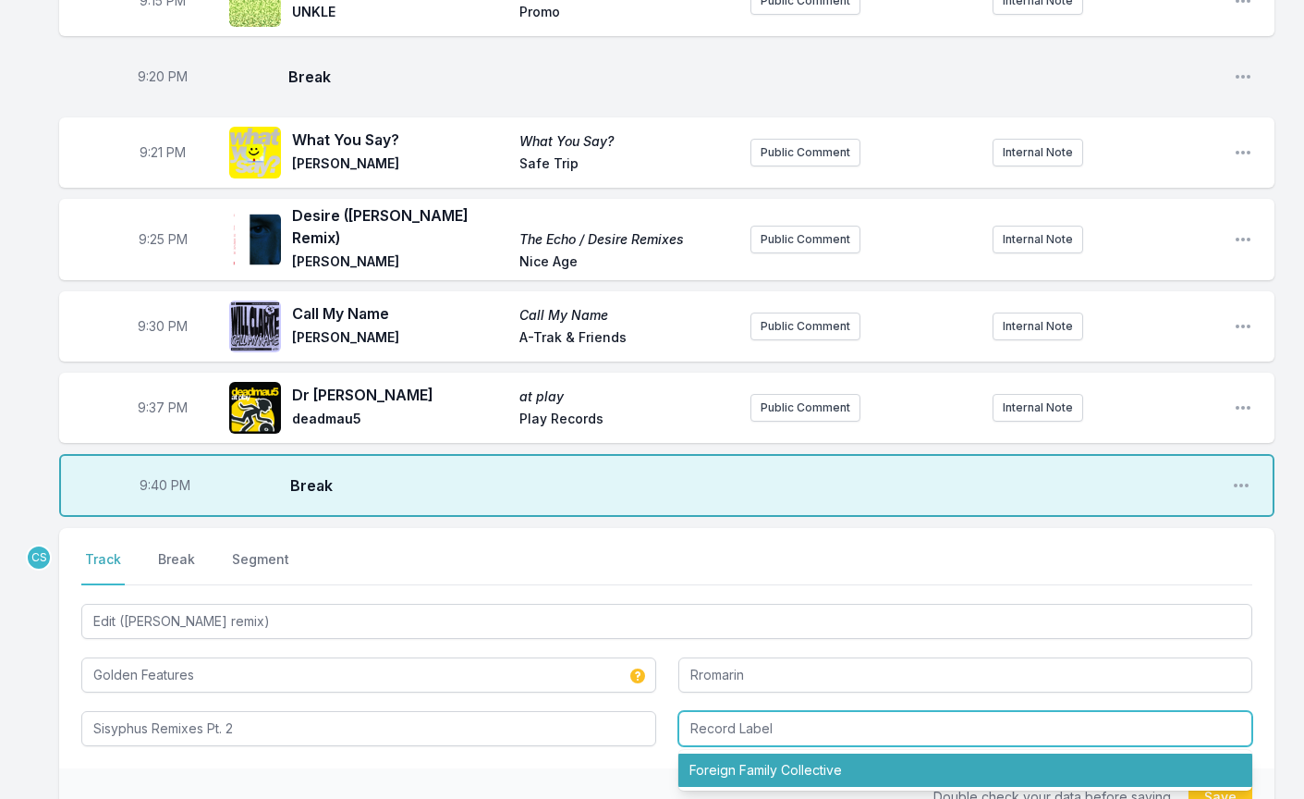
click at [744, 753] on li "Foreign Family Collective" at bounding box center [965, 769] width 575 height 33
type input "Foreign Family Collective"
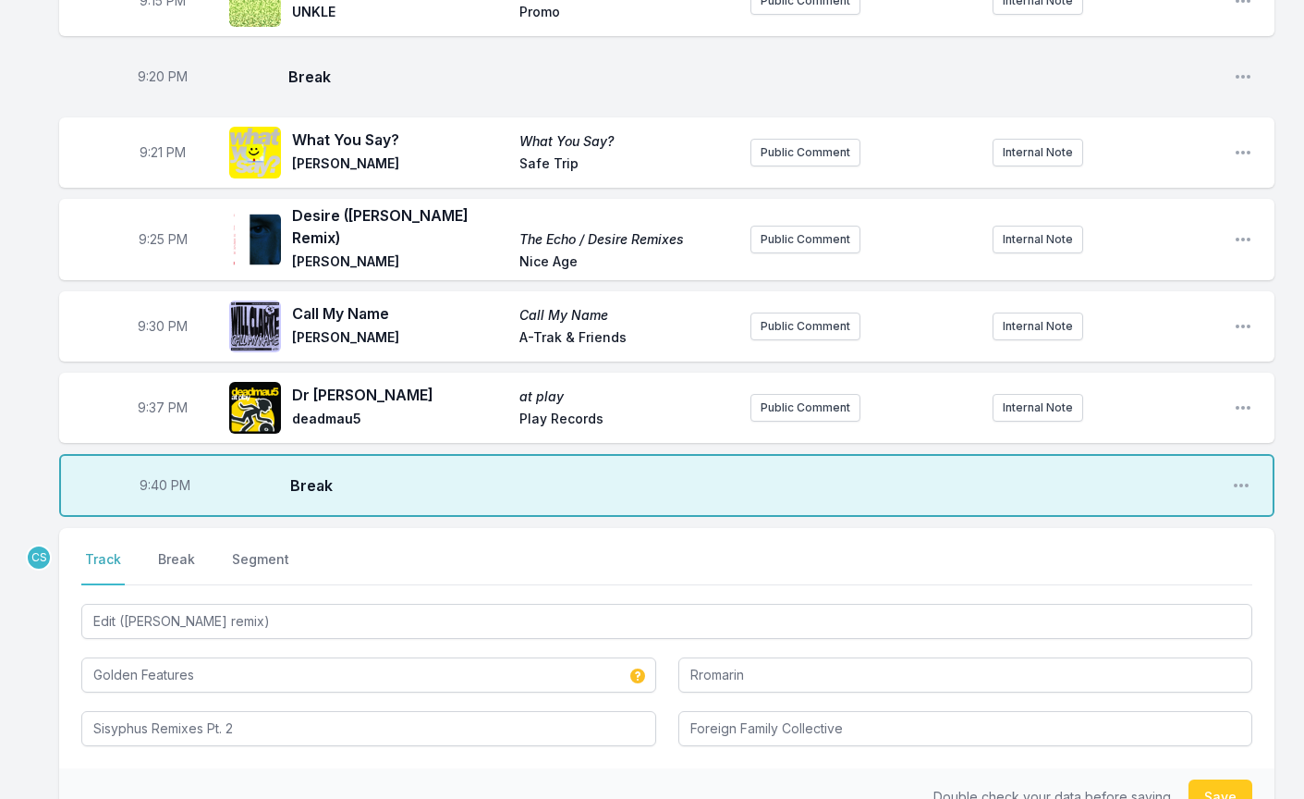
click at [1232, 779] on button "Save" at bounding box center [1221, 796] width 64 height 35
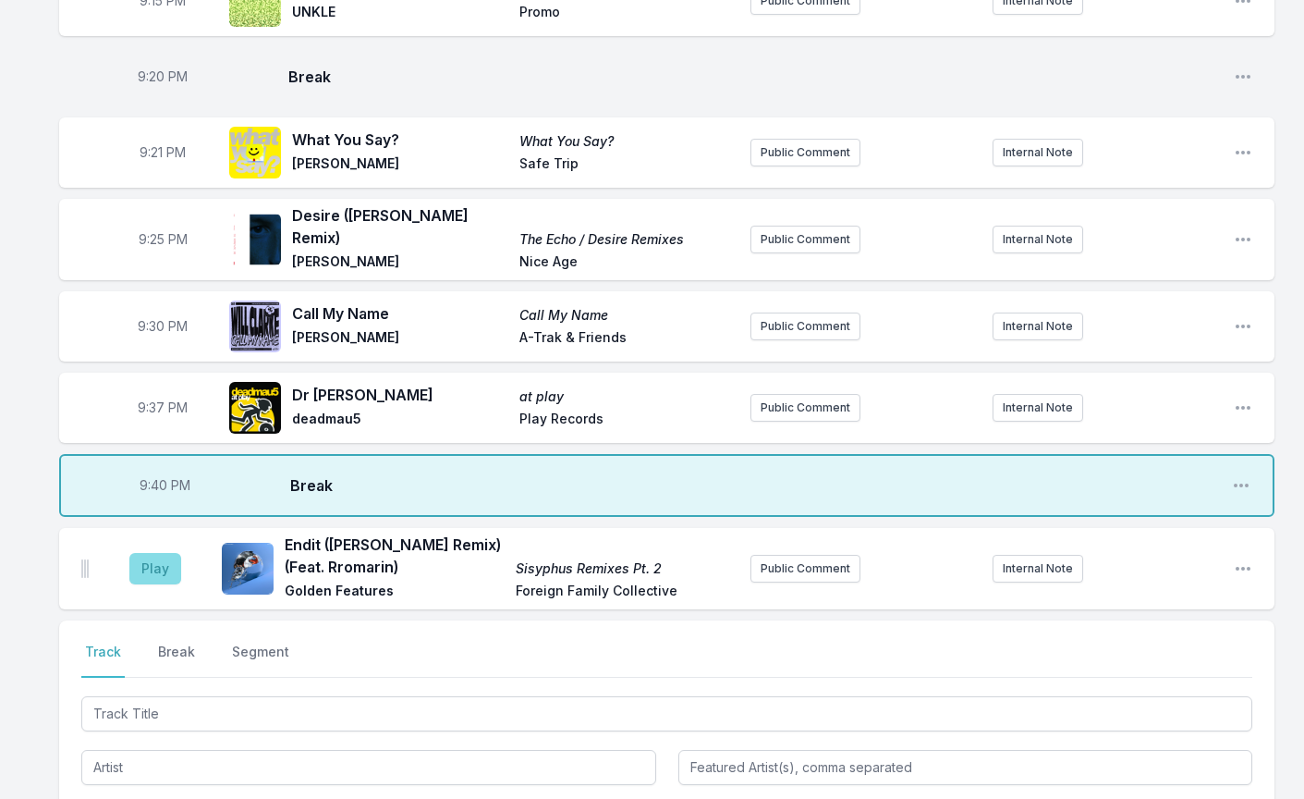
click at [141, 553] on button "Play" at bounding box center [155, 568] width 52 height 31
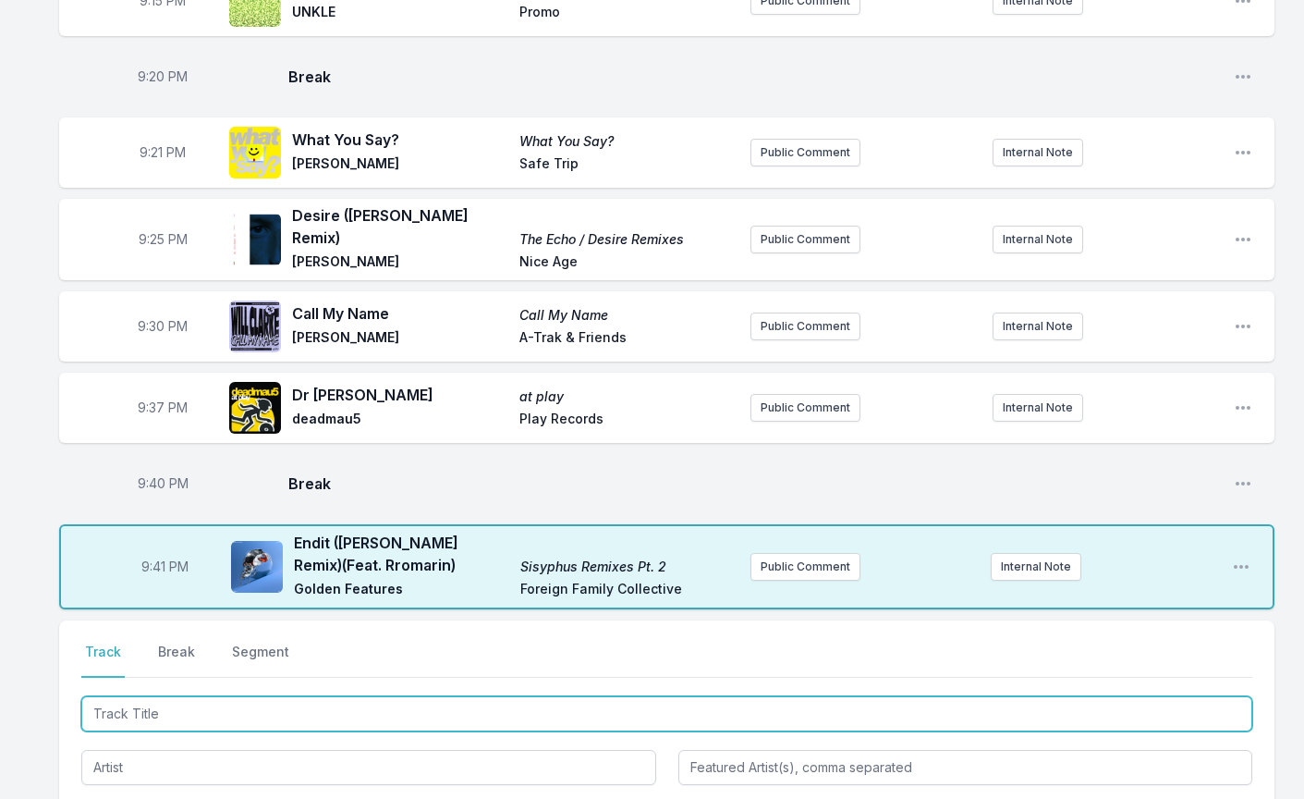
click at [141, 696] on input "Track Title" at bounding box center [666, 713] width 1171 height 35
type input "Wordless"
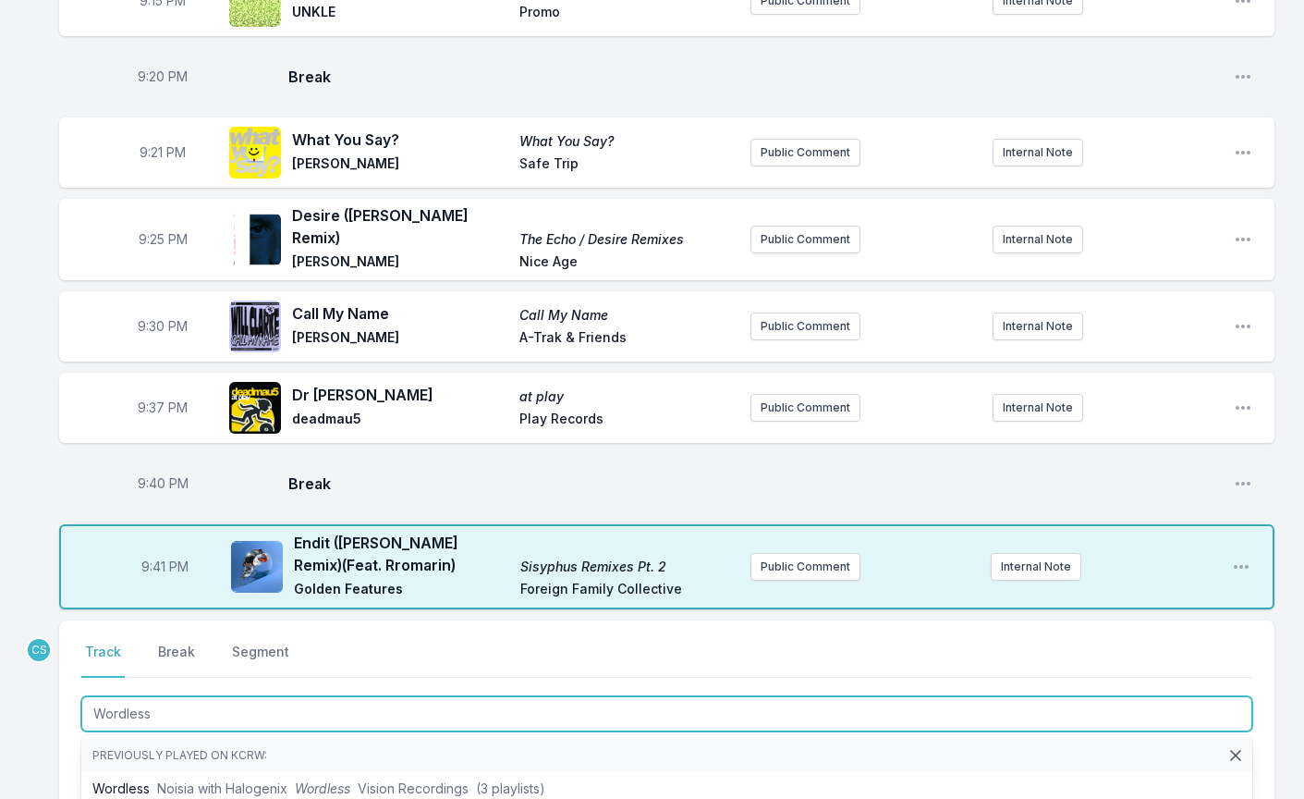
scroll to position [894, 0]
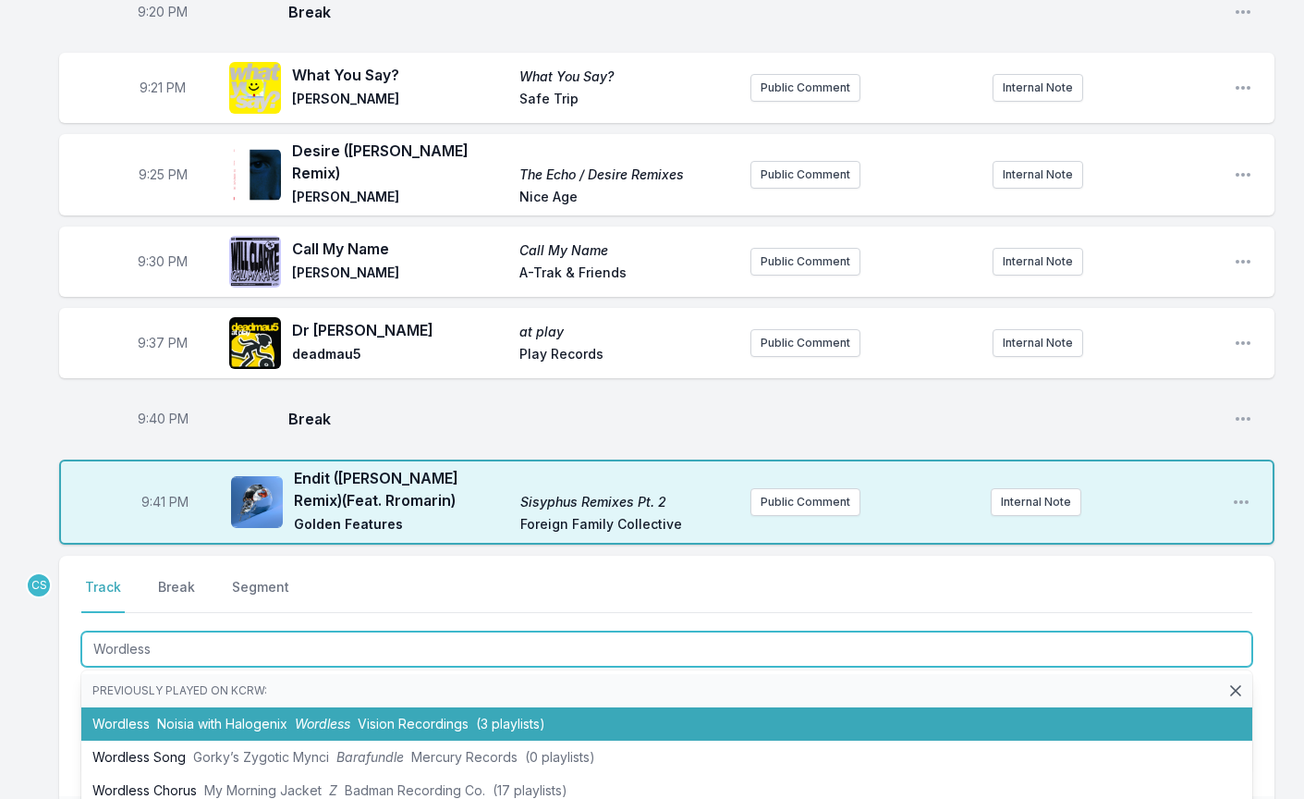
click at [227, 707] on li "Wordless Noisia with Halogenix Wordless Vision Recordings (3 playlists)" at bounding box center [666, 723] width 1171 height 33
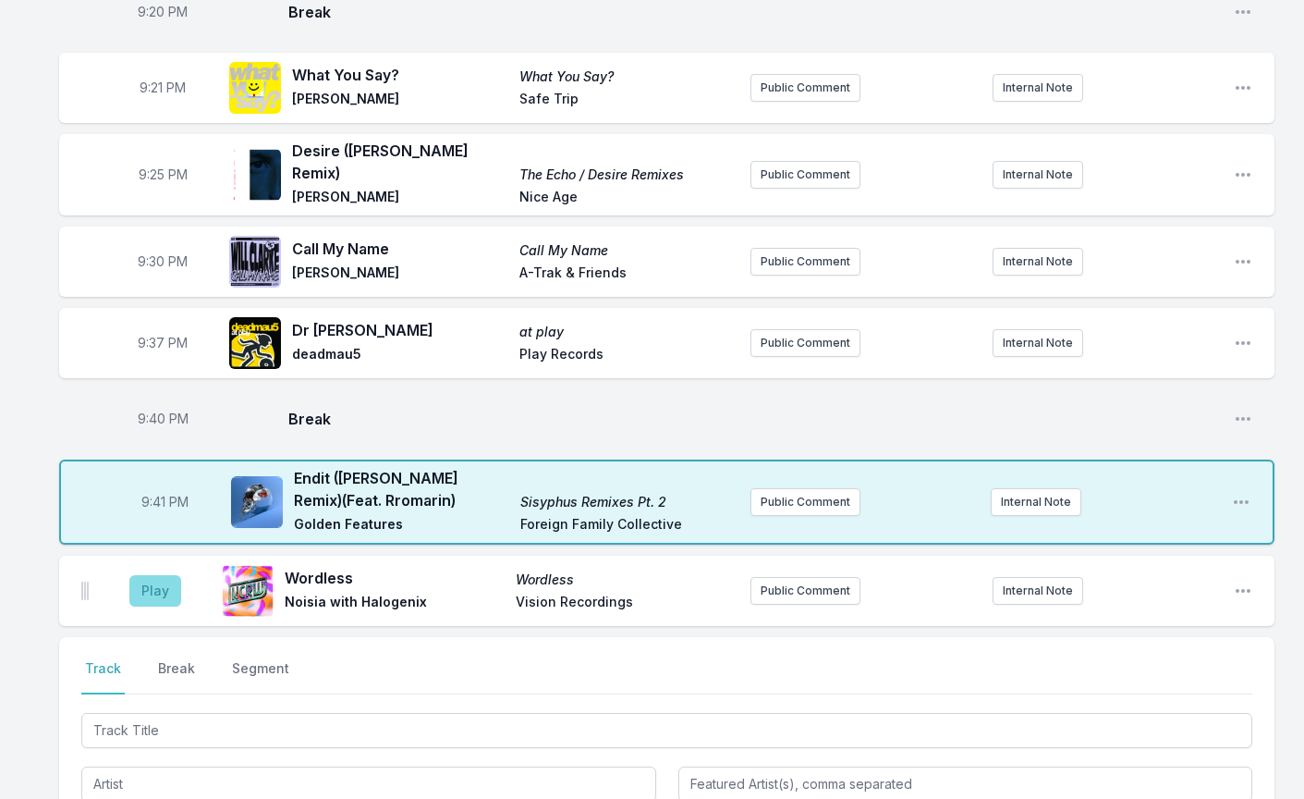
click at [139, 575] on button "Play" at bounding box center [155, 590] width 52 height 31
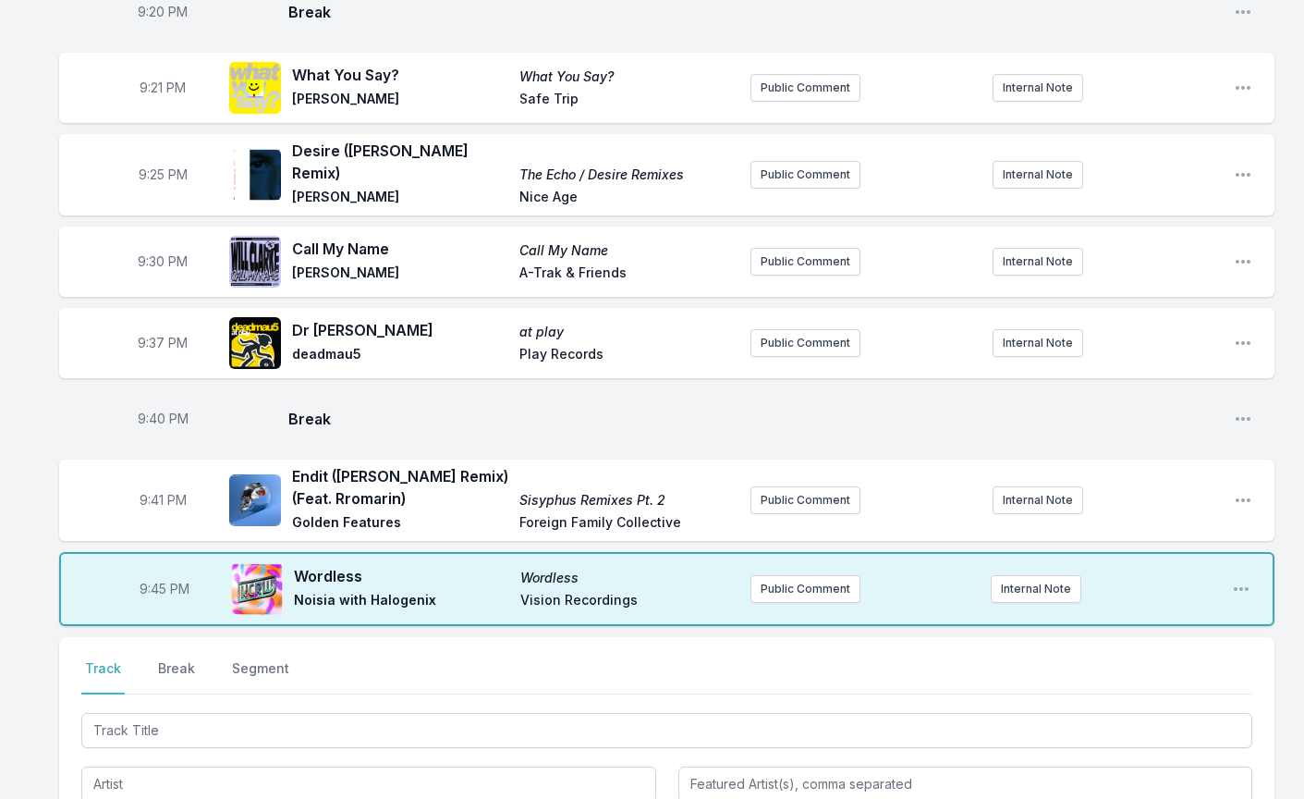
click at [179, 709] on div at bounding box center [666, 728] width 1171 height 39
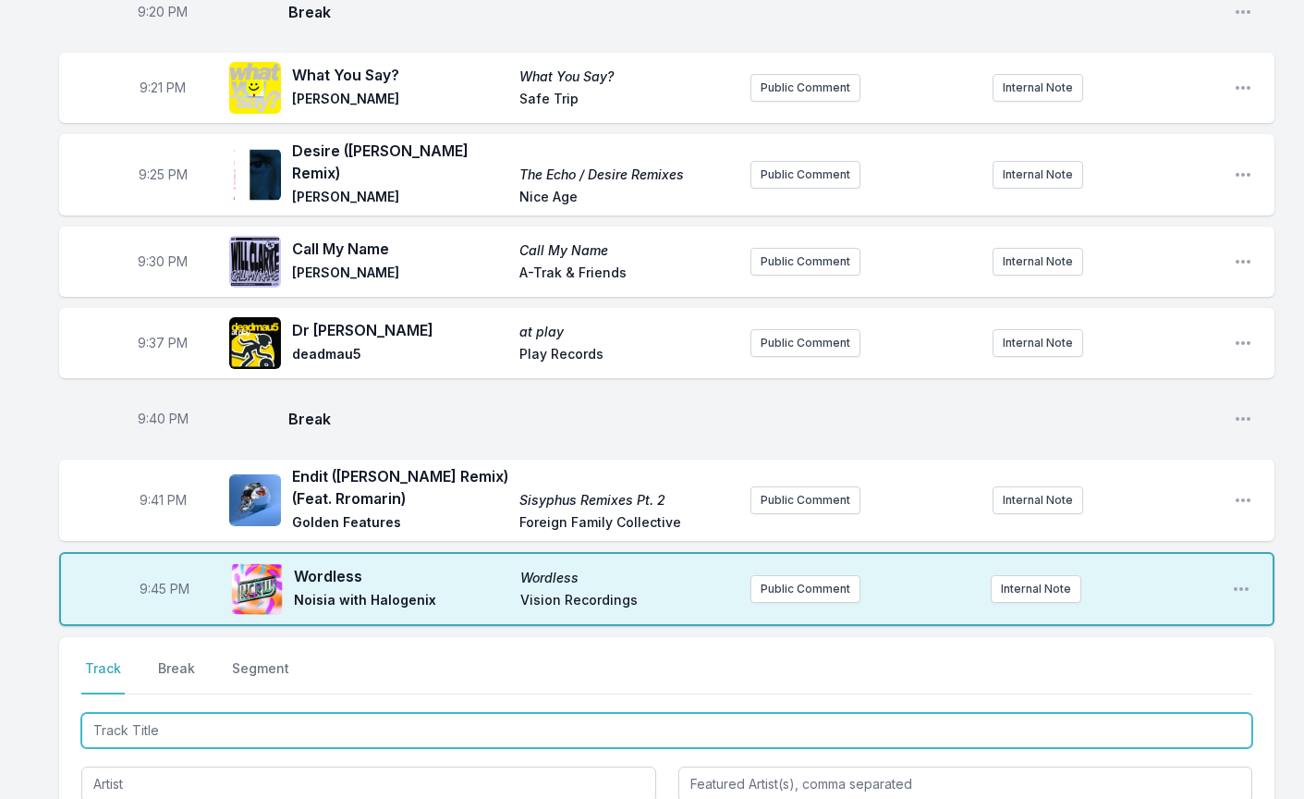
click at [153, 713] on input "Track Title" at bounding box center [666, 730] width 1171 height 35
type input "Panic Switch"
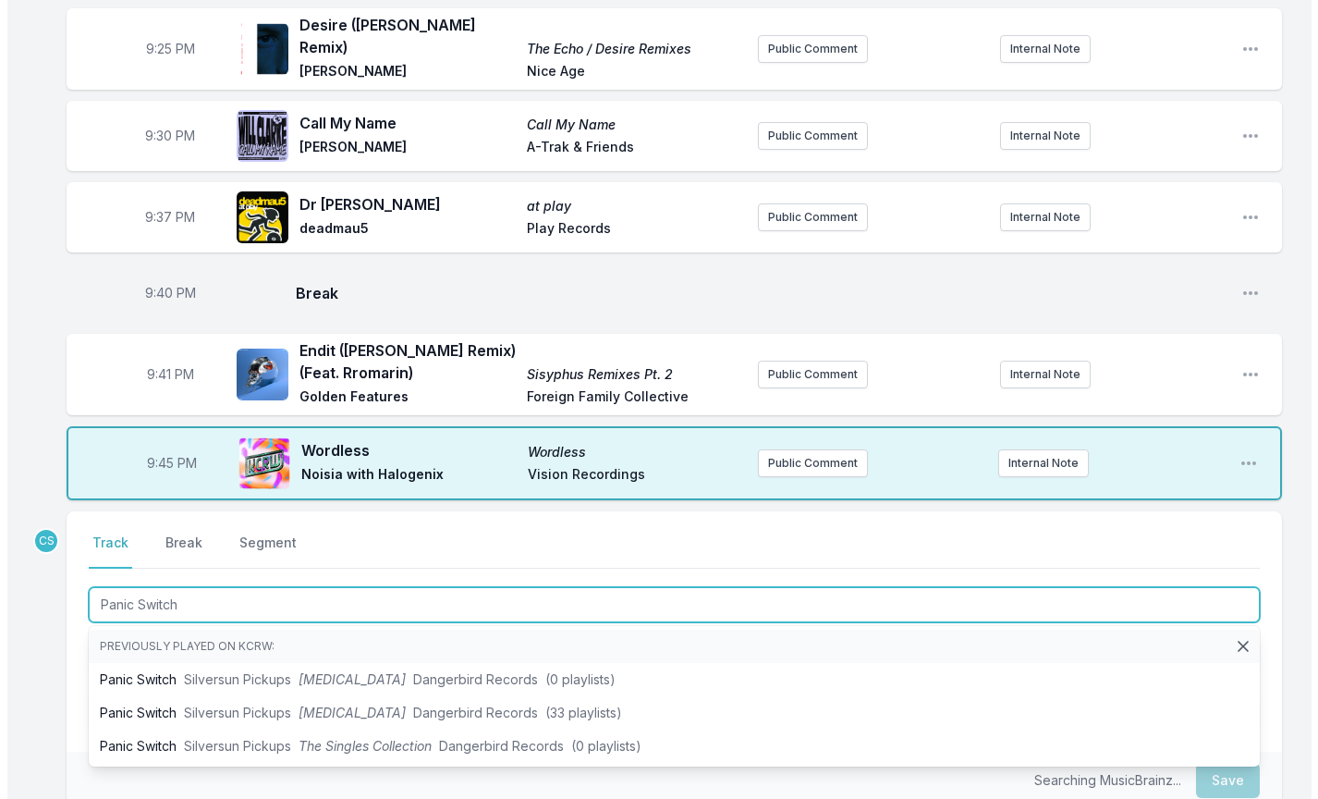
scroll to position [1042, 0]
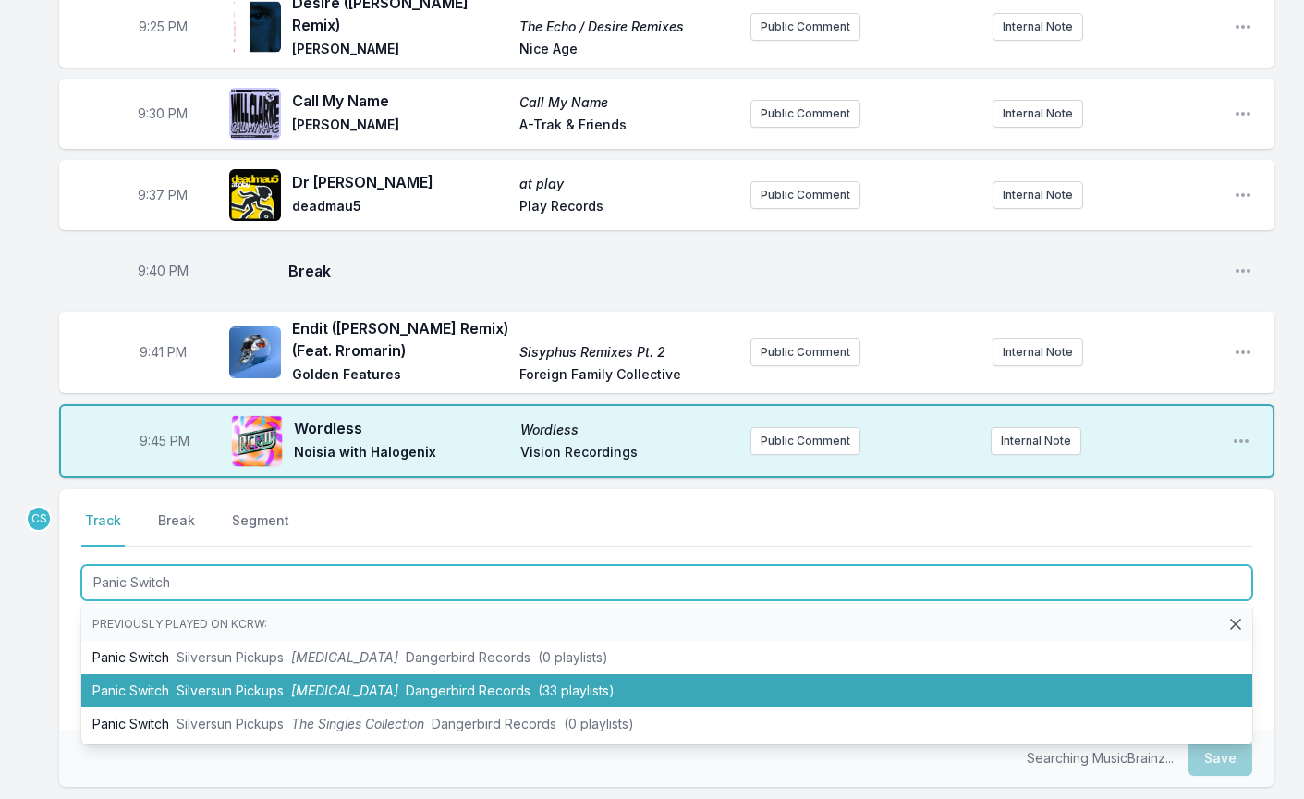
click at [189, 682] on span "Silversun Pickups" at bounding box center [230, 690] width 107 height 16
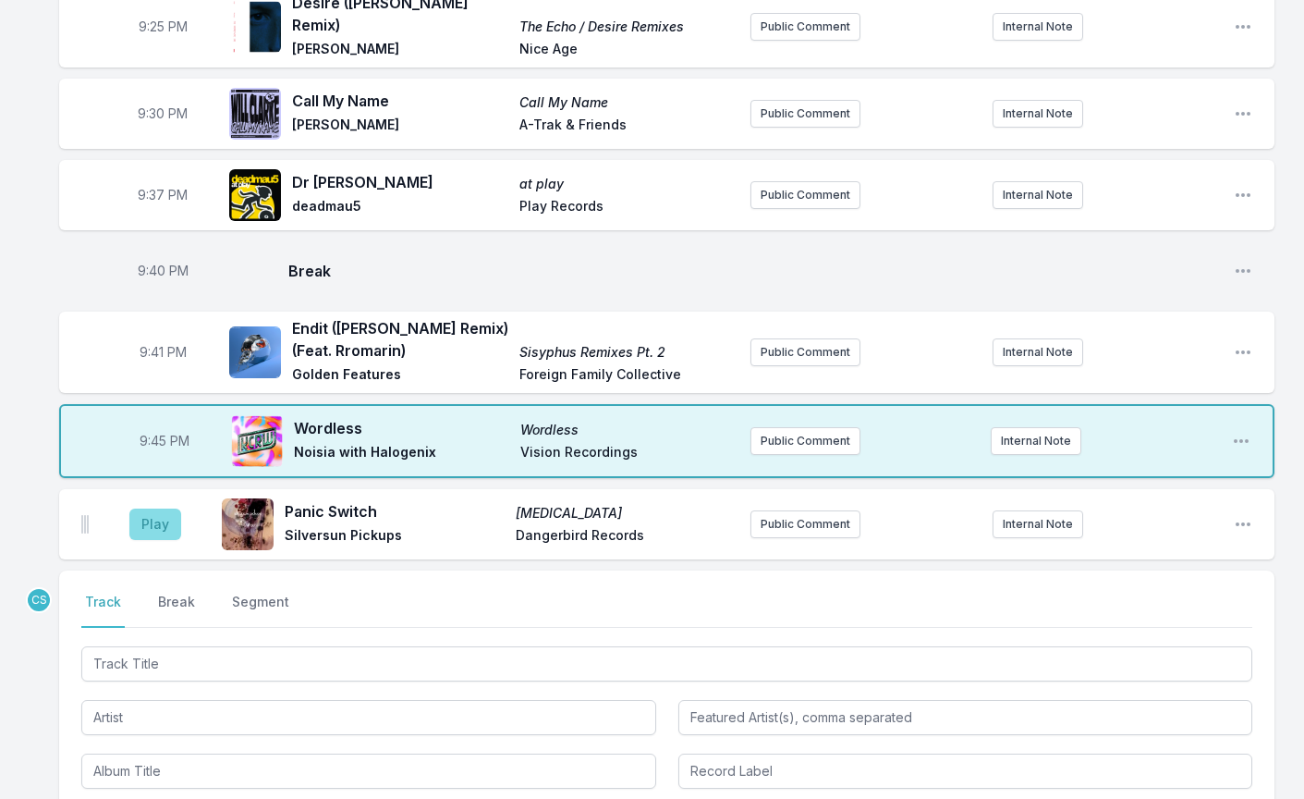
click at [154, 508] on button "Play" at bounding box center [155, 523] width 52 height 31
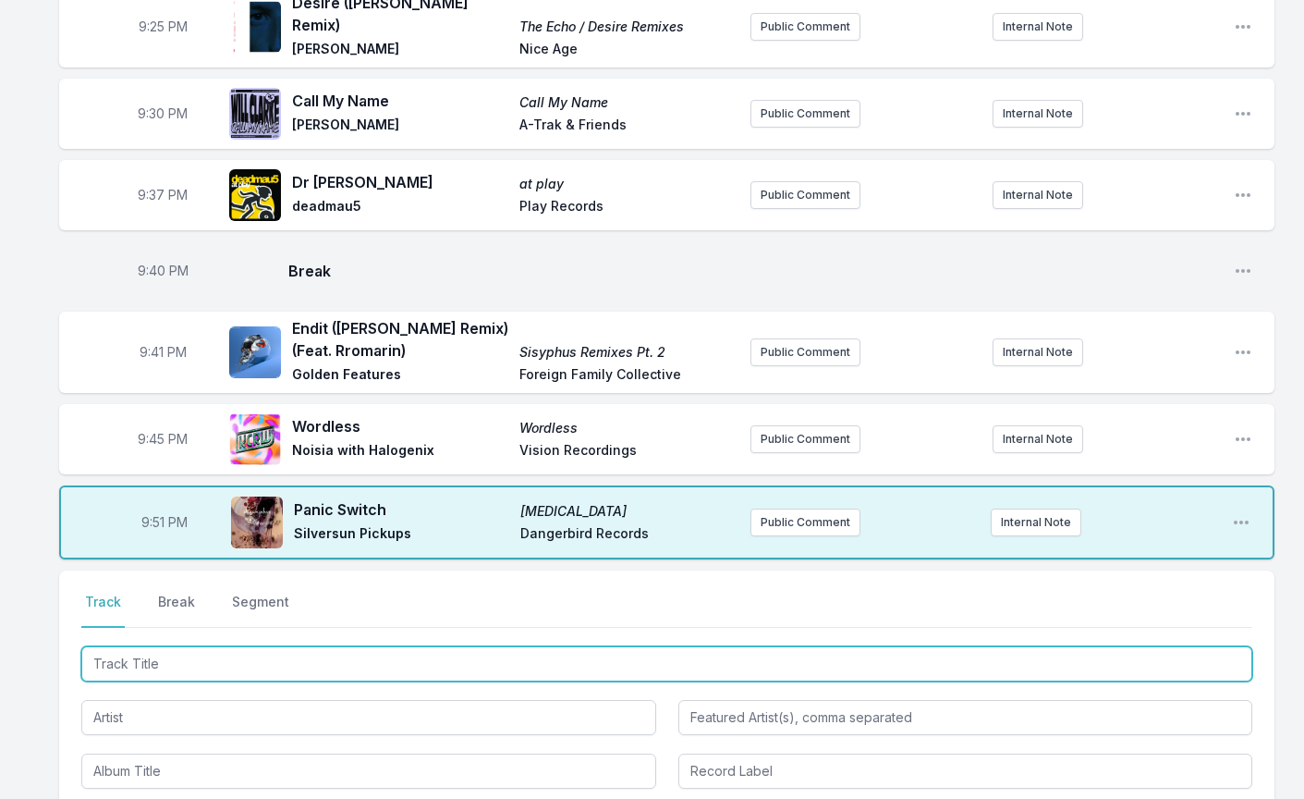
click at [181, 646] on input "Track Title" at bounding box center [666, 663] width 1171 height 35
type input "All Systems Are Lying"
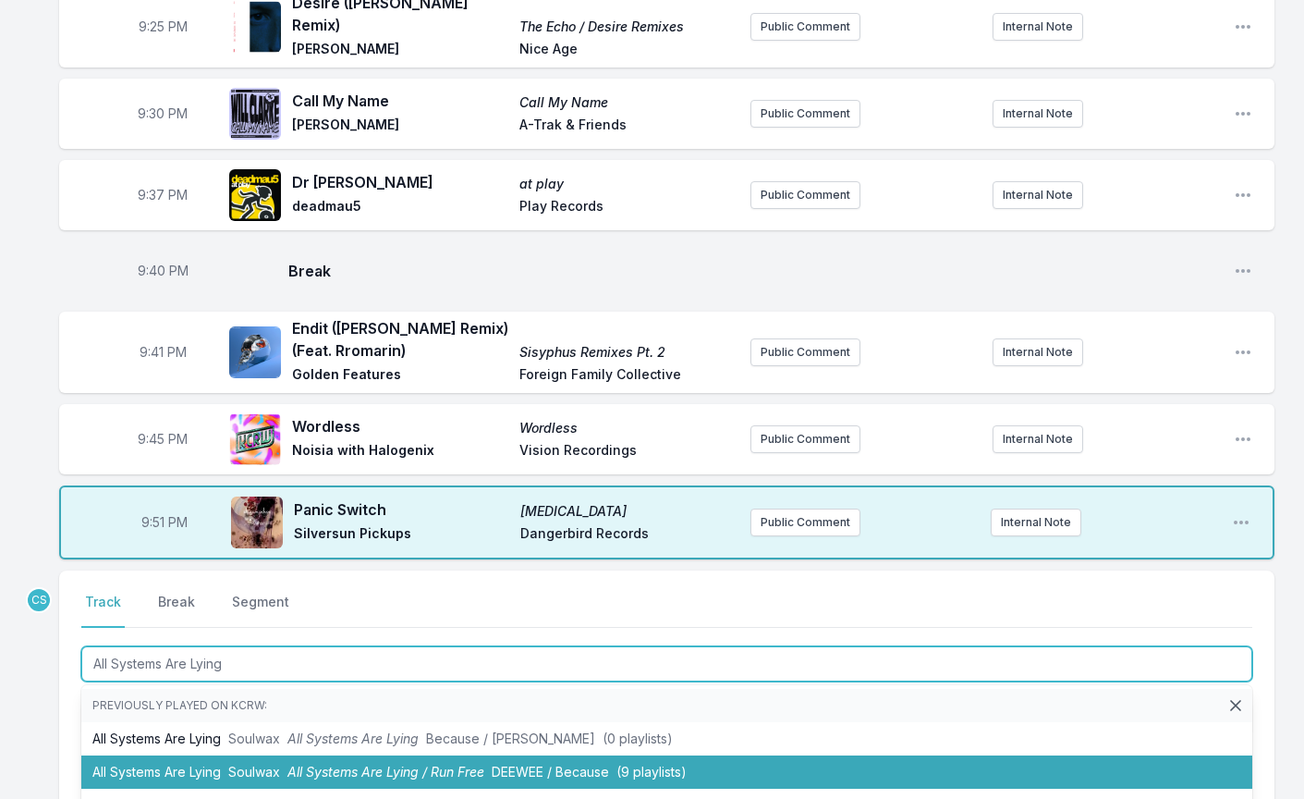
click at [256, 764] on span "Soulwax" at bounding box center [254, 772] width 52 height 16
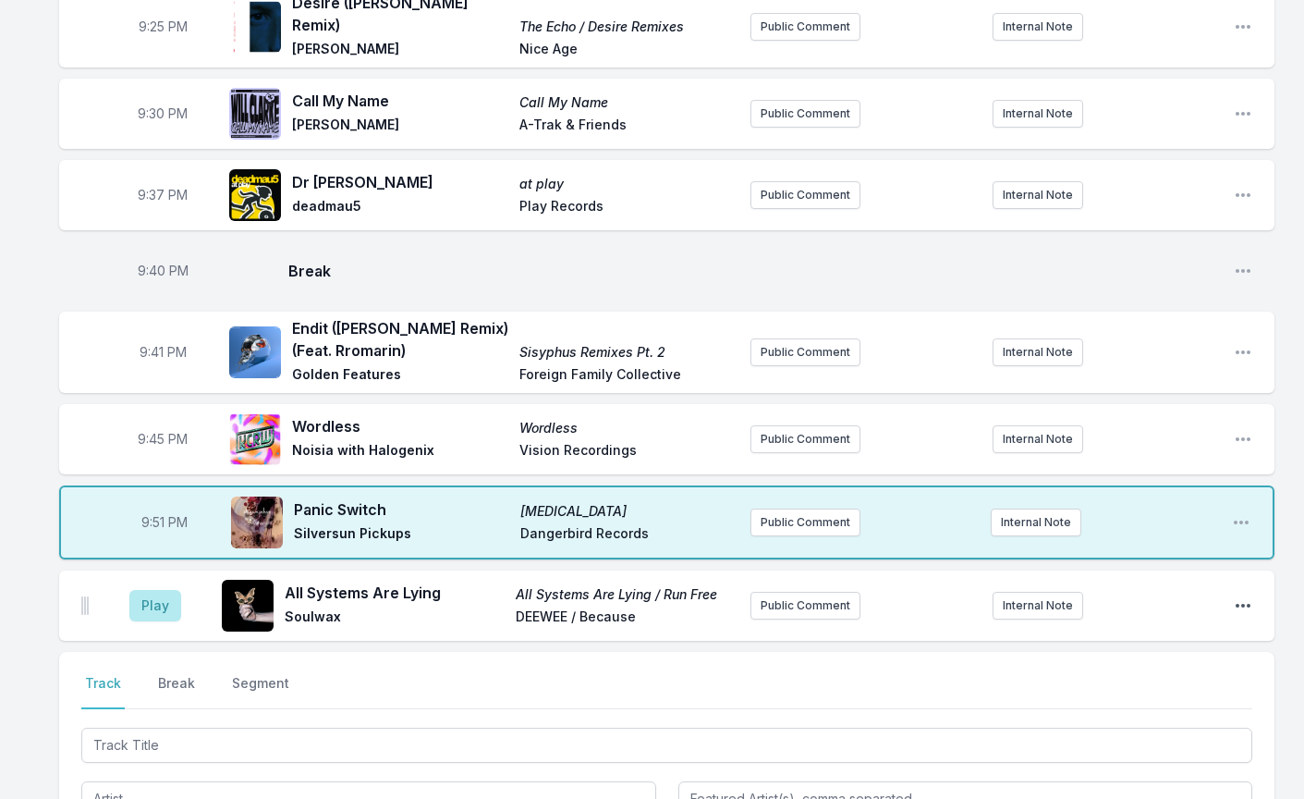
click at [1246, 596] on icon "Open playlist item options" at bounding box center [1243, 605] width 18 height 18
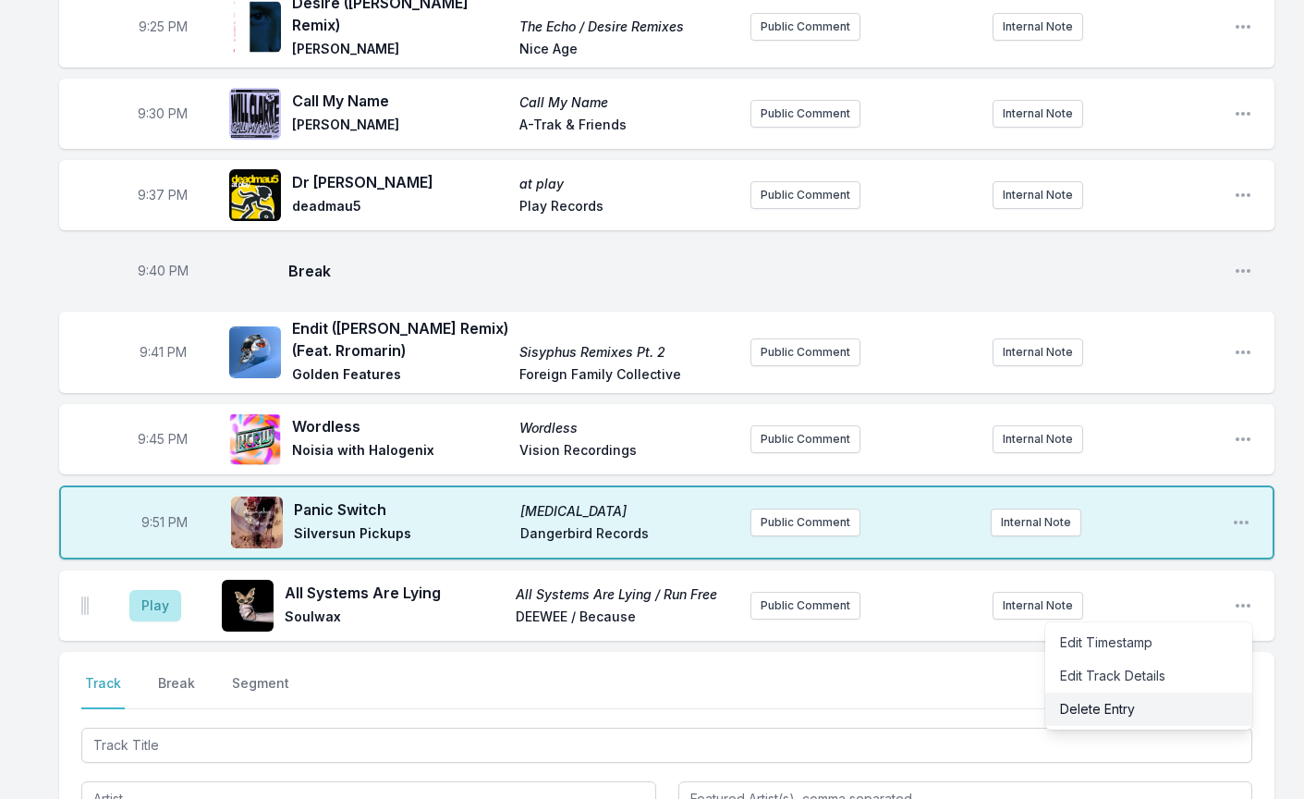
click at [1094, 692] on button "Delete Entry" at bounding box center [1148, 708] width 207 height 33
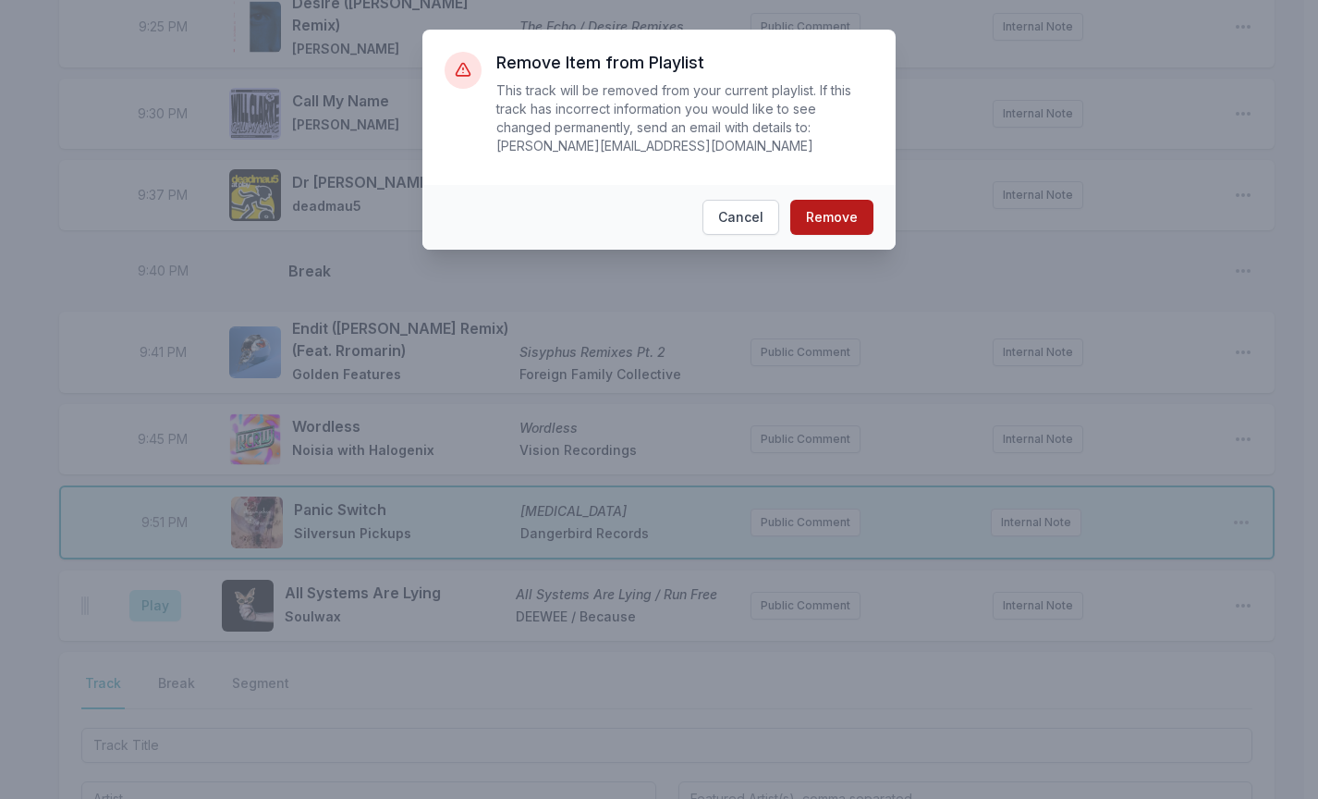
click at [850, 212] on button "Remove" at bounding box center [831, 217] width 83 height 35
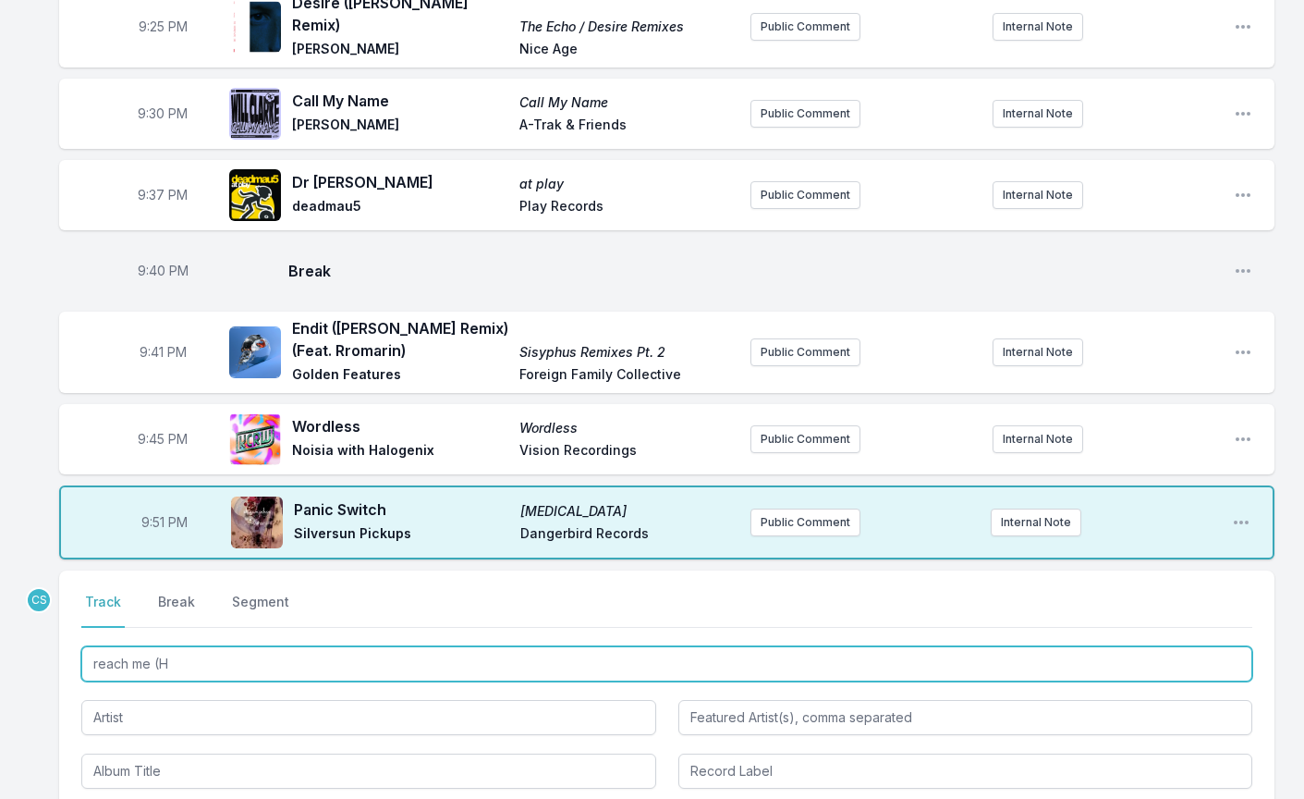
type input "reach me ("
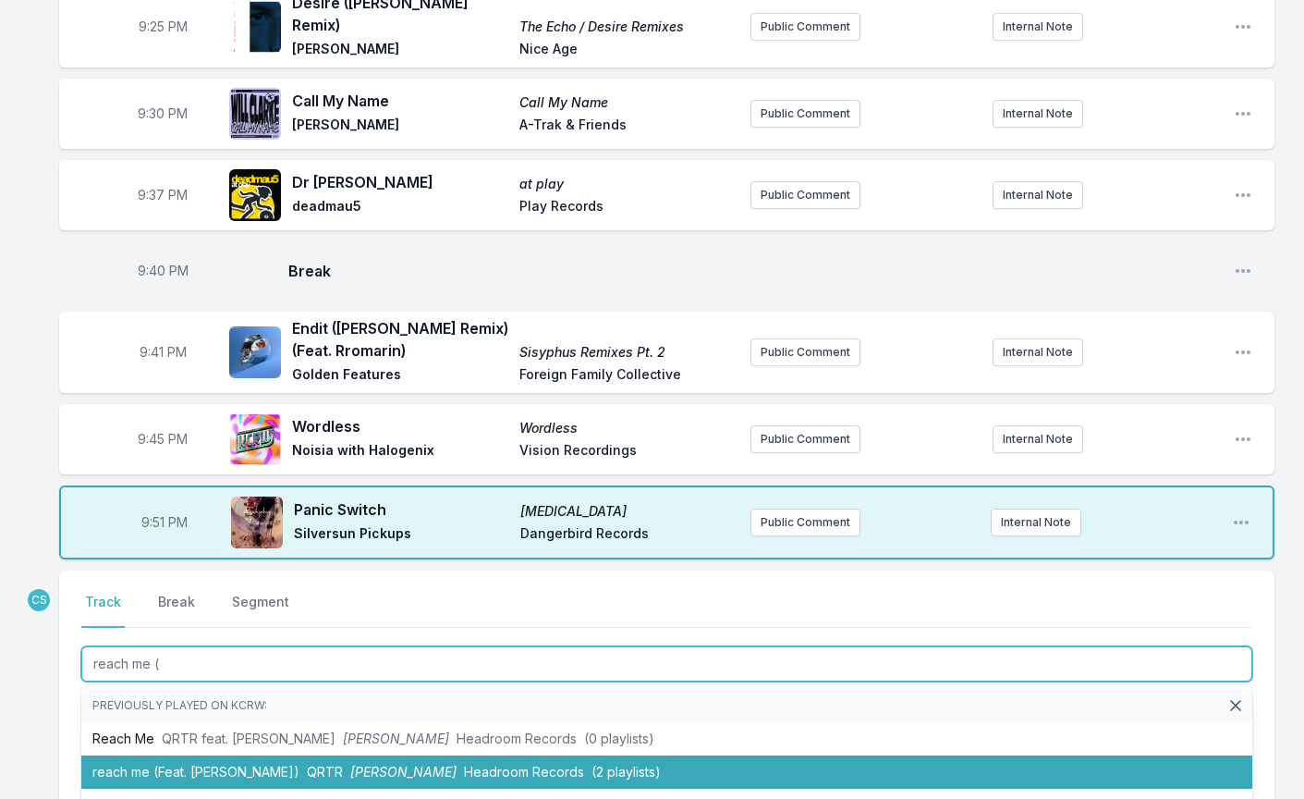
click at [239, 755] on li "reach me (Feat. [PERSON_NAME]) QRTR [PERSON_NAME] Headroom Records (2 playlists)" at bounding box center [666, 771] width 1171 height 33
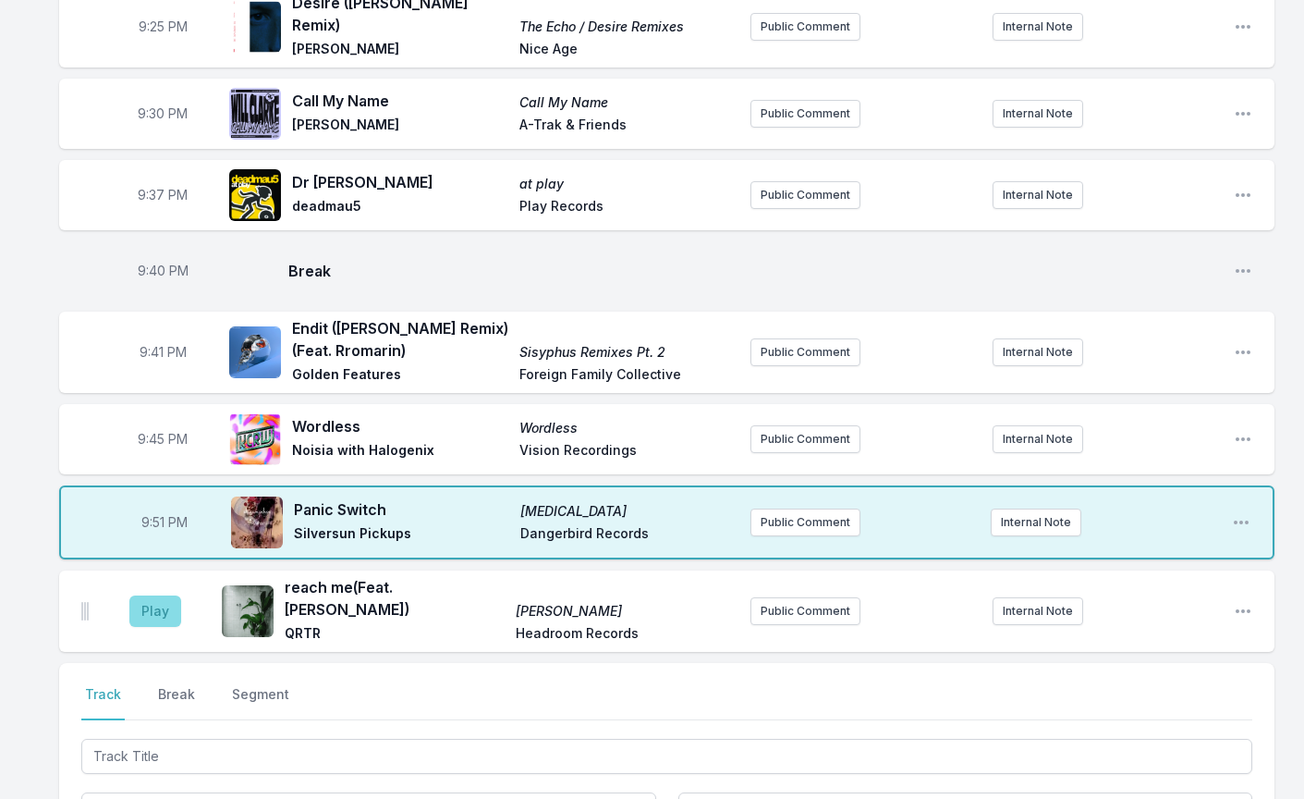
click at [153, 595] on button "Play" at bounding box center [155, 610] width 52 height 31
